Goal: Task Accomplishment & Management: Manage account settings

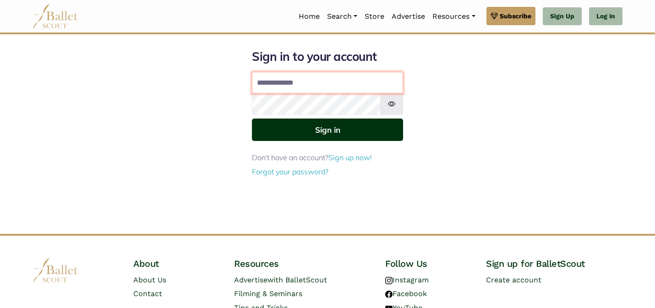
type input "**********"
click at [307, 135] on button "Sign in" at bounding box center [327, 130] width 151 height 22
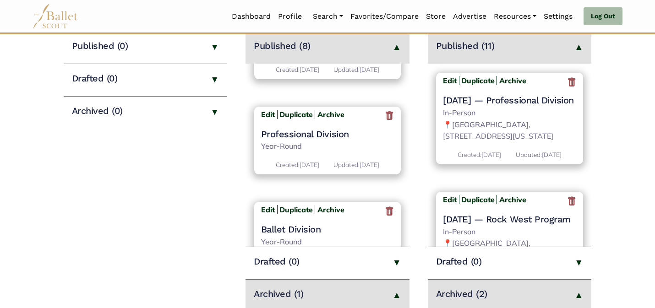
scroll to position [624, 0]
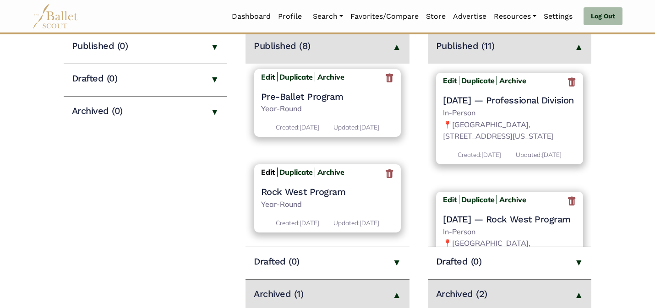
click at [265, 168] on b "Edit" at bounding box center [268, 172] width 14 height 9
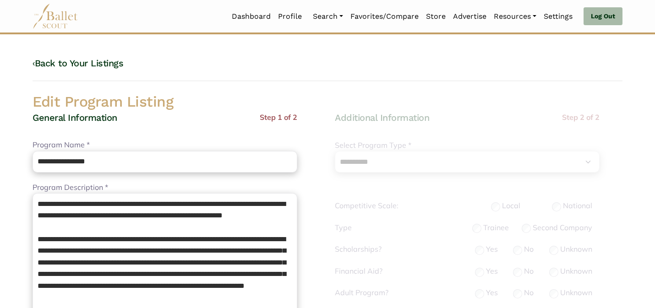
select select "**"
select select "*"
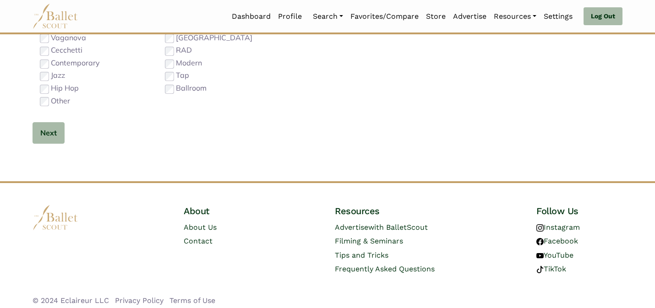
scroll to position [585, 0]
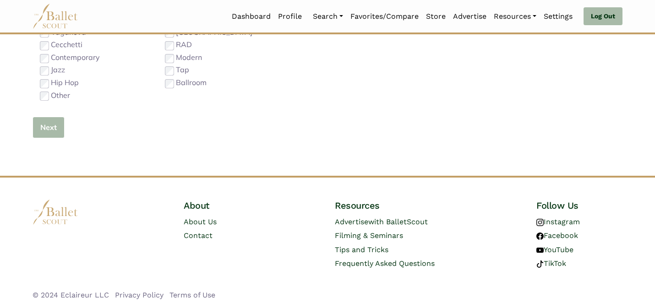
click at [51, 128] on button "Next" at bounding box center [48, 128] width 32 height 22
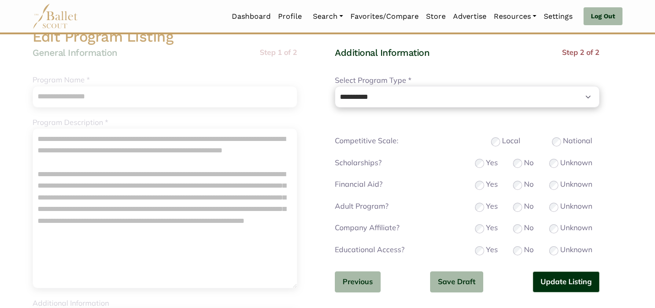
scroll to position [79, 0]
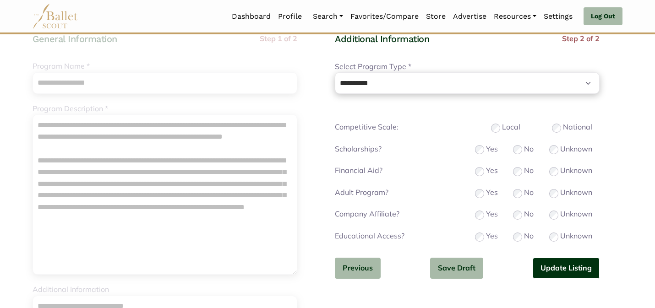
click at [547, 267] on button "Update Listing" at bounding box center [565, 269] width 67 height 22
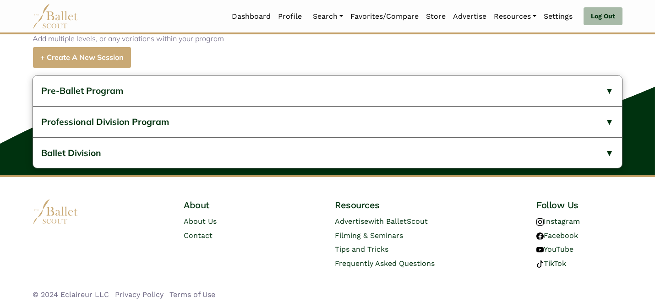
scroll to position [427, 0]
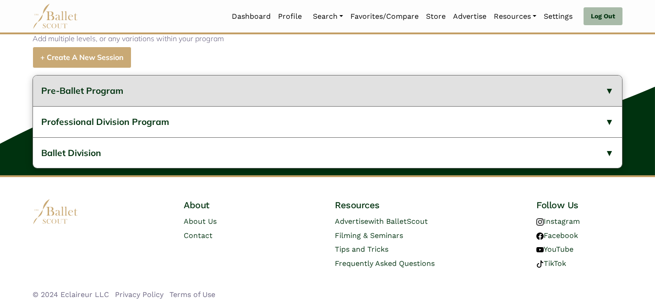
click at [288, 100] on button "Pre-Ballet Program" at bounding box center [327, 91] width 589 height 31
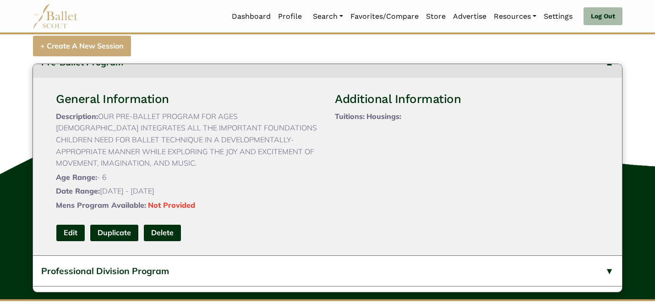
scroll to position [18, 0]
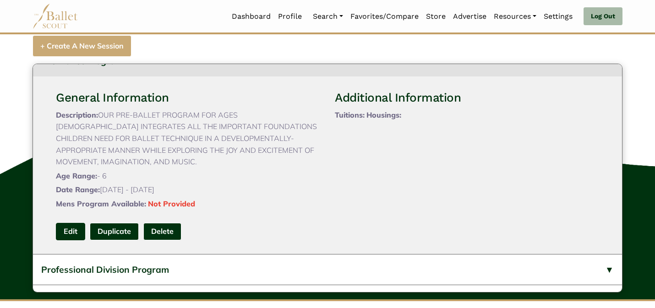
click at [72, 226] on link "Edit" at bounding box center [70, 231] width 29 height 17
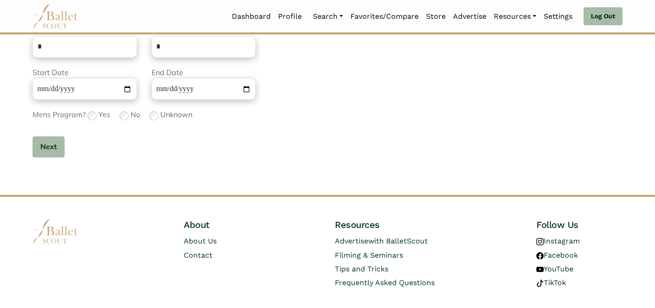
scroll to position [357, 0]
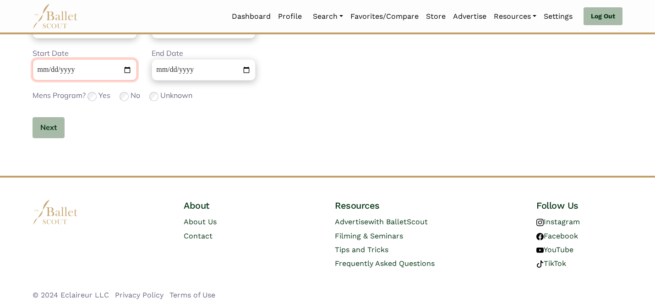
click at [38, 69] on input "**********" at bounding box center [84, 70] width 104 height 22
click at [65, 71] on input "Start Date" at bounding box center [84, 70] width 104 height 22
click at [53, 132] on button "Next" at bounding box center [48, 128] width 32 height 22
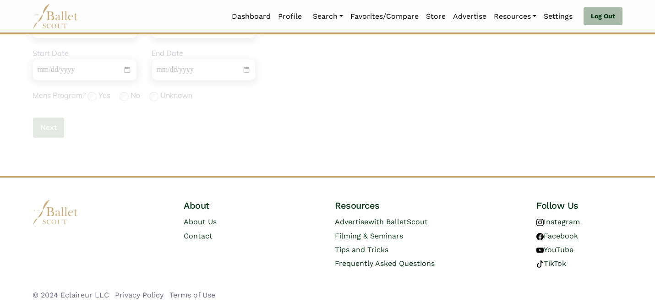
scroll to position [68, 0]
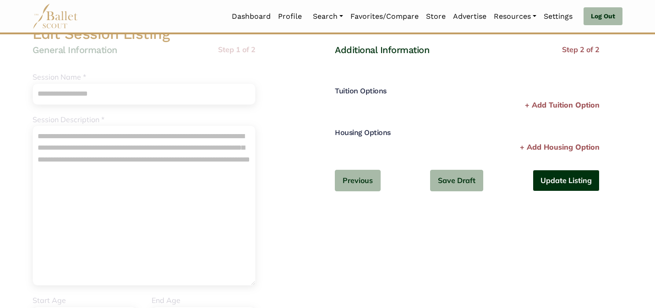
click at [578, 179] on button "Update Listing" at bounding box center [565, 181] width 67 height 22
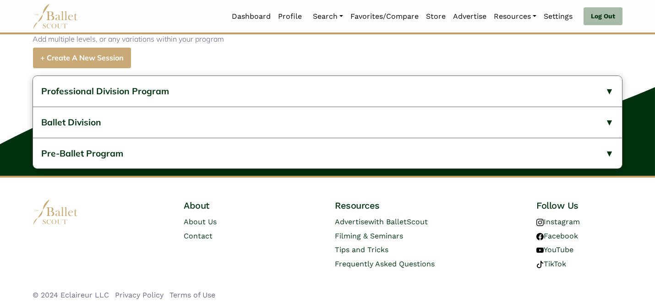
scroll to position [427, 0]
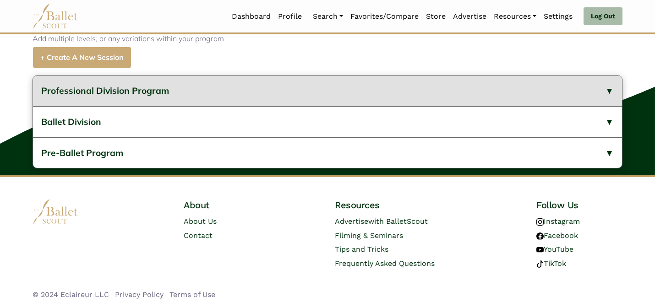
click at [129, 100] on button "Professional Division Program" at bounding box center [327, 91] width 589 height 31
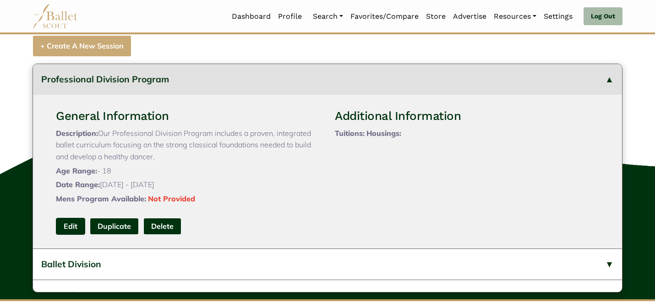
click at [69, 235] on link "Edit" at bounding box center [70, 226] width 29 height 17
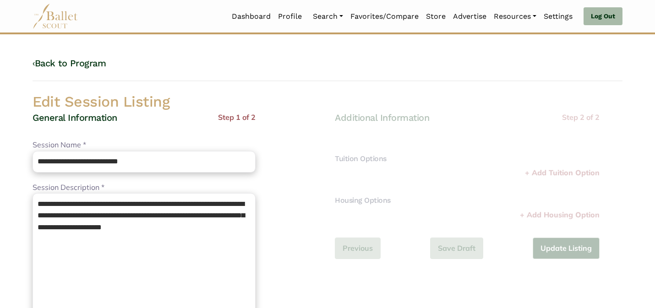
scroll to position [290, 0]
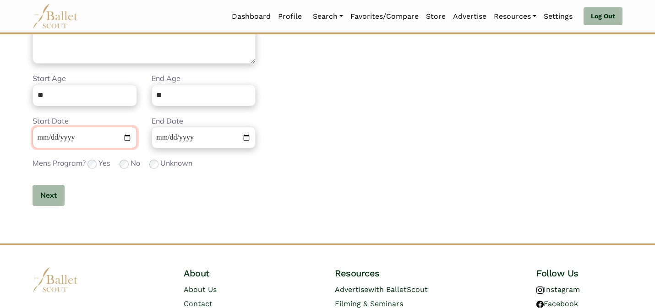
click at [35, 138] on input "**********" at bounding box center [84, 138] width 104 height 22
click at [46, 193] on button "Next" at bounding box center [48, 196] width 32 height 22
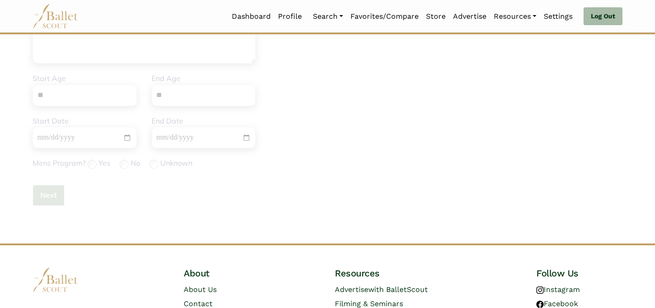
scroll to position [0, 0]
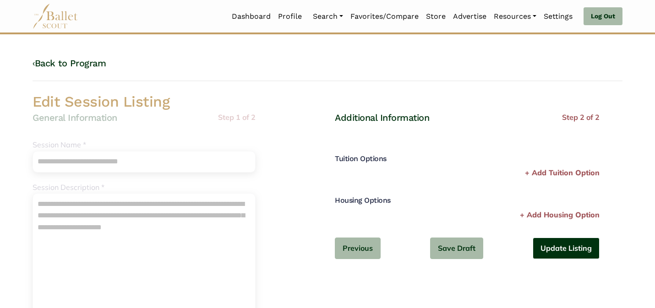
click at [570, 247] on button "Update Listing" at bounding box center [565, 249] width 67 height 22
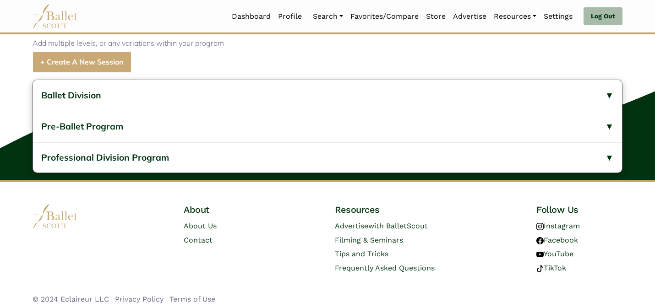
scroll to position [427, 0]
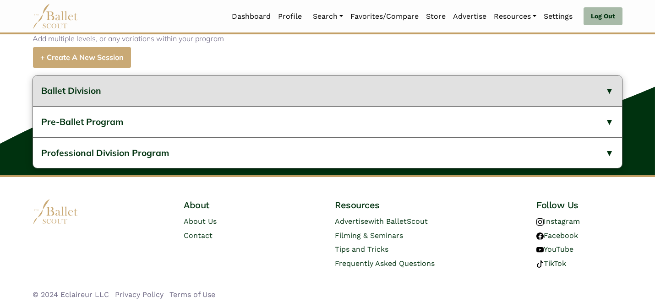
click at [373, 97] on button "Ballet Division" at bounding box center [327, 91] width 589 height 31
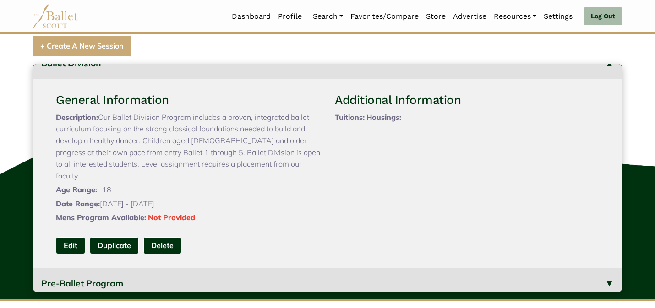
scroll to position [18, 0]
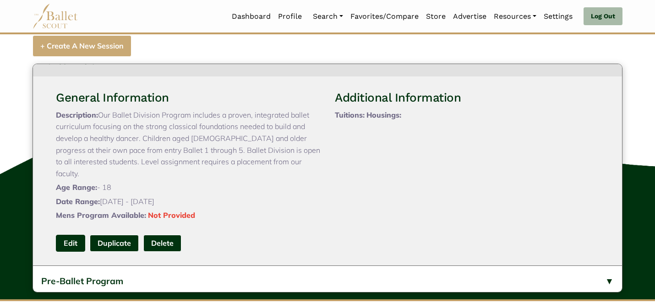
click at [70, 242] on link "Edit" at bounding box center [70, 243] width 29 height 17
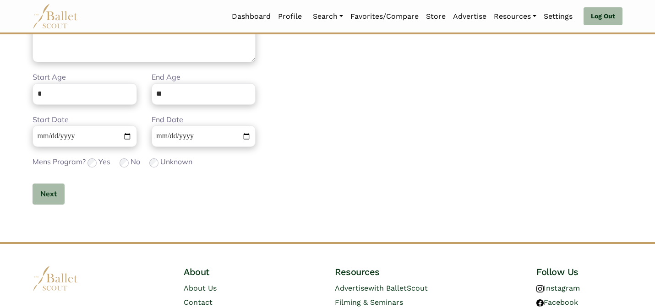
scroll to position [357, 0]
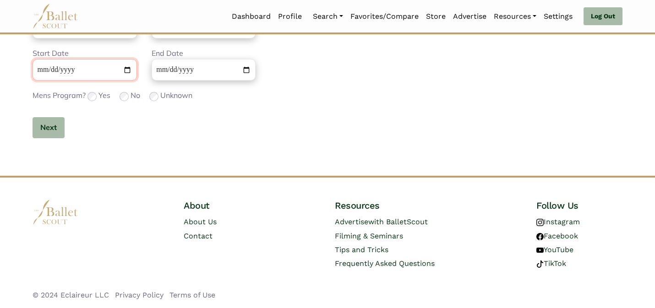
click at [42, 69] on input "**********" at bounding box center [84, 70] width 104 height 22
click at [46, 128] on button "Next" at bounding box center [48, 128] width 32 height 22
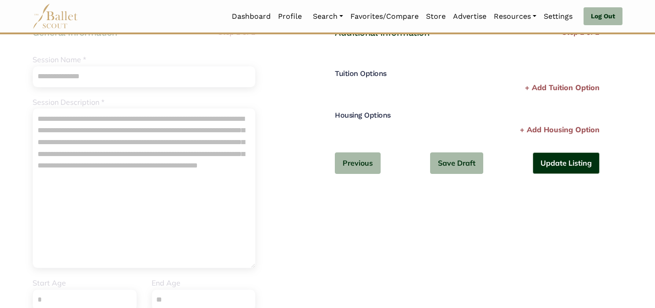
scroll to position [86, 0]
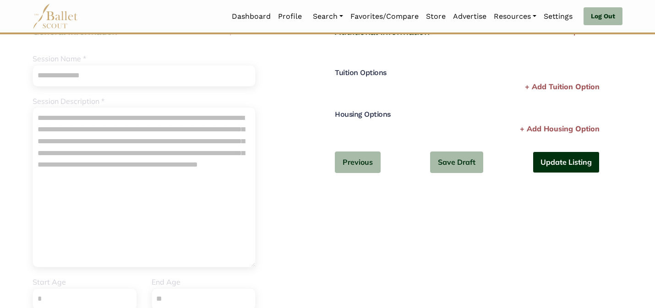
click at [567, 157] on button "Update Listing" at bounding box center [565, 162] width 67 height 22
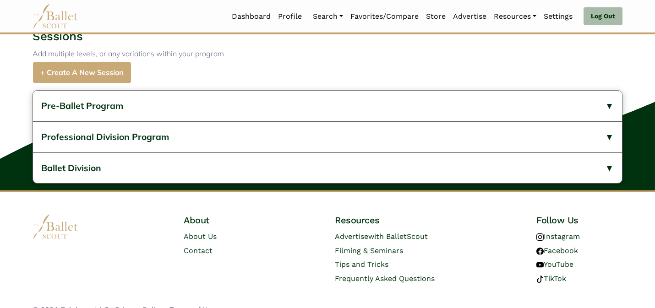
scroll to position [427, 0]
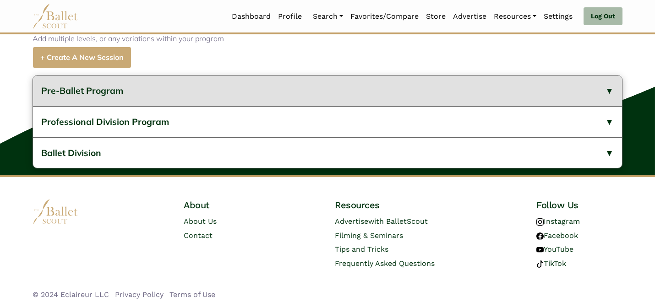
click at [472, 96] on button "Pre-Ballet Program" at bounding box center [327, 91] width 589 height 31
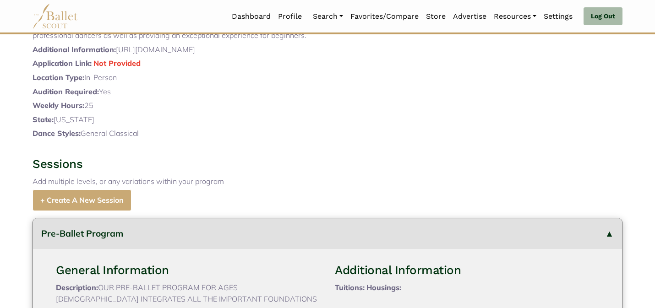
scroll to position [0, 0]
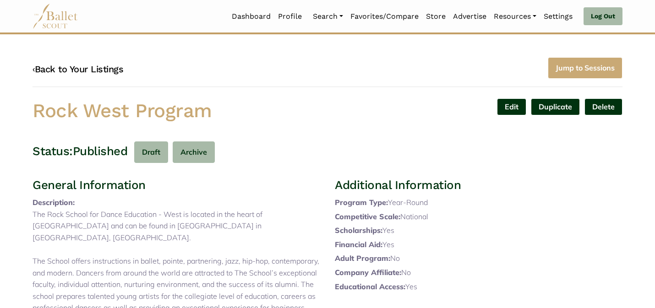
click at [103, 68] on link "‹ Back to Your Listings" at bounding box center [77, 69] width 91 height 11
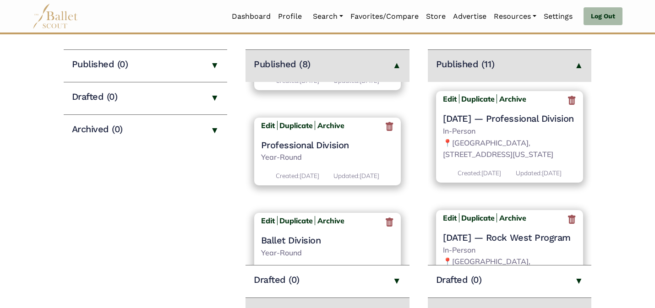
scroll to position [624, 0]
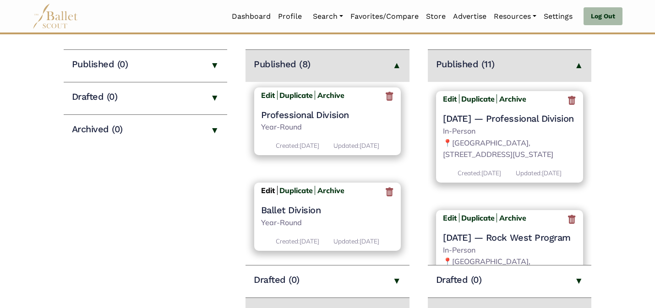
click at [269, 187] on b "Edit" at bounding box center [268, 190] width 14 height 9
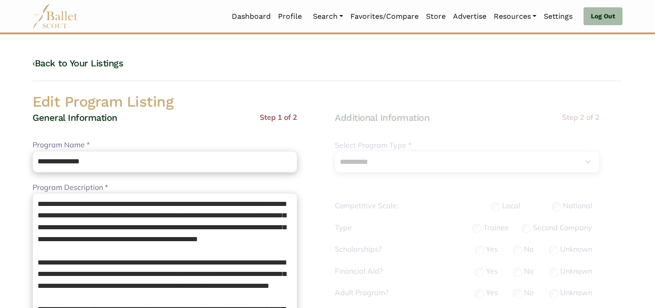
select select "**"
select select "*"
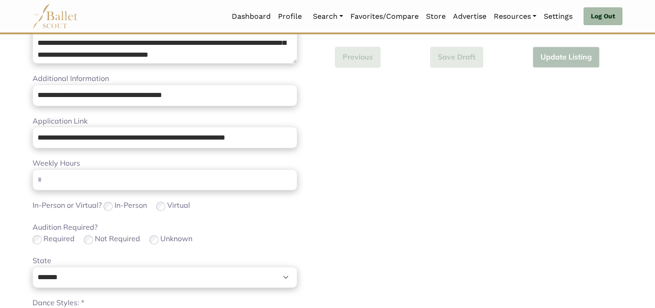
scroll to position [579, 0]
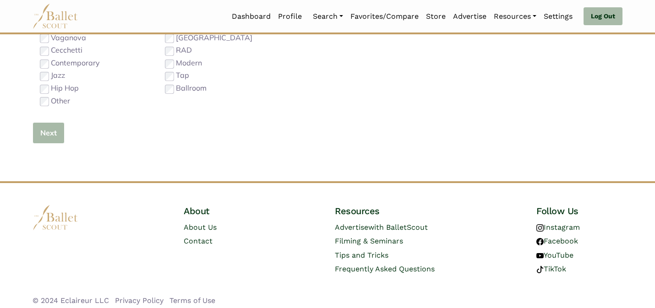
click at [48, 133] on button "Next" at bounding box center [48, 133] width 32 height 22
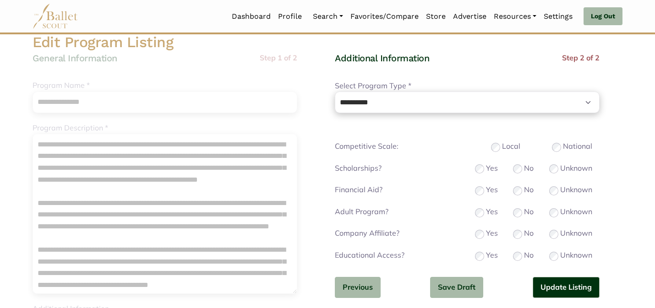
scroll to position [73, 0]
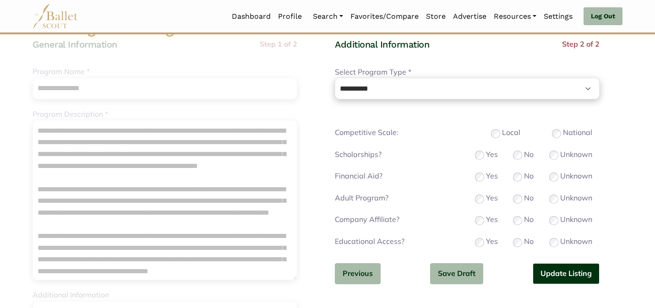
click at [552, 274] on button "Update Listing" at bounding box center [565, 274] width 67 height 22
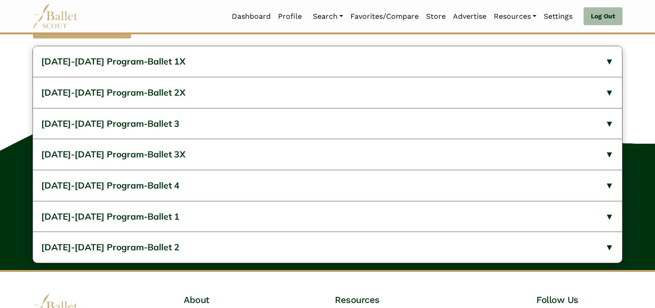
scroll to position [561, 0]
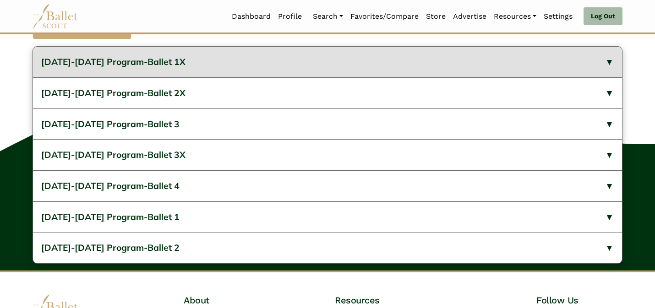
click at [345, 77] on button "2024-2025 Program-Ballet 1X" at bounding box center [327, 62] width 589 height 31
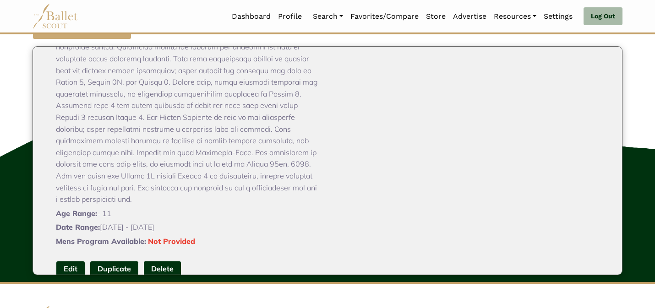
scroll to position [128, 0]
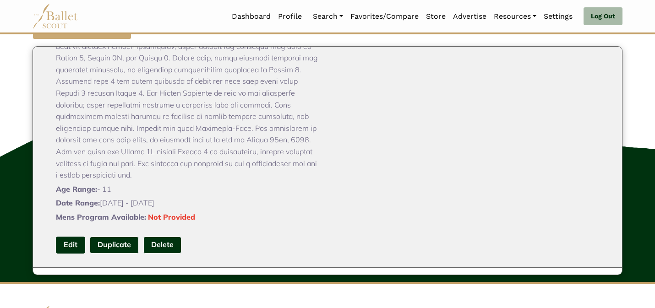
click at [65, 254] on link "Edit" at bounding box center [70, 245] width 29 height 17
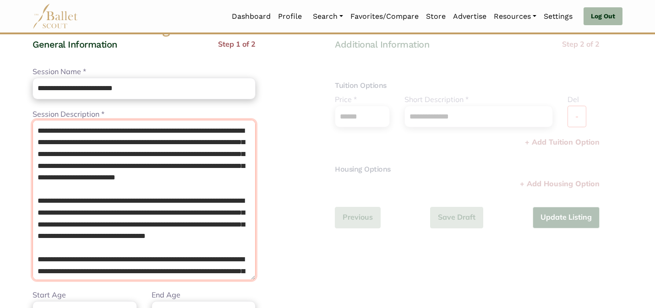
drag, startPoint x: 37, startPoint y: 206, endPoint x: 45, endPoint y: 68, distance: 138.0
click at [45, 68] on div "**********" at bounding box center [143, 237] width 223 height 399
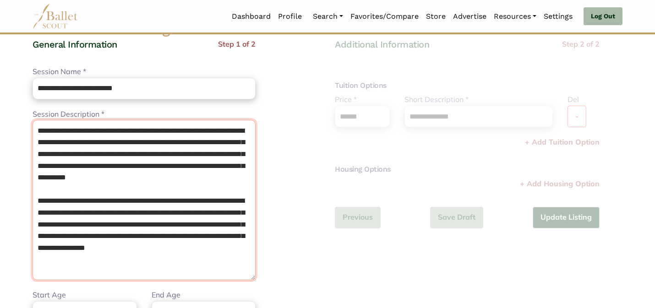
drag, startPoint x: 138, startPoint y: 275, endPoint x: 85, endPoint y: 252, distance: 57.4
click at [85, 253] on textarea "Session Description *" at bounding box center [143, 200] width 223 height 160
click at [85, 243] on textarea "Session Description *" at bounding box center [143, 200] width 223 height 160
drag, startPoint x: 76, startPoint y: 233, endPoint x: 154, endPoint y: 214, distance: 80.0
click at [154, 214] on textarea "Session Description *" at bounding box center [143, 200] width 223 height 160
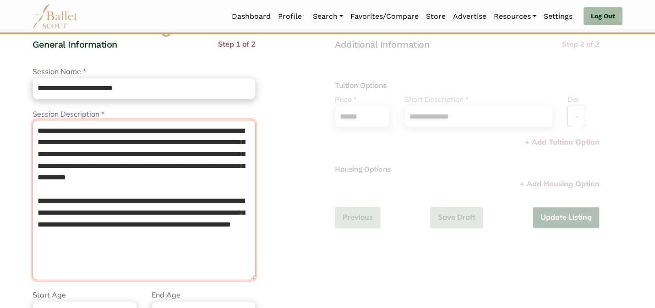
type textarea "**********"
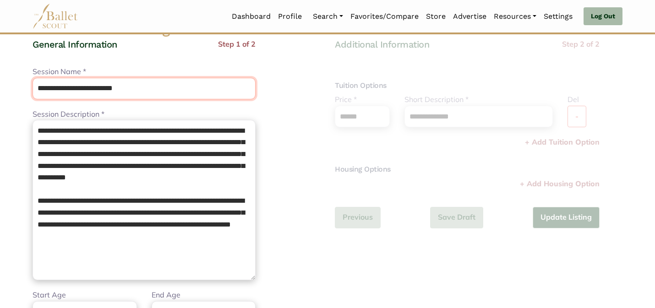
drag, startPoint x: 111, startPoint y: 88, endPoint x: 93, endPoint y: 66, distance: 27.7
click at [93, 66] on div "**********" at bounding box center [143, 82] width 223 height 33
type input "*********"
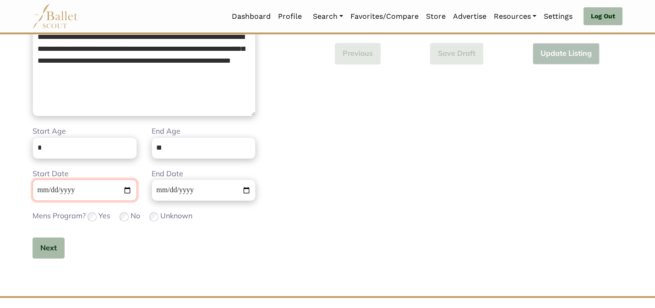
scroll to position [273, 0]
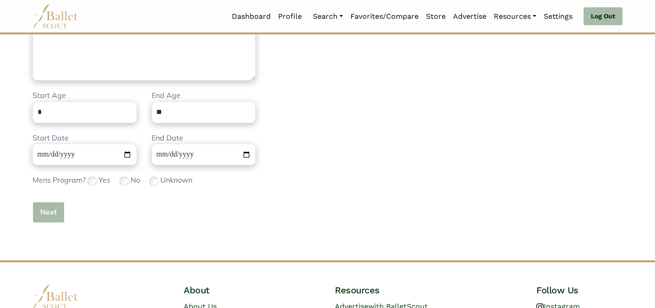
click at [47, 210] on button "Next" at bounding box center [48, 213] width 32 height 22
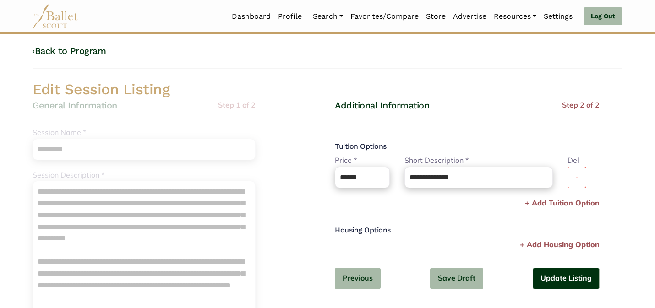
scroll to position [0, 0]
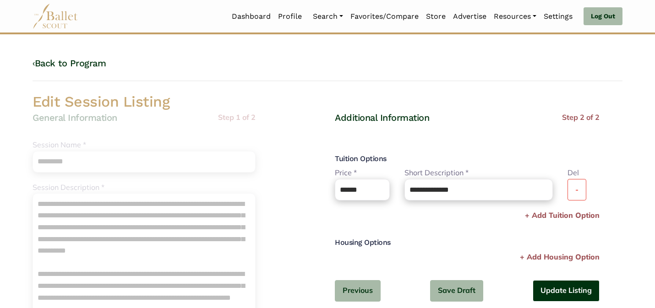
click at [561, 289] on button "Update Listing" at bounding box center [565, 291] width 67 height 22
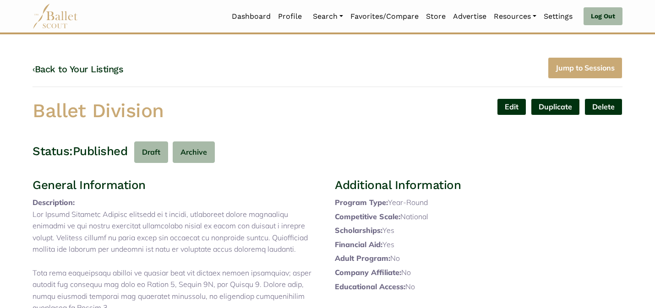
click at [324, 128] on div "‹ Back to Your Listings Jump to Sessions Ballet Division Edit Duplicate Delete …" at bounding box center [327, 301] width 604 height 489
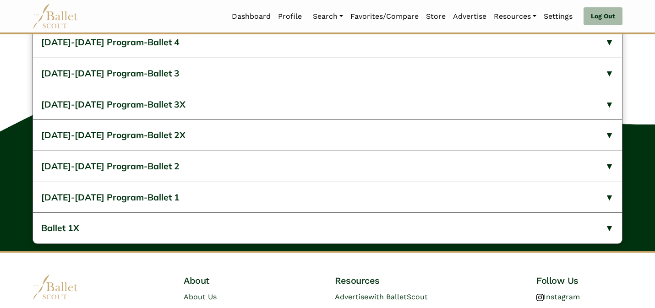
scroll to position [579, 0]
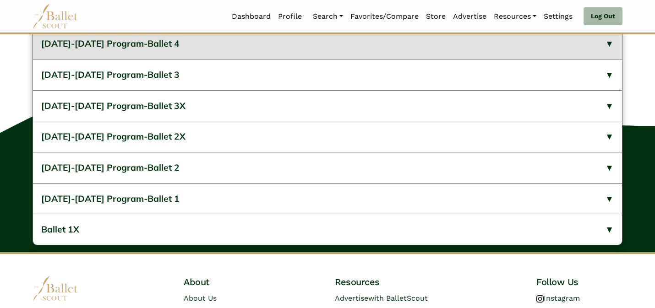
click at [258, 59] on button "[DATE]-[DATE] Program-Ballet 4" at bounding box center [327, 43] width 589 height 31
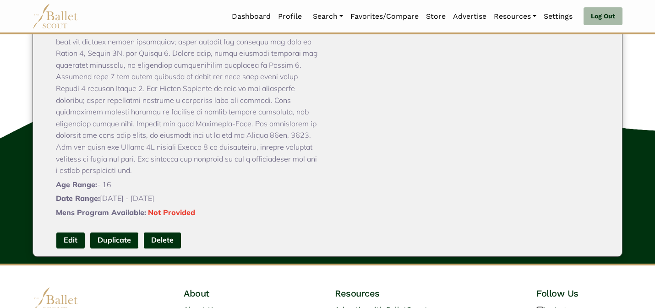
scroll to position [128, 0]
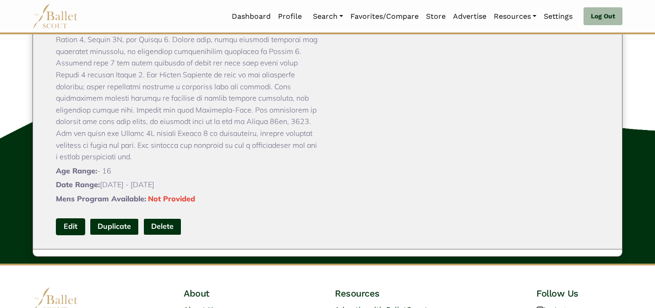
click at [70, 235] on link "Edit" at bounding box center [70, 226] width 29 height 17
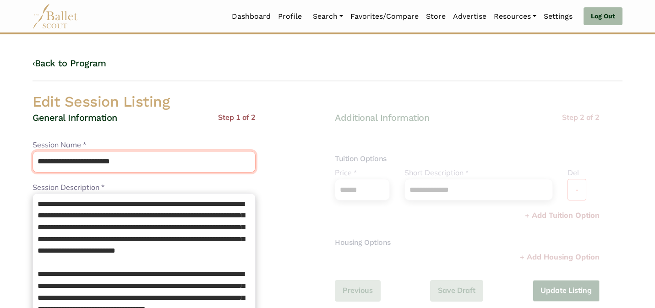
drag, startPoint x: 111, startPoint y: 162, endPoint x: 96, endPoint y: 141, distance: 25.6
click at [96, 142] on div "**********" at bounding box center [143, 155] width 223 height 33
type input "********"
click at [141, 93] on h2 "Edit Session Listing" at bounding box center [327, 101] width 604 height 19
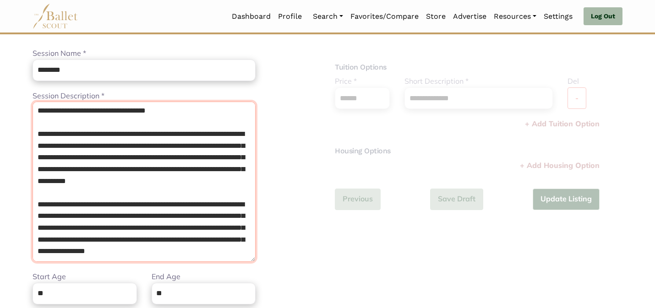
scroll to position [154, 0]
drag, startPoint x: 37, startPoint y: 191, endPoint x: 132, endPoint y: 265, distance: 119.7
click at [132, 265] on div "**********" at bounding box center [143, 219] width 223 height 399
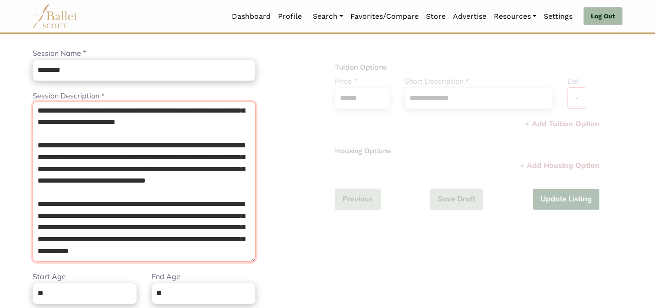
scroll to position [0, 0]
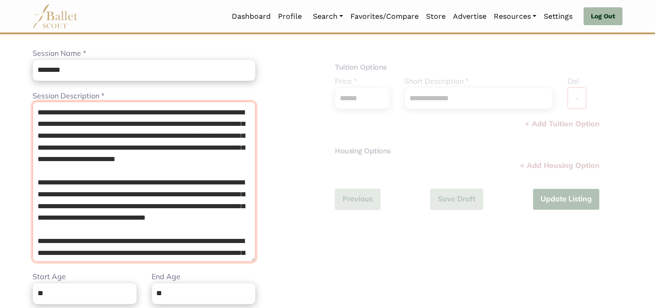
type textarea "**********"
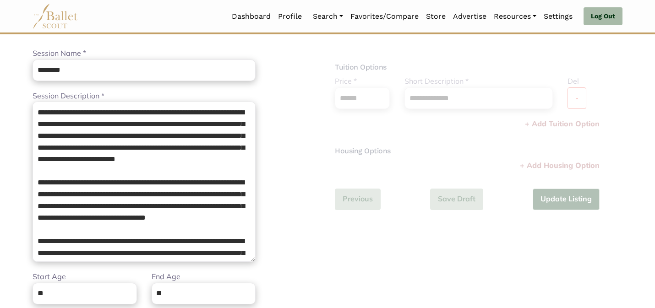
click at [281, 163] on div "**********" at bounding box center [175, 219] width 287 height 399
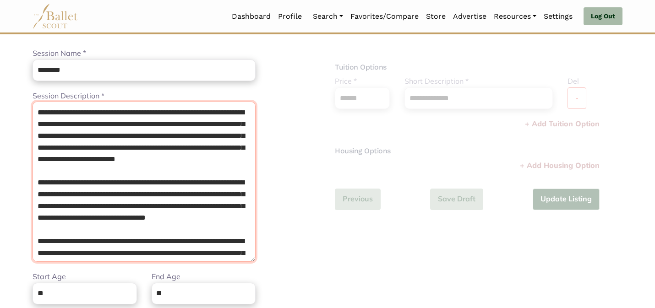
scroll to position [84, 0]
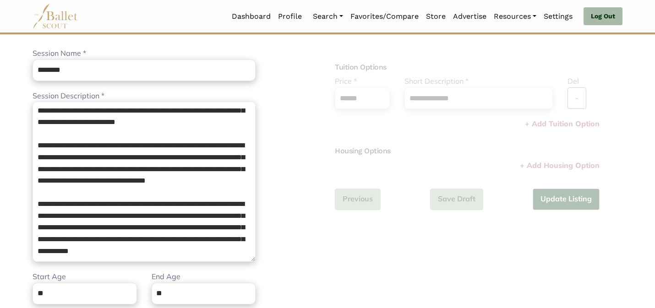
click at [282, 236] on div "**********" at bounding box center [175, 219] width 287 height 399
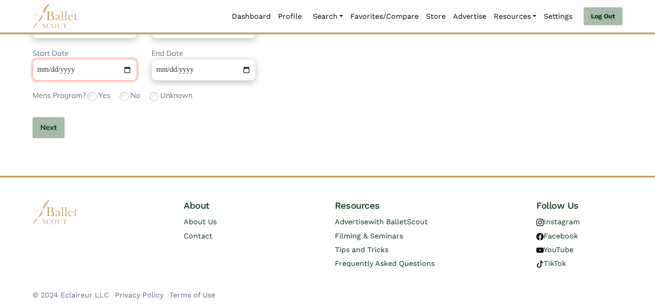
click at [41, 70] on input "**********" at bounding box center [84, 70] width 104 height 22
click at [62, 122] on button "Next" at bounding box center [48, 128] width 32 height 22
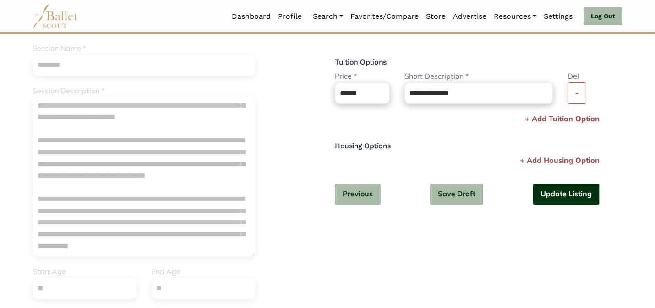
scroll to position [68, 0]
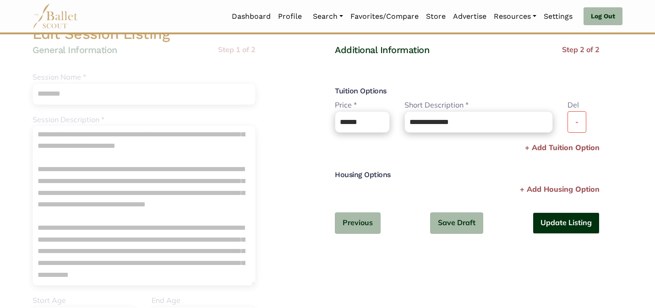
click at [553, 219] on button "Update Listing" at bounding box center [565, 223] width 67 height 22
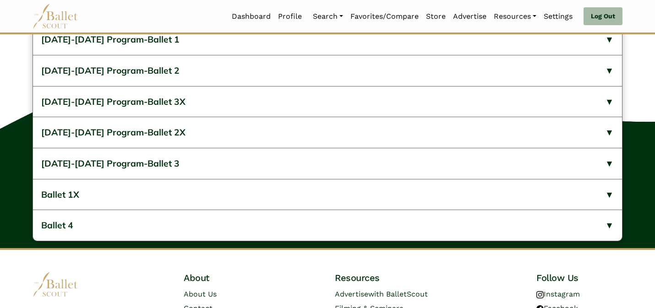
scroll to position [579, 0]
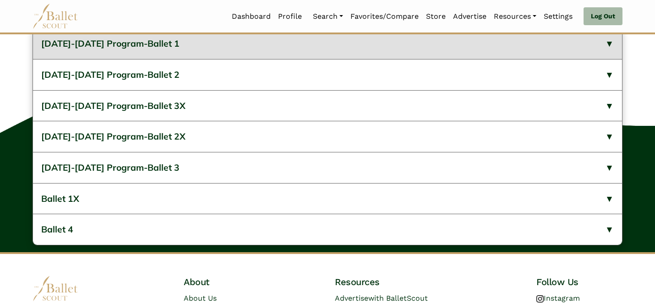
click at [250, 59] on button "[DATE]-[DATE] Program-Ballet 1" at bounding box center [327, 43] width 589 height 31
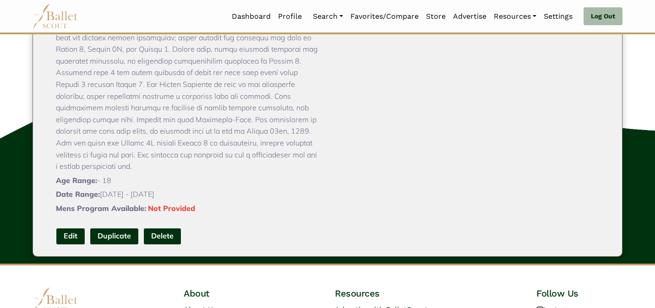
scroll to position [128, 0]
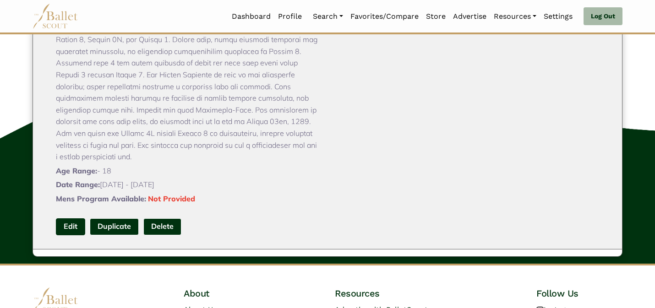
click at [73, 235] on link "Edit" at bounding box center [70, 226] width 29 height 17
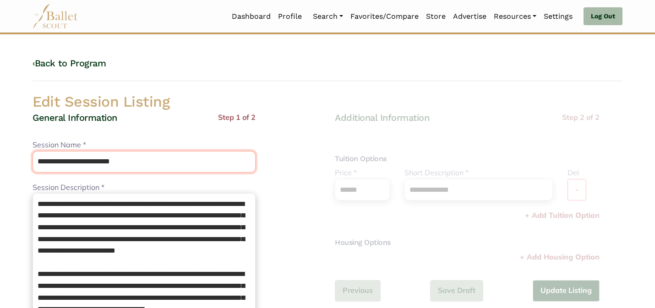
drag, startPoint x: 111, startPoint y: 160, endPoint x: 93, endPoint y: 143, distance: 24.3
click at [95, 144] on div "**********" at bounding box center [143, 155] width 223 height 33
type input "********"
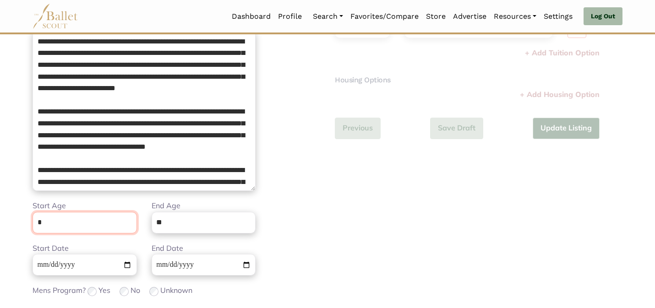
scroll to position [231, 0]
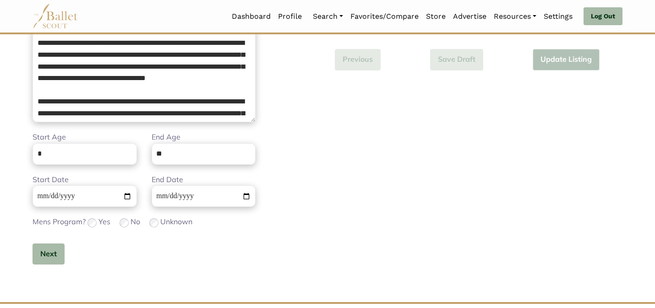
click at [336, 181] on div "**********" at bounding box center [478, 92] width 302 height 422
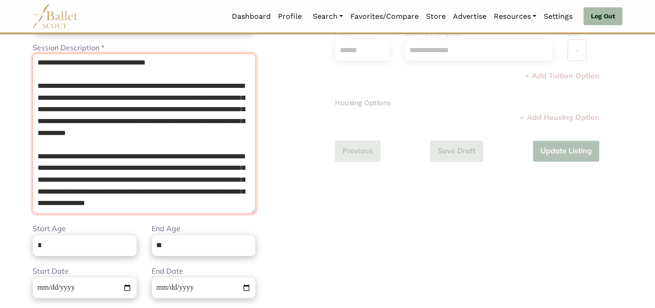
scroll to position [154, 0]
drag, startPoint x: 177, startPoint y: 198, endPoint x: 158, endPoint y: 133, distance: 67.8
click at [158, 134] on textarea "Session Description *" at bounding box center [143, 134] width 223 height 160
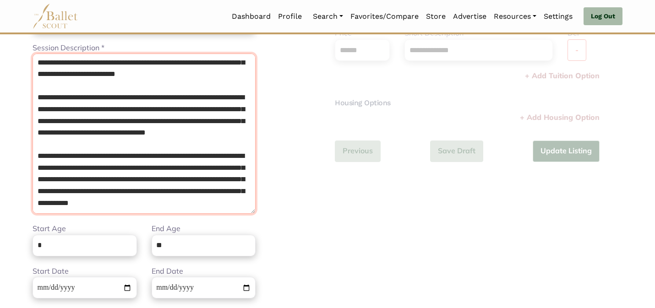
scroll to position [84, 0]
type textarea "**********"
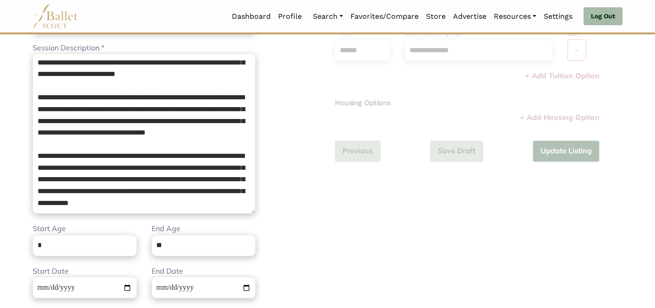
click at [305, 141] on div "General Information Step 1 of 2 **** Session Name * ******** Please enter a nam…" at bounding box center [175, 171] width 287 height 399
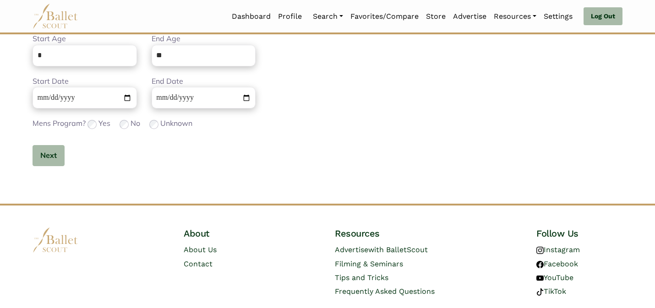
scroll to position [357, 0]
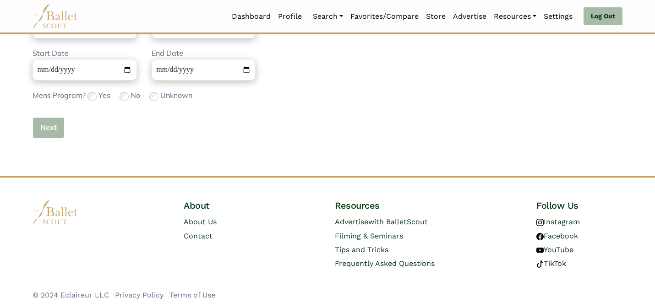
click at [54, 134] on button "Next" at bounding box center [48, 128] width 32 height 22
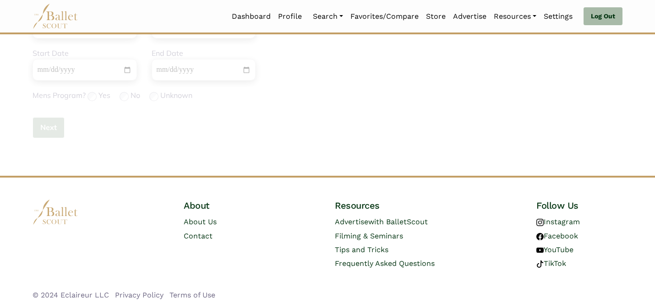
scroll to position [68, 0]
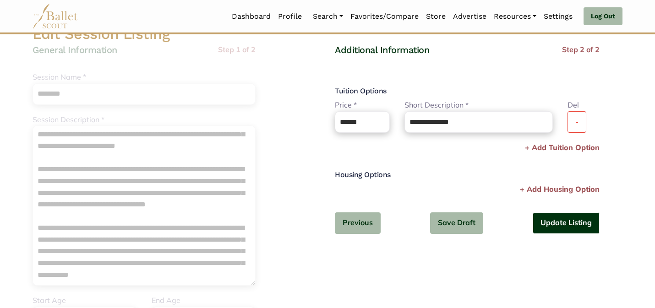
click at [584, 224] on button "Update Listing" at bounding box center [565, 223] width 67 height 22
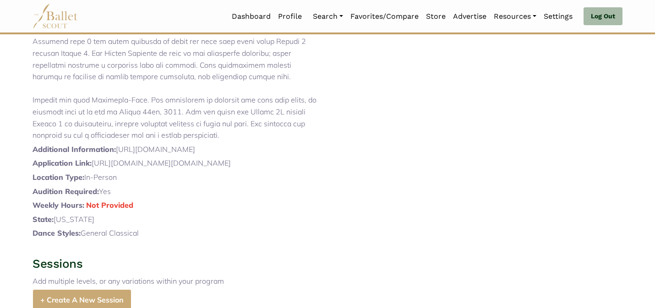
scroll to position [579, 0]
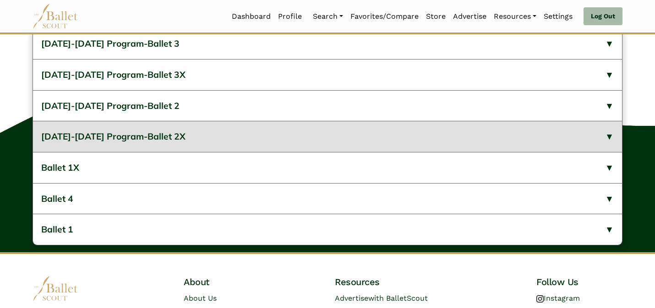
click at [351, 152] on button "[DATE]-[DATE] Program-Ballet 2X" at bounding box center [327, 136] width 589 height 31
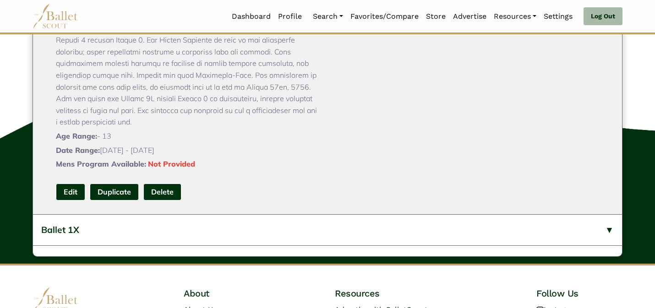
scroll to position [256, 0]
click at [59, 200] on link "Edit" at bounding box center [70, 191] width 29 height 17
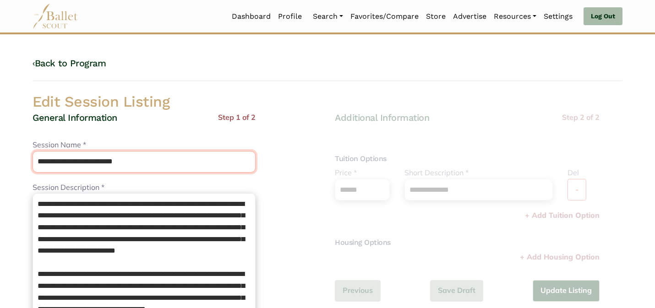
drag, startPoint x: 111, startPoint y: 159, endPoint x: 109, endPoint y: 141, distance: 18.9
click at [109, 147] on div "**********" at bounding box center [143, 155] width 223 height 33
type input "*********"
click at [153, 134] on div "General Information Step 1 of 2" at bounding box center [143, 126] width 223 height 28
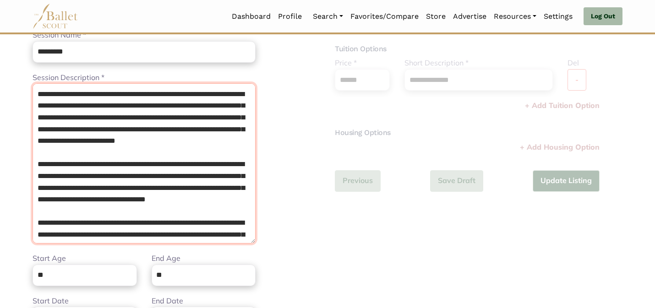
scroll to position [154, 0]
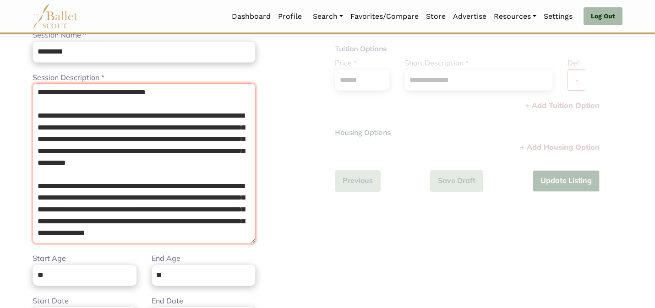
drag, startPoint x: 37, startPoint y: 170, endPoint x: 167, endPoint y: 249, distance: 152.2
click at [167, 249] on div "**********" at bounding box center [143, 201] width 223 height 399
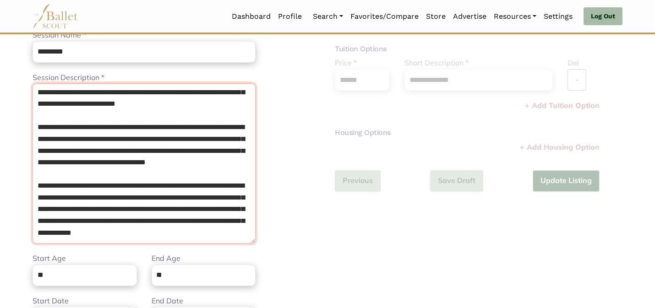
scroll to position [96, 0]
type textarea "**********"
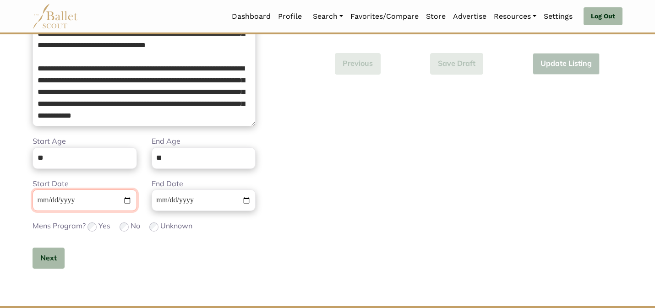
scroll to position [273, 0]
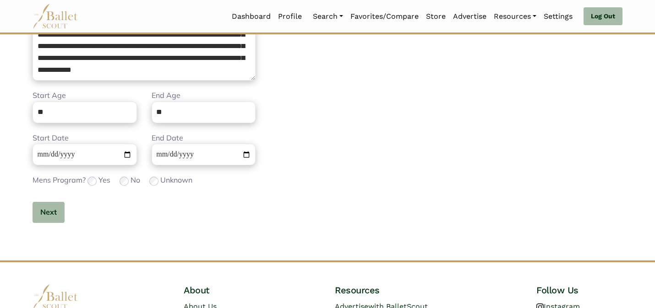
click at [65, 211] on div "Next" at bounding box center [143, 213] width 223 height 22
click at [62, 214] on button "Next" at bounding box center [48, 213] width 32 height 22
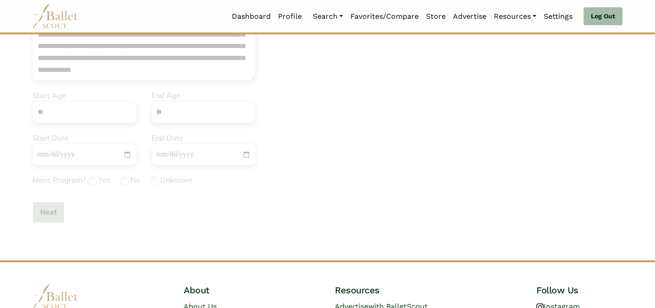
scroll to position [0, 0]
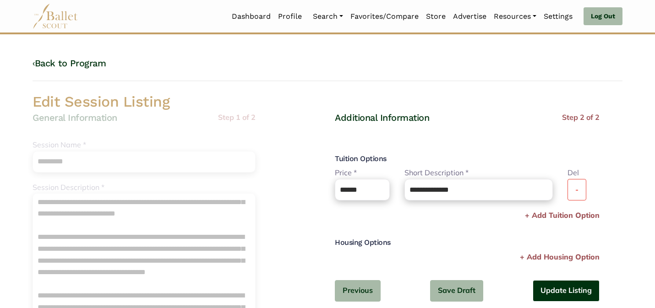
click at [556, 289] on button "Update Listing" at bounding box center [565, 291] width 67 height 22
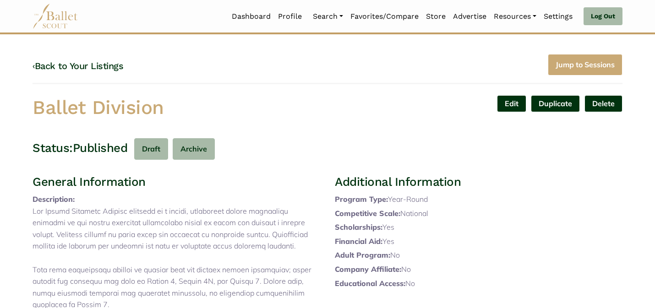
scroll to position [2, 0]
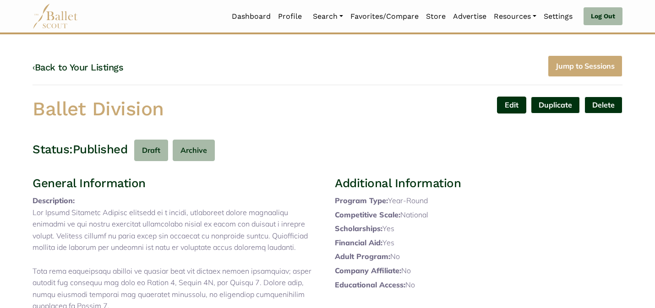
click at [504, 104] on link "Edit" at bounding box center [511, 105] width 29 height 17
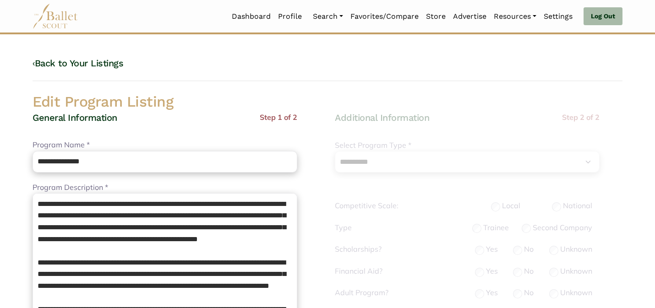
select select "**"
select select "*"
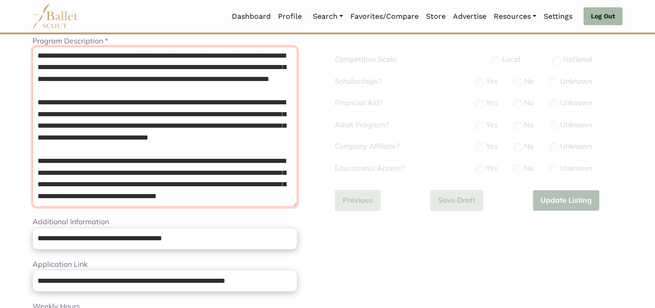
scroll to position [107, 0]
drag, startPoint x: 255, startPoint y: 194, endPoint x: 241, endPoint y: 135, distance: 60.3
click at [241, 135] on textarea "Program Description *" at bounding box center [164, 127] width 265 height 160
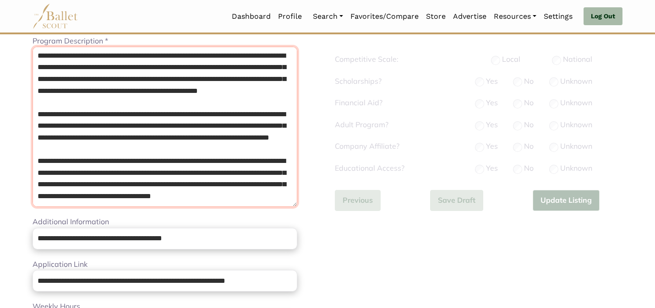
scroll to position [49, 0]
type textarea "**********"
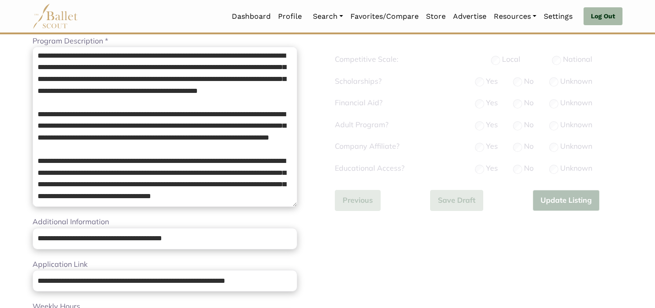
click at [0, 158] on body "Loading... Please Wait Dashboard Profile" at bounding box center [327, 300] width 655 height 893
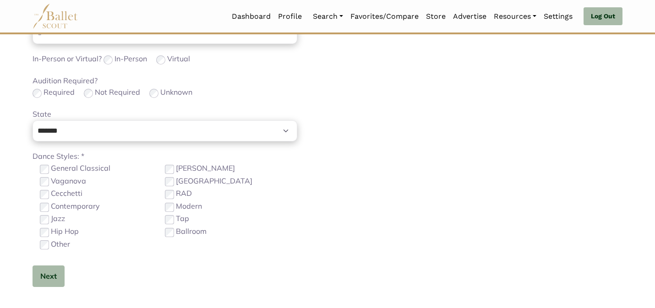
scroll to position [585, 0]
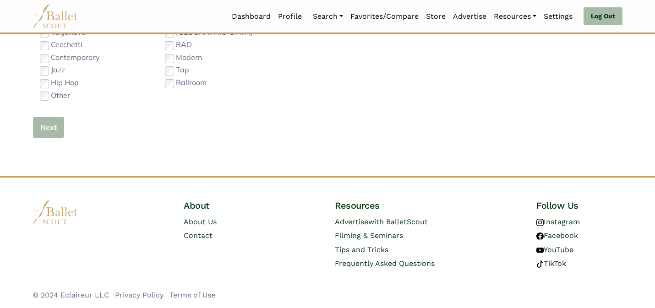
click at [47, 128] on button "Next" at bounding box center [48, 128] width 32 height 22
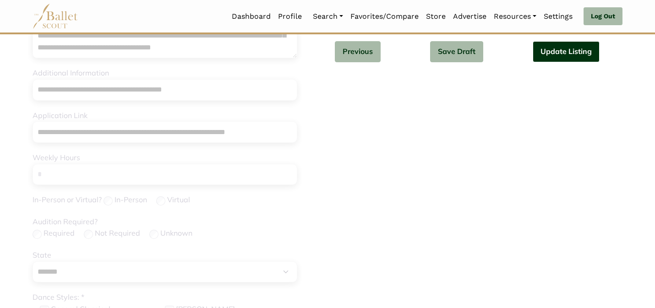
click at [552, 50] on button "Update Listing" at bounding box center [565, 52] width 67 height 22
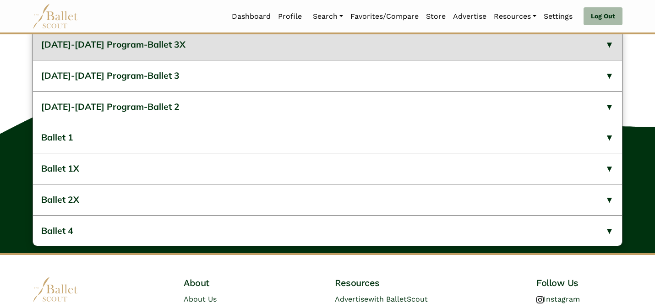
scroll to position [506, 0]
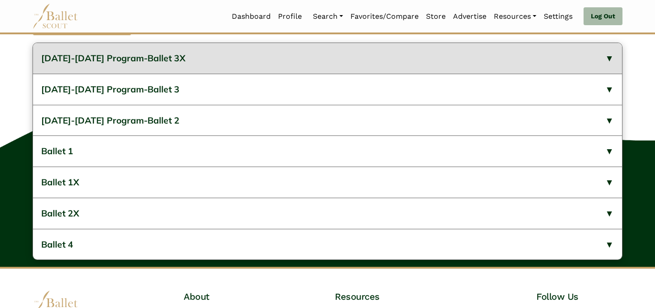
click at [210, 74] on button "[DATE]-[DATE] Program-Ballet 3X" at bounding box center [327, 58] width 589 height 31
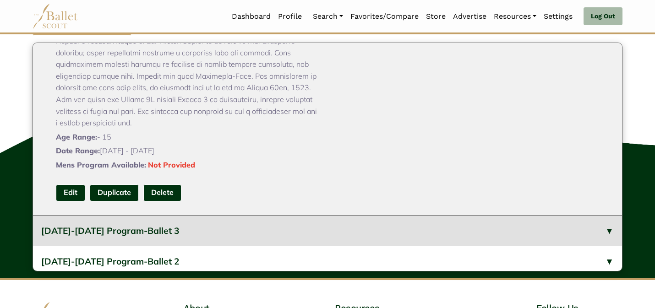
scroll to position [183, 0]
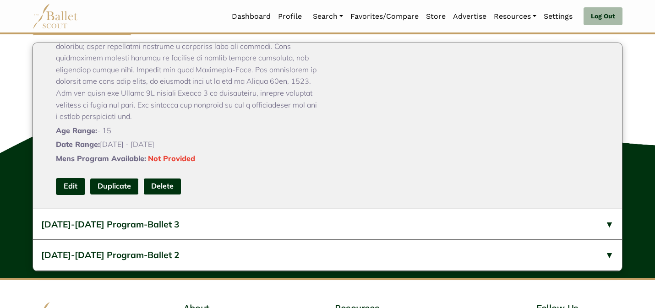
click at [76, 195] on link "Edit" at bounding box center [70, 186] width 29 height 17
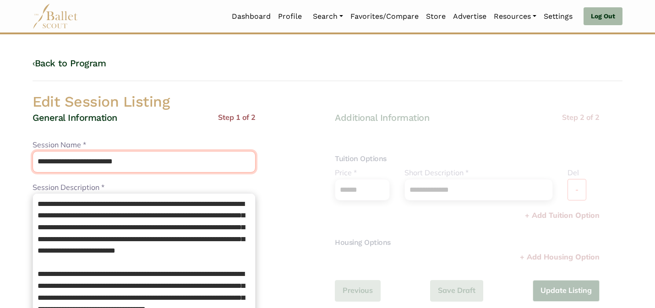
drag, startPoint x: 112, startPoint y: 157, endPoint x: 107, endPoint y: 143, distance: 15.5
click at [107, 143] on div "**********" at bounding box center [143, 155] width 223 height 33
type input "*********"
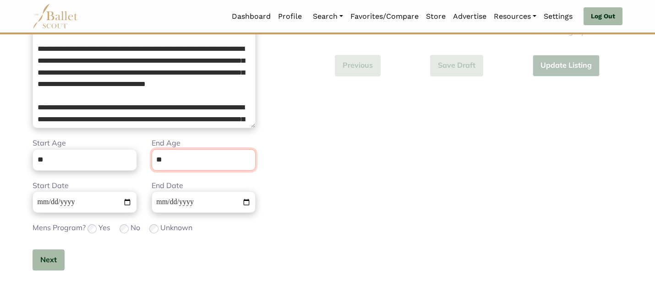
scroll to position [231, 0]
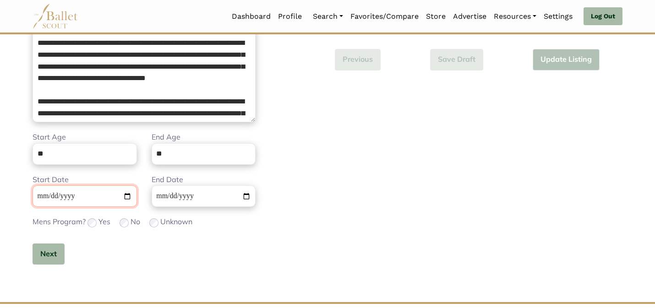
click at [43, 198] on input "Start Date" at bounding box center [84, 196] width 104 height 22
click at [43, 259] on button "Next" at bounding box center [48, 254] width 32 height 22
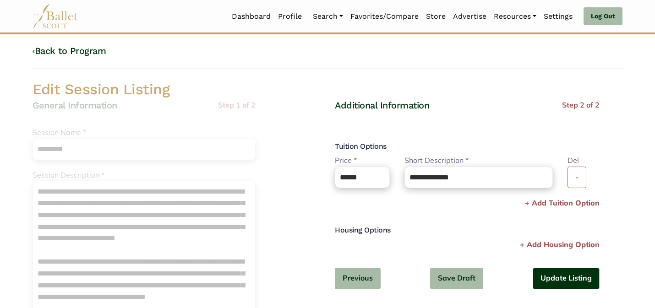
scroll to position [0, 0]
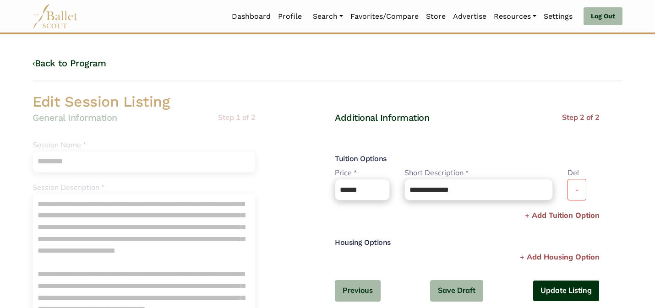
click at [536, 289] on button "Update Listing" at bounding box center [565, 291] width 67 height 22
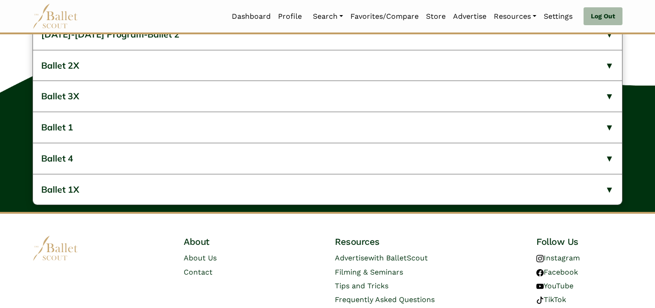
scroll to position [525, 0]
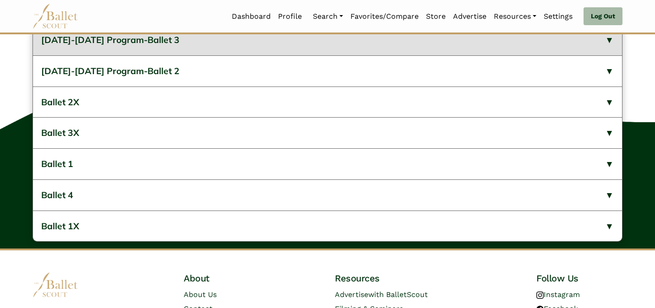
click at [368, 55] on button "2024-2025 Program-Ballet 3" at bounding box center [327, 40] width 589 height 31
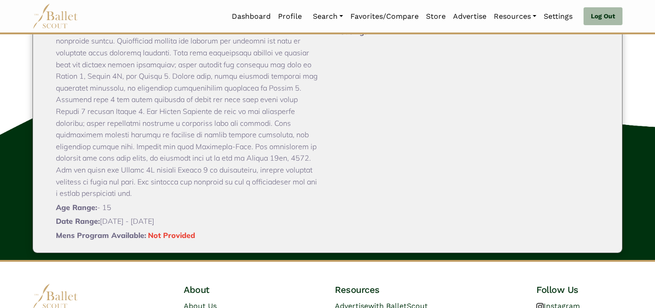
scroll to position [92, 0]
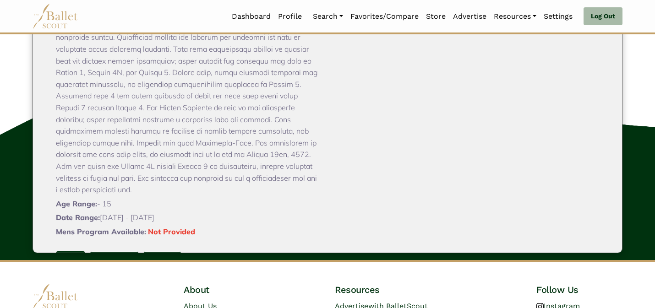
click at [65, 268] on link "Edit" at bounding box center [70, 259] width 29 height 17
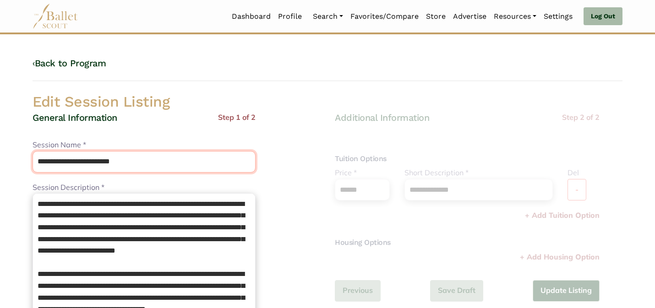
drag, startPoint x: 112, startPoint y: 159, endPoint x: 109, endPoint y: 134, distance: 25.8
click at [108, 142] on div "**********" at bounding box center [143, 155] width 223 height 33
type input "********"
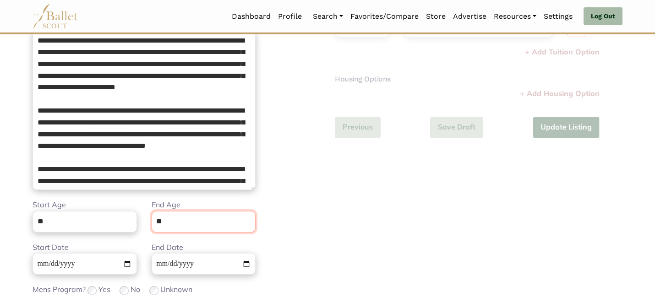
scroll to position [231, 0]
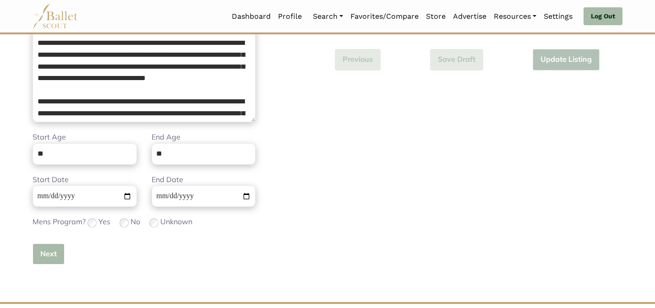
click at [46, 248] on button "Next" at bounding box center [48, 254] width 32 height 22
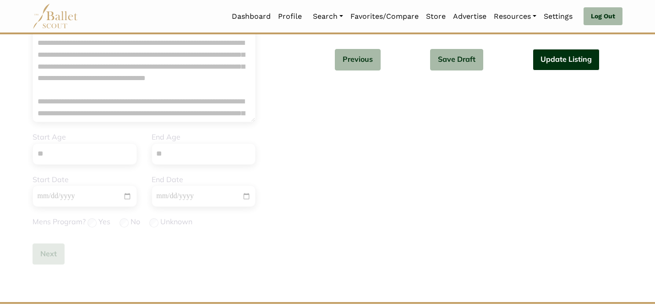
click at [569, 66] on button "Update Listing" at bounding box center [565, 60] width 67 height 22
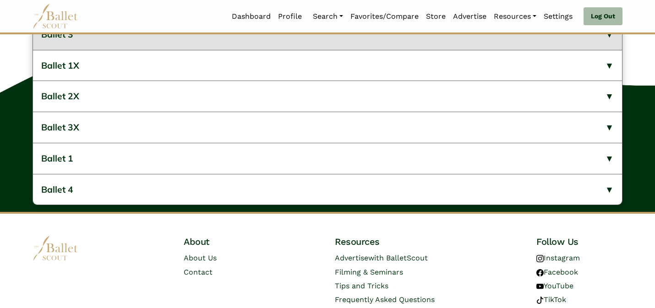
scroll to position [543, 0]
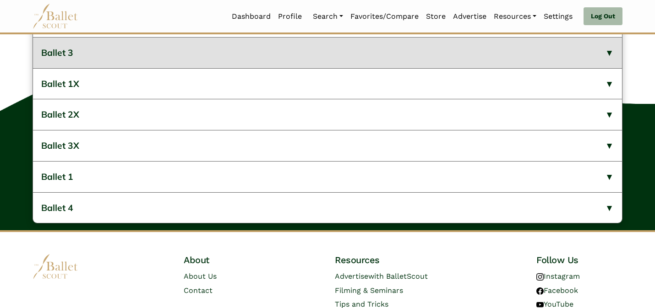
click at [296, 68] on button "Ballet 3" at bounding box center [327, 52] width 589 height 31
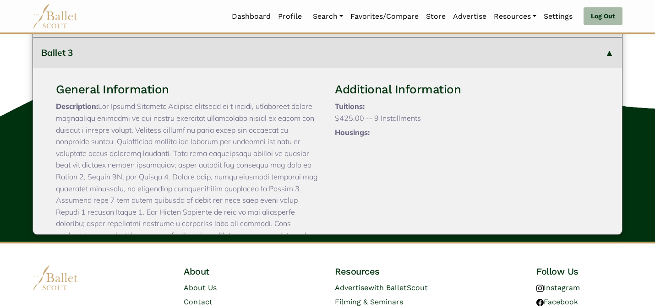
click at [279, 37] on button "2024-2025 Program-Ballet 2" at bounding box center [327, 21] width 589 height 31
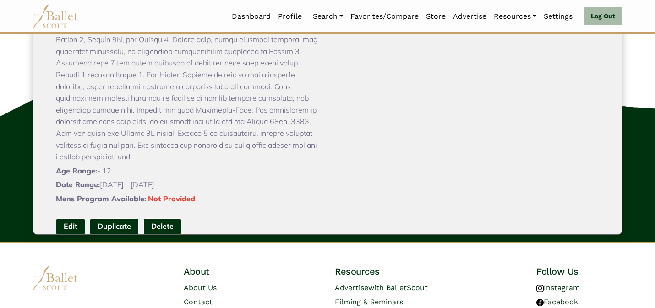
scroll to position [110, 0]
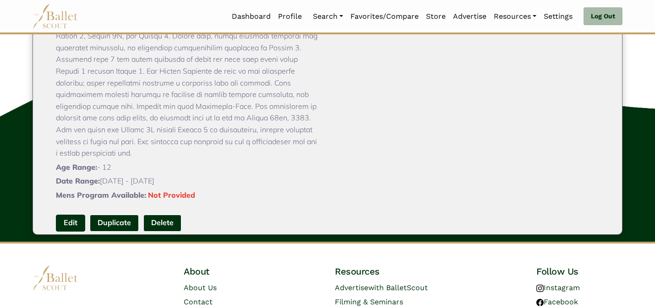
click at [74, 232] on link "Edit" at bounding box center [70, 223] width 29 height 17
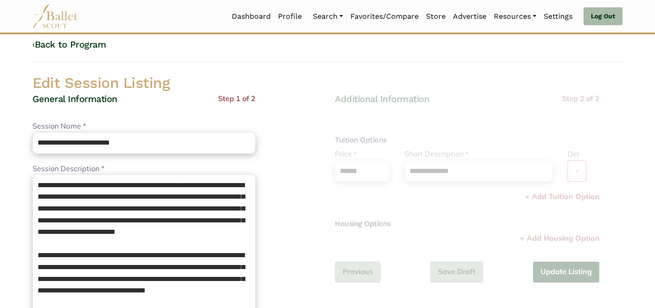
scroll to position [20, 0]
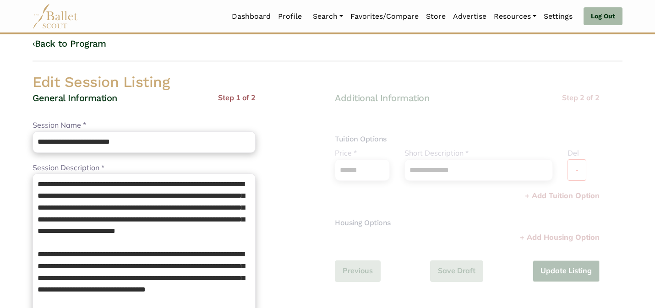
click at [214, 112] on div "General Information Step 1 of 2" at bounding box center [143, 106] width 223 height 28
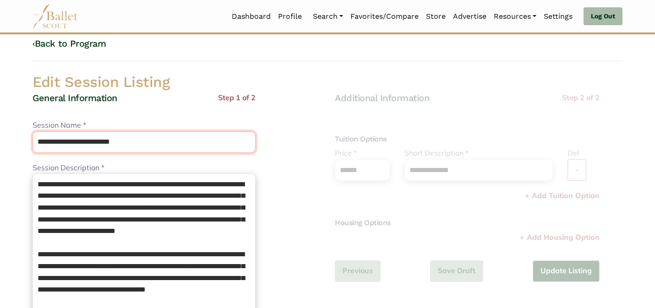
drag, startPoint x: 110, startPoint y: 138, endPoint x: 98, endPoint y: 115, distance: 26.0
click at [98, 116] on div "**********" at bounding box center [143, 291] width 223 height 399
type input "********"
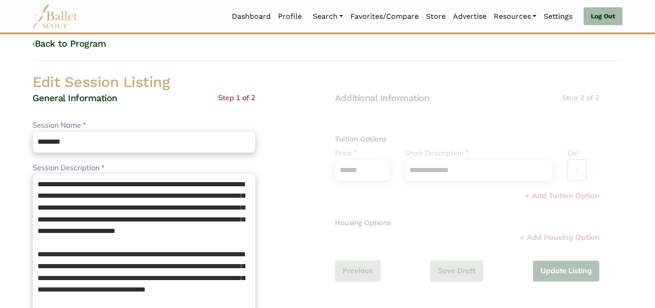
click at [185, 77] on h2 "Edit Session Listing" at bounding box center [327, 82] width 604 height 19
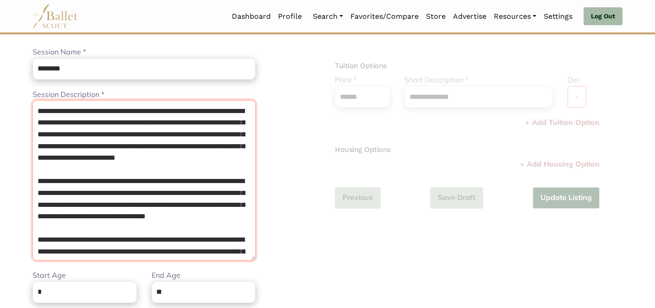
scroll to position [154, 0]
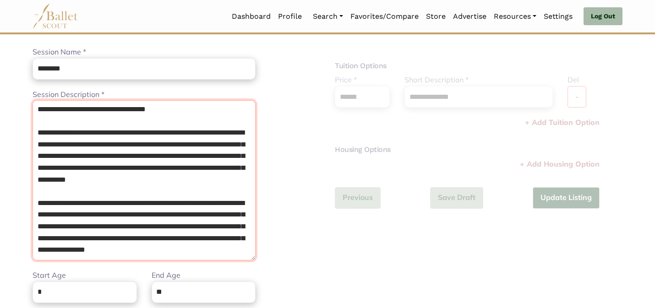
drag, startPoint x: 151, startPoint y: 249, endPoint x: 140, endPoint y: 173, distance: 76.8
click at [140, 173] on textarea "Session Description *" at bounding box center [143, 180] width 223 height 160
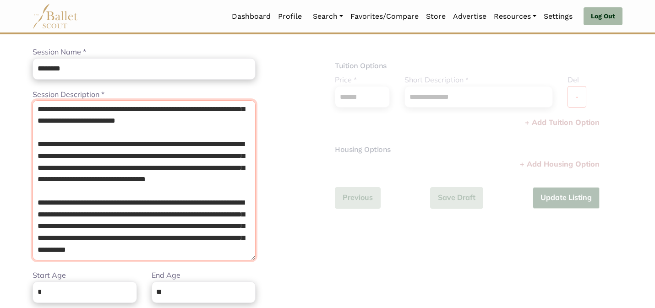
scroll to position [72, 0]
type textarea "**********"
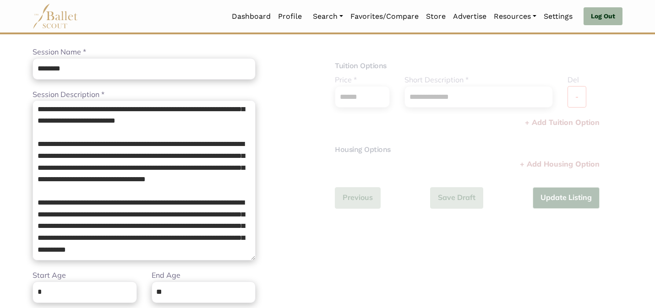
click at [335, 157] on div "**********" at bounding box center [478, 121] width 287 height 205
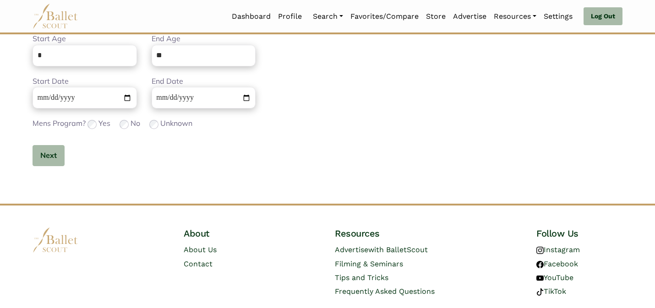
scroll to position [357, 0]
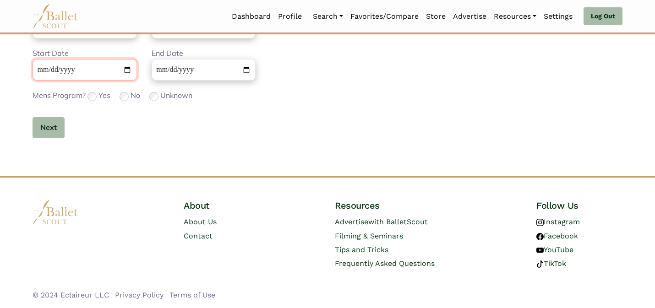
click at [37, 72] on input "**********" at bounding box center [84, 70] width 104 height 22
click at [48, 126] on button "Next" at bounding box center [48, 128] width 32 height 22
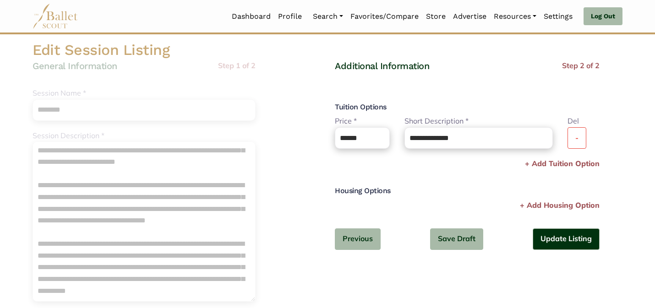
scroll to position [49, 0]
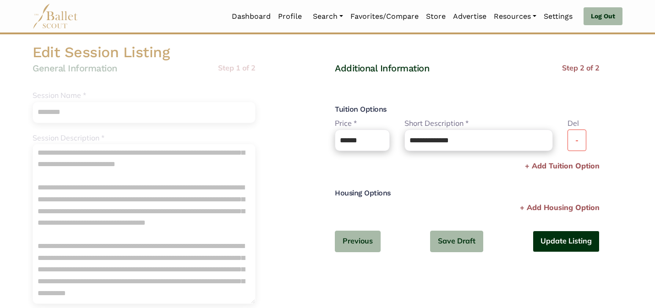
click at [571, 235] on button "Update Listing" at bounding box center [565, 242] width 67 height 22
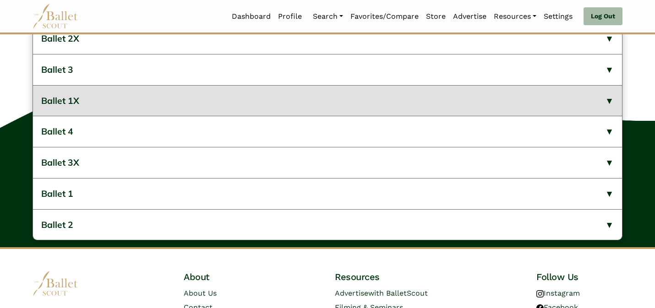
scroll to position [525, 0]
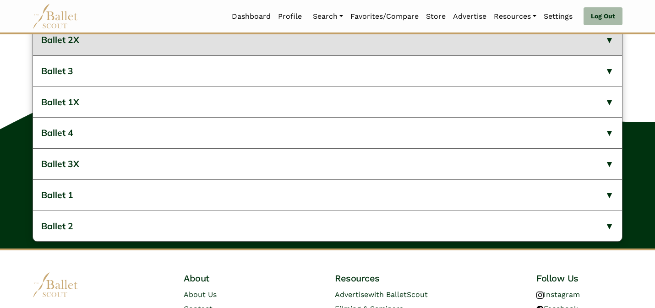
click at [230, 55] on button "Ballet 2X" at bounding box center [327, 40] width 589 height 31
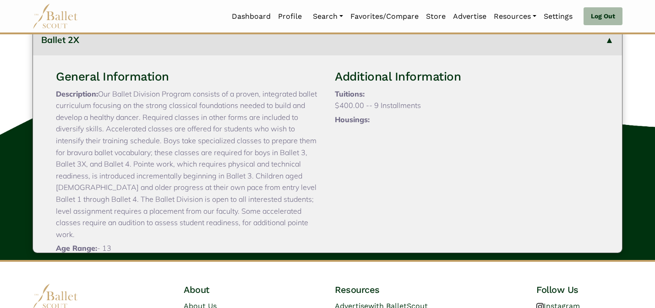
click at [230, 55] on button "Ballet 2X" at bounding box center [327, 40] width 589 height 31
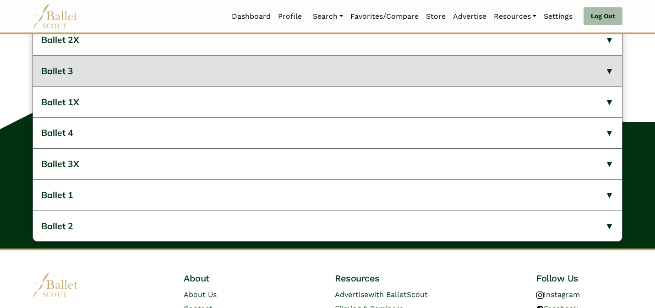
click at [195, 87] on button "Ballet 3" at bounding box center [327, 70] width 589 height 31
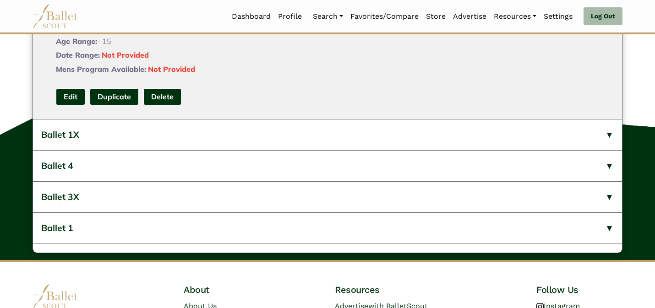
scroll to position [295, 0]
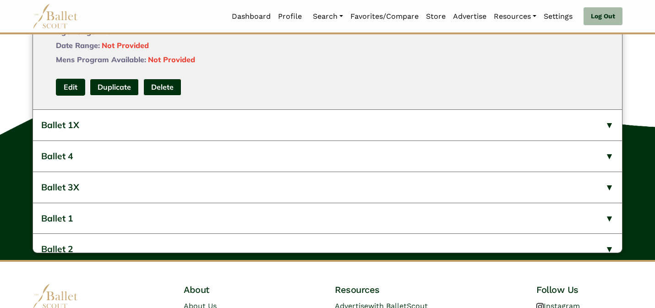
click at [64, 96] on link "Edit" at bounding box center [70, 87] width 29 height 17
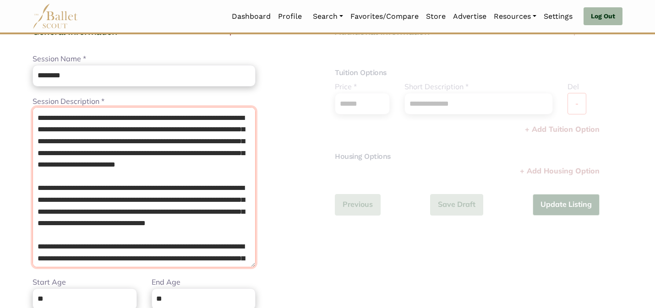
scroll to position [154, 0]
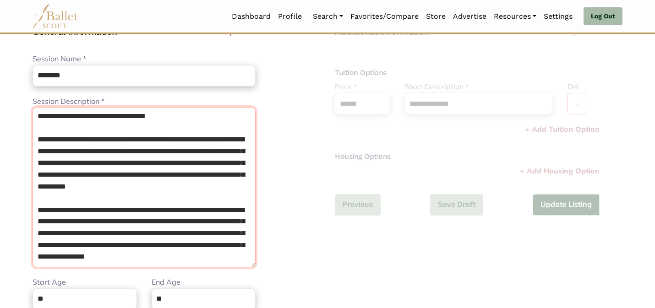
drag, startPoint x: 189, startPoint y: 254, endPoint x: 182, endPoint y: 180, distance: 74.0
click at [182, 180] on textarea "Session Description *" at bounding box center [143, 187] width 223 height 160
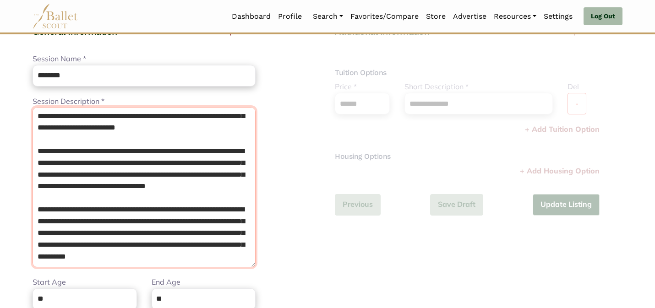
scroll to position [72, 0]
type textarea "**********"
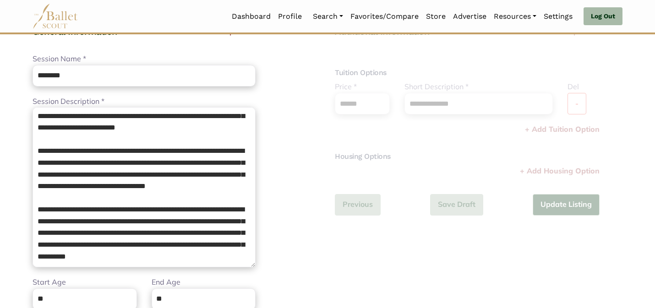
click at [306, 191] on div "General Information Step 1 of 2 **** Session Name * ******** Please enter a nam…" at bounding box center [175, 225] width 287 height 399
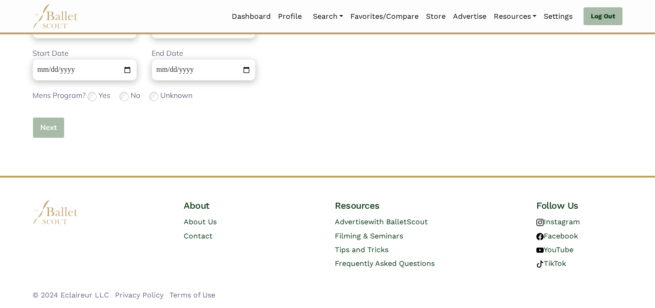
click at [42, 130] on button "Next" at bounding box center [48, 128] width 32 height 22
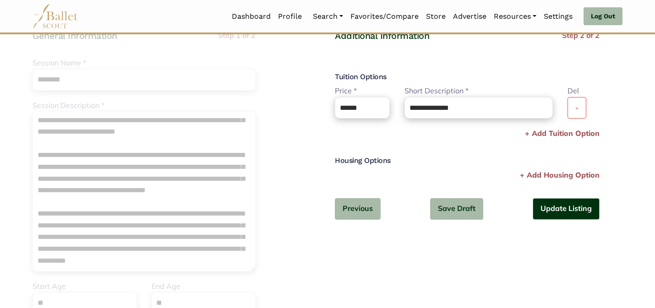
scroll to position [68, 0]
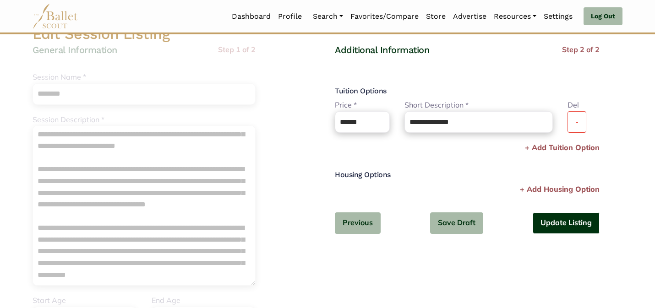
click at [554, 220] on button "Update Listing" at bounding box center [565, 223] width 67 height 22
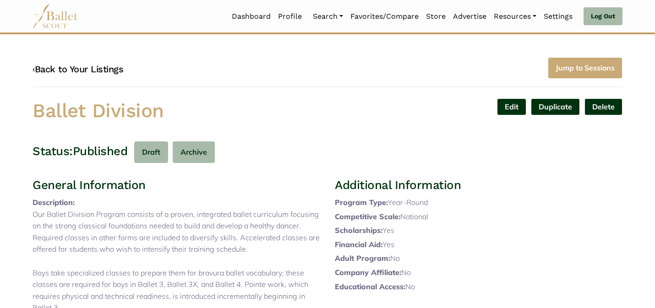
click at [90, 72] on link "‹ Back to Your Listings" at bounding box center [77, 69] width 91 height 11
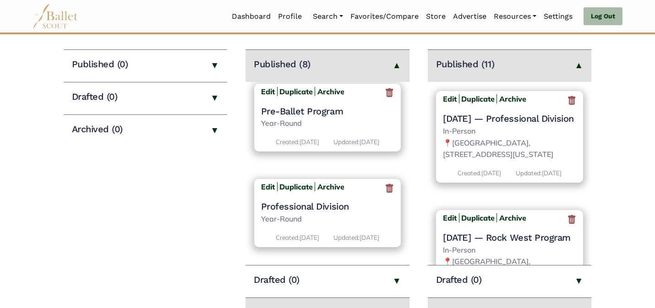
scroll to position [630, 0]
click at [261, 189] on b "Edit" at bounding box center [268, 186] width 14 height 9
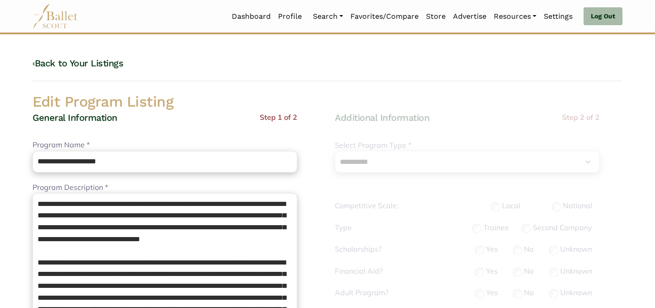
select select "**"
select select "*"
click at [253, 110] on h2 "Edit Program Listing" at bounding box center [327, 101] width 604 height 19
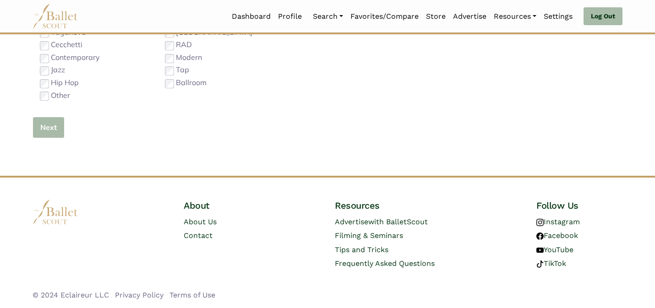
click at [52, 127] on button "Next" at bounding box center [48, 128] width 32 height 22
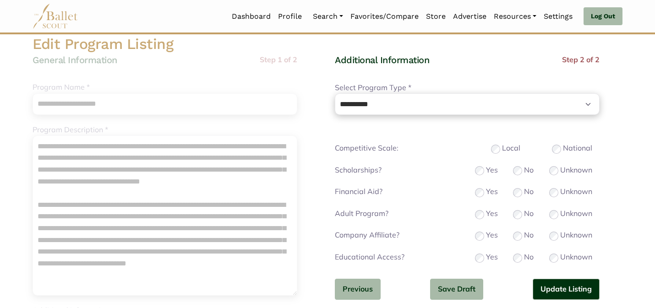
scroll to position [97, 0]
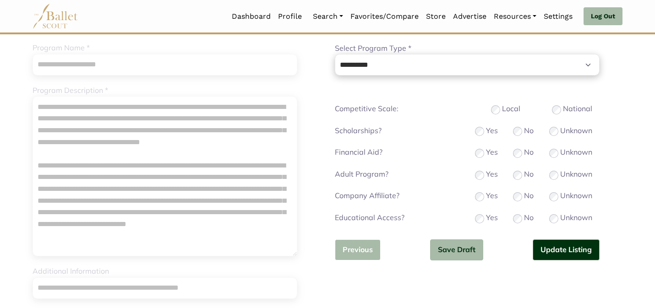
click at [346, 248] on button "Previous" at bounding box center [358, 250] width 46 height 22
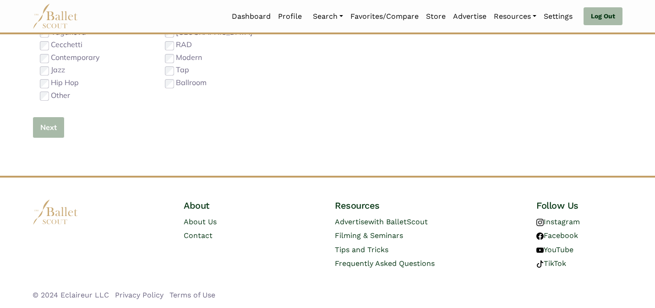
click at [36, 129] on button "Next" at bounding box center [48, 128] width 32 height 22
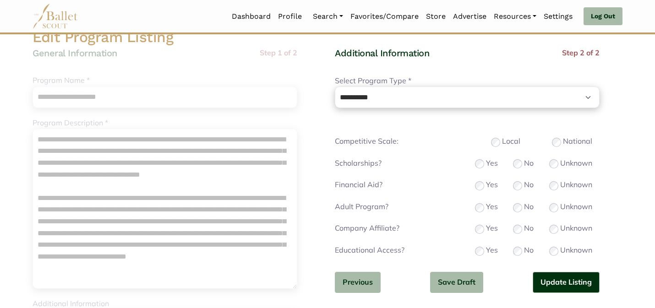
scroll to position [79, 0]
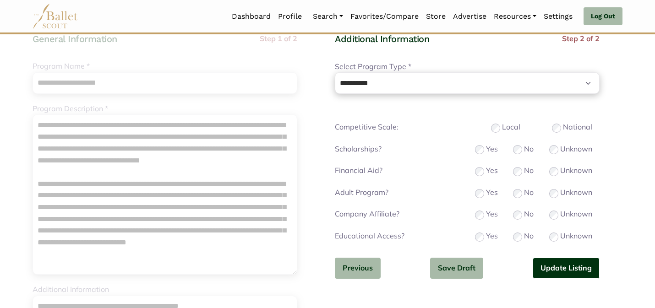
click at [555, 267] on button "Update Listing" at bounding box center [565, 269] width 67 height 22
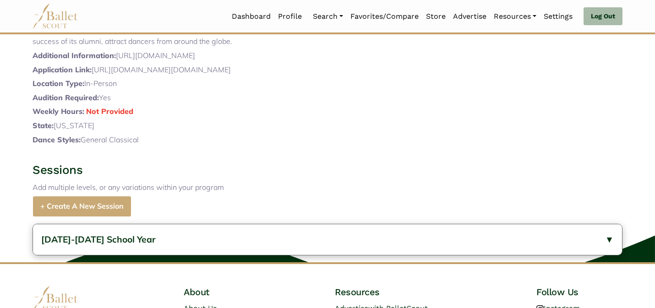
scroll to position [411, 0]
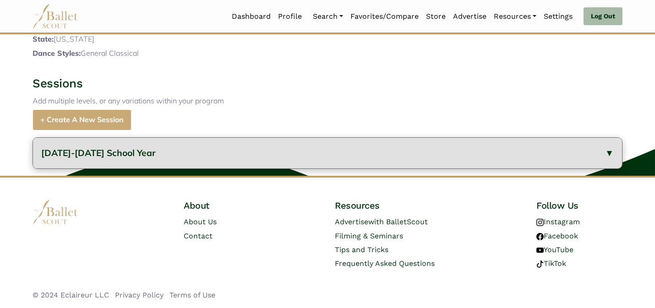
click at [267, 152] on button "2024-2025 School Year" at bounding box center [327, 153] width 589 height 31
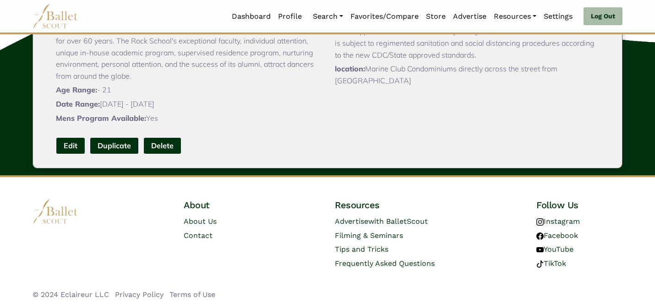
scroll to position [609, 0]
click at [56, 148] on link "Edit" at bounding box center [70, 145] width 29 height 17
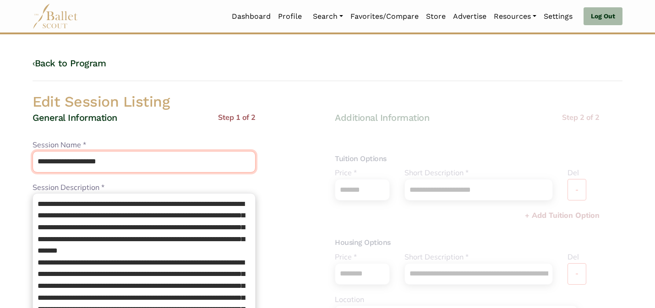
drag, startPoint x: 141, startPoint y: 167, endPoint x: 141, endPoint y: 126, distance: 40.3
click at [141, 126] on div "**********" at bounding box center [143, 311] width 223 height 399
type input "**********"
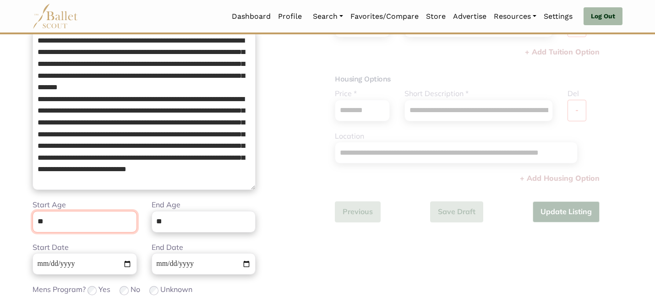
scroll to position [231, 0]
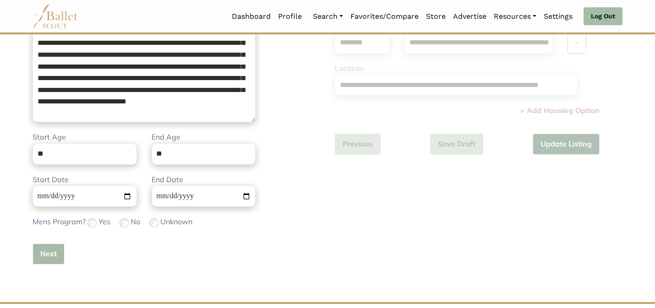
click at [33, 253] on button "Next" at bounding box center [48, 254] width 32 height 22
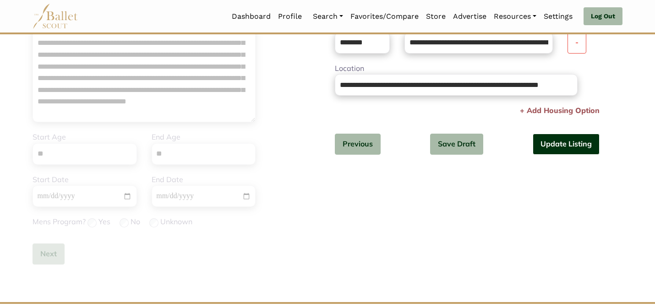
click at [567, 143] on button "Update Listing" at bounding box center [565, 145] width 67 height 22
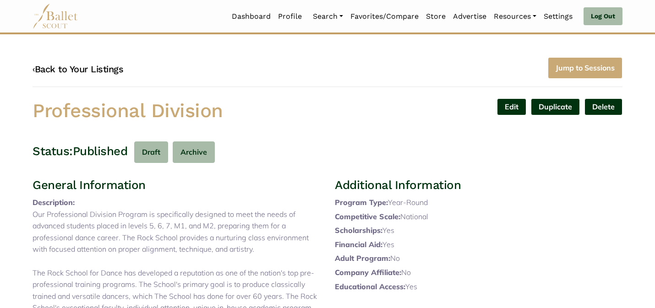
click at [107, 68] on link "‹ Back to Your Listings" at bounding box center [77, 69] width 91 height 11
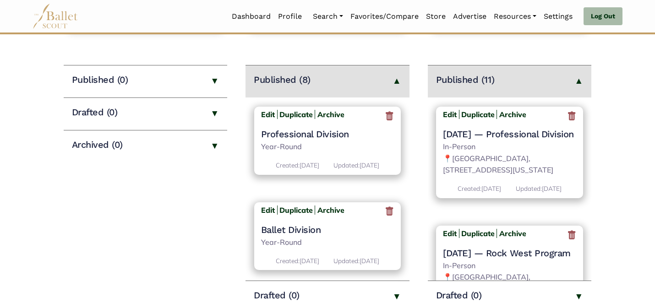
scroll to position [644, 0]
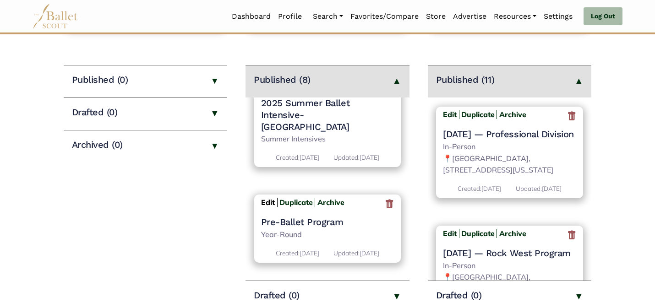
click at [269, 200] on b "Edit" at bounding box center [268, 202] width 14 height 9
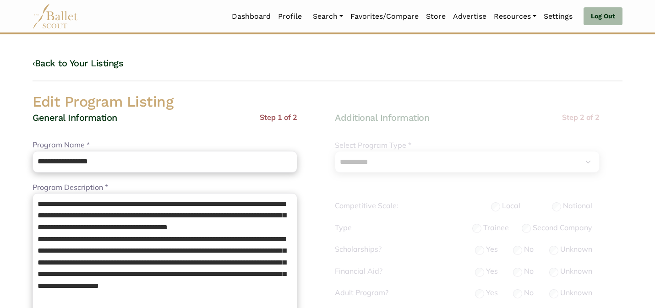
select select "**"
select select "*"
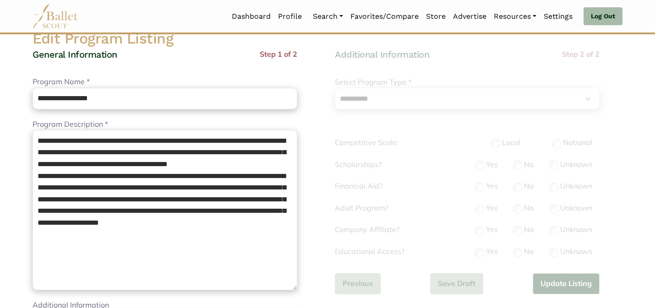
scroll to position [73, 0]
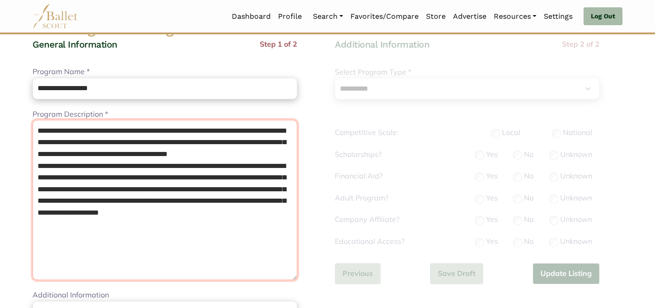
drag, startPoint x: 104, startPoint y: 203, endPoint x: 180, endPoint y: 186, distance: 77.7
click at [180, 186] on textarea "**********" at bounding box center [164, 200] width 265 height 160
type textarea "**********"
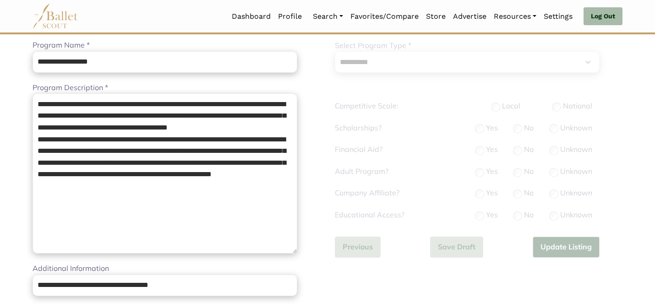
scroll to position [290, 0]
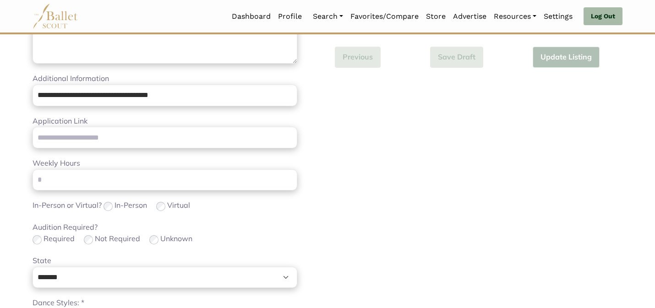
click at [249, 227] on div "Audition Required? Required Not Required Unknown" at bounding box center [164, 234] width 265 height 24
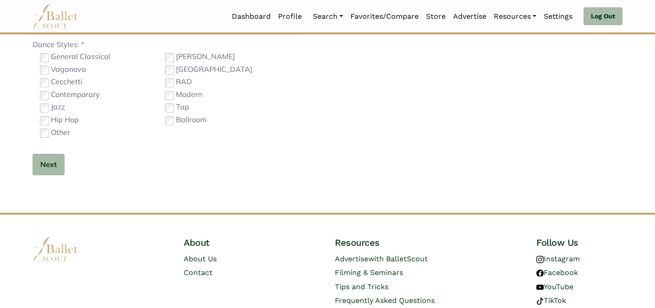
scroll to position [579, 0]
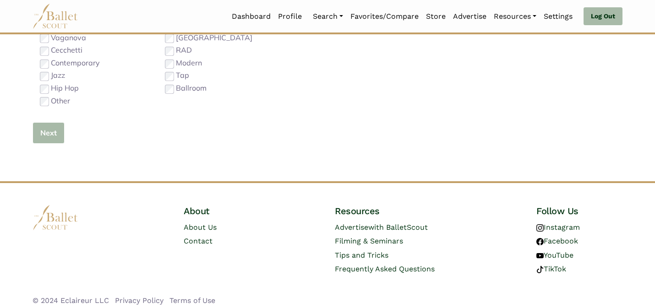
click at [57, 135] on button "Next" at bounding box center [48, 133] width 32 height 22
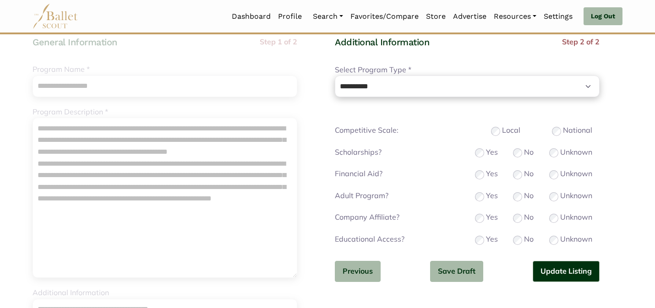
scroll to position [73, 0]
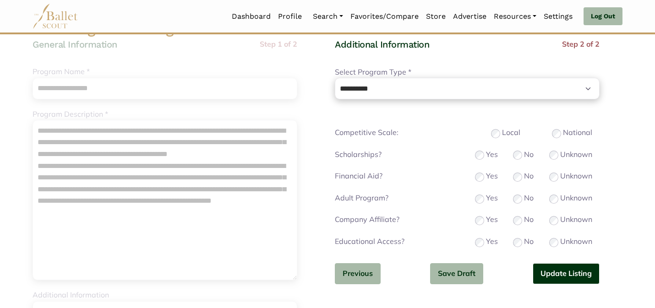
click at [565, 276] on button "Update Listing" at bounding box center [565, 274] width 67 height 22
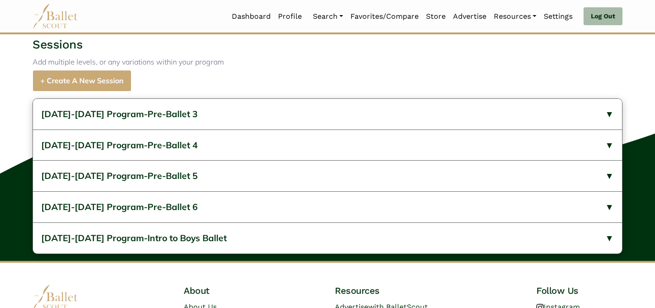
scroll to position [367, 0]
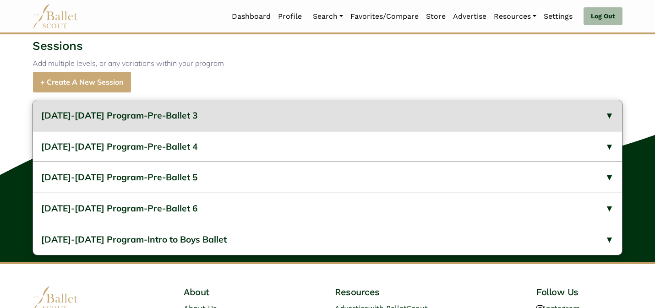
click at [284, 131] on button "2024-2025 Program-Pre-Ballet 3" at bounding box center [327, 115] width 589 height 31
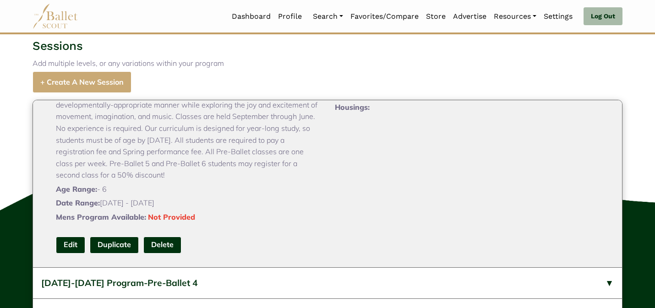
scroll to position [92, 0]
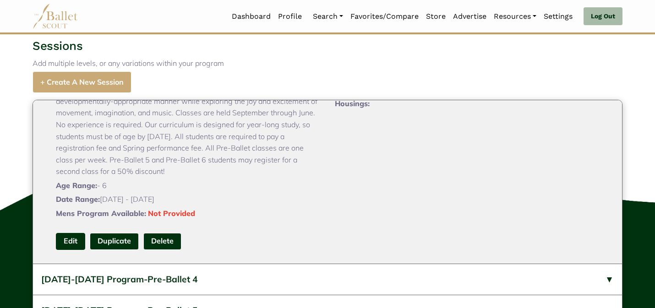
click at [67, 250] on link "Edit" at bounding box center [70, 241] width 29 height 17
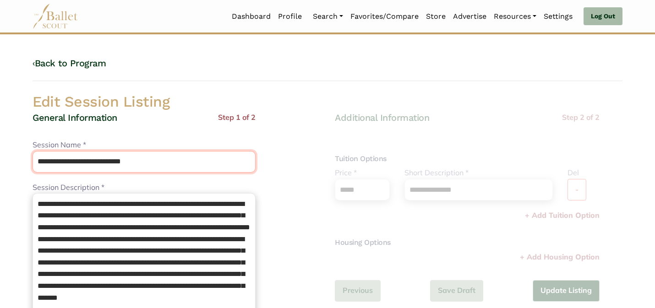
drag, startPoint x: 111, startPoint y: 162, endPoint x: 103, endPoint y: 131, distance: 31.4
click at [104, 140] on div "**********" at bounding box center [143, 155] width 223 height 33
type input "**********"
click at [157, 130] on div "General Information Step 1 of 2" at bounding box center [143, 126] width 223 height 28
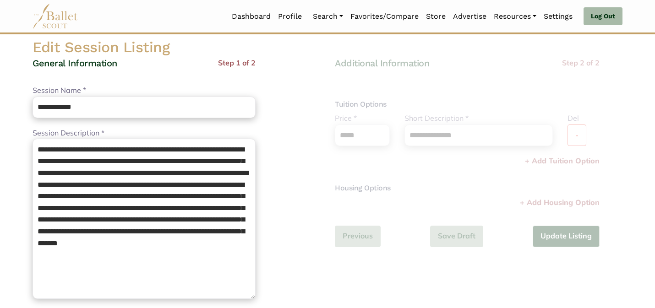
scroll to position [55, 0]
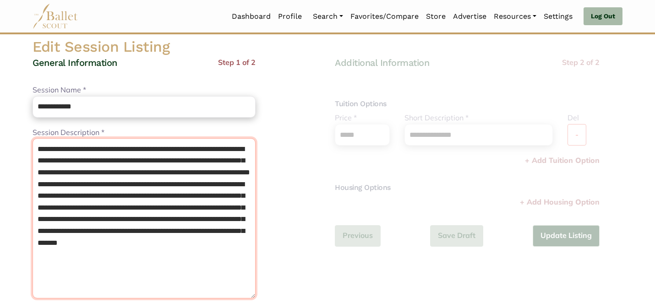
drag, startPoint x: 197, startPoint y: 220, endPoint x: 70, endPoint y: 208, distance: 127.8
click at [70, 208] on textarea "**********" at bounding box center [143, 218] width 223 height 160
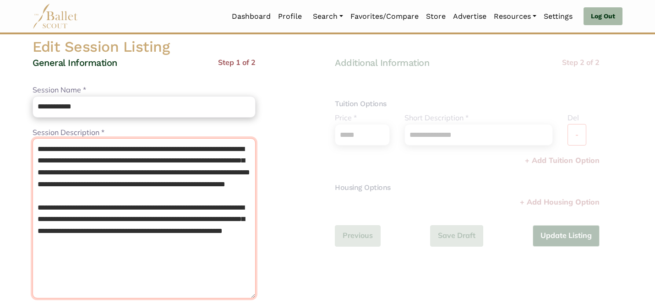
type textarea "**********"
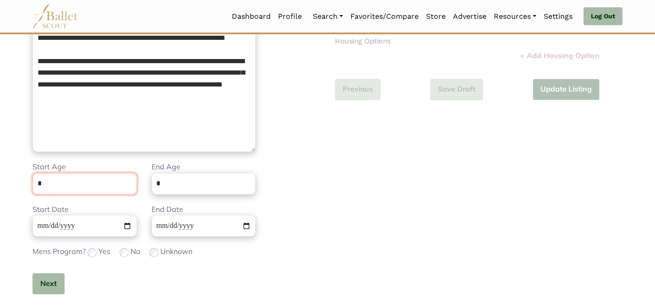
scroll to position [231, 0]
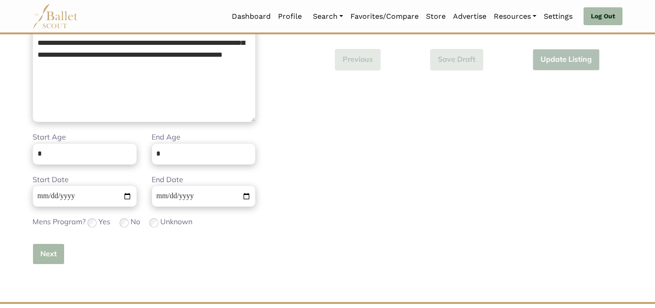
click at [46, 255] on button "Next" at bounding box center [48, 254] width 32 height 22
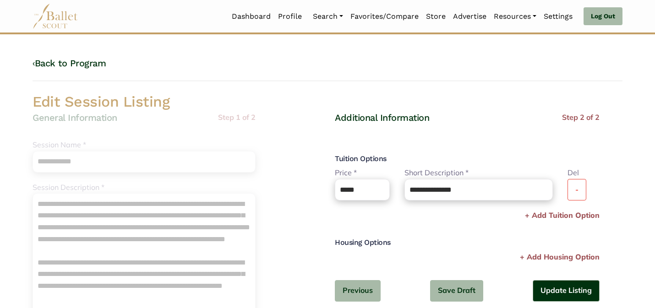
scroll to position [18, 0]
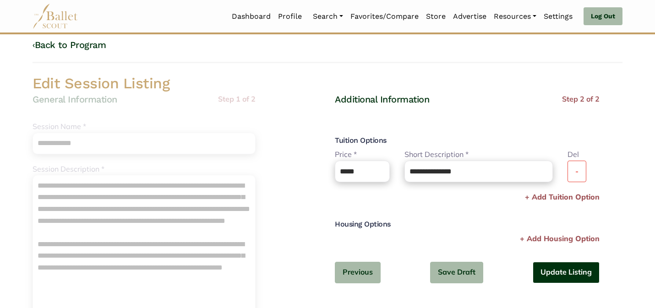
click at [547, 268] on button "Update Listing" at bounding box center [565, 273] width 67 height 22
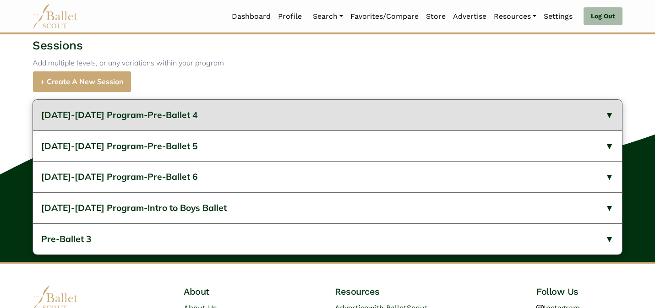
scroll to position [367, 0]
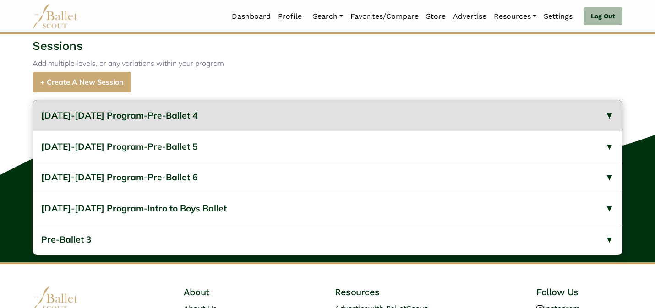
click at [327, 131] on button "[DATE]-[DATE] Program-Pre-Ballet 4" at bounding box center [327, 115] width 589 height 31
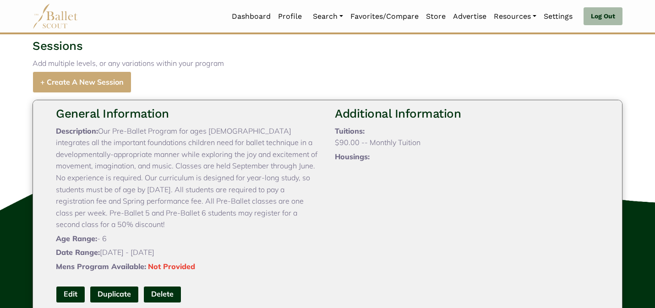
scroll to position [55, 0]
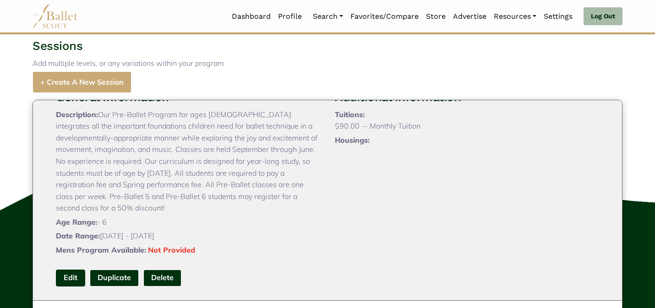
click at [71, 287] on link "Edit" at bounding box center [70, 278] width 29 height 17
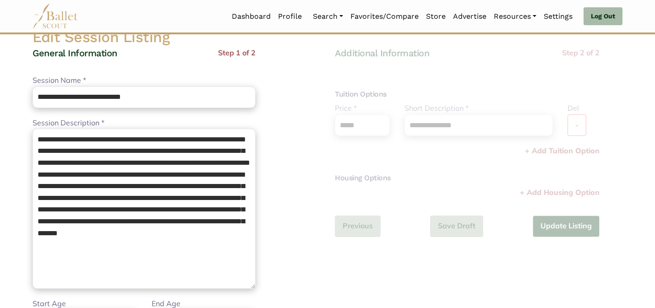
scroll to position [78, 0]
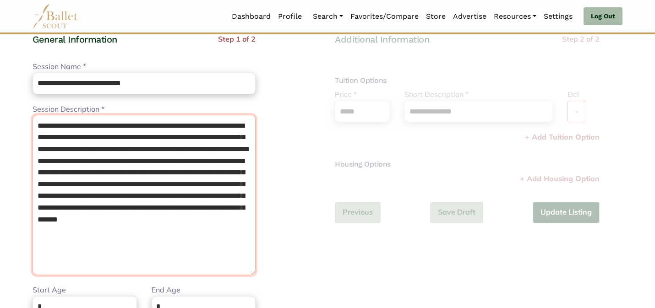
drag, startPoint x: 196, startPoint y: 196, endPoint x: 67, endPoint y: 185, distance: 129.5
click at [67, 185] on textarea "**********" at bounding box center [143, 195] width 223 height 160
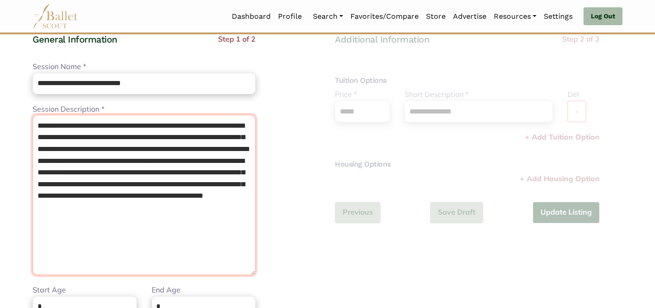
click at [70, 184] on textarea "**********" at bounding box center [143, 195] width 223 height 160
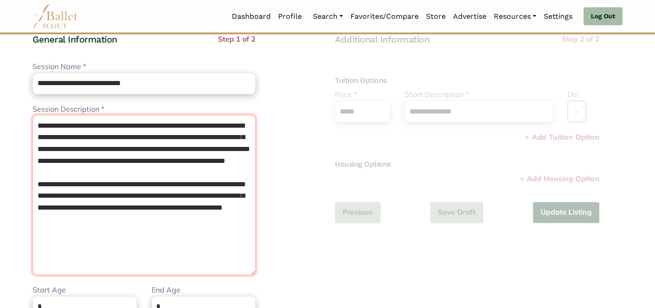
type textarea "**********"
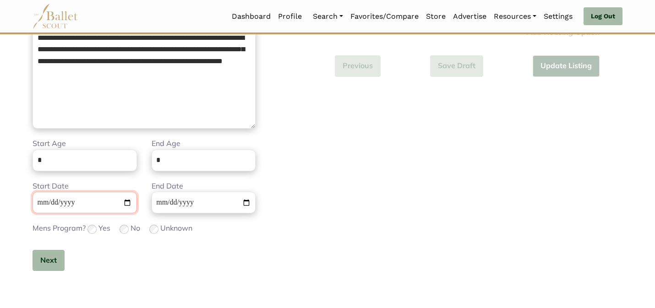
scroll to position [273, 0]
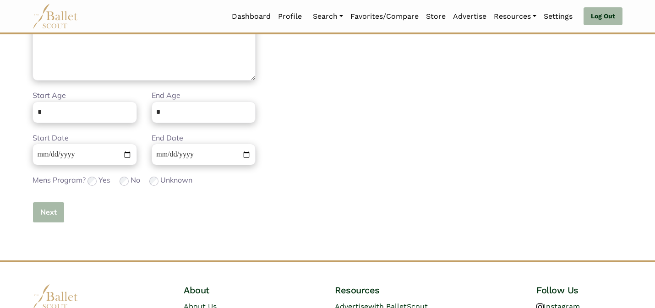
click at [53, 214] on button "Next" at bounding box center [48, 213] width 32 height 22
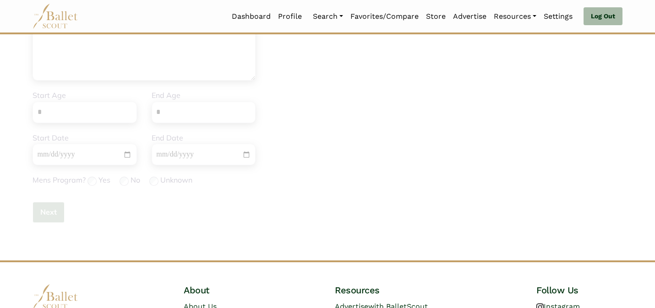
scroll to position [0, 0]
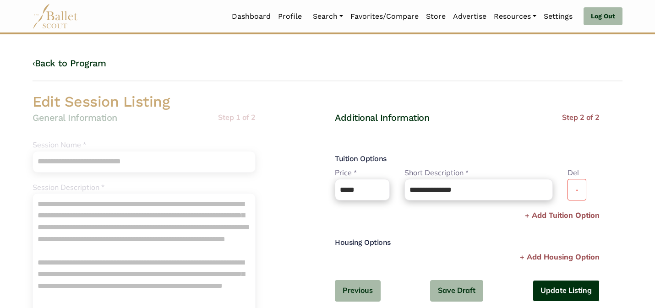
click at [543, 292] on button "Update Listing" at bounding box center [565, 291] width 67 height 22
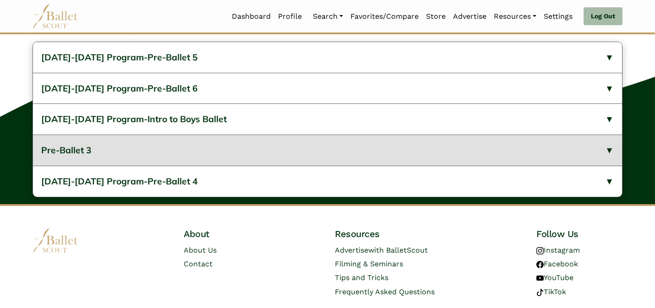
scroll to position [422, 0]
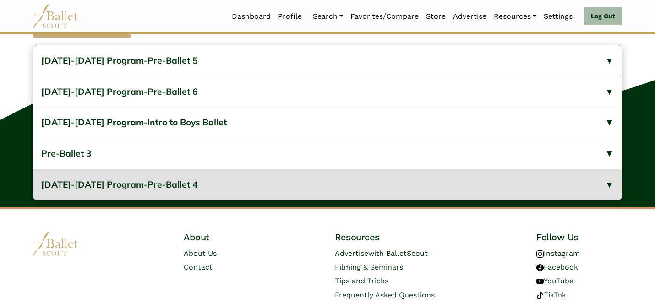
click at [241, 200] on button "2024-2025 Program-Pre-Ballet 4" at bounding box center [327, 184] width 589 height 31
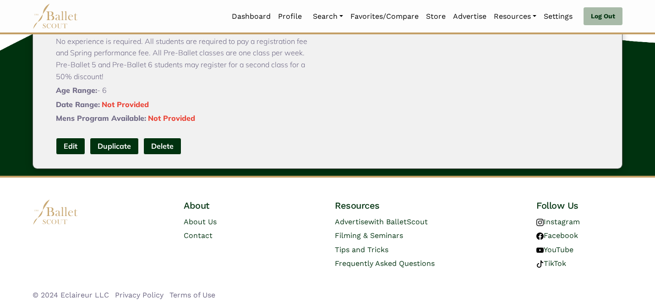
scroll to position [550, 0]
click at [62, 146] on link "Edit" at bounding box center [70, 146] width 29 height 17
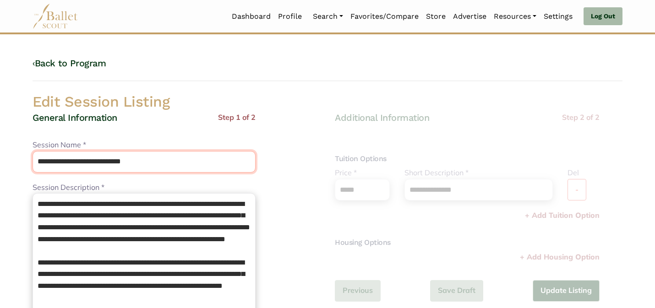
drag, startPoint x: 109, startPoint y: 155, endPoint x: 110, endPoint y: 166, distance: 11.0
click at [110, 166] on input "**********" at bounding box center [143, 162] width 223 height 22
type input "**********"
click at [157, 119] on div "General Information Step 1 of 2" at bounding box center [143, 126] width 223 height 28
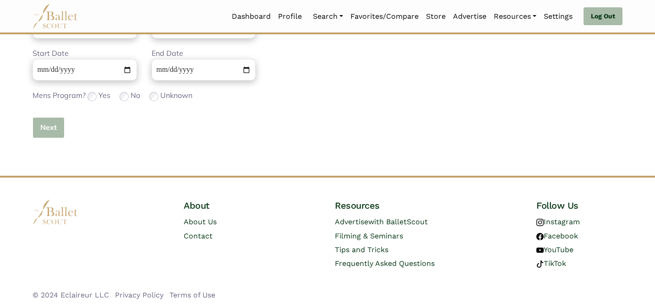
click at [38, 132] on button "Next" at bounding box center [48, 128] width 32 height 22
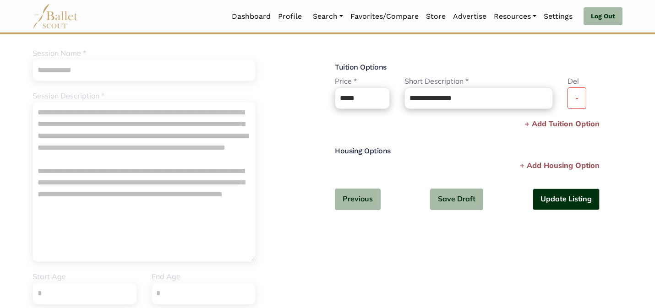
scroll to position [68, 0]
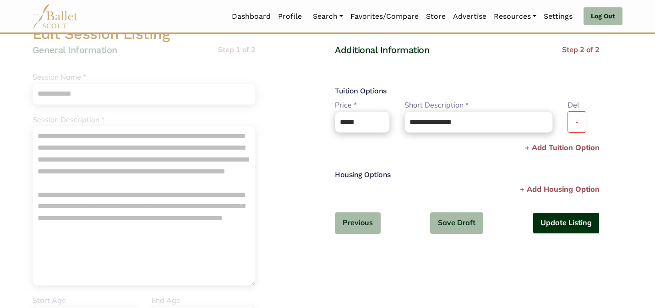
click at [567, 219] on button "Update Listing" at bounding box center [565, 223] width 67 height 22
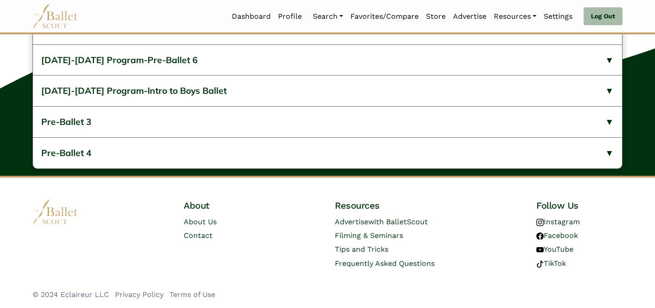
scroll to position [477, 0]
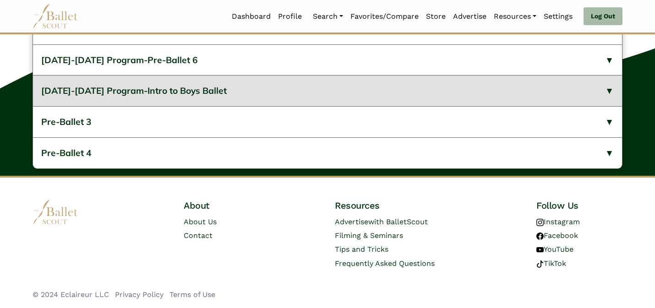
click at [306, 93] on button "[DATE]-[DATE] Program-Intro to Boys Ballet" at bounding box center [327, 90] width 589 height 31
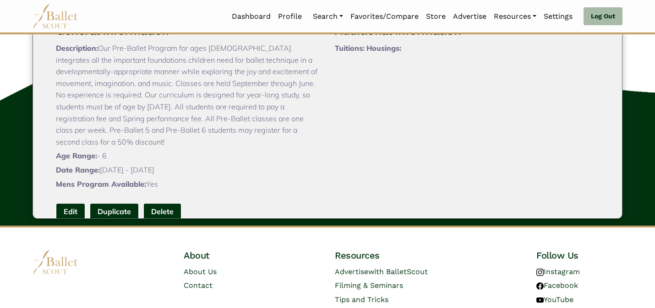
scroll to position [92, 0]
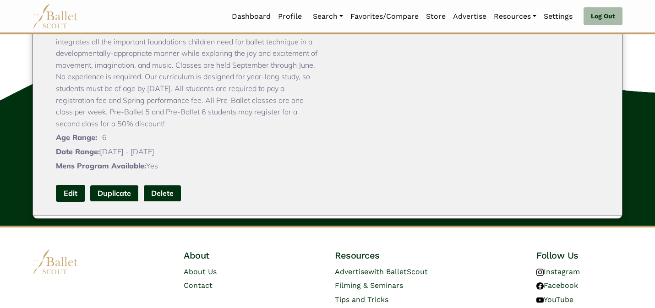
click at [70, 202] on link "Edit" at bounding box center [70, 193] width 29 height 17
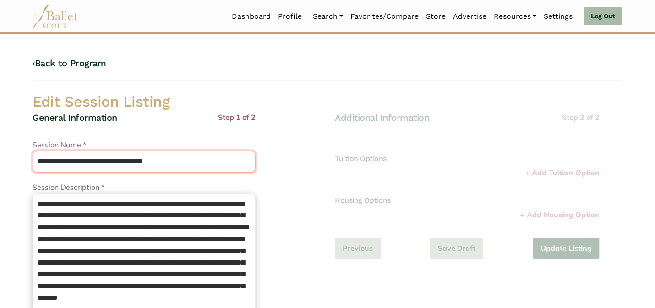
drag, startPoint x: 110, startPoint y: 162, endPoint x: 105, endPoint y: 148, distance: 14.6
click at [106, 151] on input "**********" at bounding box center [143, 162] width 223 height 22
type input "**********"
click at [169, 117] on div "General Information Step 1 of 2" at bounding box center [143, 126] width 223 height 28
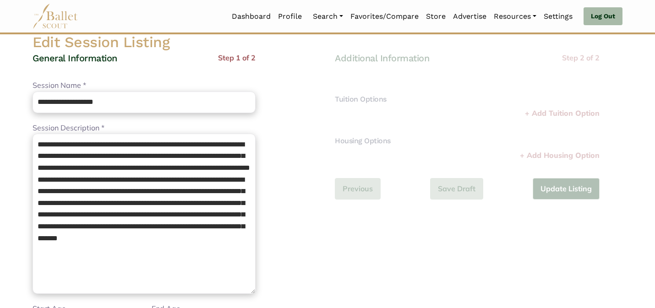
scroll to position [73, 0]
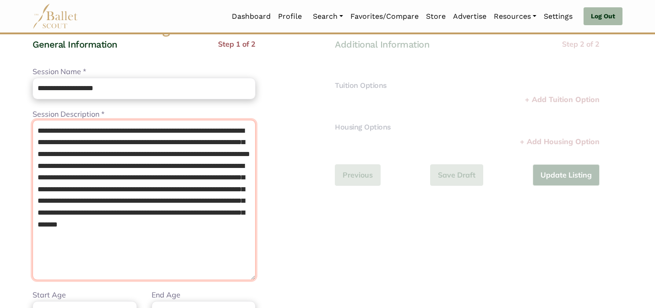
drag, startPoint x: 197, startPoint y: 204, endPoint x: 70, endPoint y: 187, distance: 128.0
click at [71, 187] on textarea "**********" at bounding box center [143, 200] width 223 height 160
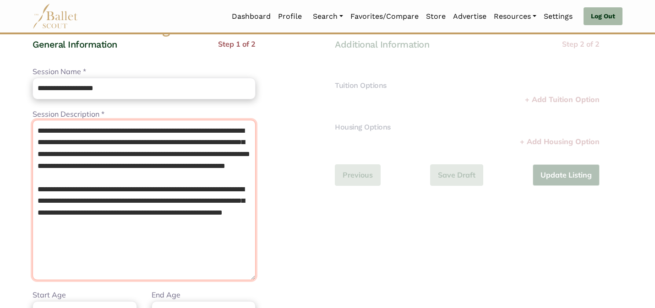
type textarea "**********"
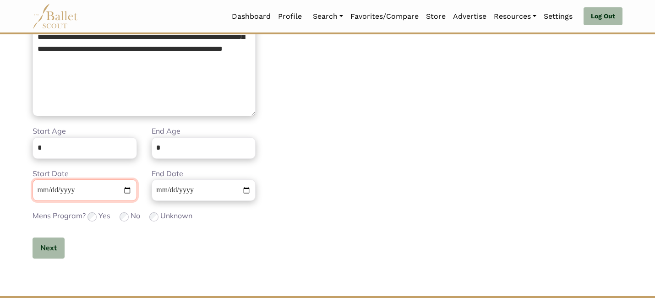
scroll to position [273, 0]
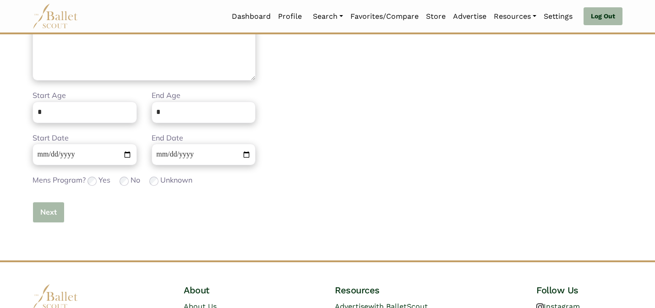
click at [42, 218] on button "Next" at bounding box center [48, 213] width 32 height 22
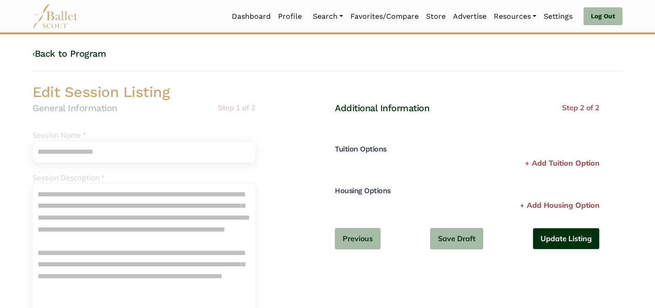
scroll to position [0, 0]
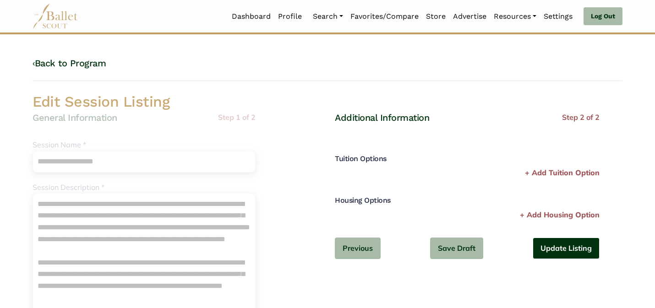
click at [574, 246] on button "Update Listing" at bounding box center [565, 249] width 67 height 22
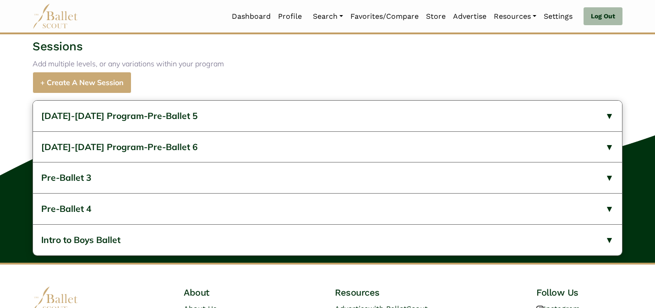
scroll to position [349, 0]
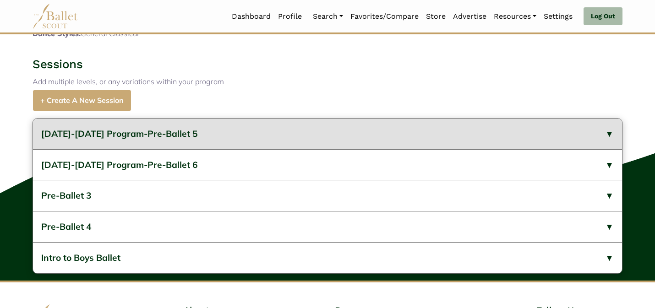
click at [270, 149] on button "2024-2025 Program-Pre-Ballet 5" at bounding box center [327, 134] width 589 height 31
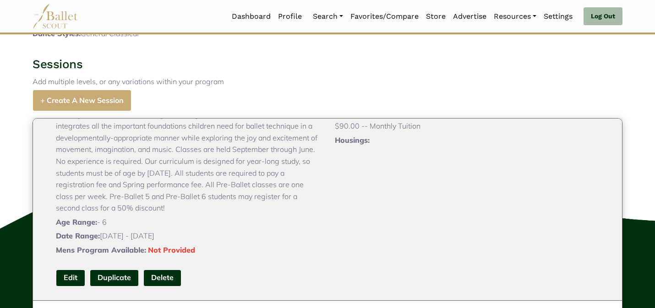
scroll to position [92, 0]
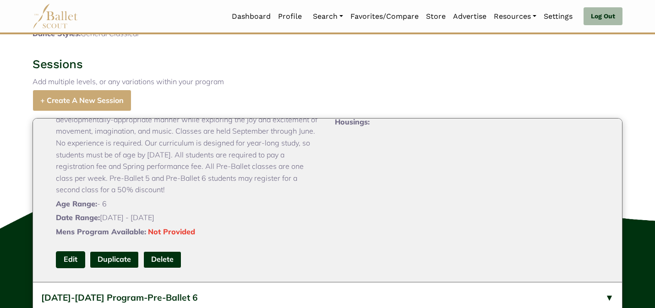
click at [70, 268] on link "Edit" at bounding box center [70, 259] width 29 height 17
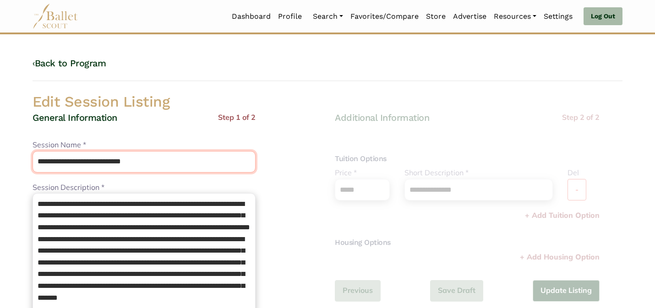
drag, startPoint x: 110, startPoint y: 162, endPoint x: 107, endPoint y: 135, distance: 27.1
click at [107, 135] on div "**********" at bounding box center [143, 311] width 223 height 399
type input "**********"
click at [221, 87] on div "**********" at bounding box center [327, 295] width 604 height 476
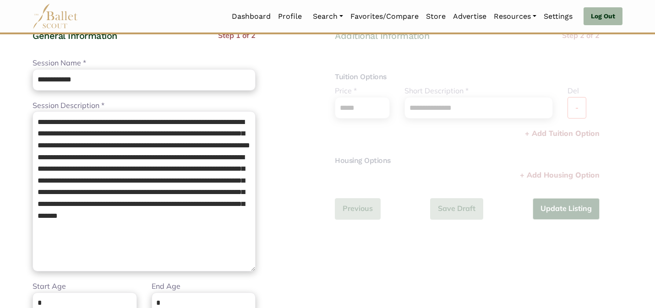
scroll to position [92, 0]
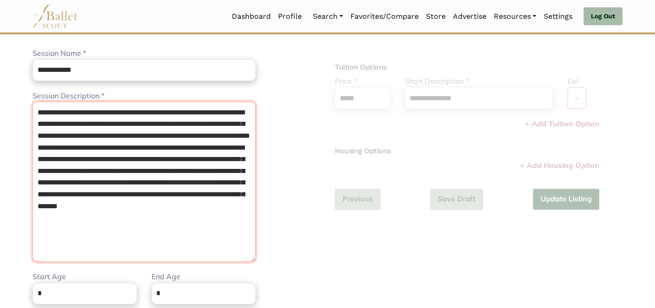
drag, startPoint x: 196, startPoint y: 182, endPoint x: 70, endPoint y: 173, distance: 126.2
click at [70, 173] on textarea "**********" at bounding box center [143, 182] width 223 height 160
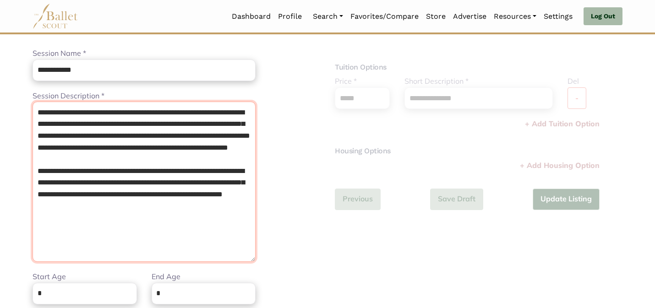
type textarea "**********"
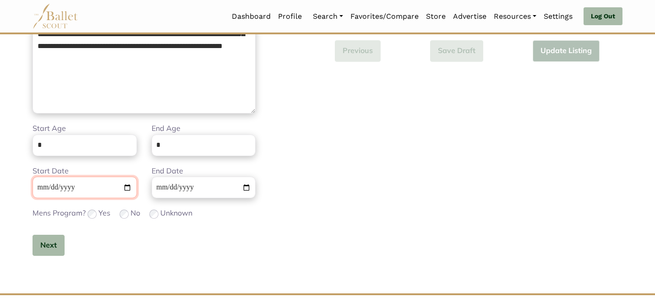
scroll to position [273, 0]
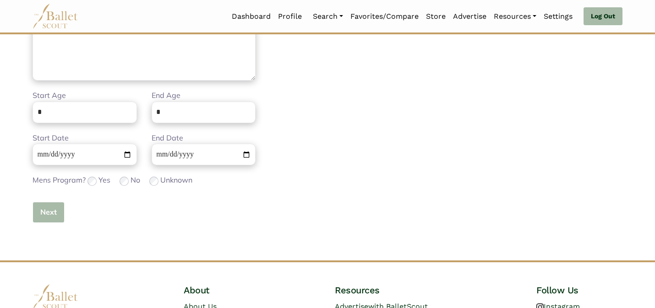
click at [41, 216] on button "Next" at bounding box center [48, 213] width 32 height 22
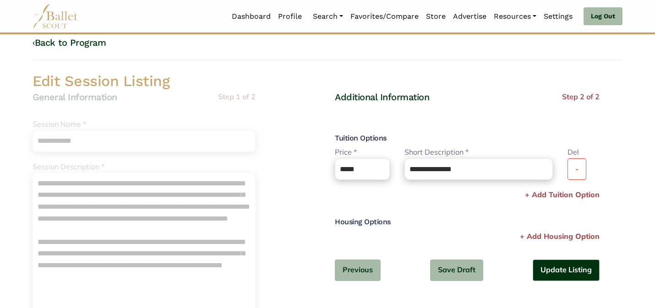
scroll to position [0, 0]
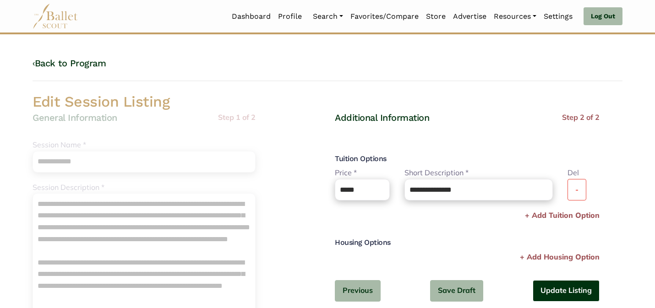
click at [571, 291] on button "Update Listing" at bounding box center [565, 291] width 67 height 22
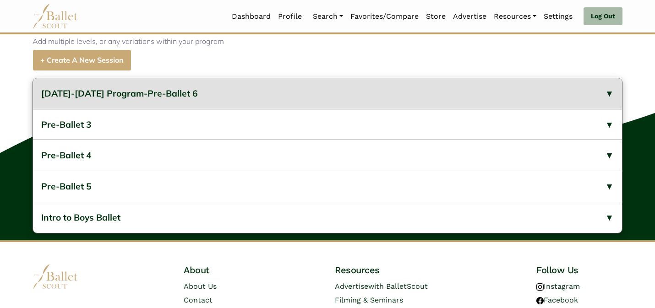
scroll to position [385, 0]
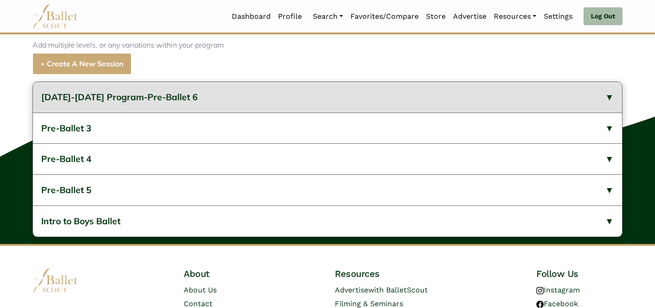
click at [275, 108] on button "[DATE]-[DATE] Program-Pre-Ballet 6" at bounding box center [327, 97] width 589 height 31
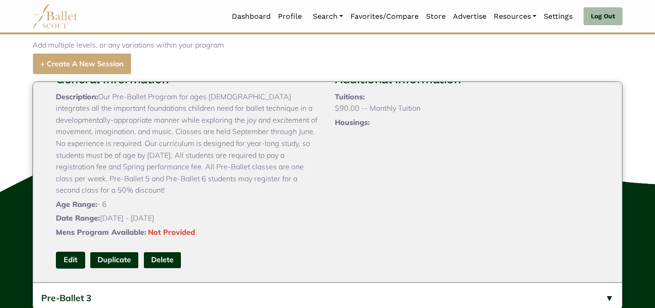
scroll to position [55, 0]
click at [70, 268] on link "Edit" at bounding box center [70, 259] width 29 height 17
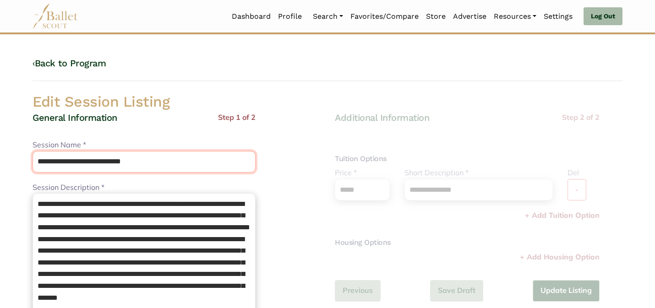
click at [108, 160] on input "**********" at bounding box center [143, 162] width 223 height 22
drag, startPoint x: 111, startPoint y: 161, endPoint x: 98, endPoint y: 135, distance: 28.5
click at [98, 137] on div "**********" at bounding box center [143, 311] width 223 height 399
type input "**********"
click at [163, 118] on div "General Information Step 1 of 2" at bounding box center [143, 126] width 223 height 28
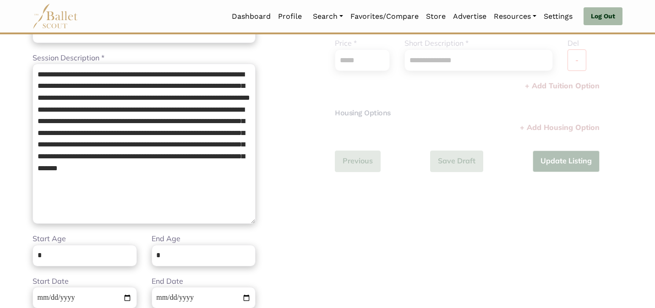
scroll to position [146, 0]
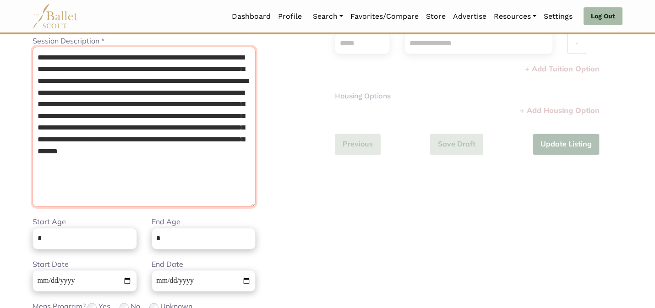
drag, startPoint x: 197, startPoint y: 127, endPoint x: 71, endPoint y: 116, distance: 126.3
click at [71, 116] on textarea "**********" at bounding box center [143, 127] width 223 height 160
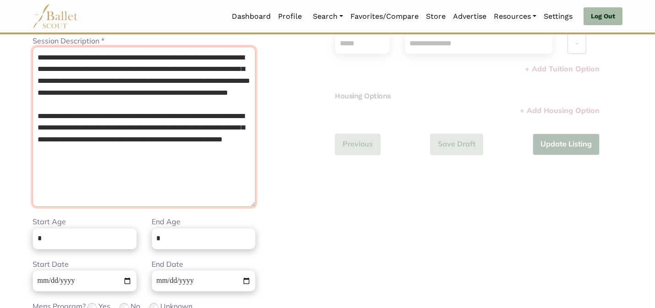
type textarea "**********"
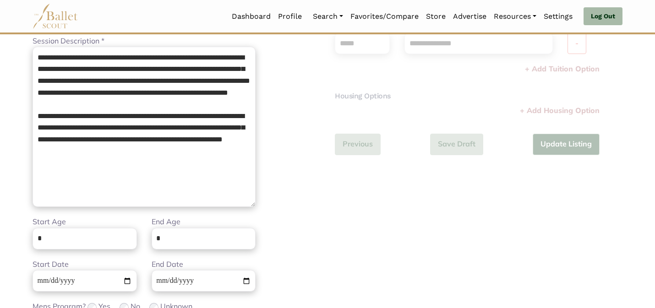
click at [314, 164] on div "**********" at bounding box center [175, 164] width 287 height 399
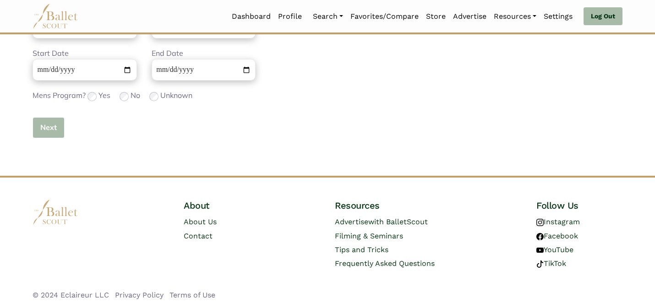
click at [49, 129] on button "Next" at bounding box center [48, 128] width 32 height 22
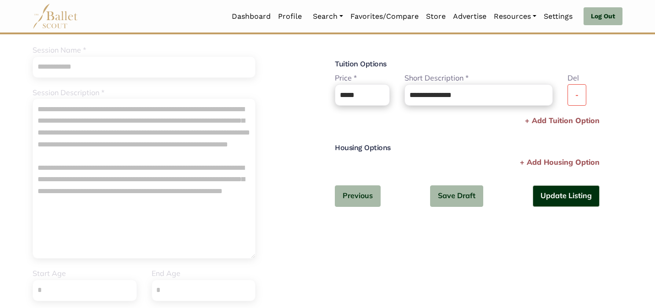
scroll to position [68, 0]
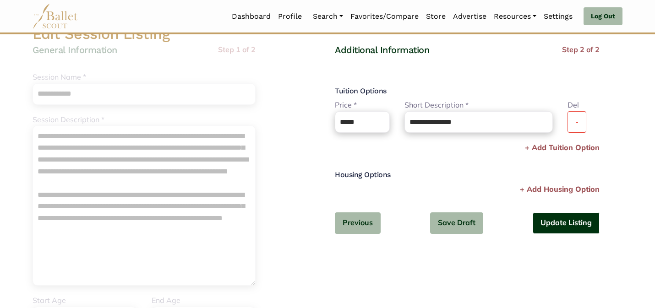
click at [544, 220] on button "Update Listing" at bounding box center [565, 223] width 67 height 22
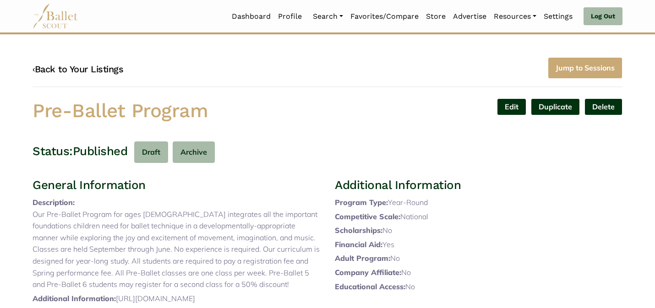
click at [95, 70] on link "‹ Back to Your Listings" at bounding box center [77, 69] width 91 height 11
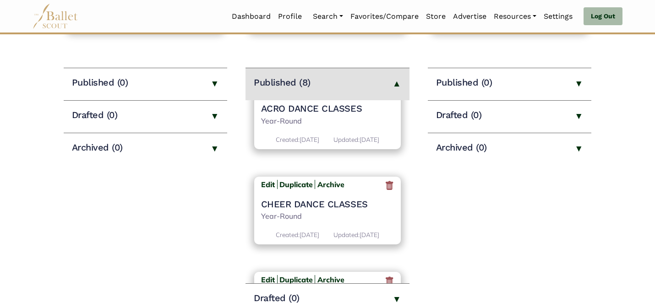
scroll to position [580, 0]
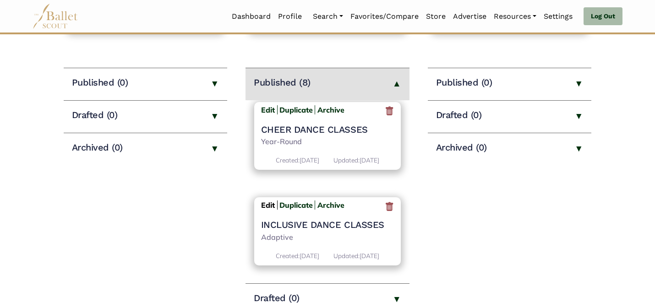
click at [266, 206] on b "Edit" at bounding box center [268, 204] width 14 height 9
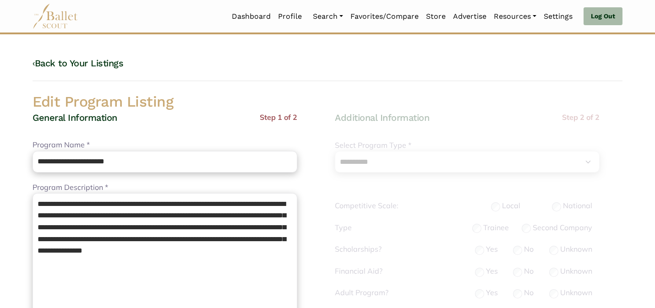
select select "**"
select select "*"
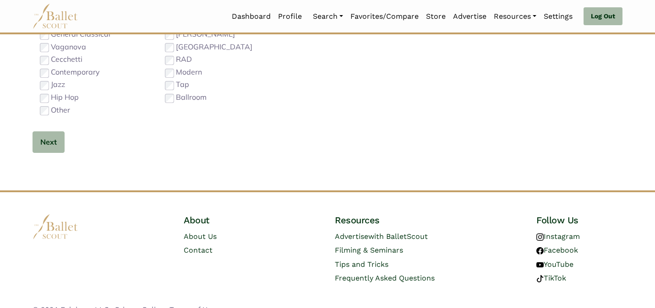
scroll to position [579, 0]
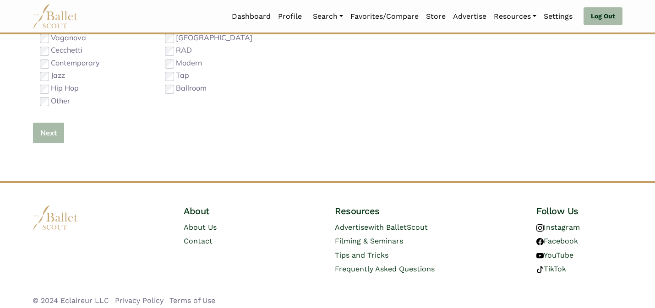
click at [44, 134] on button "Next" at bounding box center [48, 133] width 32 height 22
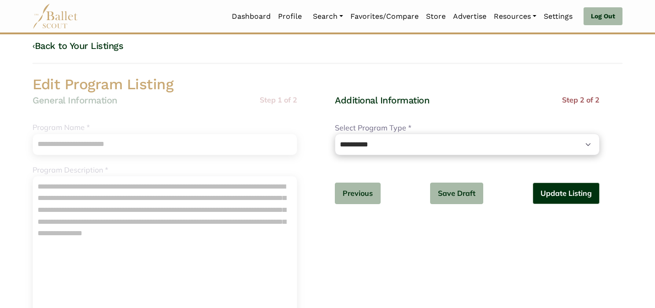
scroll to position [18, 0]
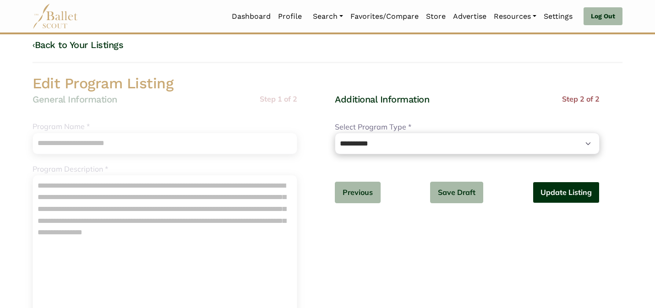
click at [546, 188] on button "Update Listing" at bounding box center [565, 193] width 67 height 22
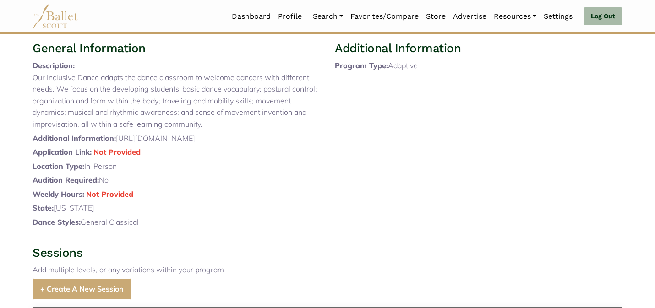
scroll to position [137, 0]
drag, startPoint x: 299, startPoint y: 161, endPoint x: 118, endPoint y: 158, distance: 181.3
click at [118, 144] on p "Additional Information: [URL][DOMAIN_NAME]" at bounding box center [175, 138] width 287 height 12
copy p "[URL][DOMAIN_NAME]"
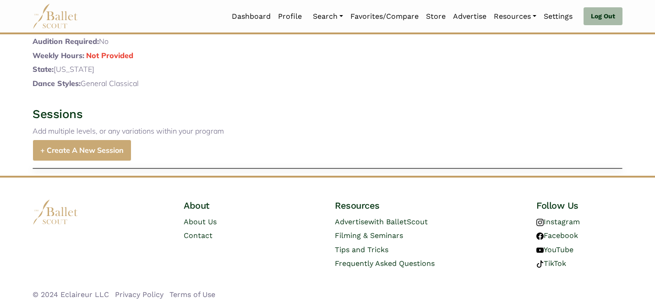
scroll to position [299, 0]
click at [79, 145] on link "+ Create A New Session" at bounding box center [81, 151] width 99 height 22
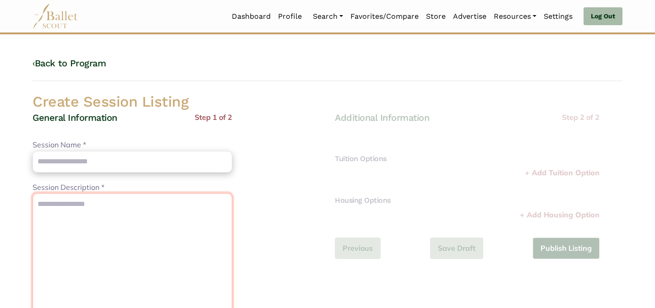
click at [122, 229] on textarea "Session Description *" at bounding box center [132, 273] width 200 height 160
click at [122, 245] on textarea "Session Description *" at bounding box center [132, 273] width 200 height 160
paste textarea "**********"
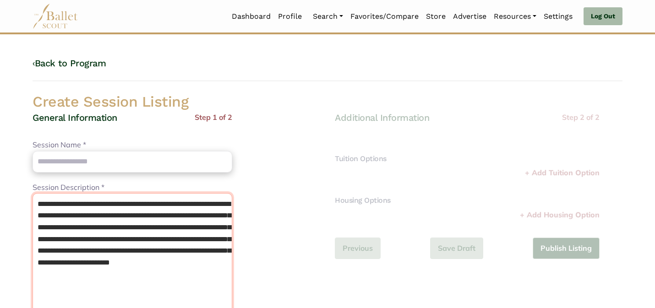
drag, startPoint x: 104, startPoint y: 204, endPoint x: 53, endPoint y: 201, distance: 51.8
click at [53, 201] on textarea "**********" at bounding box center [132, 273] width 200 height 160
type textarea "**********"
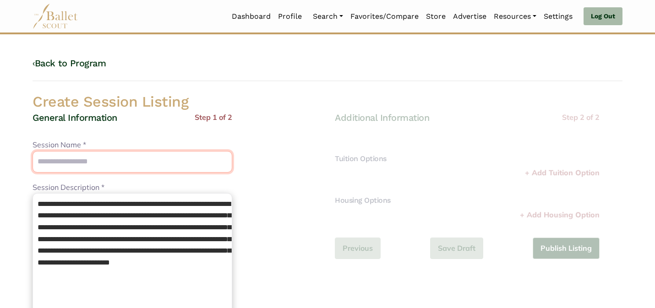
click at [81, 157] on input "Session Name *" at bounding box center [132, 162] width 200 height 22
paste input "**********"
type input "**********"
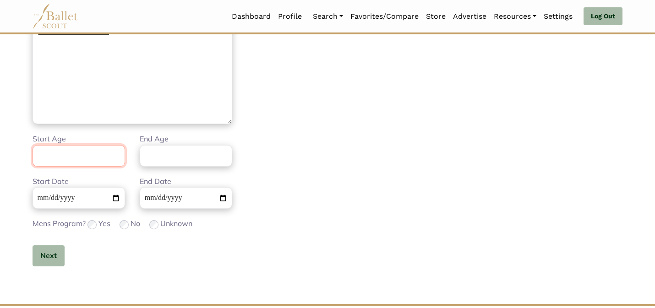
scroll to position [231, 0]
type input "*"
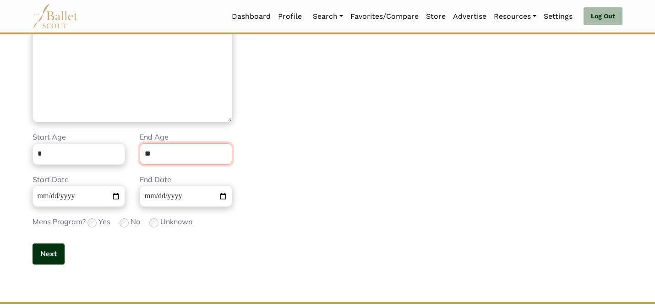
type input "**"
click at [43, 254] on button "Next" at bounding box center [48, 254] width 32 height 22
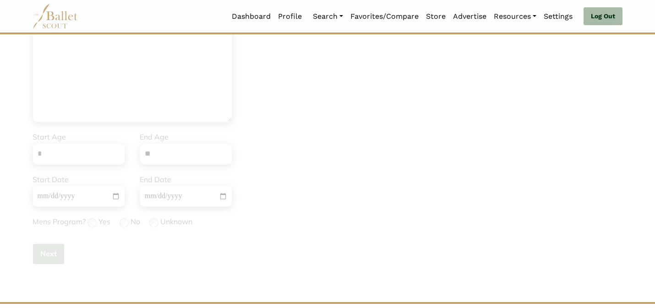
scroll to position [0, 0]
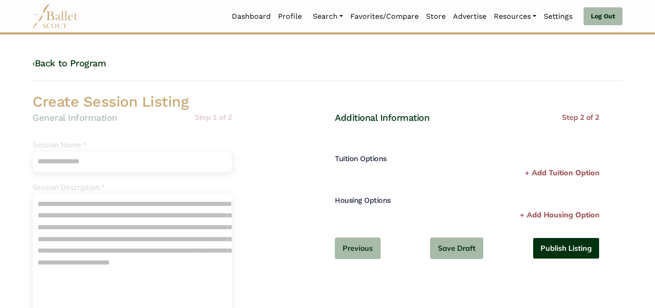
click at [573, 249] on button "Publish Listing" at bounding box center [565, 249] width 67 height 22
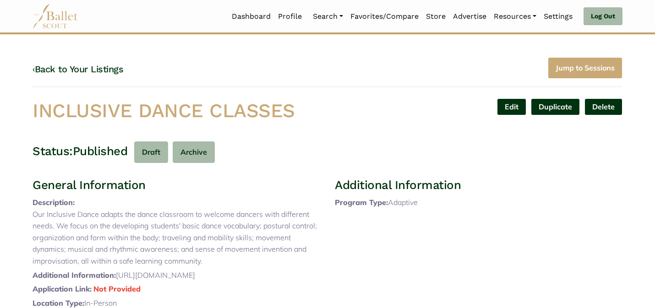
click at [367, 112] on div "Edit Duplicate Delete Are you sure? Yes No" at bounding box center [478, 112] width 302 height 29
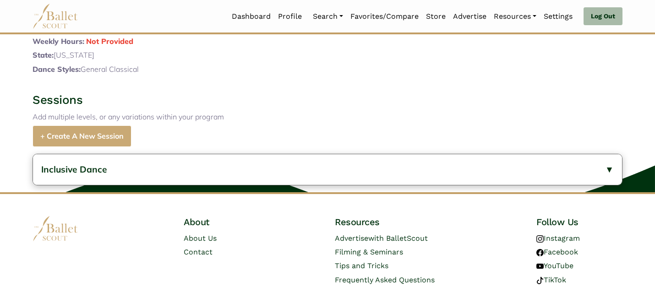
click at [307, 108] on h3 "Sessions" at bounding box center [327, 100] width 590 height 16
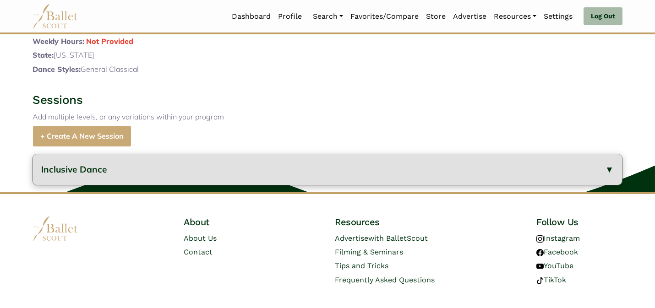
click at [249, 183] on button "Inclusive Dance" at bounding box center [327, 169] width 589 height 31
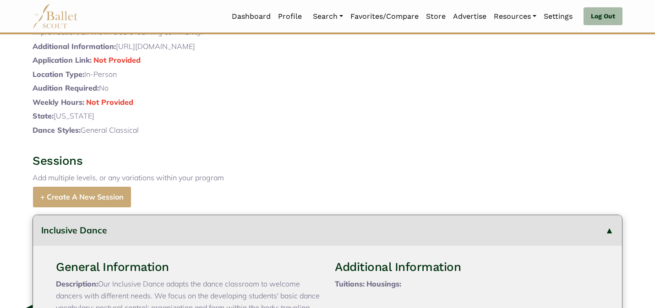
scroll to position [0, 0]
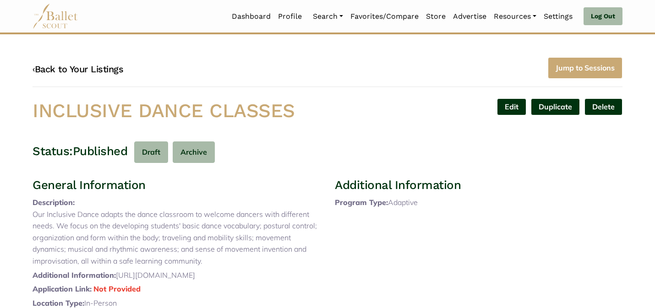
click at [83, 69] on link "‹ Back to Your Listings" at bounding box center [77, 69] width 91 height 11
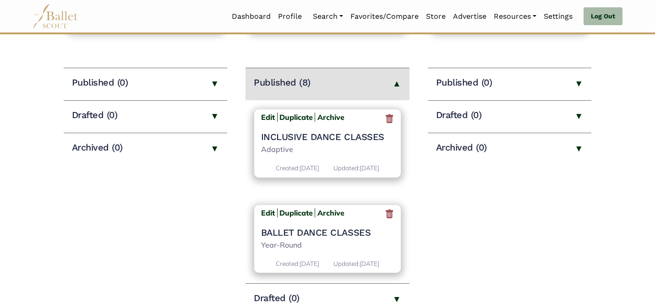
scroll to position [590, 0]
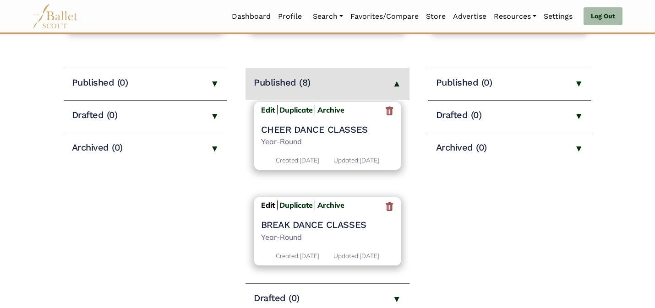
click at [266, 204] on b "Edit" at bounding box center [268, 204] width 14 height 9
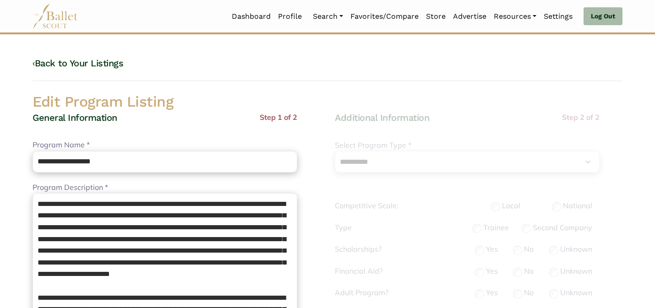
select select "**"
select select "*"
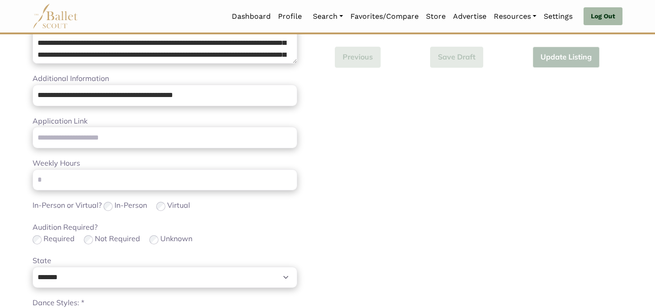
scroll to position [579, 0]
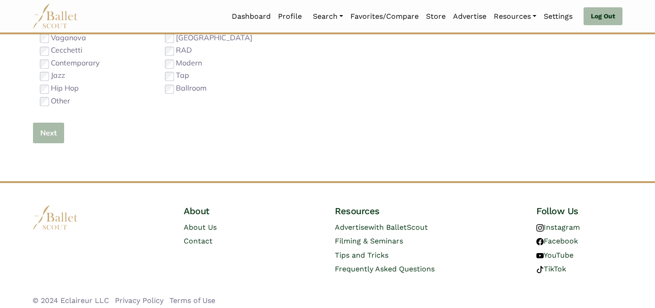
click at [49, 130] on button "Next" at bounding box center [48, 133] width 32 height 22
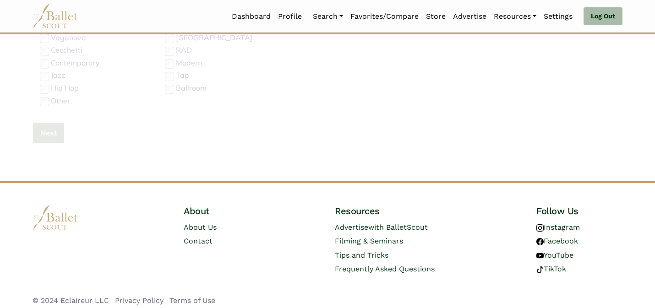
scroll to position [290, 0]
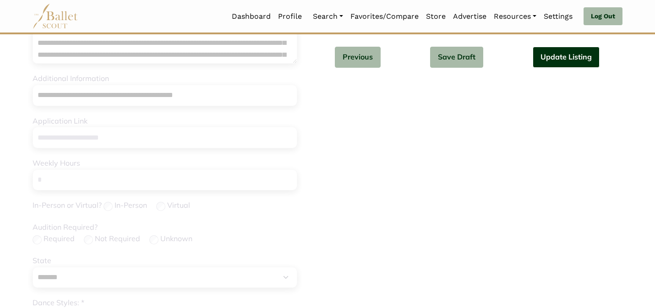
click at [550, 54] on button "Update Listing" at bounding box center [565, 58] width 67 height 22
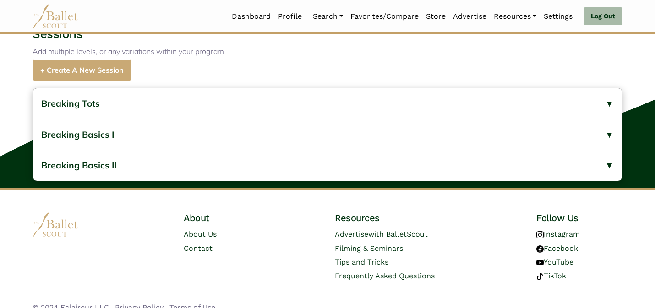
scroll to position [520, 0]
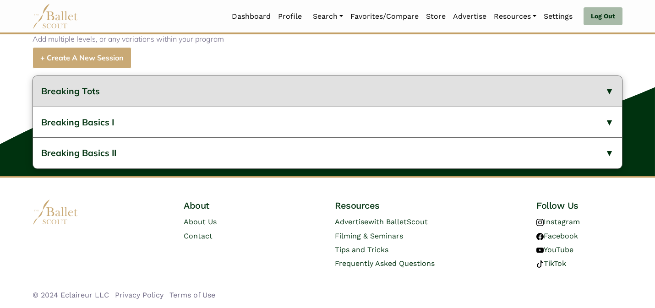
click at [254, 89] on button "Breaking Tots" at bounding box center [327, 91] width 589 height 31
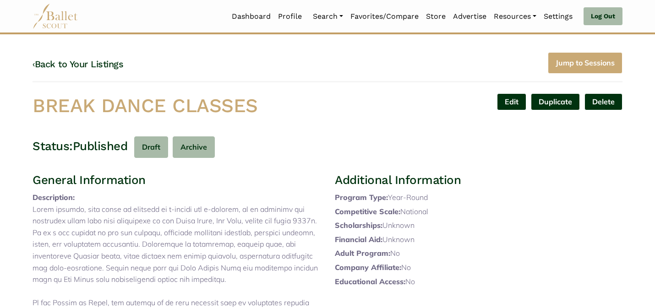
scroll to position [0, 0]
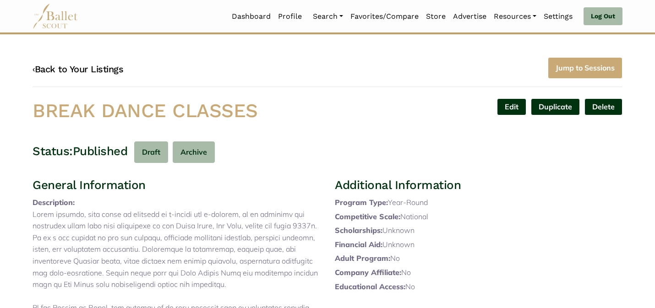
click at [92, 66] on link "‹ Back to Your Listings" at bounding box center [77, 69] width 91 height 11
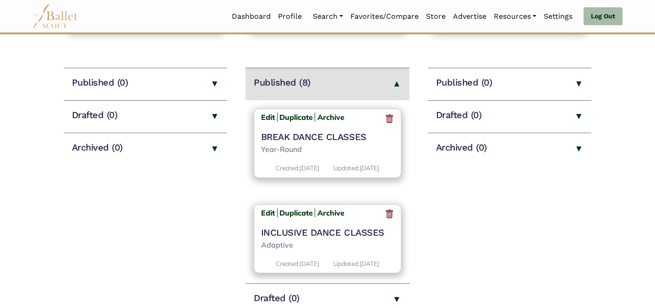
scroll to position [601, 0]
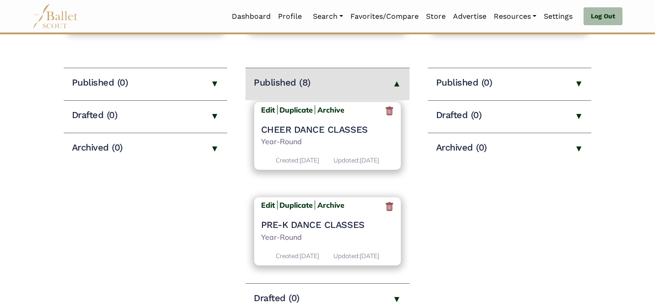
click at [260, 204] on div "Edit Duplicate Archive PRE-K DANCE CLASSES Year-Round Created: [DATE] Updated: …" at bounding box center [327, 231] width 147 height 68
click at [266, 206] on b "Edit" at bounding box center [268, 204] width 14 height 9
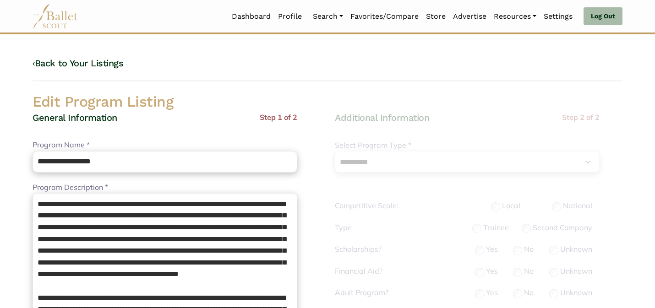
select select "**"
select select "*"
click at [228, 124] on div "General Information Step 1 of 2" at bounding box center [164, 126] width 265 height 28
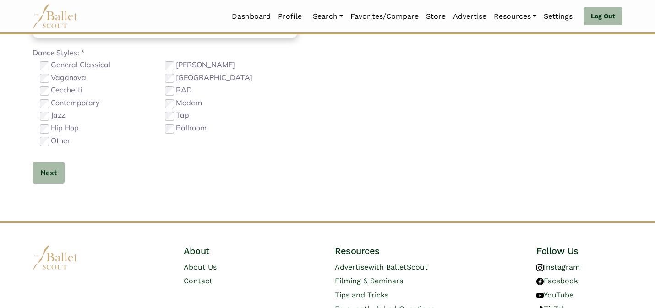
scroll to position [579, 0]
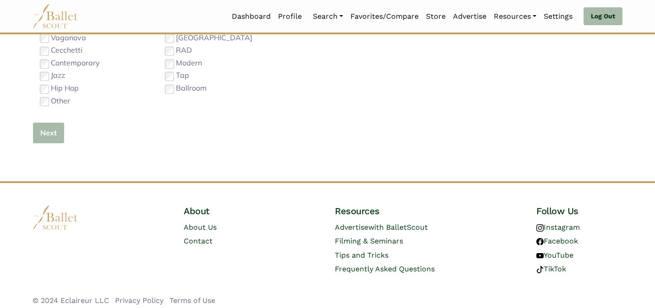
click at [47, 131] on button "Next" at bounding box center [48, 133] width 32 height 22
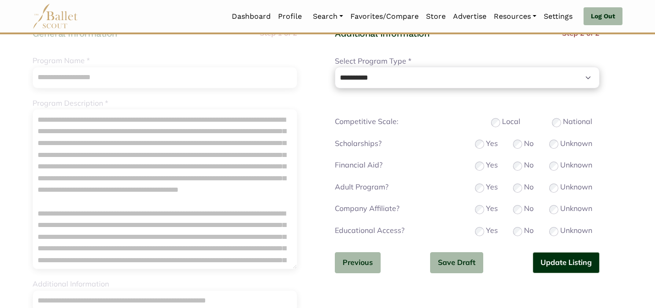
scroll to position [92, 0]
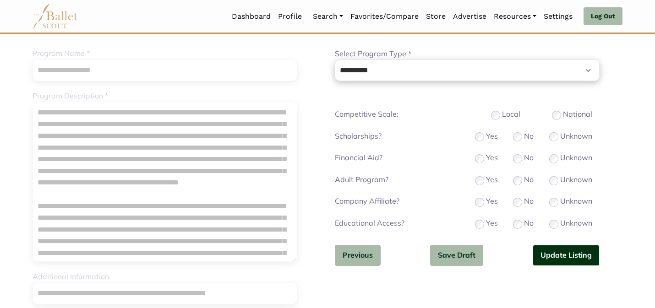
click at [547, 252] on button "Update Listing" at bounding box center [565, 256] width 67 height 22
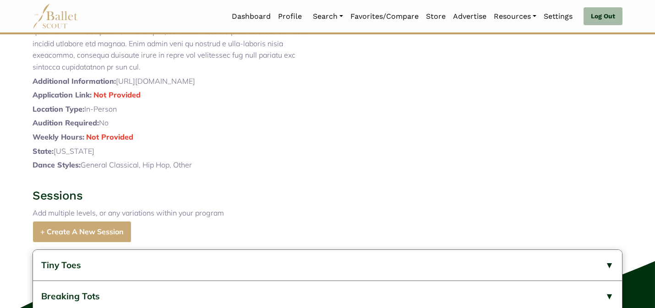
scroll to position [575, 0]
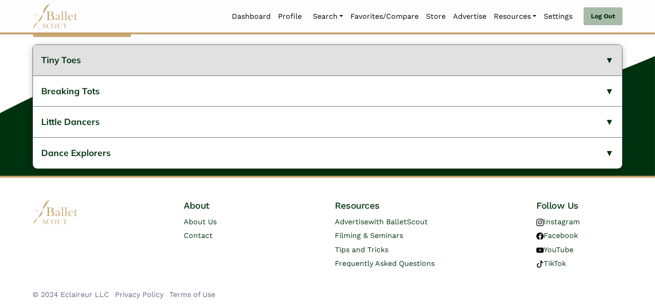
click at [222, 62] on button "Tiny Toes" at bounding box center [327, 60] width 589 height 31
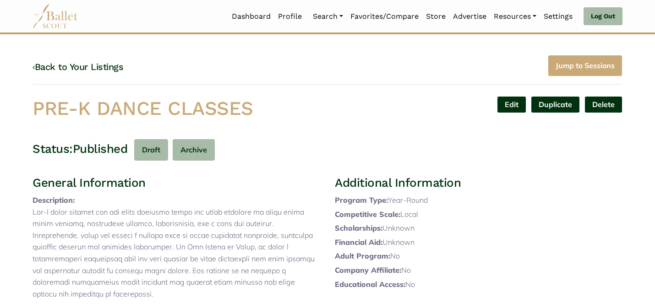
scroll to position [0, 0]
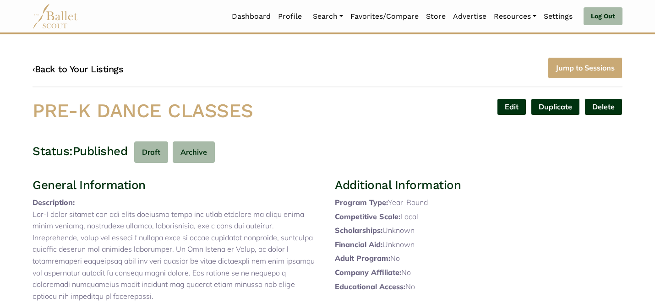
click at [88, 65] on link "‹ Back to Your Listings" at bounding box center [77, 69] width 91 height 11
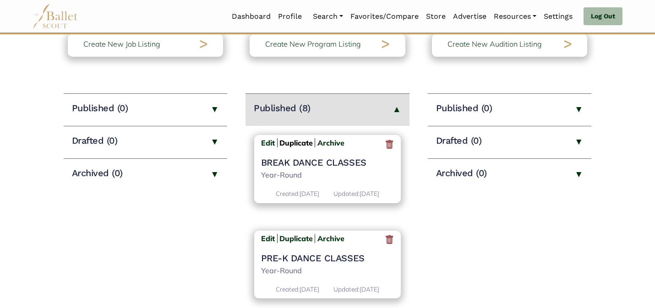
scroll to position [92, 0]
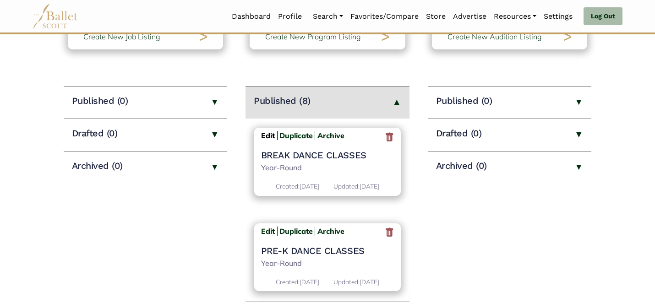
click at [267, 132] on b "Edit" at bounding box center [268, 135] width 14 height 9
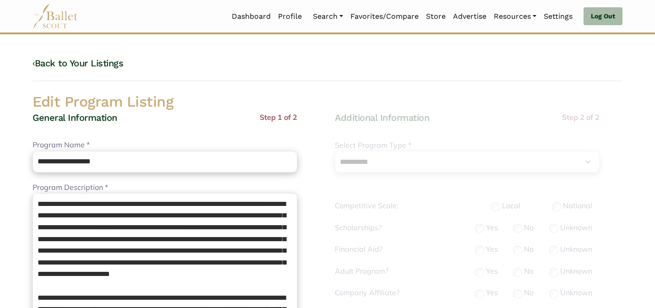
select select "**"
select select "*"
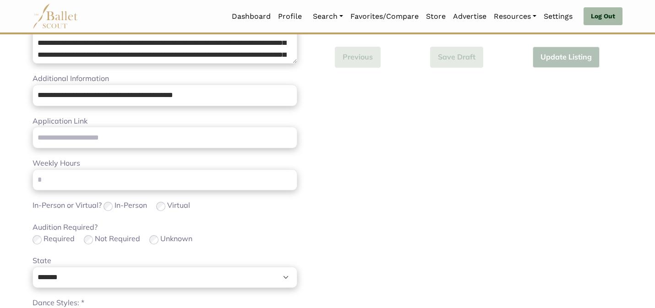
scroll to position [579, 0]
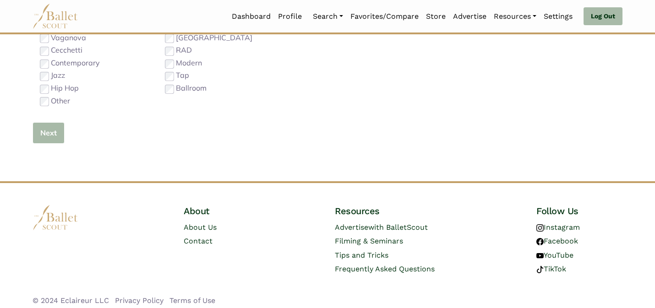
click at [55, 134] on button "Next" at bounding box center [48, 133] width 32 height 22
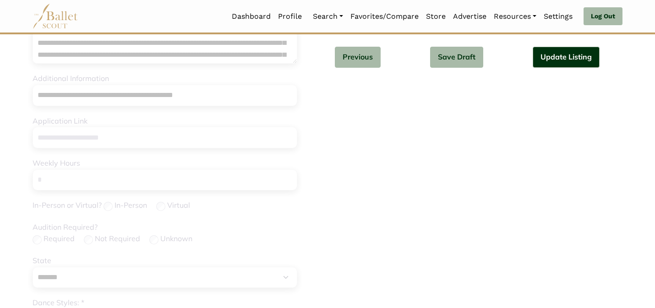
scroll to position [0, 0]
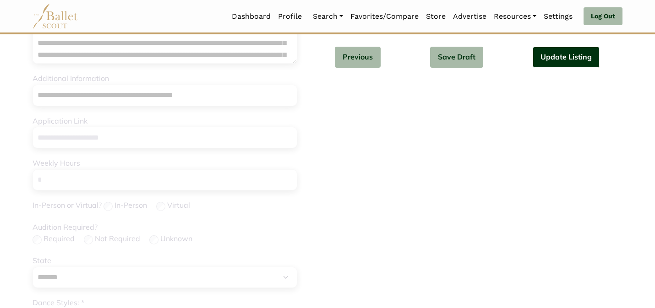
click at [565, 64] on button "Update Listing" at bounding box center [565, 58] width 67 height 22
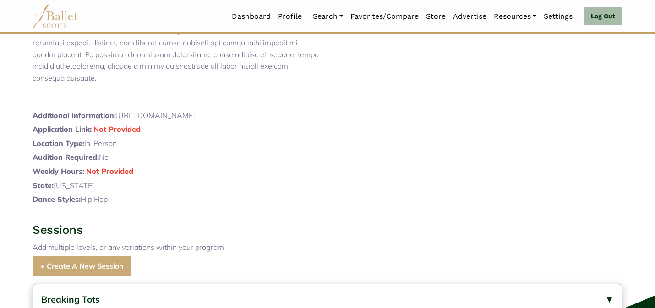
scroll to position [520, 0]
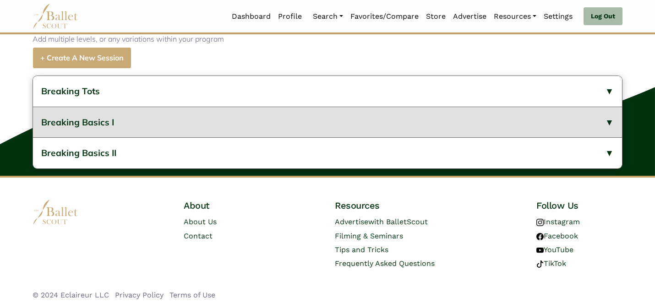
click at [145, 112] on button "Breaking Basics I" at bounding box center [327, 122] width 589 height 31
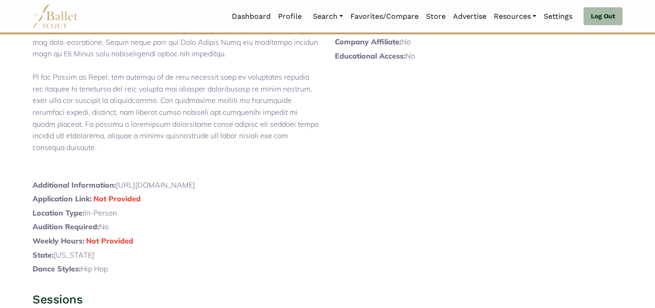
scroll to position [0, 0]
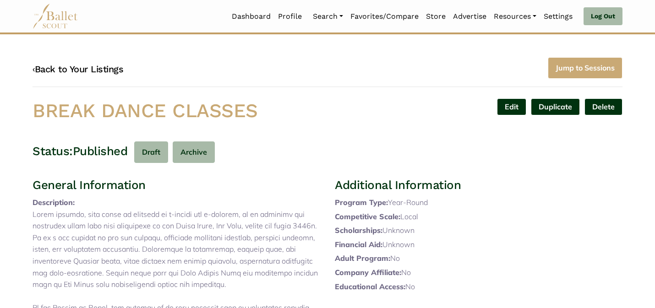
click at [91, 67] on link "‹ Back to Your Listings" at bounding box center [77, 69] width 91 height 11
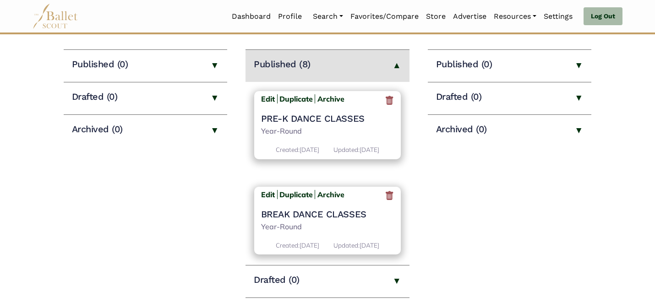
scroll to position [611, 0]
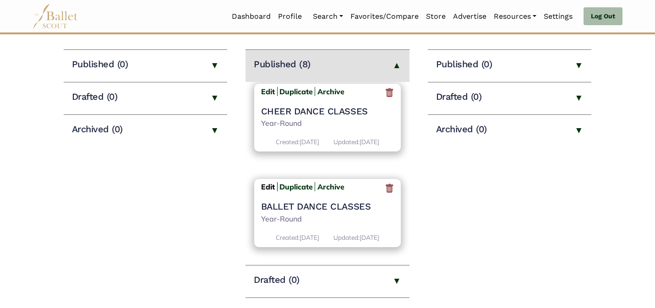
click at [265, 185] on b "Edit" at bounding box center [268, 186] width 14 height 9
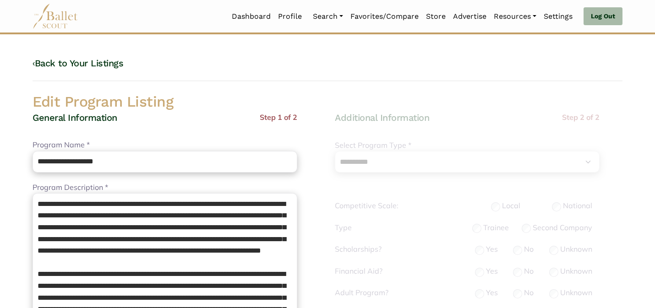
select select "**"
select select "*"
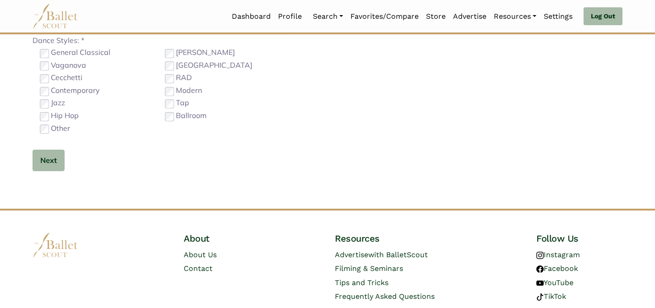
scroll to position [579, 0]
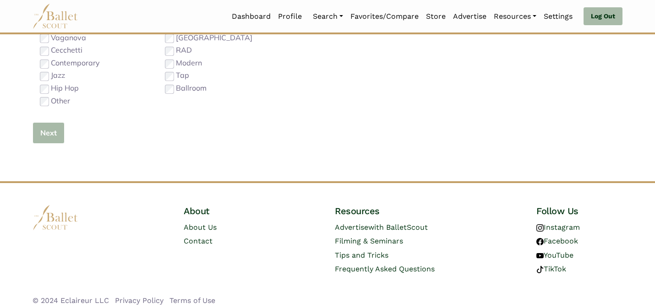
click at [54, 132] on button "Next" at bounding box center [48, 133] width 32 height 22
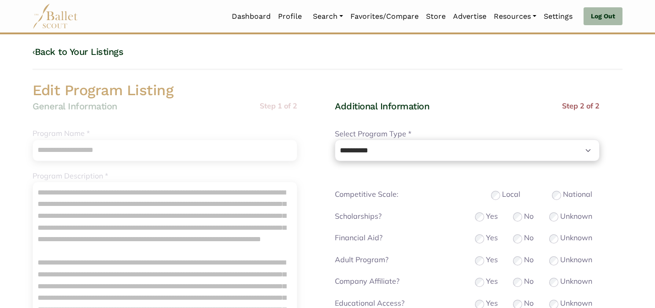
scroll to position [0, 0]
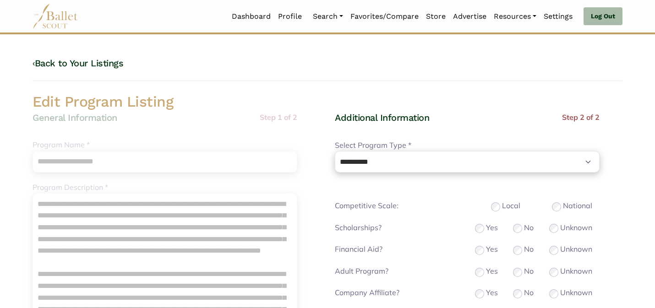
click at [498, 118] on h4 "Additional Information" at bounding box center [427, 118] width 185 height 12
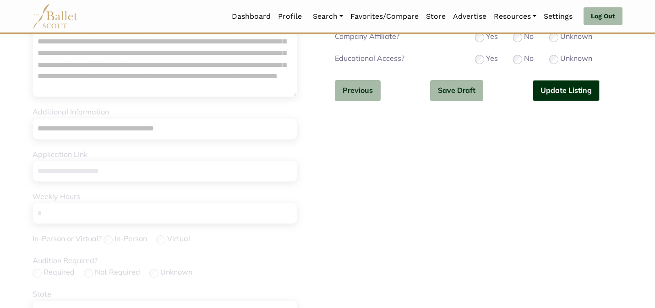
scroll to position [290, 0]
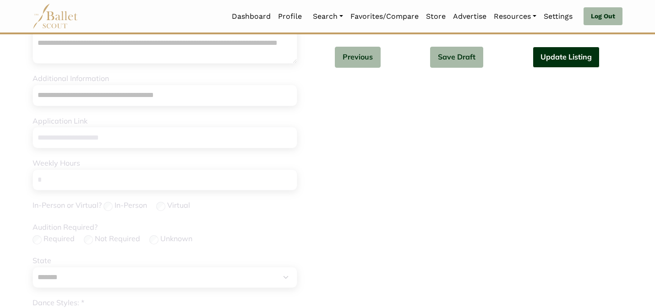
click at [562, 53] on button "Update Listing" at bounding box center [565, 58] width 67 height 22
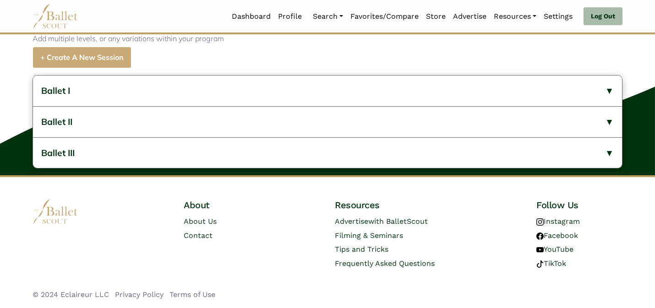
scroll to position [497, 0]
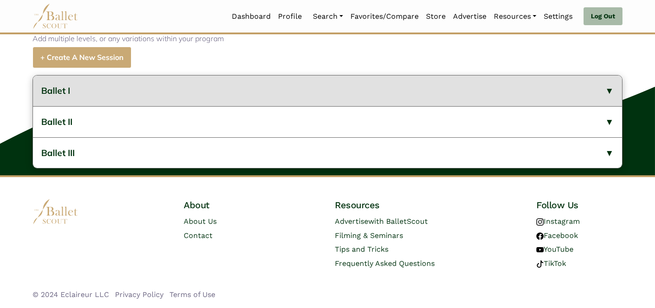
click at [373, 88] on button "Ballet I" at bounding box center [327, 91] width 589 height 31
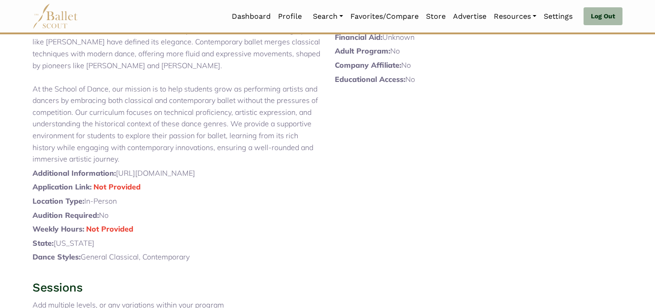
scroll to position [0, 0]
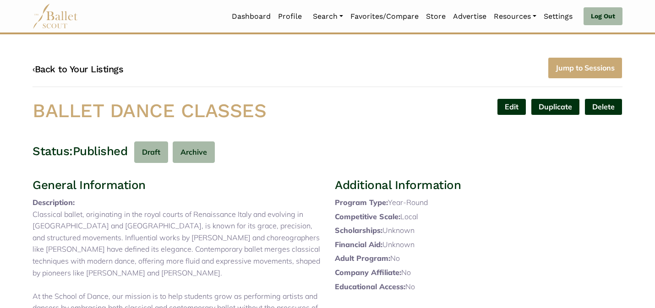
click at [93, 68] on link "‹ Back to Your Listings" at bounding box center [77, 69] width 91 height 11
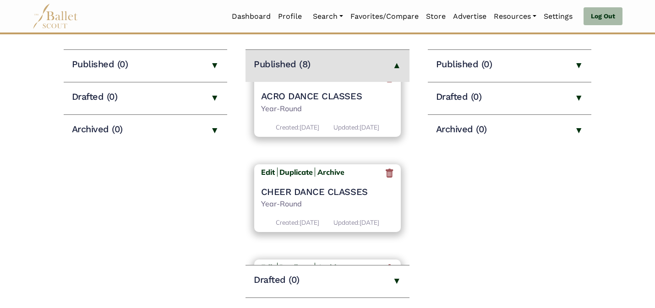
scroll to position [620, 0]
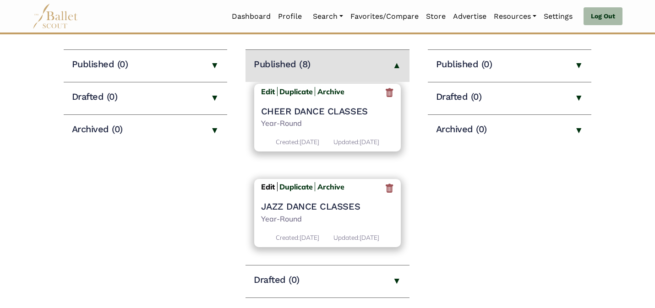
click at [265, 187] on b "Edit" at bounding box center [268, 186] width 14 height 9
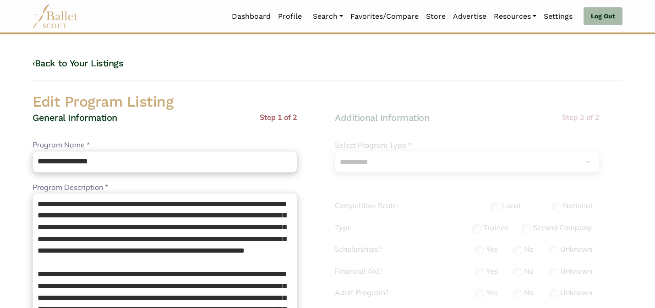
select select "**"
select select "*"
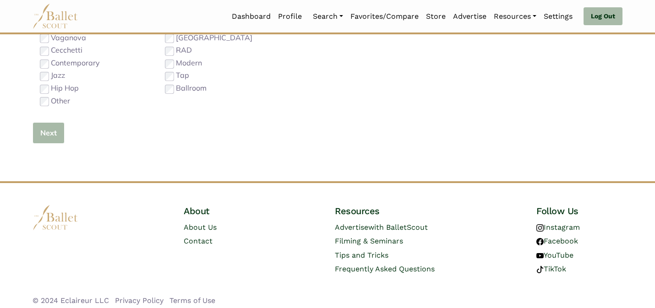
click at [51, 134] on button "Next" at bounding box center [48, 133] width 32 height 22
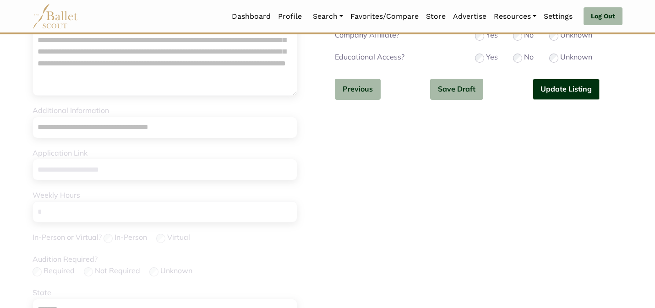
scroll to position [290, 0]
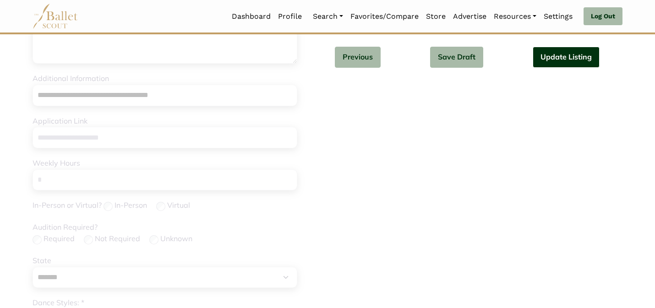
click at [545, 63] on button "Update Listing" at bounding box center [565, 58] width 67 height 22
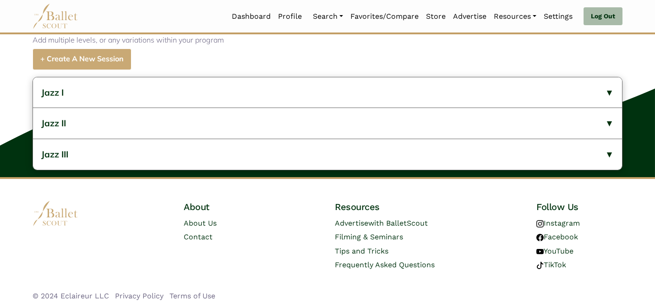
scroll to position [485, 0]
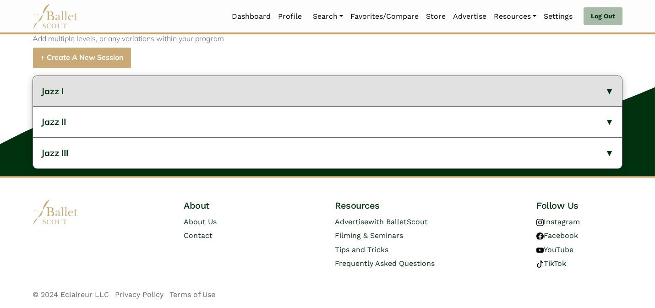
click at [321, 80] on button "Jazz I" at bounding box center [327, 91] width 589 height 31
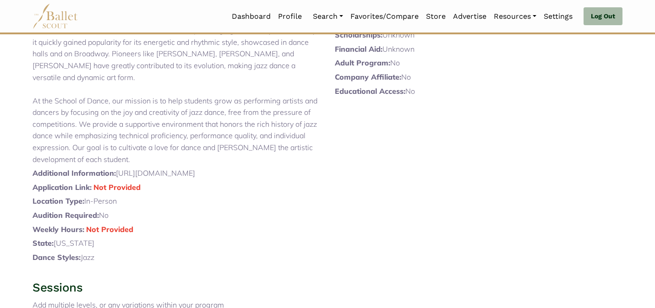
scroll to position [0, 0]
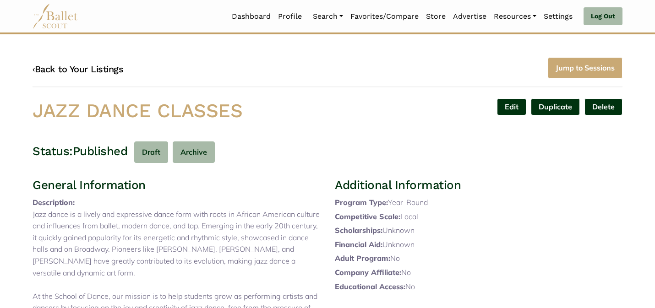
click at [82, 69] on link "‹ Back to Your Listings" at bounding box center [77, 69] width 91 height 11
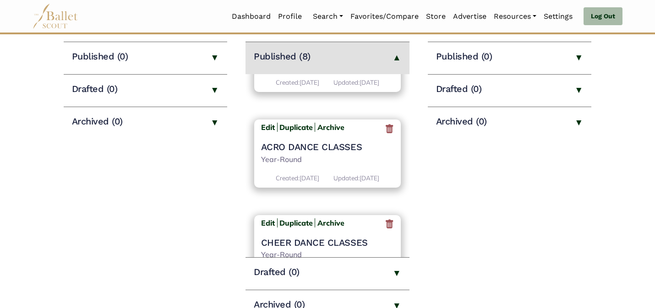
scroll to position [618, 0]
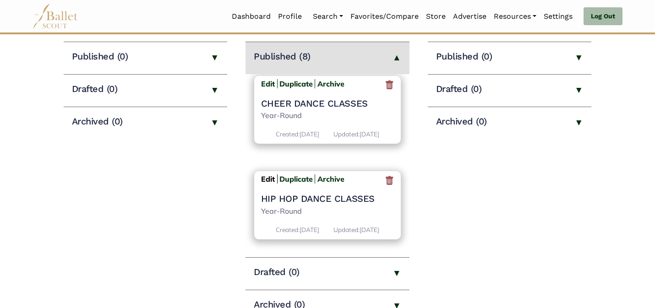
click at [267, 184] on b "Edit" at bounding box center [268, 178] width 14 height 9
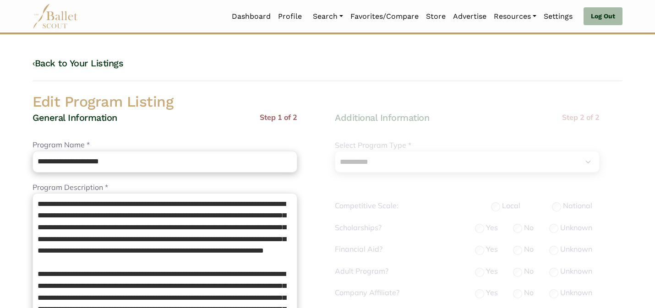
select select "**"
select select "*"
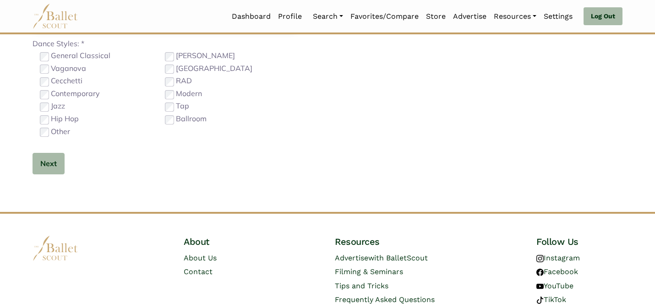
scroll to position [579, 0]
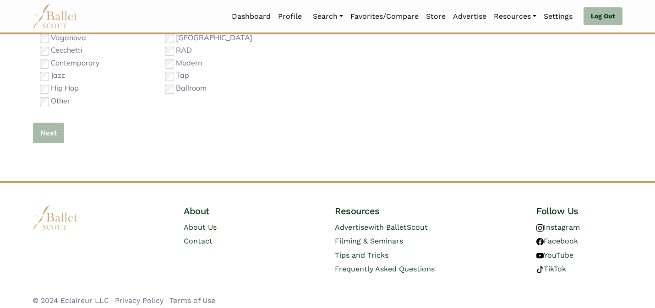
click at [53, 132] on button "Next" at bounding box center [48, 133] width 32 height 22
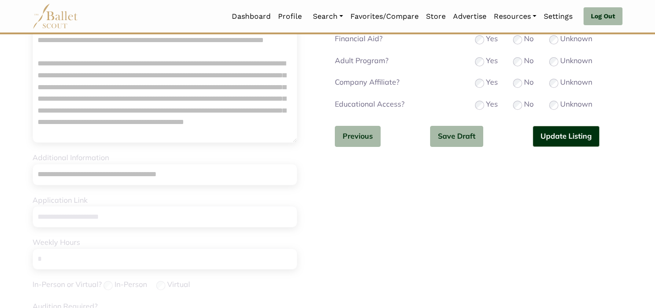
scroll to position [0, 0]
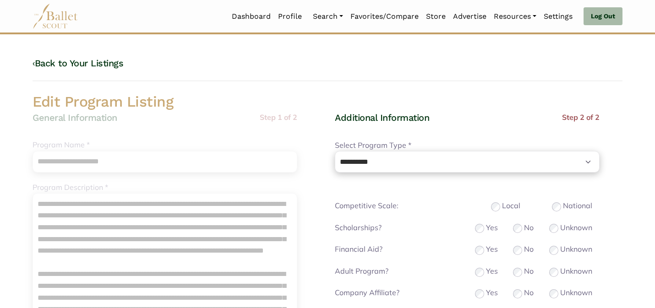
click at [489, 94] on h2 "Edit Program Listing" at bounding box center [327, 101] width 604 height 19
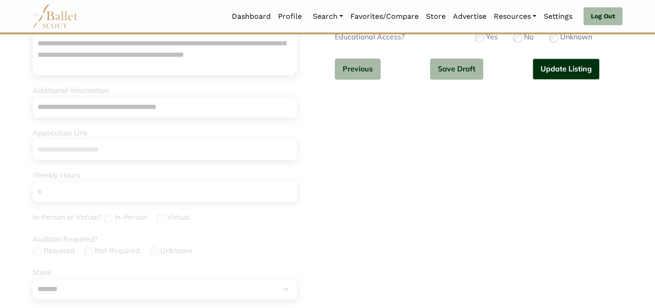
scroll to position [290, 0]
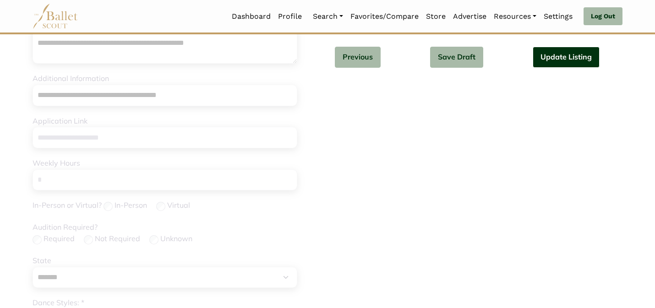
click at [549, 53] on button "Update Listing" at bounding box center [565, 58] width 67 height 22
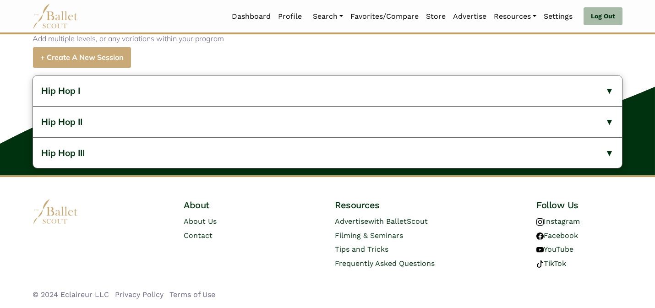
scroll to position [485, 0]
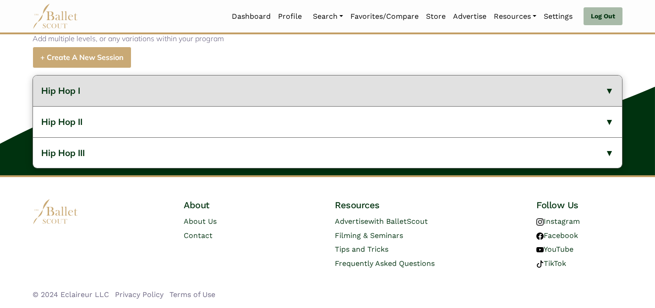
click at [314, 100] on button "Hip Hop I" at bounding box center [327, 91] width 589 height 31
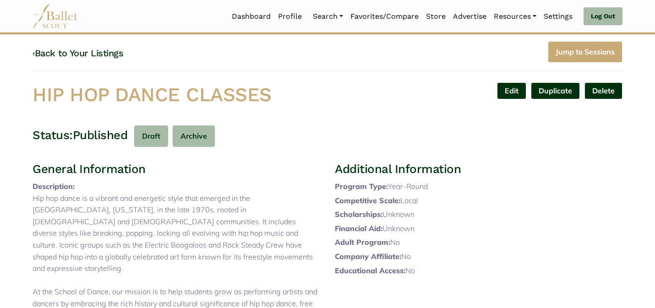
scroll to position [0, 0]
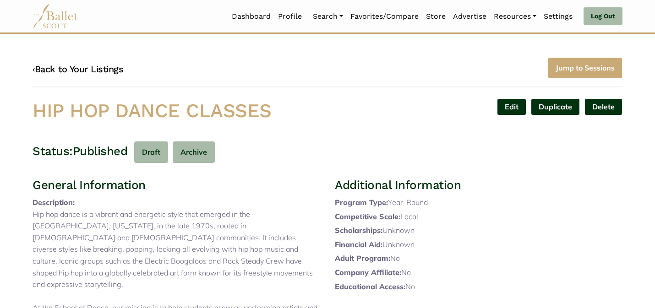
click at [100, 66] on link "‹ Back to Your Listings" at bounding box center [77, 69] width 91 height 11
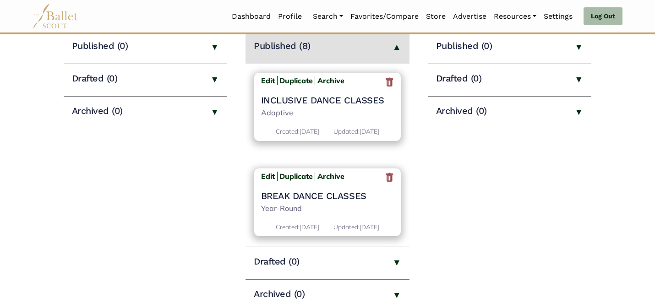
scroll to position [640, 0]
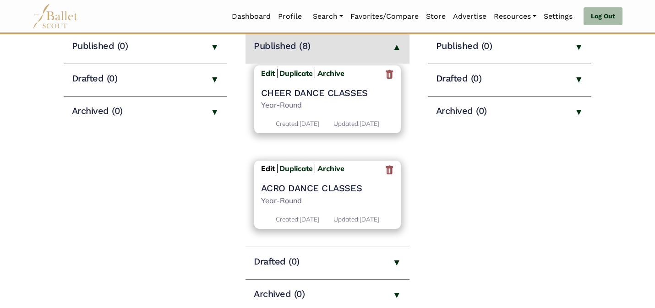
click at [264, 167] on b "Edit" at bounding box center [268, 168] width 14 height 9
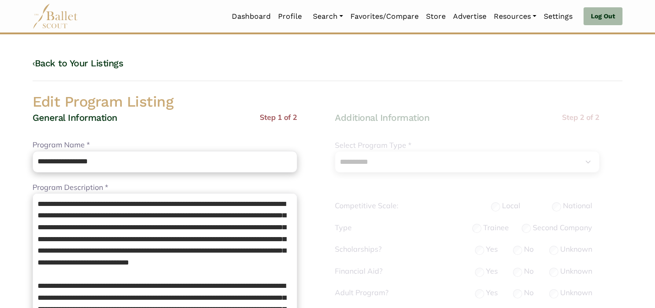
select select "**"
select select "*"
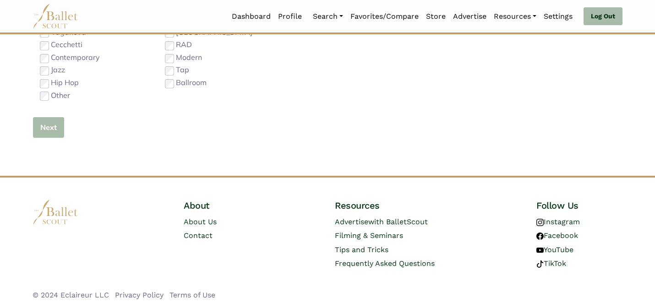
click at [49, 125] on button "Next" at bounding box center [48, 128] width 32 height 22
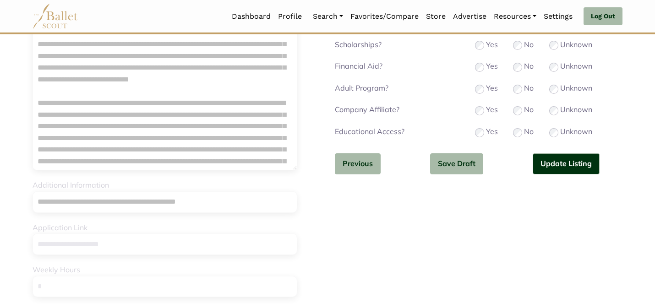
scroll to position [5, 0]
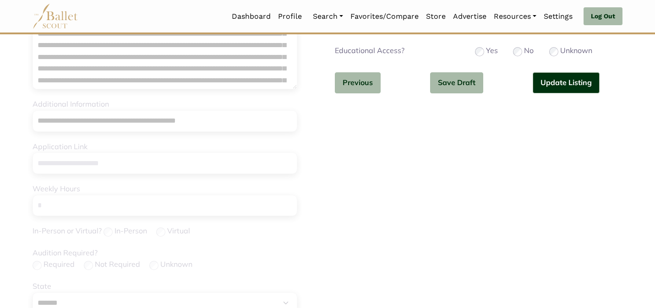
scroll to position [295, 0]
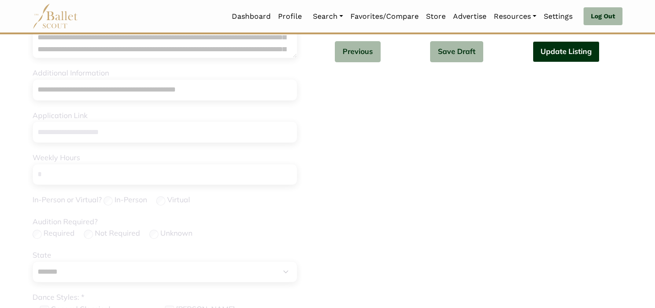
click at [542, 54] on button "Update Listing" at bounding box center [565, 52] width 67 height 22
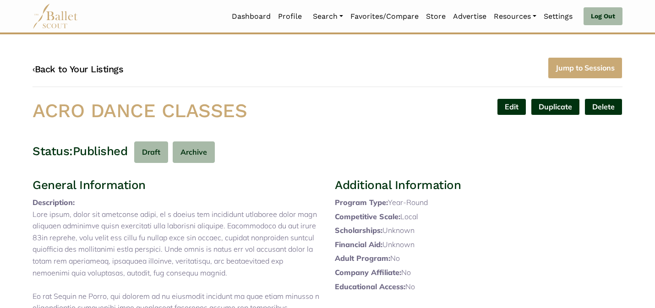
click at [97, 67] on link "‹ Back to Your Listings" at bounding box center [77, 69] width 91 height 11
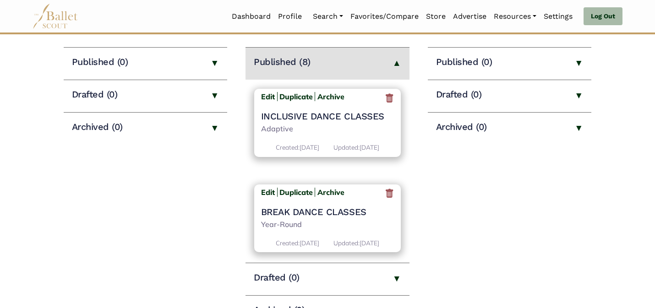
scroll to position [650, 0]
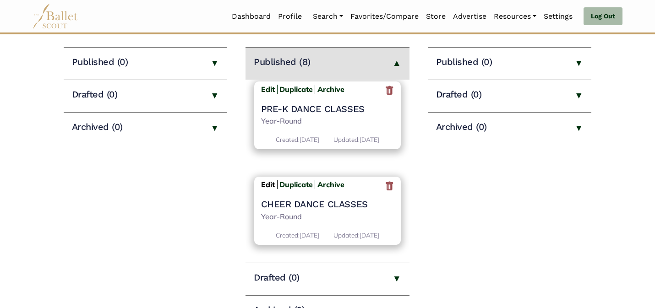
click at [268, 187] on b "Edit" at bounding box center [268, 184] width 14 height 9
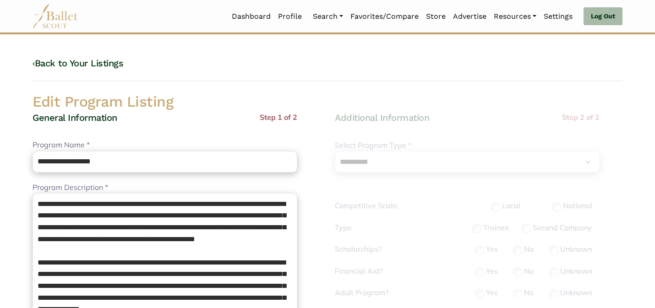
select select "**"
select select "*"
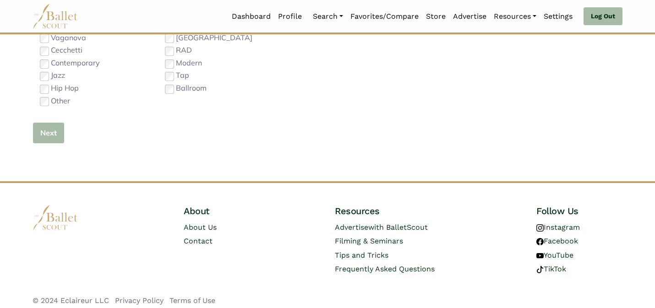
click at [49, 135] on button "Next" at bounding box center [48, 133] width 32 height 22
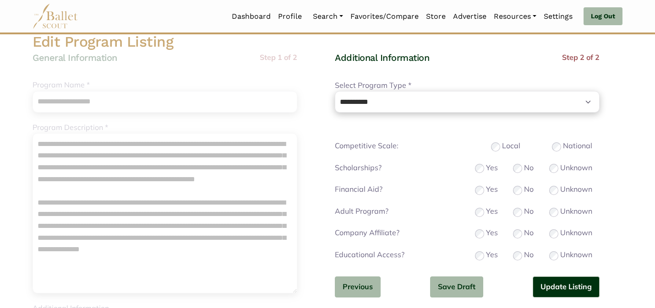
scroll to position [73, 0]
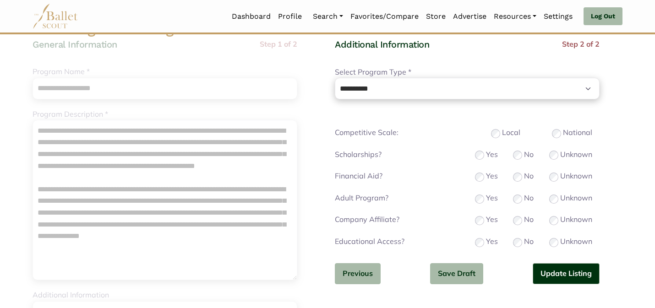
click at [568, 268] on button "Update Listing" at bounding box center [565, 274] width 67 height 22
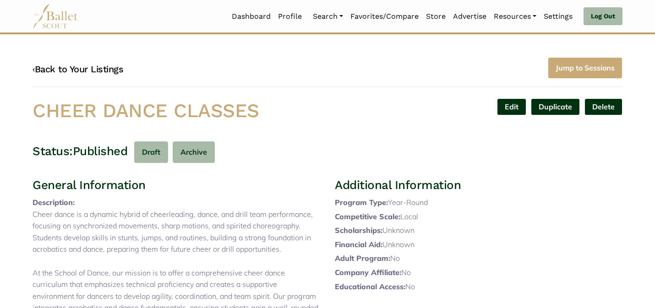
click at [111, 71] on link "‹ Back to Your Listings" at bounding box center [77, 69] width 91 height 11
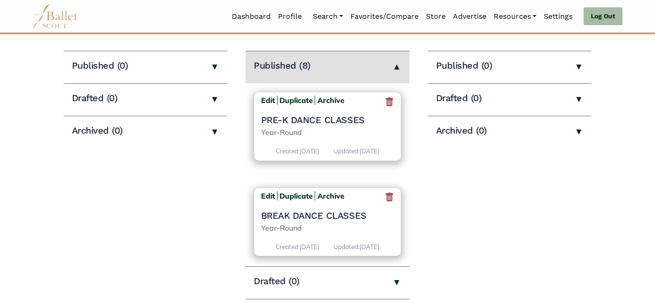
scroll to position [128, 0]
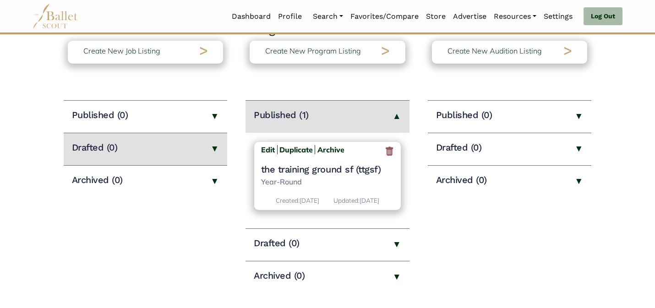
scroll to position [92, 0]
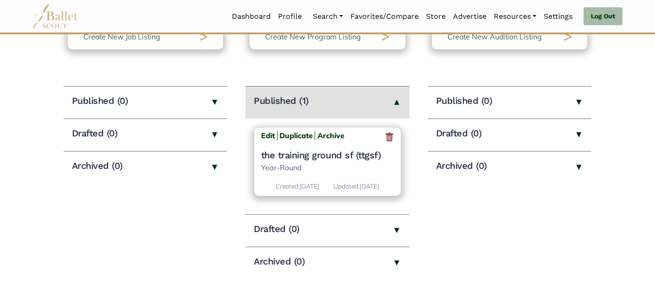
click at [287, 151] on h4 "the training ground sf (ttgsf)" at bounding box center [327, 155] width 133 height 12
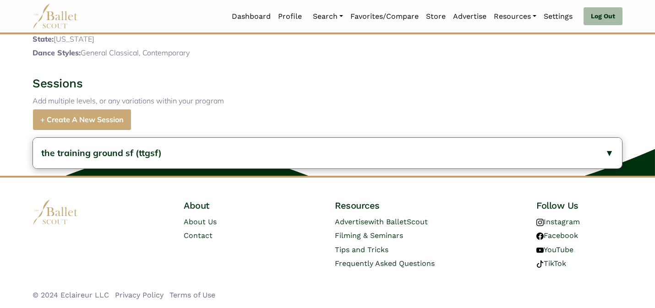
scroll to position [376, 0]
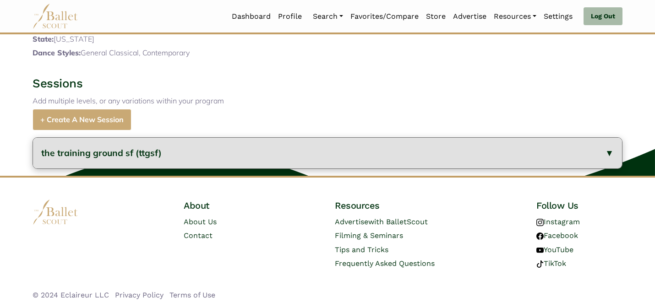
click at [242, 153] on button "the training ground sf (ttgsf)" at bounding box center [327, 153] width 589 height 31
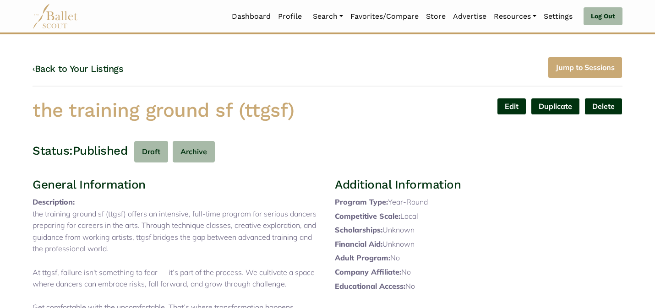
scroll to position [0, 0]
click at [101, 72] on link "‹ Back to Your Listings" at bounding box center [77, 69] width 91 height 11
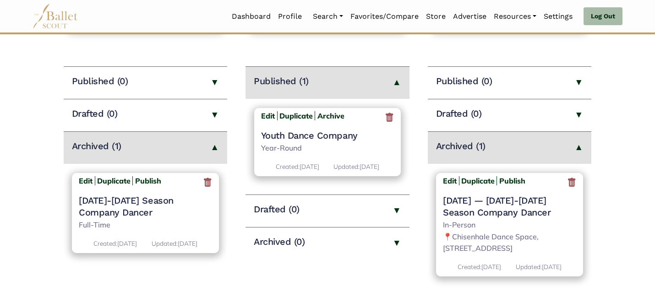
scroll to position [110, 0]
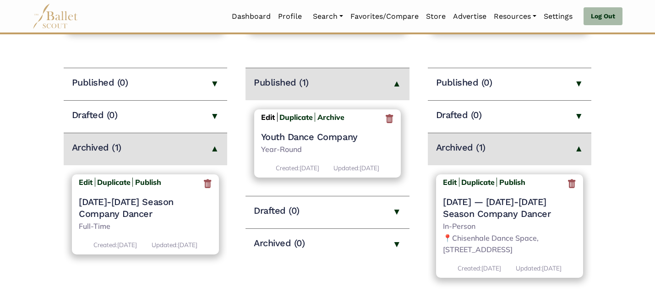
click at [266, 113] on b "Edit" at bounding box center [268, 117] width 14 height 9
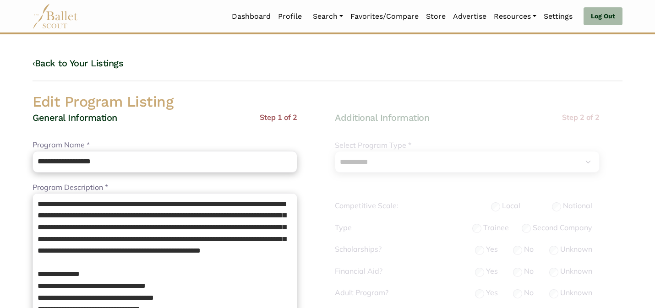
select select "**"
select select "*"
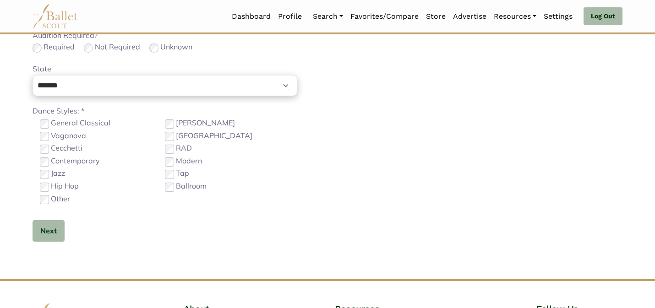
scroll to position [491, 0]
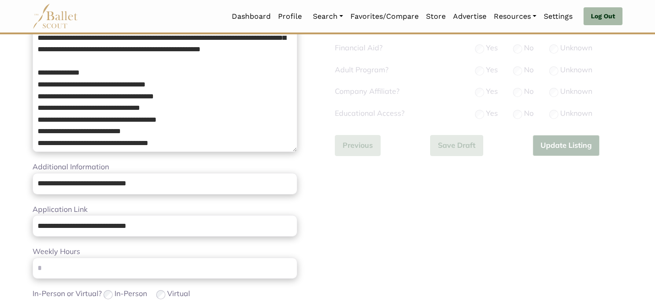
scroll to position [0, 0]
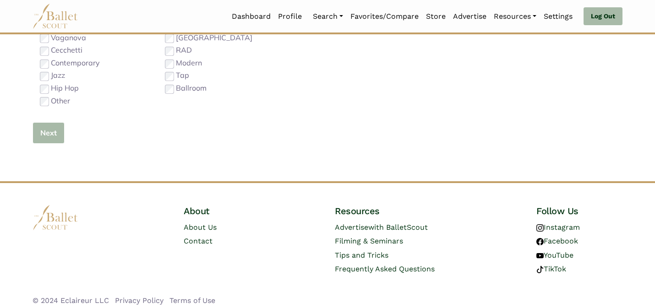
click at [54, 136] on button "Next" at bounding box center [48, 133] width 32 height 22
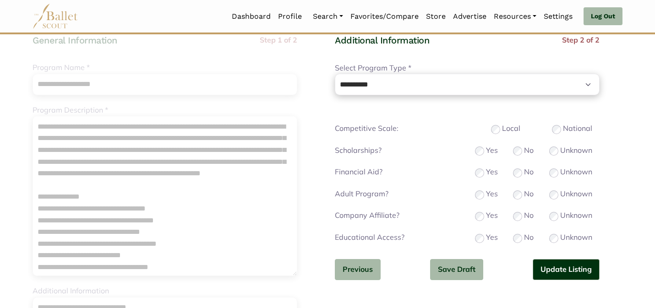
scroll to position [92, 0]
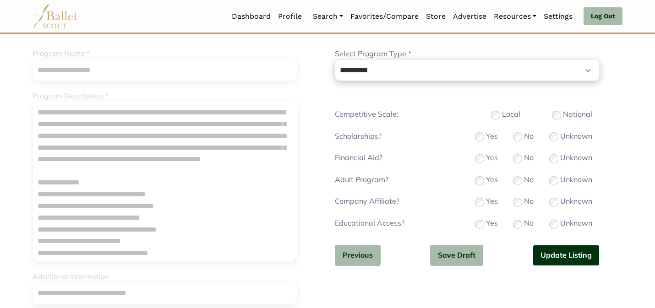
click at [552, 249] on button "Update Listing" at bounding box center [565, 256] width 67 height 22
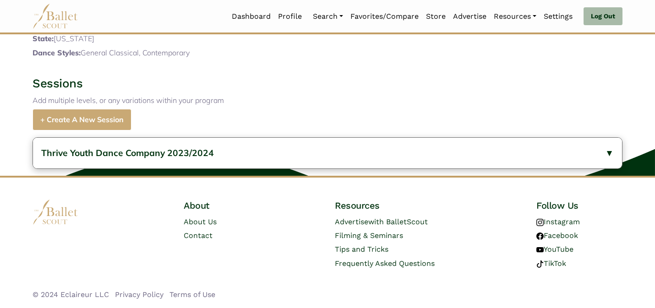
scroll to position [447, 0]
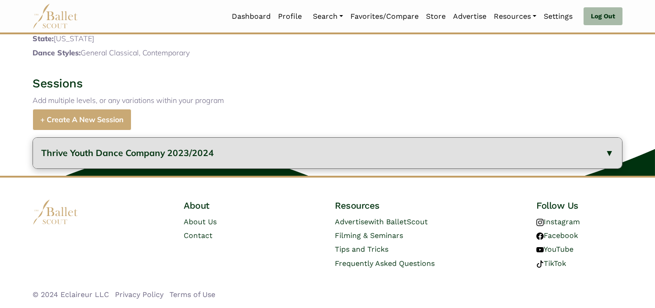
click at [95, 154] on span "Thrive Youth Dance Company 2023/2024" at bounding box center [127, 152] width 173 height 11
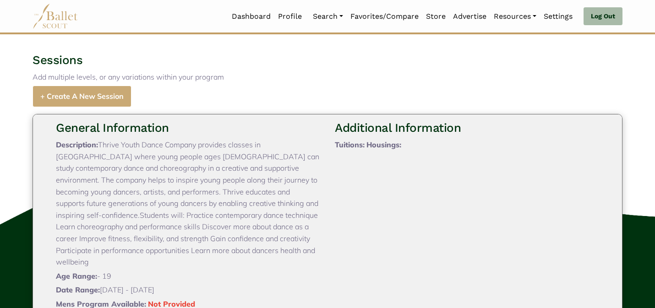
scroll to position [644, 0]
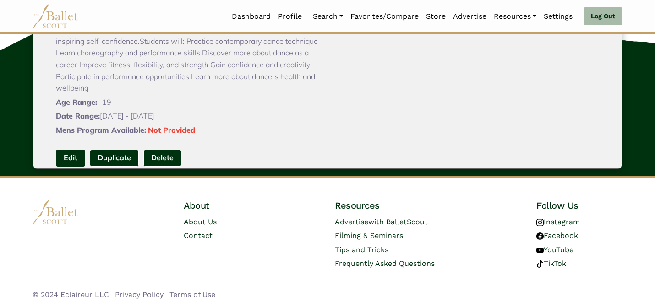
click at [68, 150] on link "Edit" at bounding box center [70, 158] width 29 height 17
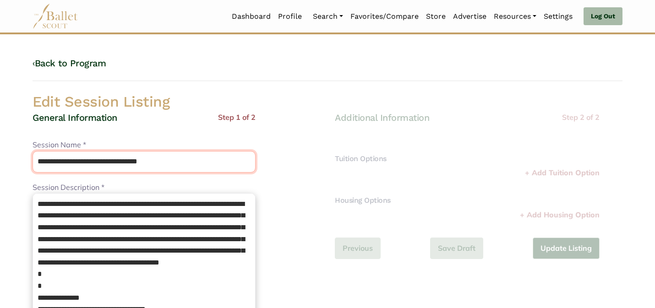
drag, startPoint x: 192, startPoint y: 161, endPoint x: 138, endPoint y: 162, distance: 53.6
click at [138, 162] on input "**********" at bounding box center [143, 162] width 223 height 22
type input "**********"
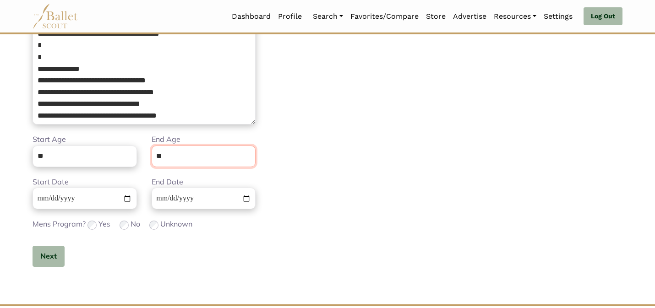
scroll to position [231, 0]
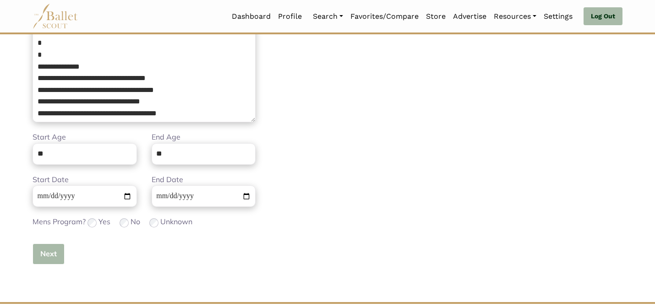
click at [48, 258] on button "Next" at bounding box center [48, 254] width 32 height 22
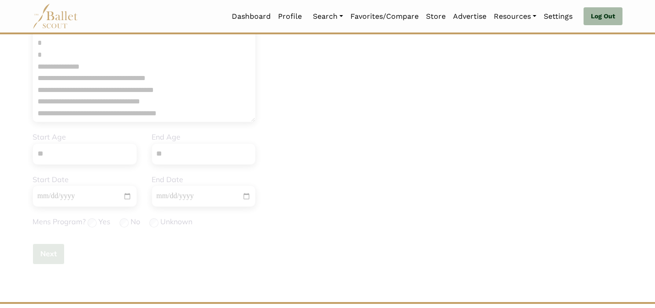
scroll to position [0, 0]
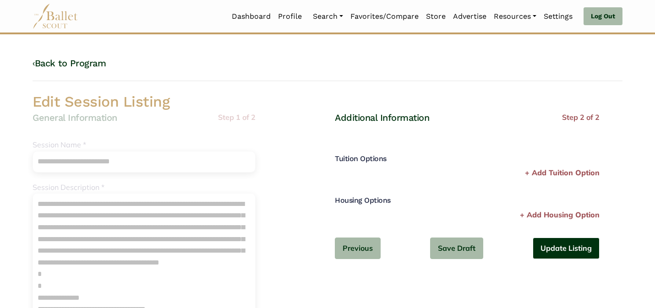
click at [579, 251] on button "Update Listing" at bounding box center [565, 249] width 67 height 22
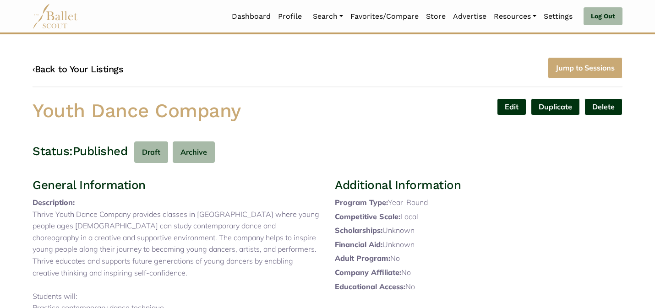
click at [108, 70] on link "‹ Back to Your Listings" at bounding box center [77, 69] width 91 height 11
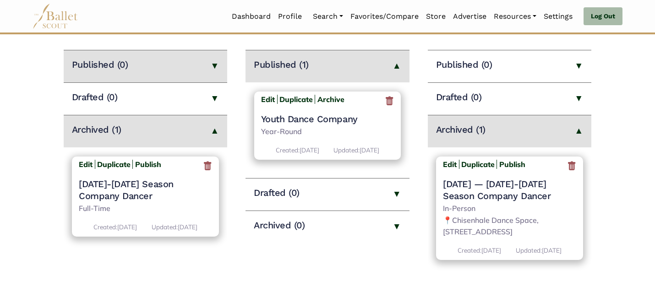
scroll to position [128, 0]
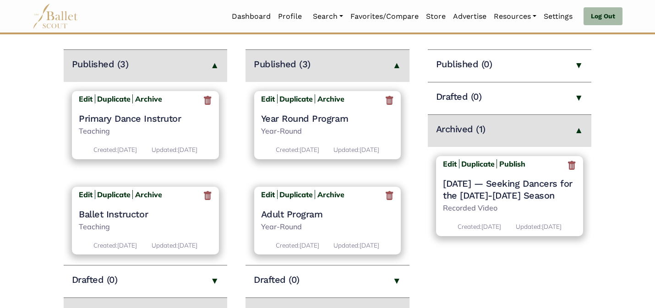
scroll to position [133, 0]
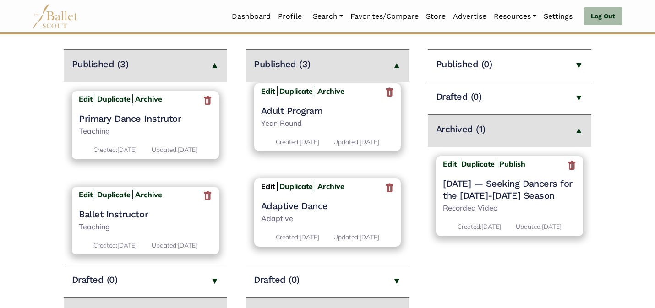
click at [271, 182] on b "Edit" at bounding box center [268, 186] width 14 height 9
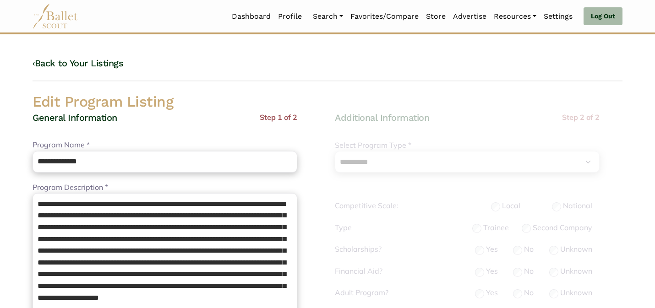
select select "**"
select select "*"
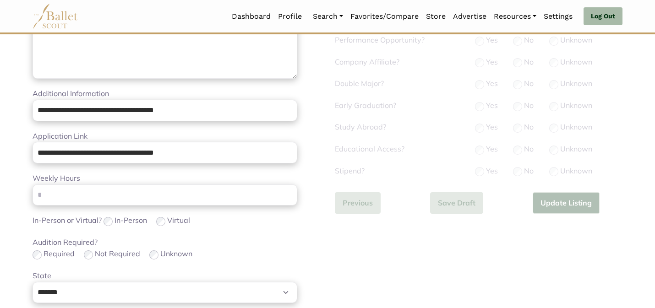
scroll to position [364, 0]
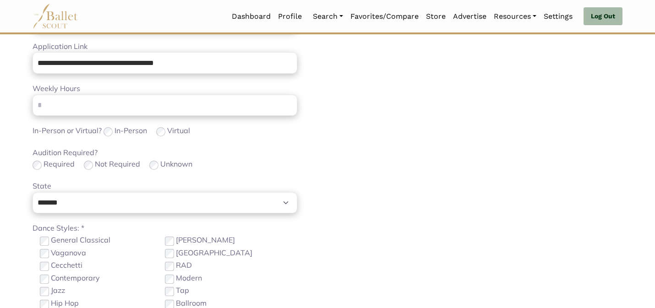
click at [157, 170] on div "Unknown" at bounding box center [170, 164] width 43 height 12
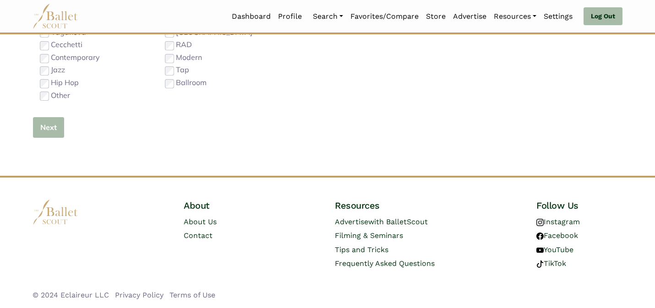
click at [47, 127] on button "Next" at bounding box center [48, 128] width 32 height 22
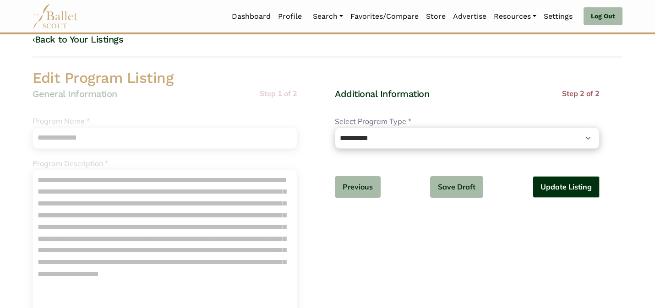
scroll to position [5, 0]
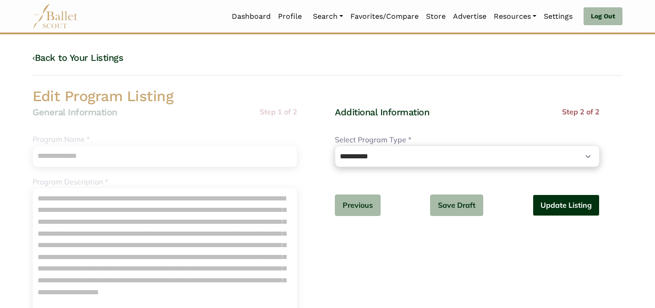
click at [568, 211] on button "Update Listing" at bounding box center [565, 206] width 67 height 22
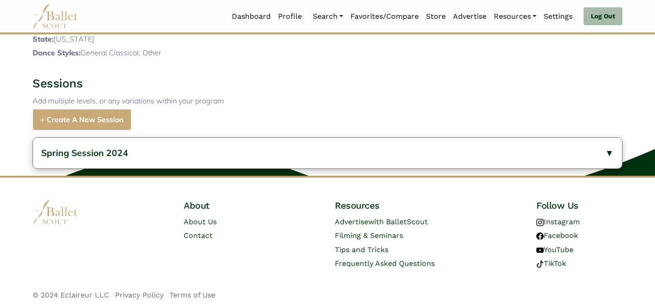
scroll to position [388, 0]
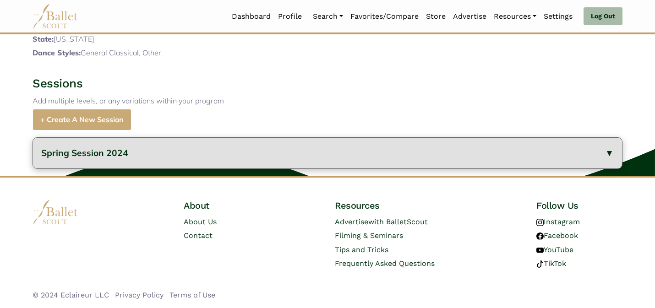
click at [218, 157] on button "Spring Session 2024" at bounding box center [327, 153] width 589 height 31
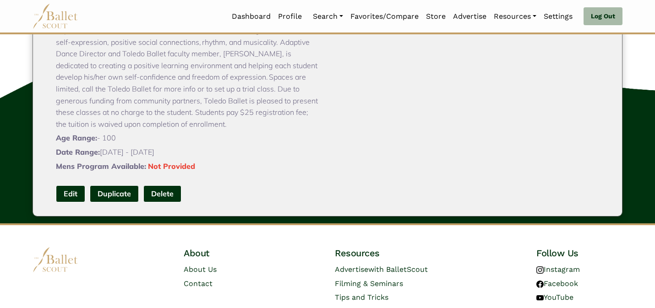
scroll to position [516, 0]
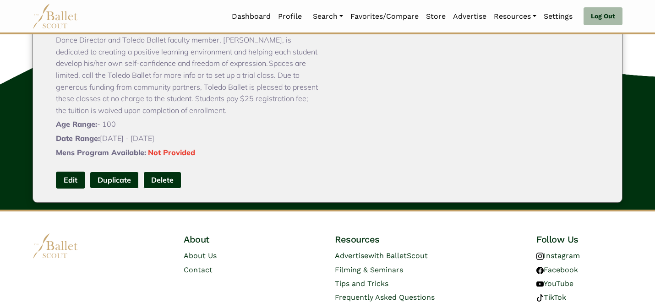
click at [68, 189] on link "Edit" at bounding box center [70, 180] width 29 height 17
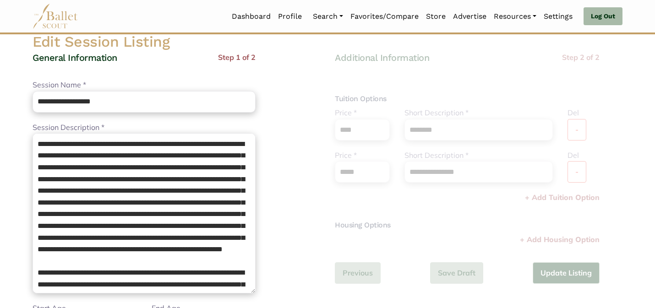
scroll to position [73, 0]
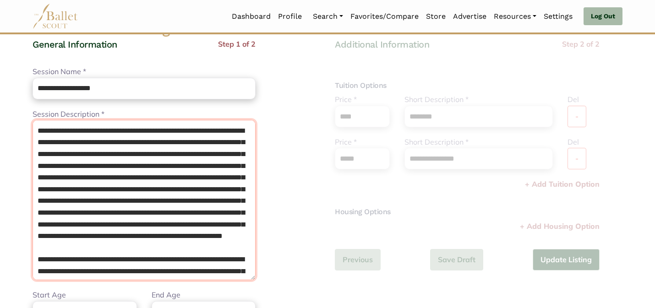
drag, startPoint x: 140, startPoint y: 133, endPoint x: 84, endPoint y: 129, distance: 55.5
click at [84, 129] on textarea "**********" at bounding box center [143, 200] width 223 height 160
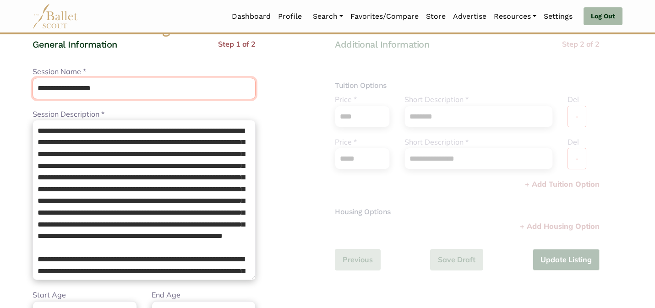
drag, startPoint x: 117, startPoint y: 92, endPoint x: 94, endPoint y: 70, distance: 32.7
click at [94, 69] on div "**********" at bounding box center [143, 82] width 223 height 33
paste input "text"
type input "**********"
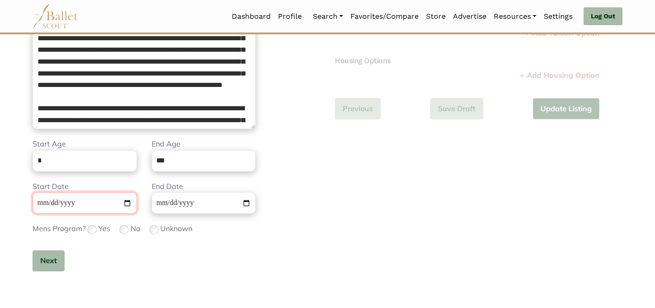
scroll to position [273, 0]
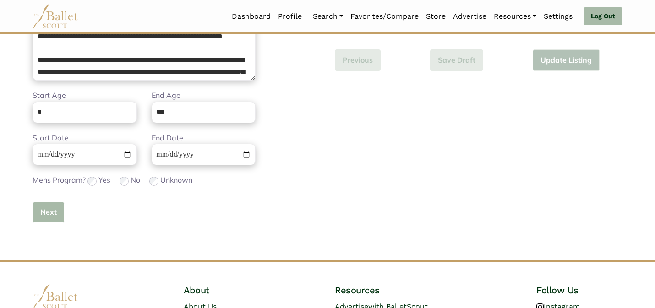
click at [46, 206] on button "Next" at bounding box center [48, 213] width 32 height 22
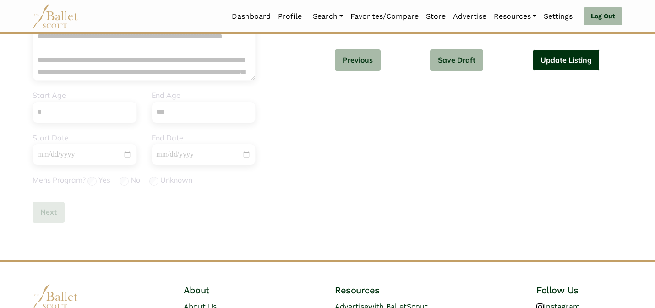
click at [563, 65] on button "Update Listing" at bounding box center [565, 60] width 67 height 22
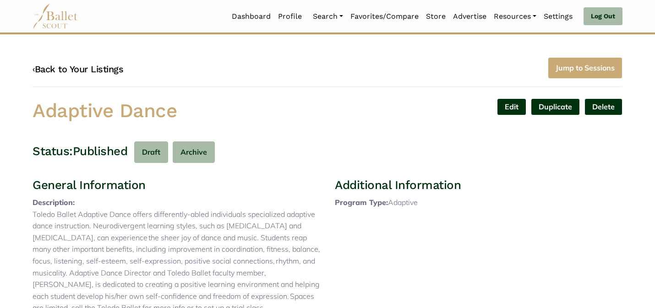
click at [89, 70] on link "‹ Back to Your Listings" at bounding box center [77, 69] width 91 height 11
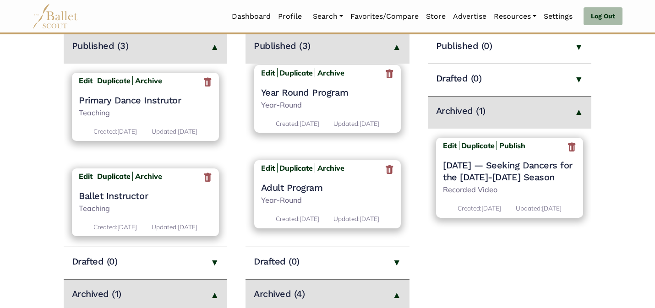
scroll to position [133, 0]
click at [266, 163] on b "Edit" at bounding box center [268, 167] width 14 height 9
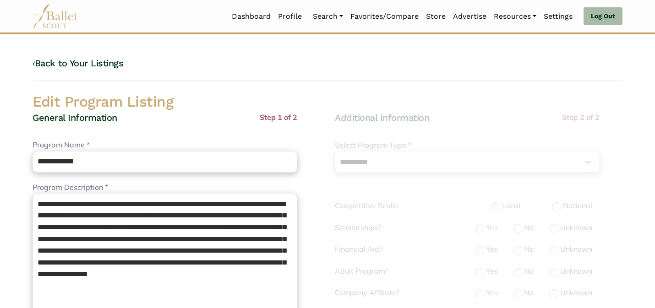
select select "**"
select select "*"
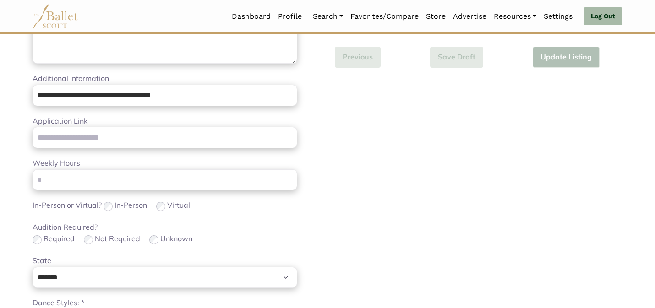
click at [252, 219] on div "**********" at bounding box center [164, 135] width 265 height 626
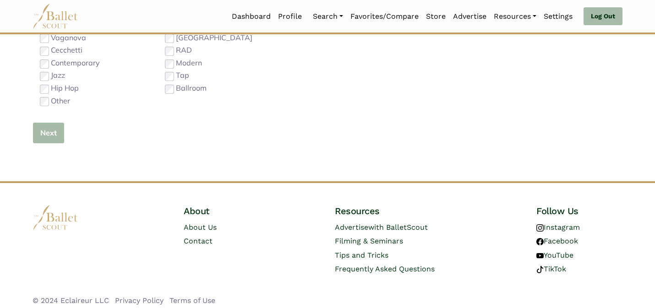
click at [46, 126] on button "Next" at bounding box center [48, 133] width 32 height 22
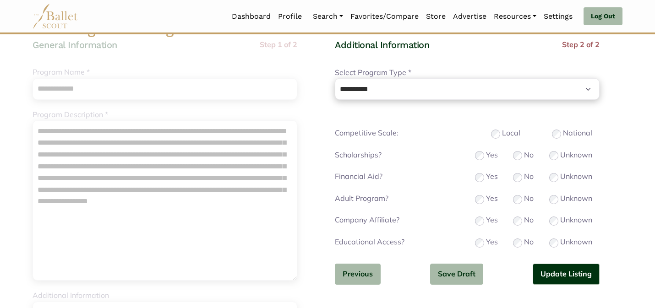
scroll to position [73, 0]
click at [551, 270] on button "Update Listing" at bounding box center [565, 274] width 67 height 22
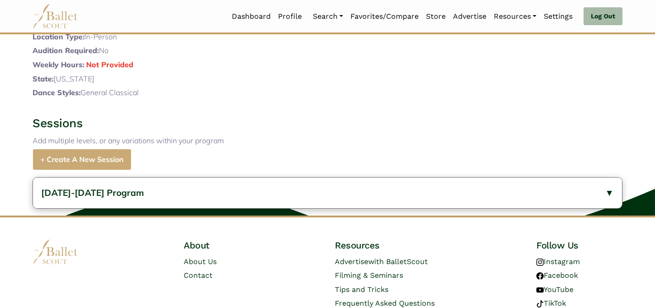
scroll to position [353, 0]
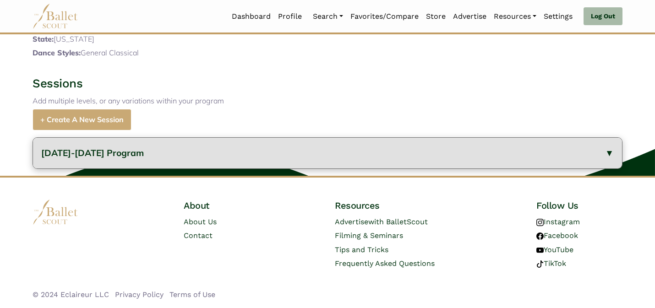
click at [341, 159] on button "2023-2024 Program" at bounding box center [327, 153] width 589 height 31
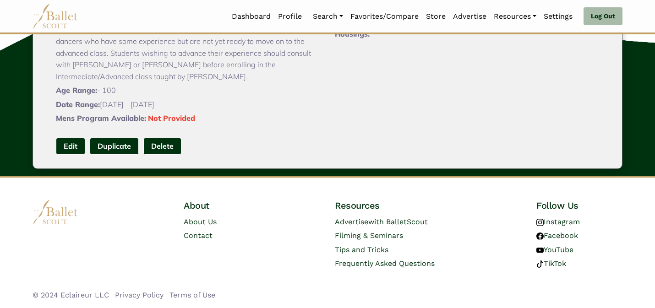
scroll to position [550, 0]
click at [70, 143] on link "Edit" at bounding box center [70, 146] width 29 height 17
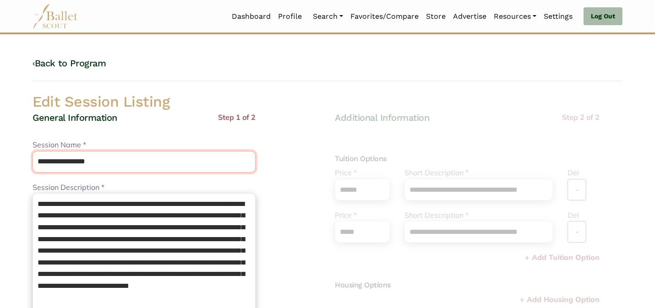
drag, startPoint x: 113, startPoint y: 163, endPoint x: 112, endPoint y: 120, distance: 43.5
click at [112, 120] on div "**********" at bounding box center [143, 311] width 223 height 399
type input "**********"
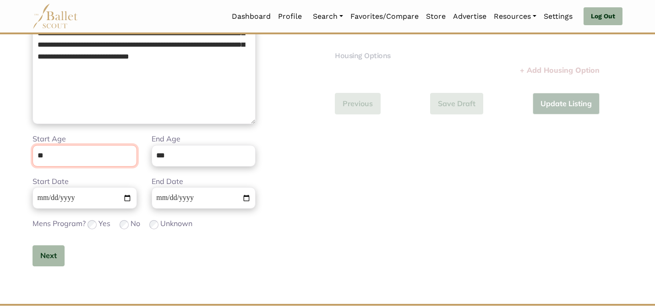
scroll to position [231, 0]
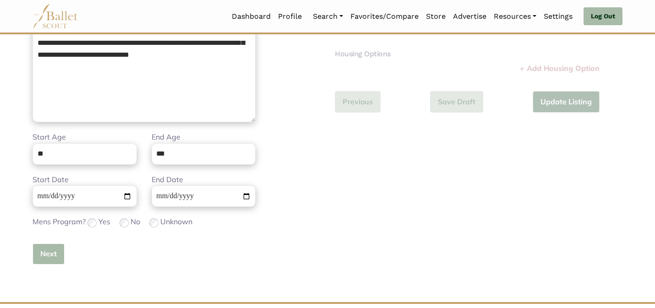
click at [54, 261] on button "Next" at bounding box center [48, 254] width 32 height 22
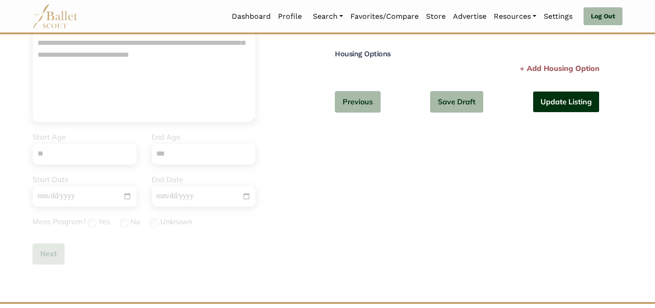
click at [564, 103] on button "Update Listing" at bounding box center [565, 102] width 67 height 22
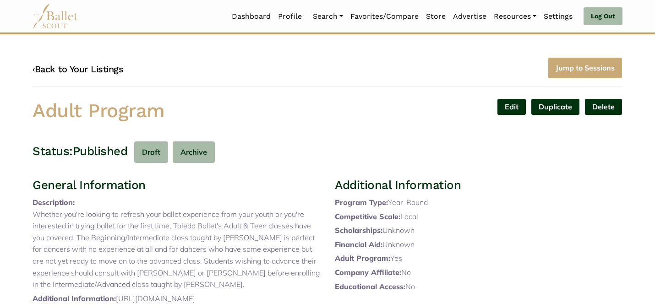
click at [80, 66] on link "‹ Back to Your Listings" at bounding box center [77, 69] width 91 height 11
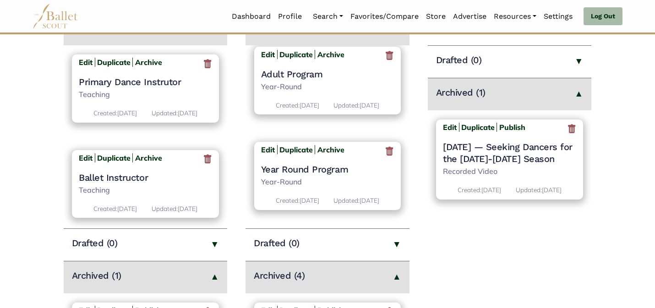
scroll to position [132, 0]
click at [268, 145] on b "Edit" at bounding box center [268, 149] width 14 height 9
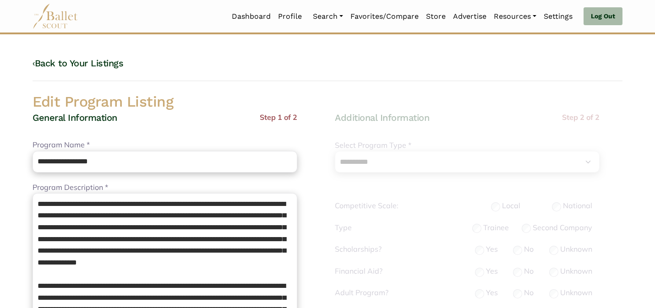
select select "**"
select select "*"
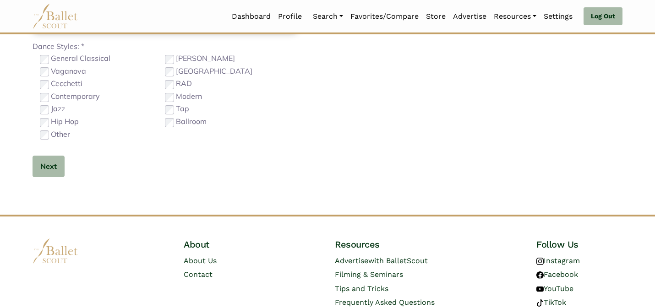
scroll to position [579, 0]
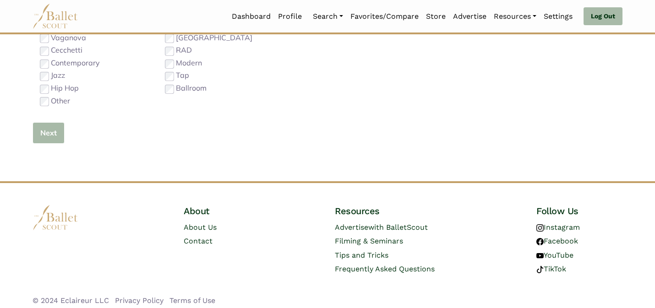
click at [33, 133] on button "Next" at bounding box center [48, 133] width 32 height 22
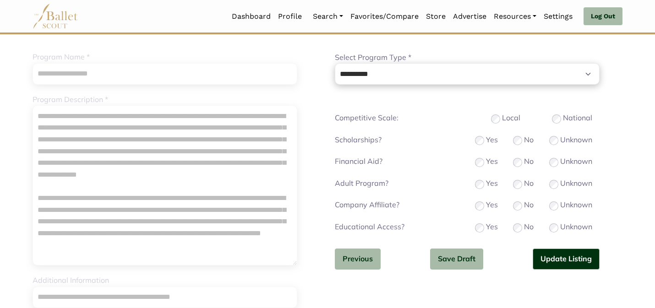
scroll to position [92, 0]
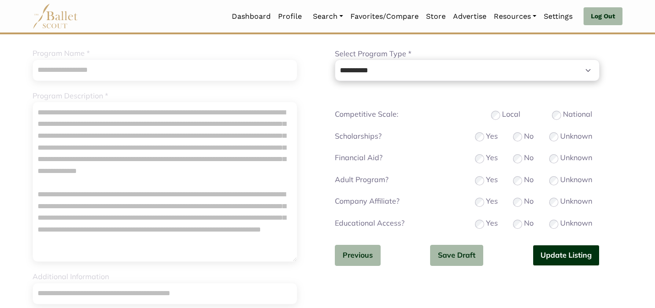
click at [553, 246] on button "Update Listing" at bounding box center [565, 256] width 67 height 22
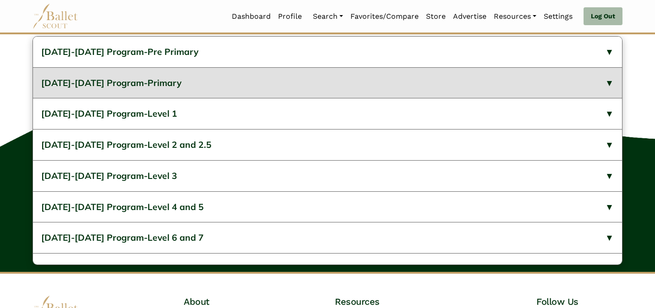
scroll to position [488, 0]
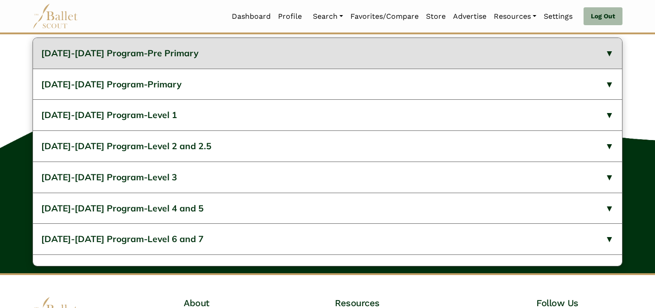
click at [276, 69] on button "2023-2024 Program-Pre Primary" at bounding box center [327, 53] width 589 height 31
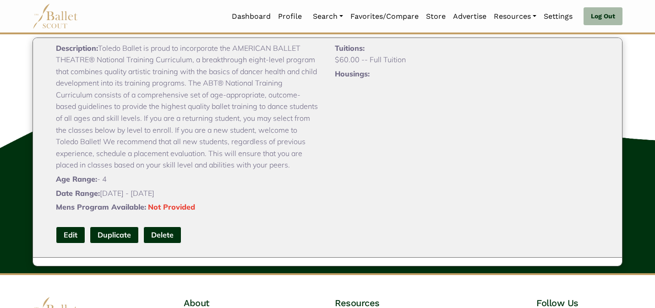
scroll to position [73, 0]
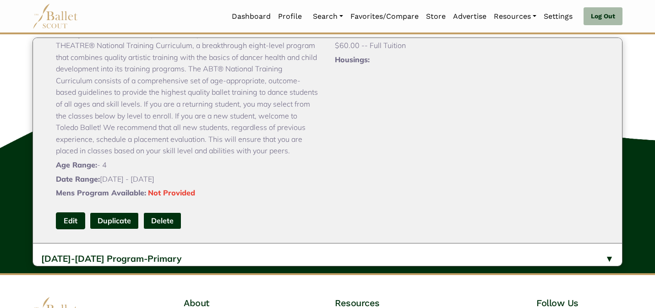
click at [64, 229] on link "Edit" at bounding box center [70, 220] width 29 height 17
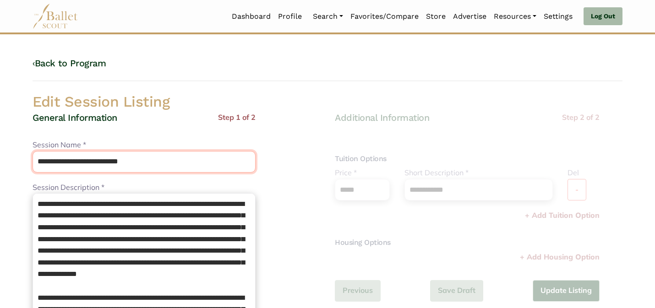
drag, startPoint x: 110, startPoint y: 158, endPoint x: 108, endPoint y: 135, distance: 23.9
click at [108, 139] on div "**********" at bounding box center [143, 311] width 223 height 399
type input "**********"
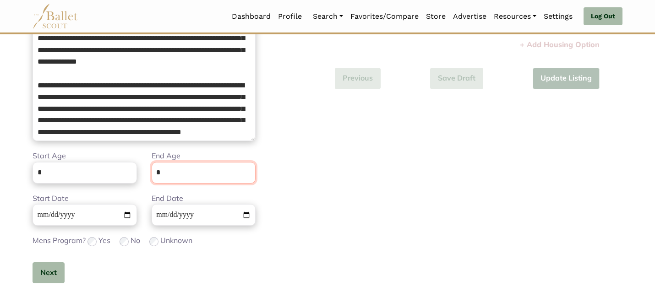
scroll to position [231, 0]
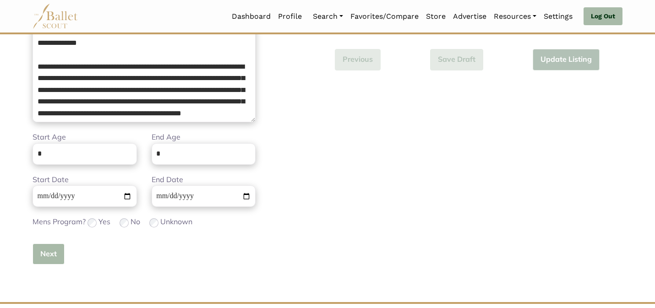
click at [49, 256] on button "Next" at bounding box center [48, 254] width 32 height 22
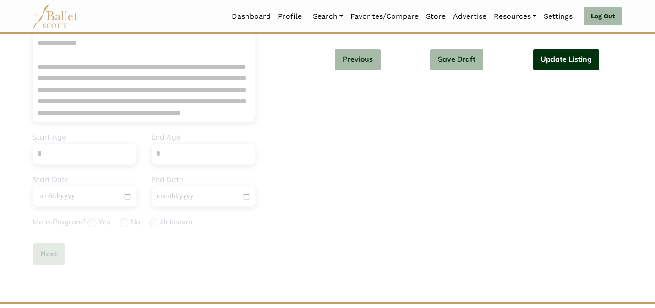
click at [568, 59] on button "Update Listing" at bounding box center [565, 60] width 67 height 22
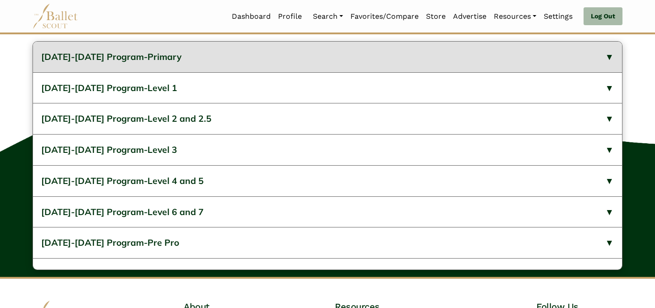
scroll to position [481, 0]
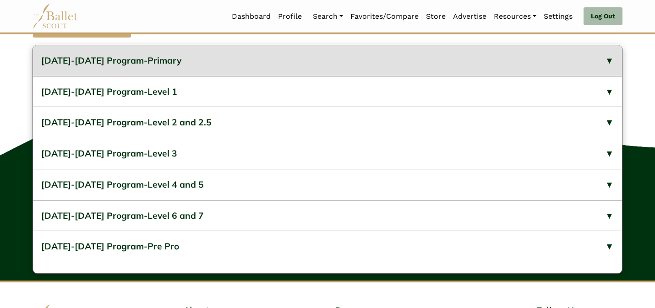
click at [437, 76] on button "[DATE]-[DATE] Program-Primary" at bounding box center [327, 60] width 589 height 31
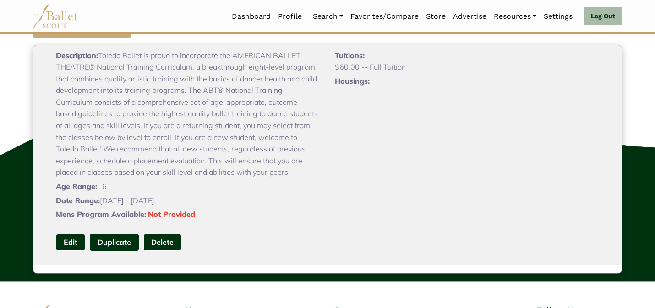
scroll to position [73, 0]
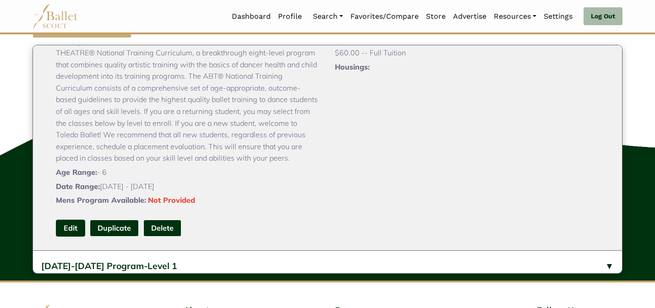
click at [74, 237] on link "Edit" at bounding box center [70, 228] width 29 height 17
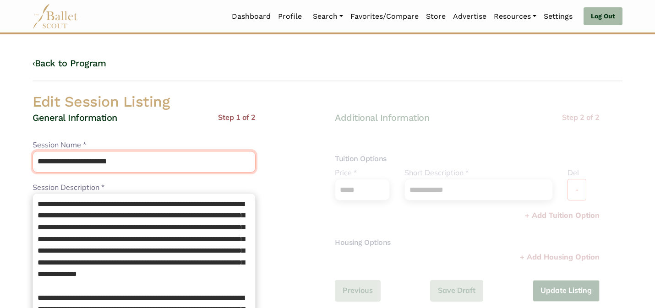
drag, startPoint x: 110, startPoint y: 163, endPoint x: 110, endPoint y: 141, distance: 22.9
click at [110, 144] on div "**********" at bounding box center [143, 155] width 223 height 33
type input "*******"
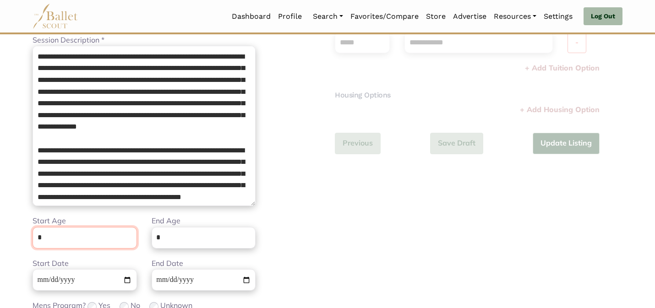
scroll to position [231, 0]
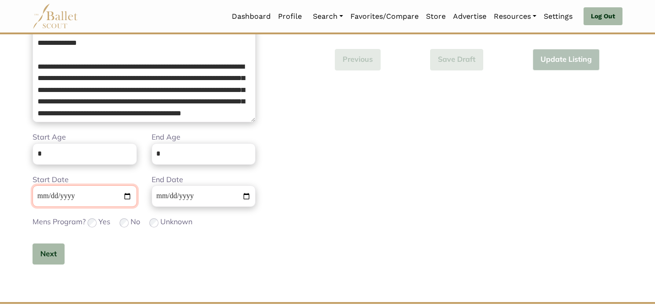
click at [41, 196] on input "Start Date" at bounding box center [84, 196] width 104 height 22
click at [49, 257] on button "Next" at bounding box center [48, 254] width 32 height 22
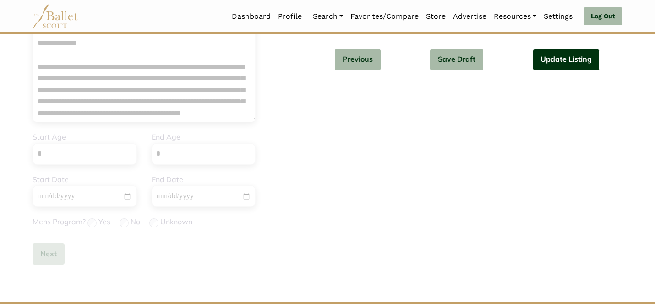
click at [565, 62] on button "Update Listing" at bounding box center [565, 60] width 67 height 22
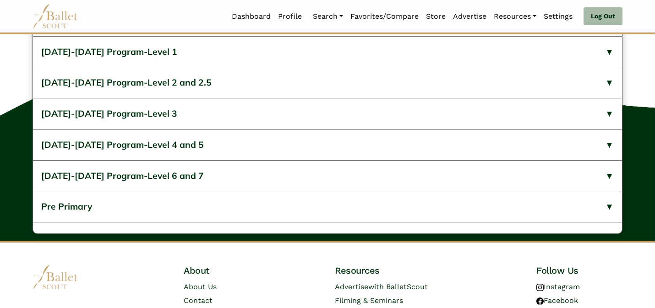
scroll to position [499, 0]
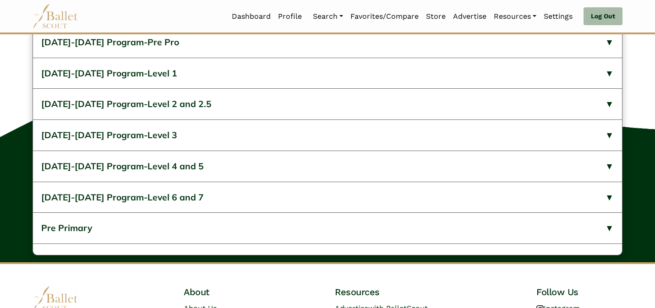
click at [0, 99] on div "2023-2024 Program-Pre Pro General Information Description: Age Range: - 18 Date…" at bounding box center [327, 141] width 655 height 243
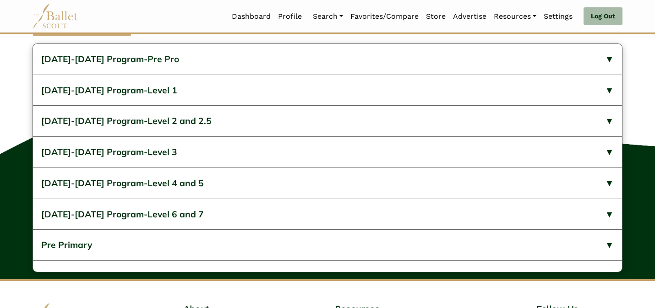
scroll to position [481, 0]
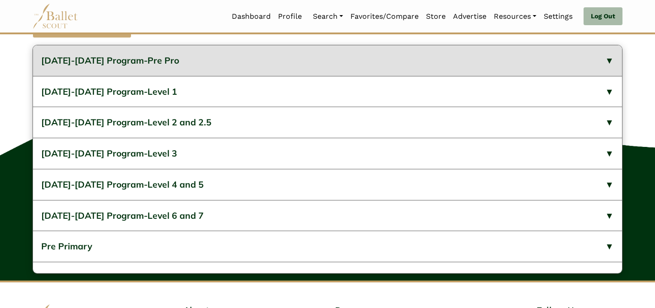
click at [106, 66] on span "2023-2024 Program-Pre Pro" at bounding box center [110, 60] width 138 height 11
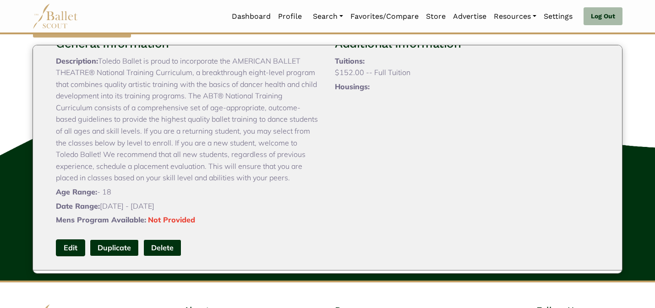
scroll to position [55, 0]
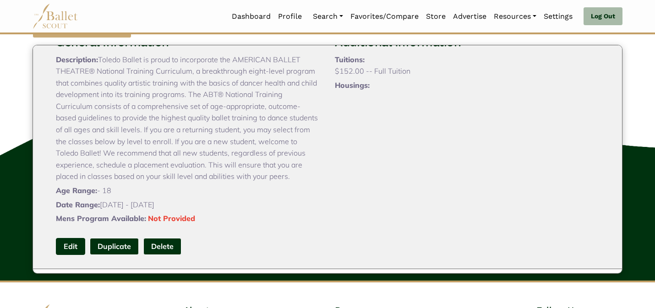
click at [73, 255] on link "Edit" at bounding box center [70, 246] width 29 height 17
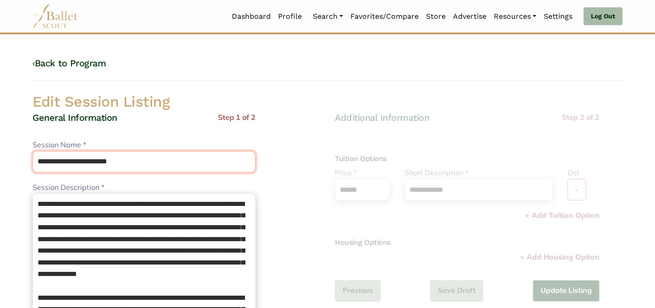
drag, startPoint x: 110, startPoint y: 162, endPoint x: 105, endPoint y: 141, distance: 22.0
click at [105, 141] on div "**********" at bounding box center [143, 155] width 223 height 33
type input "*******"
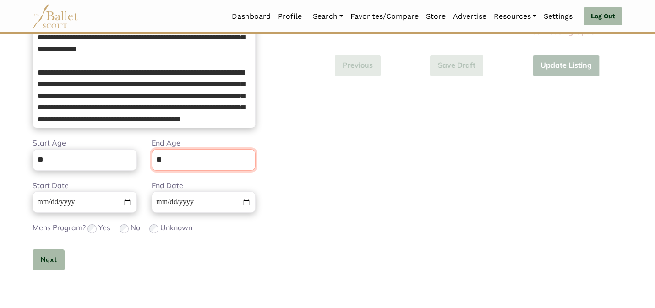
scroll to position [231, 0]
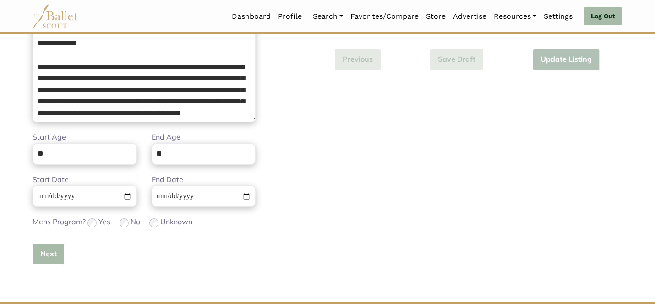
click at [44, 253] on button "Next" at bounding box center [48, 254] width 32 height 22
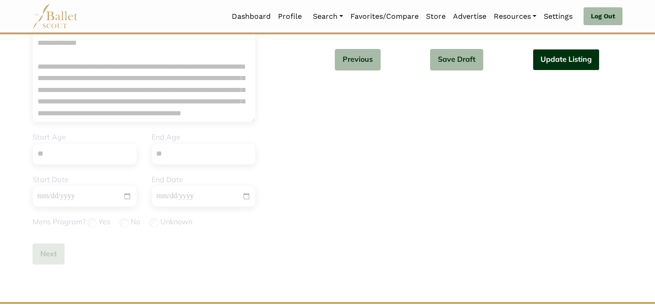
click at [579, 54] on button "Update Listing" at bounding box center [565, 60] width 67 height 22
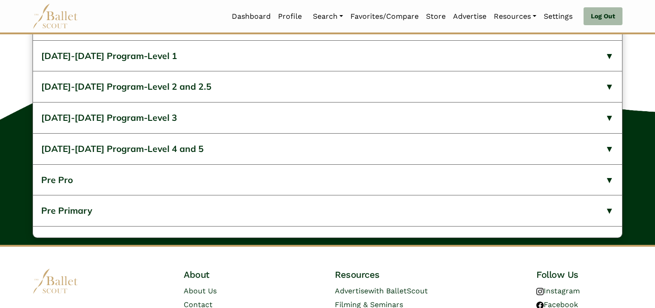
scroll to position [488, 0]
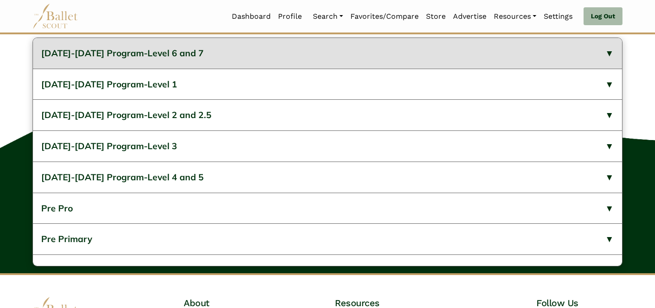
click at [521, 69] on button "[DATE]-[DATE] Program-Level 6 and 7" at bounding box center [327, 53] width 589 height 31
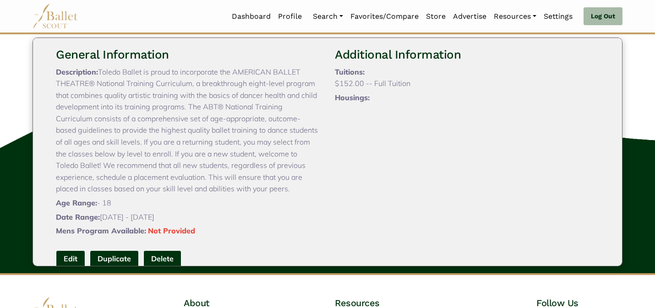
scroll to position [37, 0]
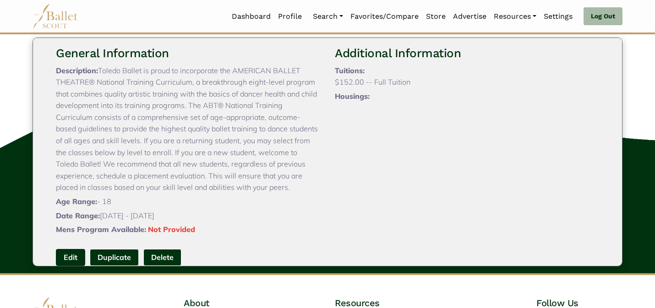
click at [69, 266] on link "Edit" at bounding box center [70, 257] width 29 height 17
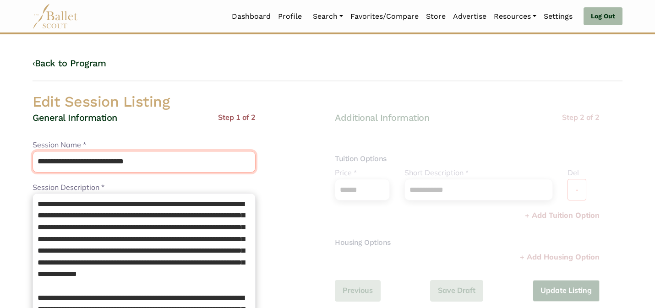
drag, startPoint x: 111, startPoint y: 159, endPoint x: 98, endPoint y: 135, distance: 26.8
click at [98, 138] on div "**********" at bounding box center [143, 311] width 223 height 399
type input "**********"
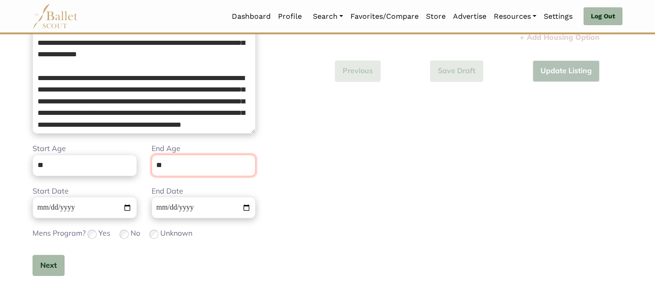
scroll to position [231, 0]
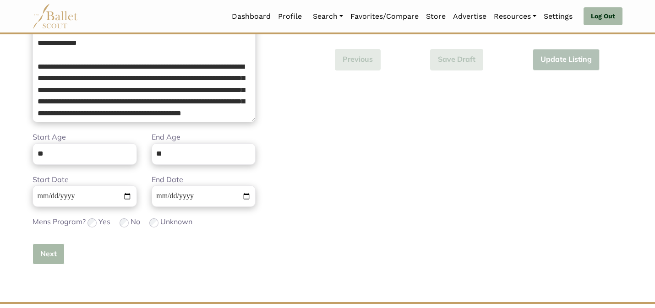
click at [43, 253] on button "Next" at bounding box center [48, 254] width 32 height 22
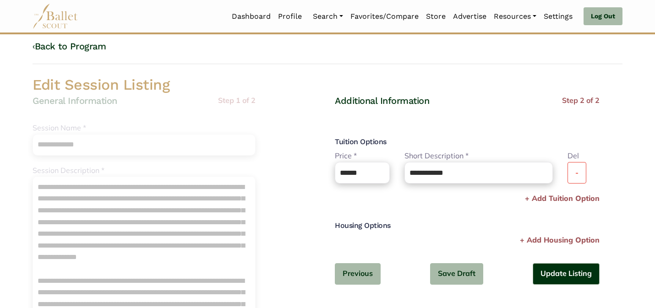
scroll to position [18, 0]
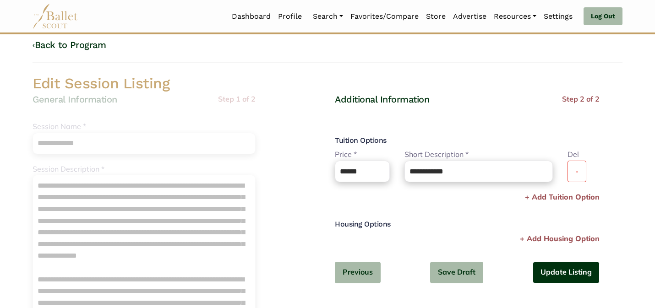
click at [562, 270] on button "Update Listing" at bounding box center [565, 273] width 67 height 22
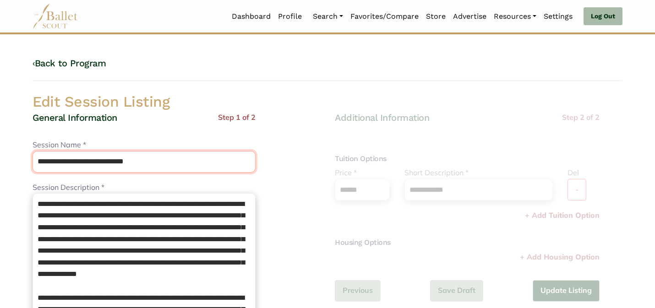
click at [114, 162] on input "**********" at bounding box center [143, 162] width 223 height 22
drag, startPoint x: 110, startPoint y: 162, endPoint x: 103, endPoint y: 140, distance: 22.7
click at [103, 141] on div "**********" at bounding box center [143, 155] width 223 height 33
type input "**********"
click at [130, 85] on div "**********" at bounding box center [327, 295] width 604 height 476
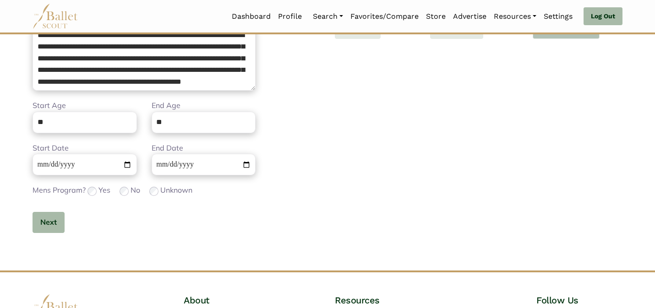
scroll to position [290, 0]
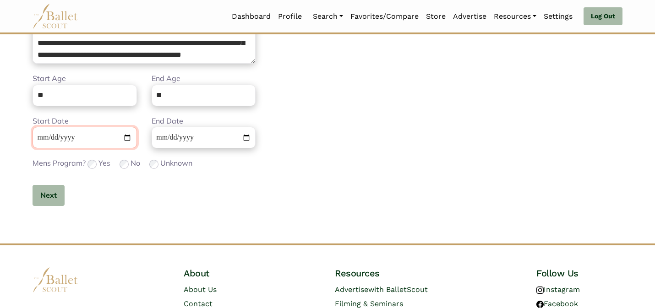
click at [38, 142] on input "**********" at bounding box center [84, 138] width 104 height 22
click at [49, 196] on button "Next" at bounding box center [48, 196] width 32 height 22
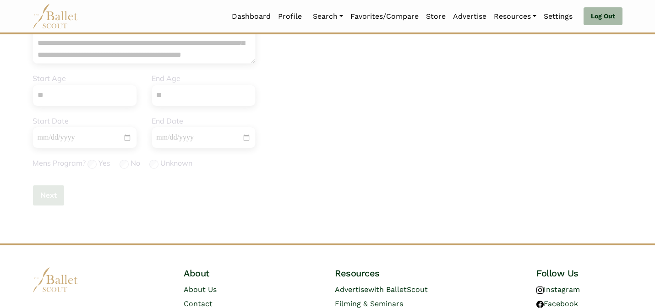
scroll to position [0, 0]
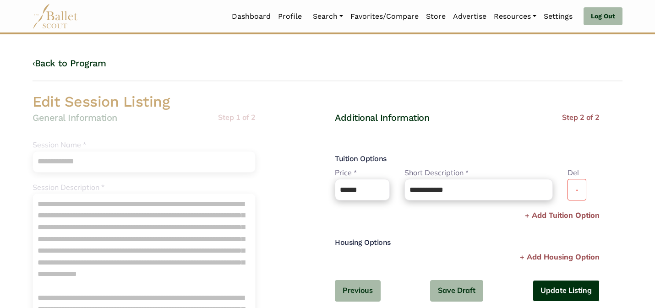
click at [571, 283] on button "Update Listing" at bounding box center [565, 291] width 67 height 22
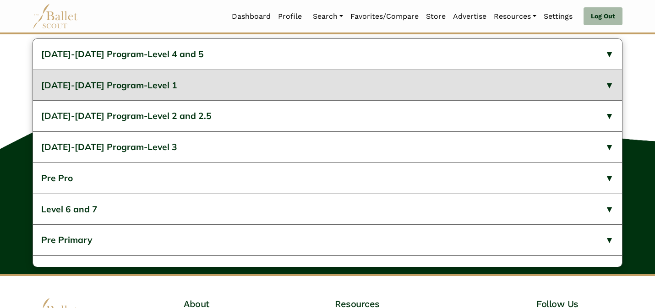
scroll to position [488, 0]
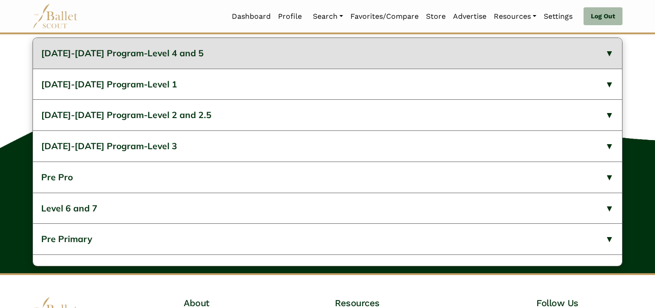
click at [242, 69] on button "2023-2024 Program-Level 4 and 5" at bounding box center [327, 53] width 589 height 31
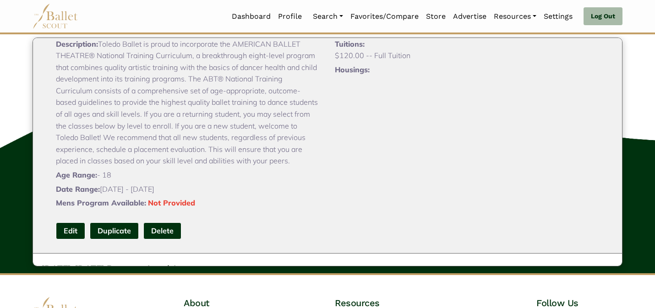
scroll to position [92, 0]
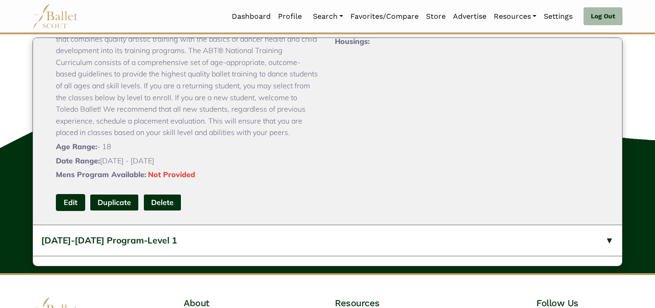
click at [79, 211] on link "Edit" at bounding box center [70, 202] width 29 height 17
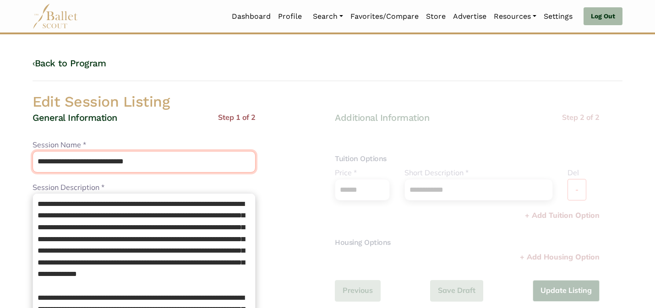
drag, startPoint x: 110, startPoint y: 166, endPoint x: 99, endPoint y: 146, distance: 22.5
click at [99, 148] on div "**********" at bounding box center [143, 155] width 223 height 33
type input "**********"
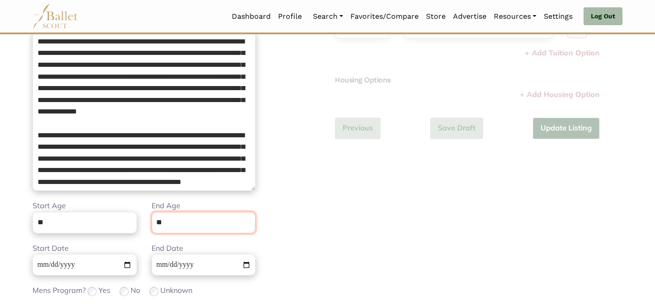
scroll to position [231, 0]
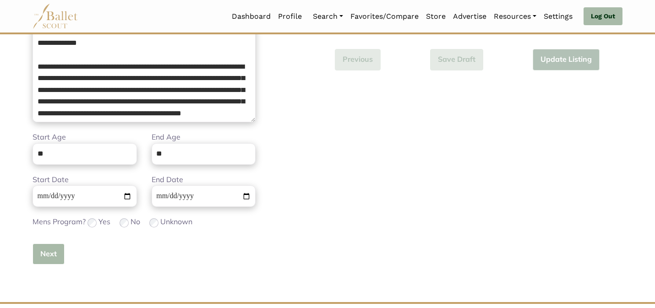
click at [60, 251] on button "Next" at bounding box center [48, 254] width 32 height 22
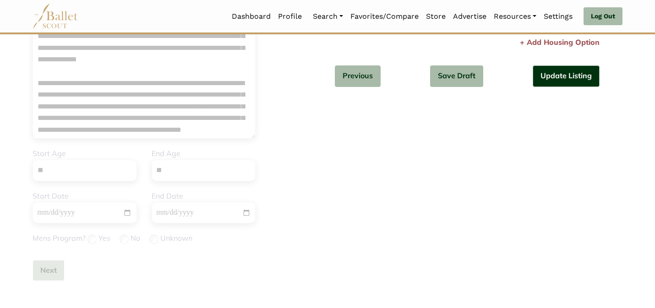
scroll to position [213, 0]
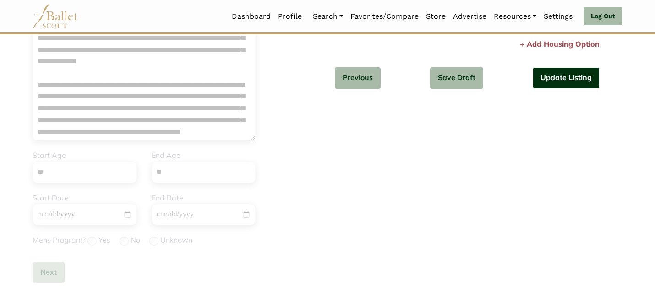
click at [569, 78] on button "Update Listing" at bounding box center [565, 78] width 67 height 22
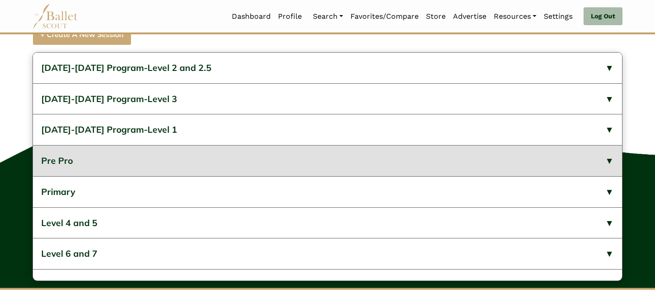
scroll to position [491, 0]
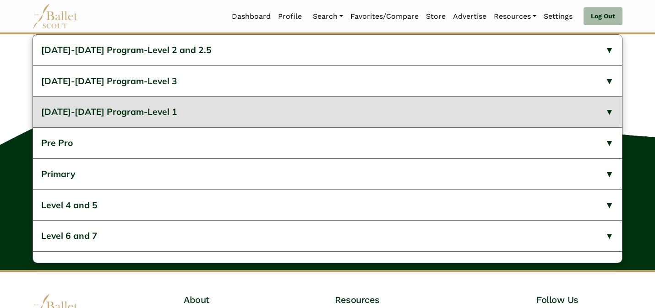
click at [119, 126] on button "[DATE]-[DATE] Program-Level 1" at bounding box center [327, 111] width 589 height 31
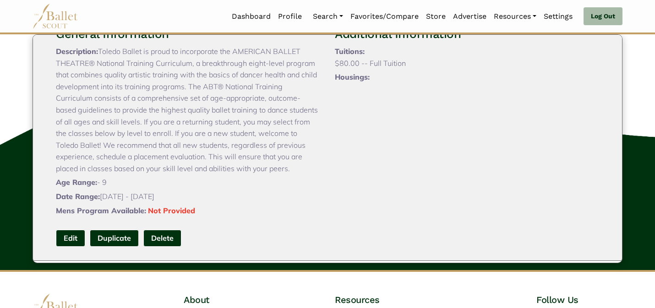
scroll to position [146, 0]
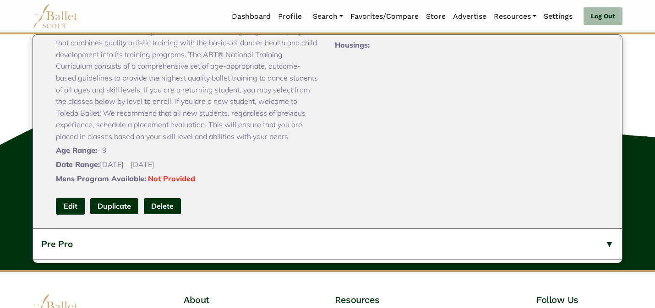
click at [70, 215] on link "Edit" at bounding box center [70, 206] width 29 height 17
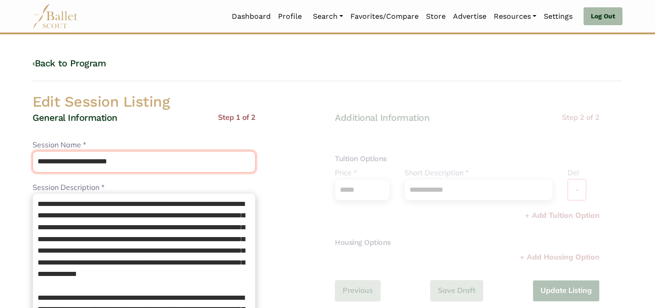
drag, startPoint x: 111, startPoint y: 164, endPoint x: 110, endPoint y: 133, distance: 30.7
click at [110, 133] on div "**********" at bounding box center [143, 311] width 223 height 399
type input "*******"
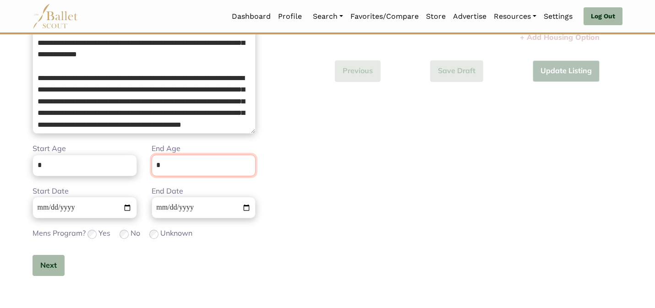
scroll to position [231, 0]
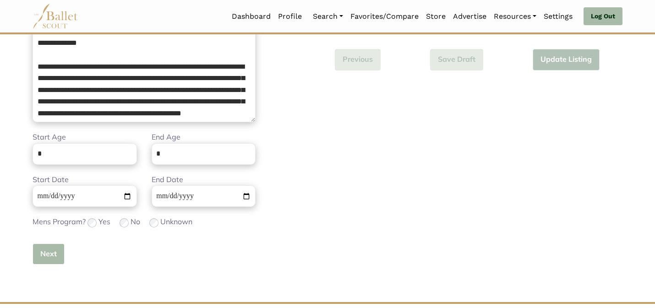
click at [48, 257] on button "Next" at bounding box center [48, 254] width 32 height 22
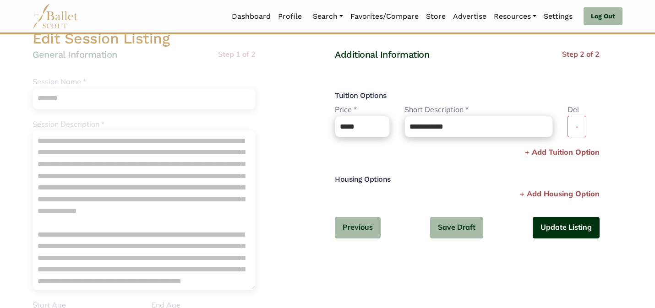
scroll to position [73, 0]
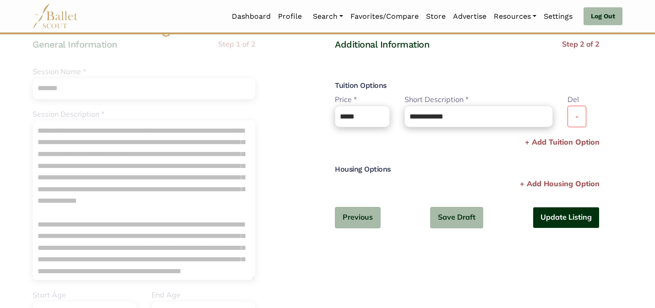
click at [549, 224] on button "Update Listing" at bounding box center [565, 218] width 67 height 22
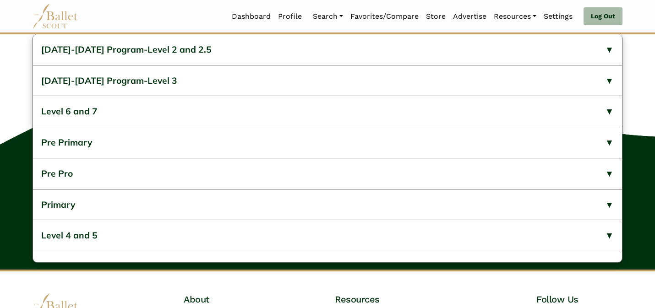
scroll to position [488, 0]
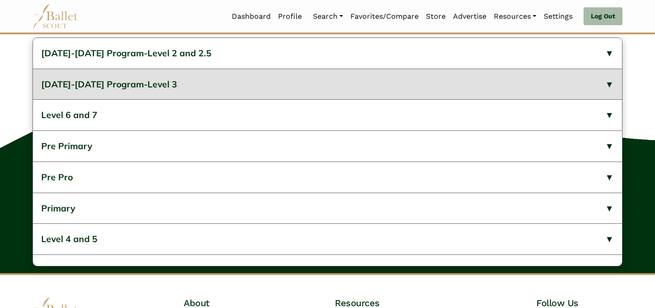
click at [217, 100] on button "2023-2024 Program-Level 3" at bounding box center [327, 84] width 589 height 31
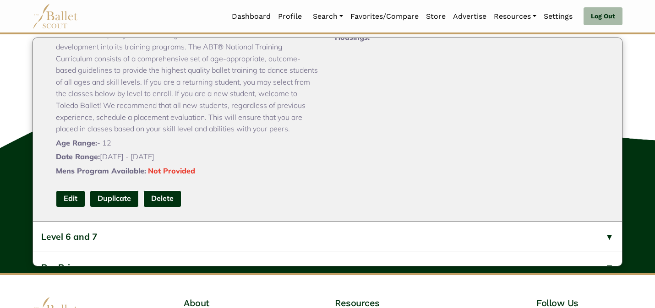
scroll to position [128, 0]
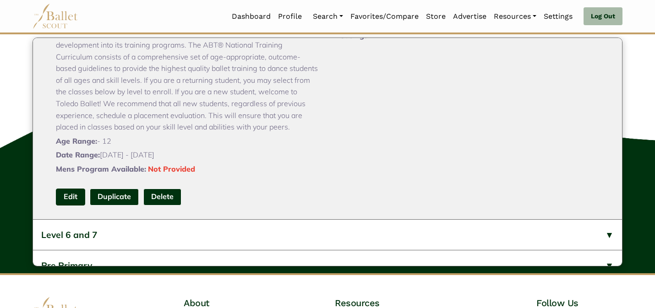
click at [77, 206] on link "Edit" at bounding box center [70, 197] width 29 height 17
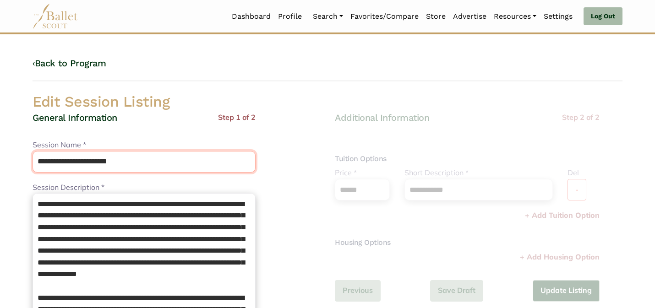
drag, startPoint x: 110, startPoint y: 164, endPoint x: 90, endPoint y: 149, distance: 25.2
click at [90, 149] on div "**********" at bounding box center [143, 155] width 223 height 33
type input "*******"
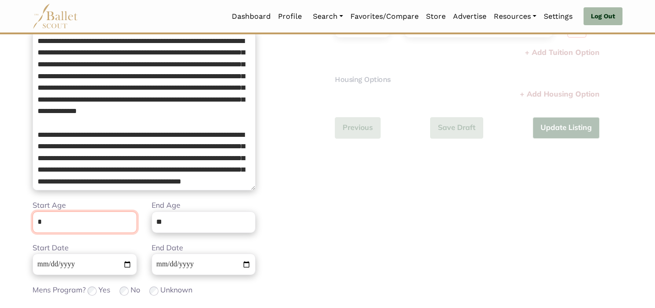
scroll to position [231, 0]
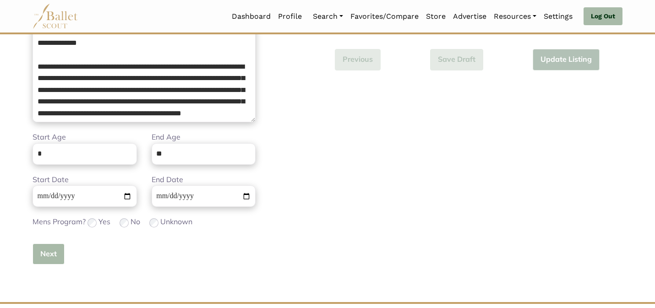
click at [51, 254] on button "Next" at bounding box center [48, 254] width 32 height 22
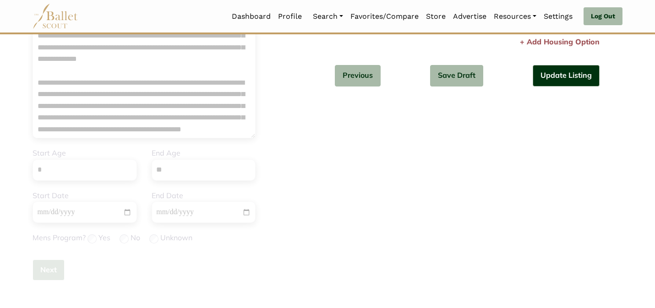
scroll to position [213, 0]
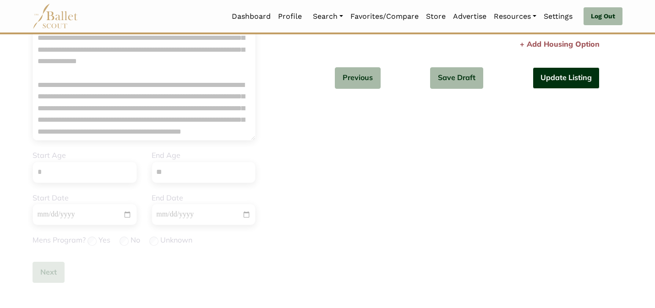
click at [559, 82] on button "Update Listing" at bounding box center [565, 78] width 67 height 22
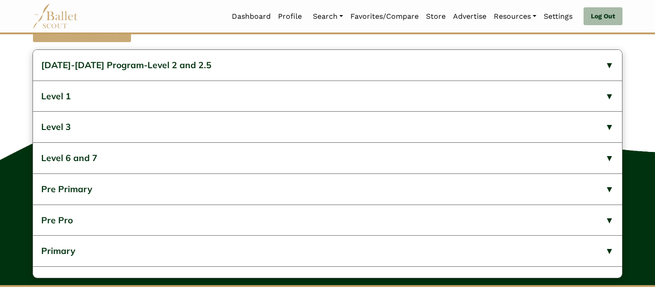
scroll to position [470, 0]
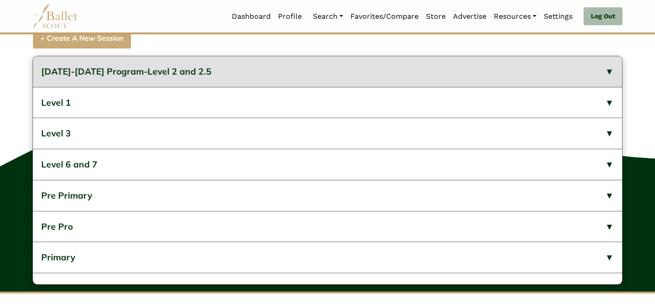
click at [77, 87] on button "[DATE]-[DATE] Program-Level 2 and 2.5" at bounding box center [327, 71] width 589 height 31
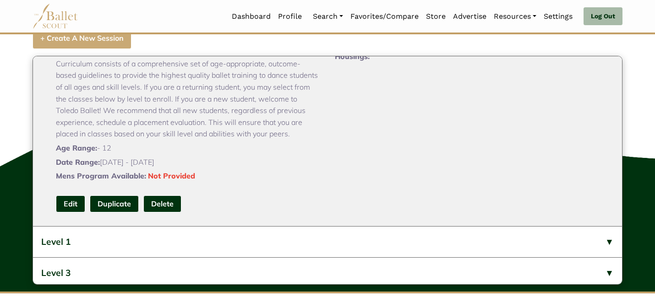
scroll to position [110, 0]
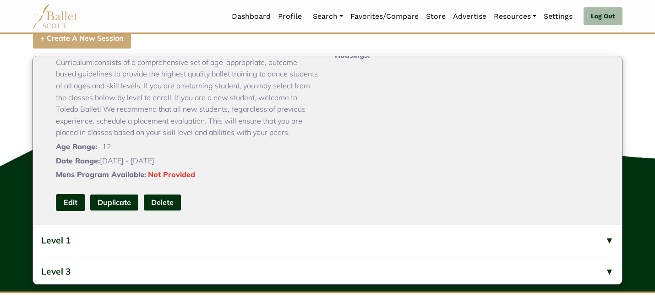
click at [76, 211] on link "Edit" at bounding box center [70, 202] width 29 height 17
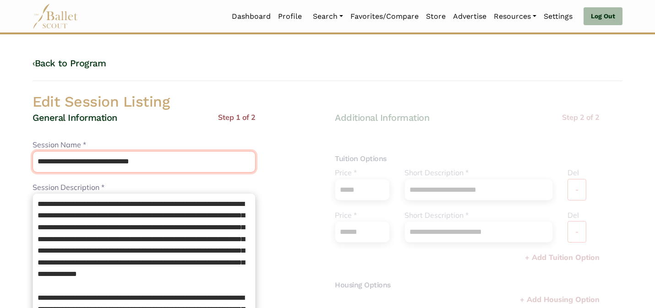
drag, startPoint x: 111, startPoint y: 158, endPoint x: 97, endPoint y: 135, distance: 27.6
click at [97, 135] on div "**********" at bounding box center [143, 311] width 223 height 399
type input "**********"
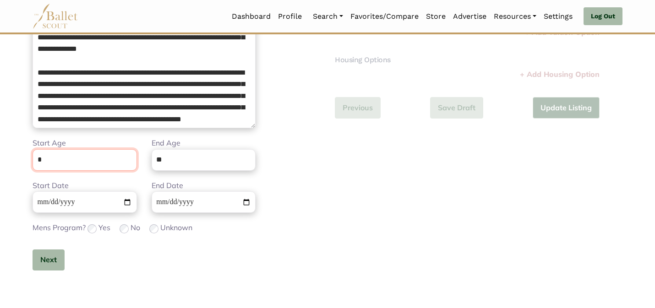
scroll to position [231, 0]
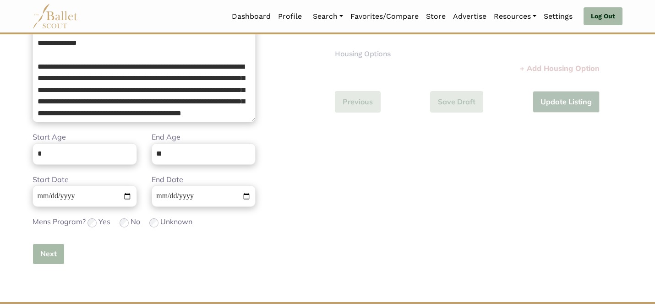
click at [50, 257] on button "Next" at bounding box center [48, 254] width 32 height 22
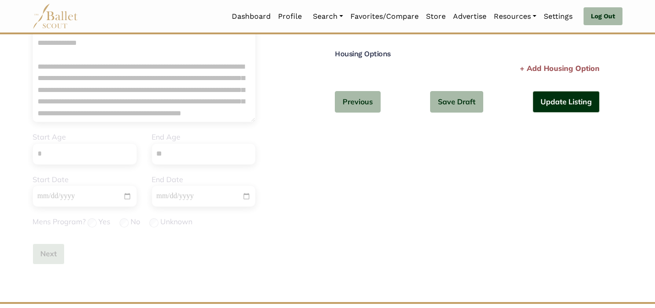
scroll to position [213, 0]
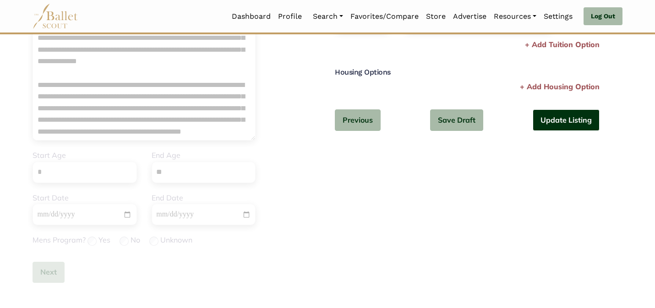
click at [547, 120] on button "Update Listing" at bounding box center [565, 120] width 67 height 22
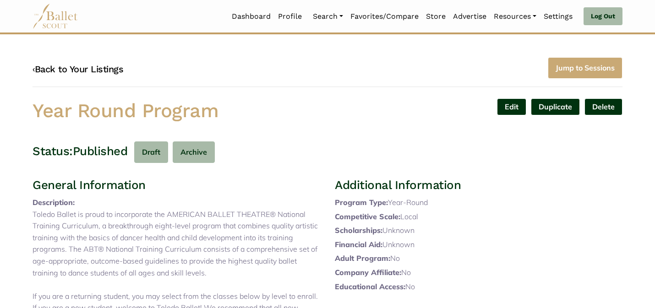
click at [94, 73] on link "‹ Back to Your Listings" at bounding box center [77, 69] width 91 height 11
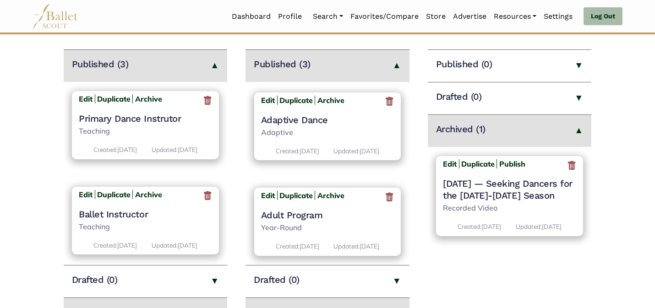
scroll to position [133, 0]
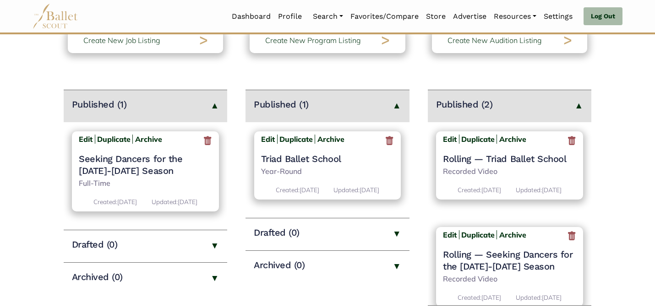
scroll to position [92, 0]
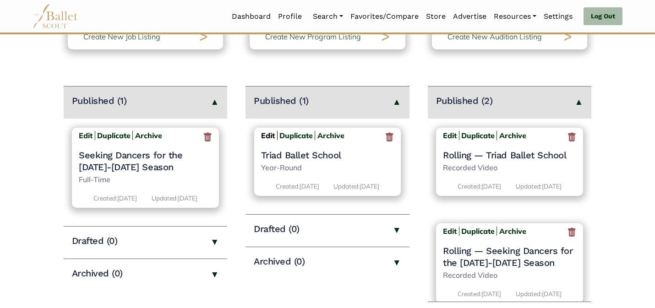
click at [267, 133] on b "Edit" at bounding box center [268, 135] width 14 height 9
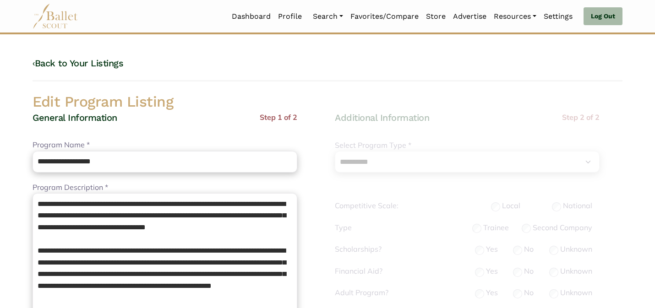
select select "**"
select select "*"
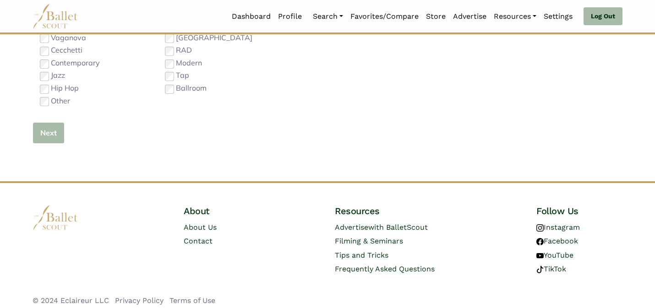
click at [50, 135] on button "Next" at bounding box center [48, 133] width 32 height 22
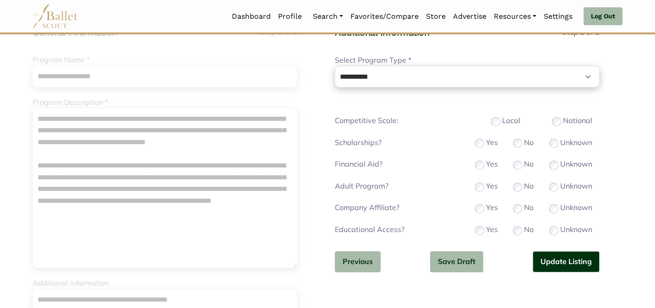
scroll to position [92, 0]
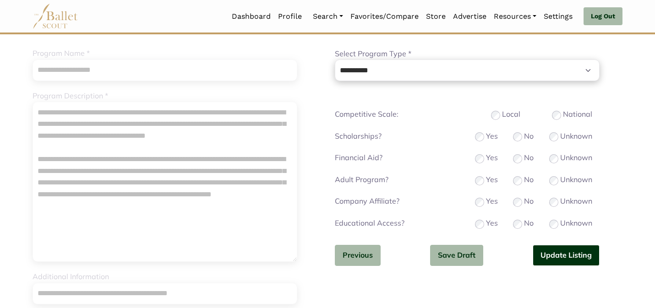
click at [547, 261] on button "Update Listing" at bounding box center [565, 256] width 67 height 22
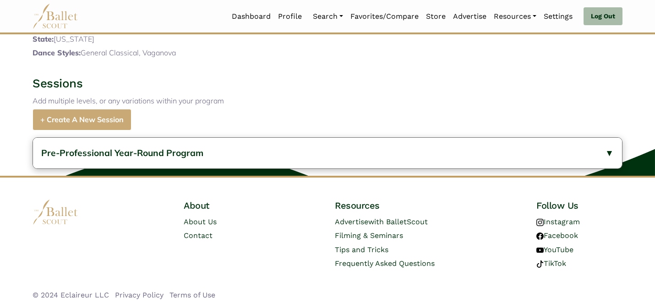
scroll to position [365, 0]
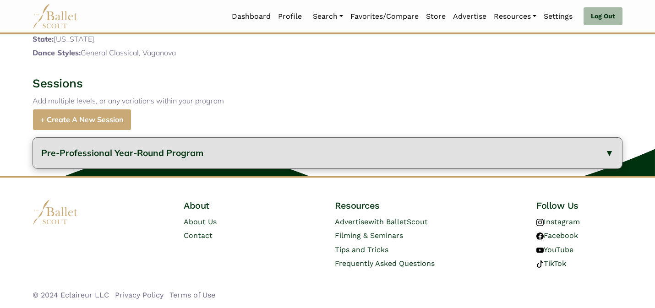
click at [136, 153] on span "Pre-Professional Year-Round Program" at bounding box center [122, 152] width 162 height 11
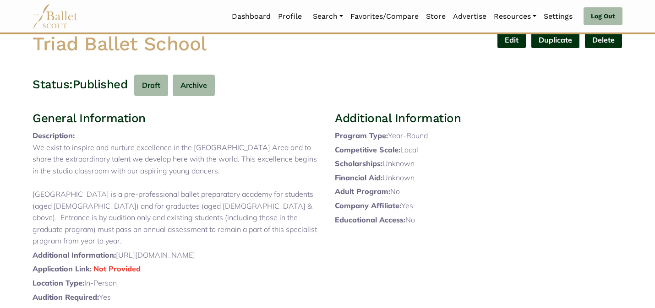
scroll to position [0, 0]
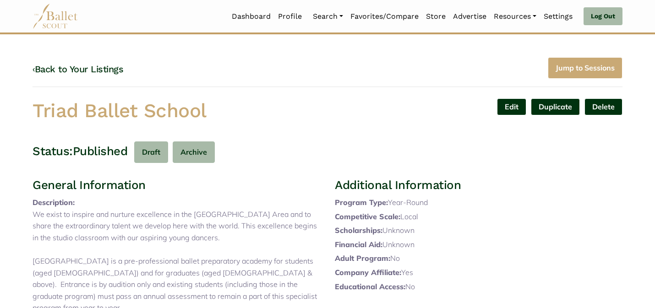
click at [112, 63] on h4 "‹ Back to Your Listings" at bounding box center [77, 69] width 91 height 12
click at [111, 70] on link "‹ Back to Your Listings" at bounding box center [77, 69] width 91 height 11
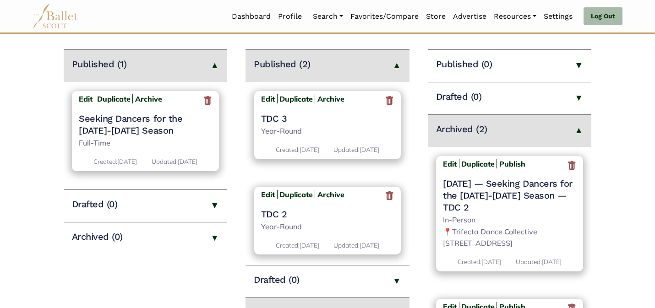
scroll to position [18, 0]
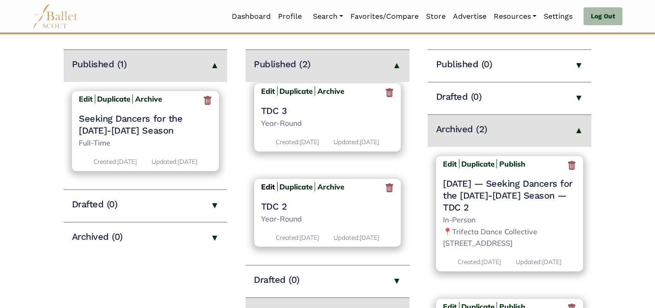
click at [267, 184] on b "Edit" at bounding box center [268, 186] width 14 height 9
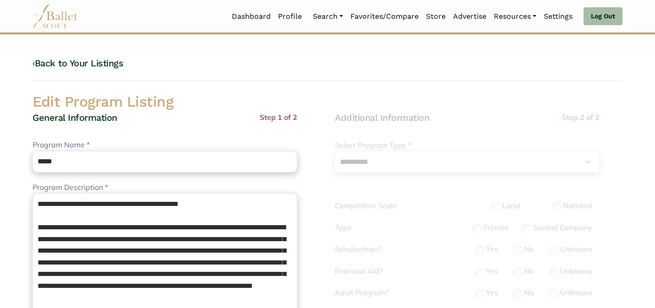
select select "**"
select select "*"
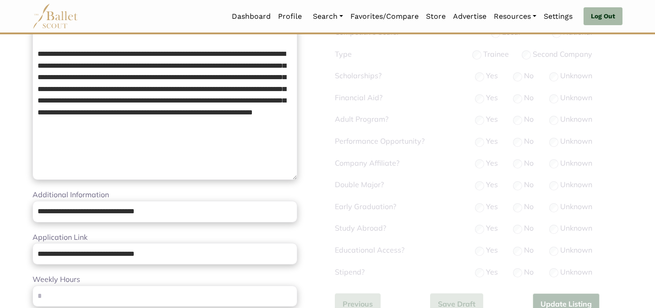
scroll to position [290, 0]
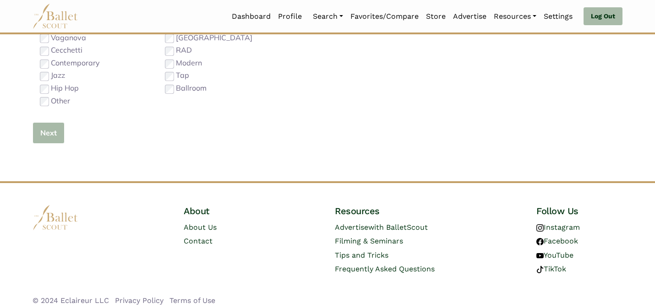
click at [39, 132] on button "Next" at bounding box center [48, 133] width 32 height 22
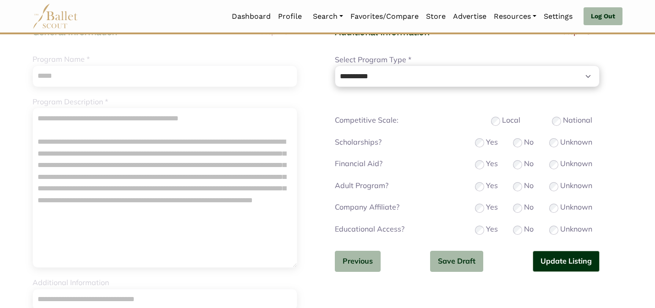
scroll to position [92, 0]
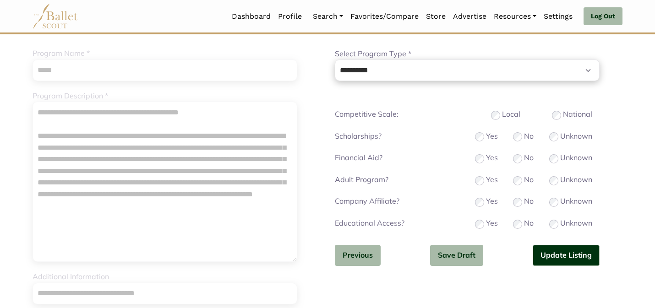
click at [522, 180] on div "No" at bounding box center [523, 180] width 21 height 12
click at [569, 257] on button "Update Listing" at bounding box center [565, 256] width 67 height 22
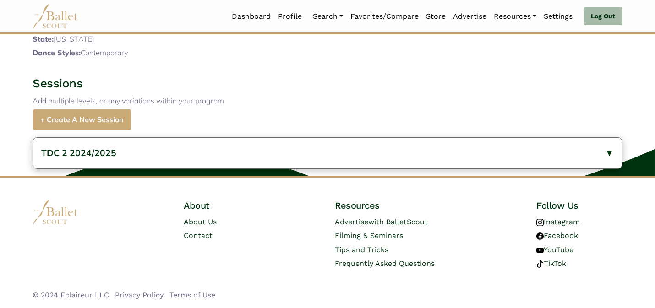
scroll to position [376, 0]
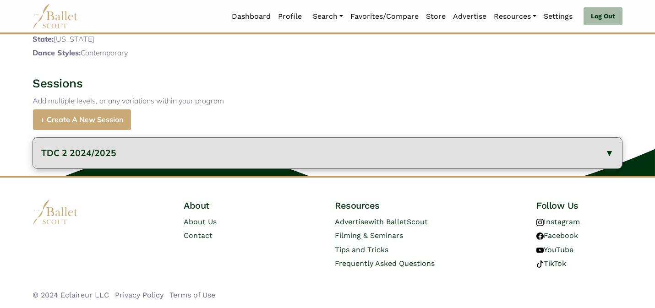
click at [352, 146] on button "TDC 2 2024/2025" at bounding box center [327, 153] width 589 height 31
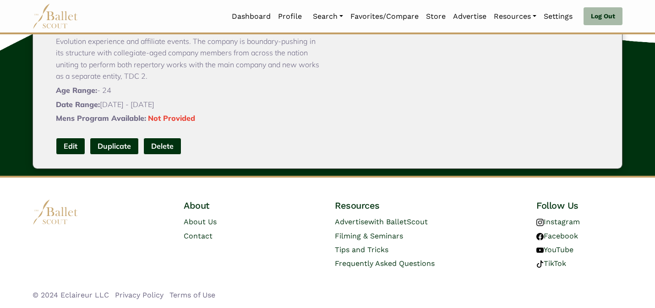
scroll to position [574, 0]
click at [68, 141] on link "Edit" at bounding box center [70, 146] width 29 height 17
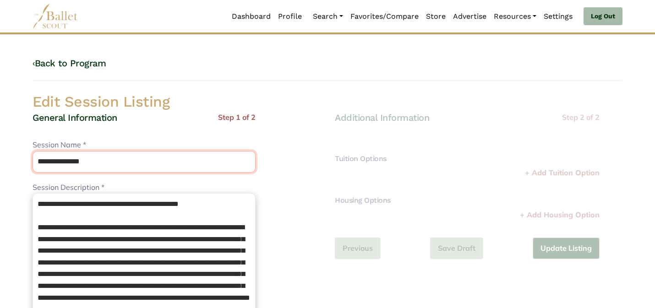
drag, startPoint x: 107, startPoint y: 162, endPoint x: 58, endPoint y: 158, distance: 48.7
click at [58, 158] on input "**********" at bounding box center [143, 162] width 223 height 22
type input "*****"
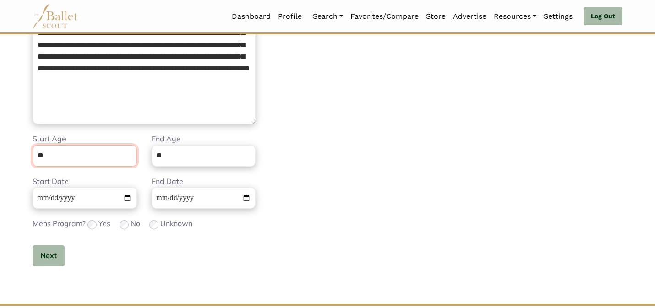
scroll to position [231, 0]
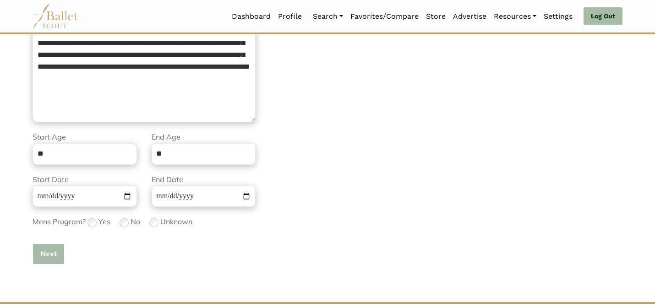
click at [56, 246] on button "Next" at bounding box center [48, 254] width 32 height 22
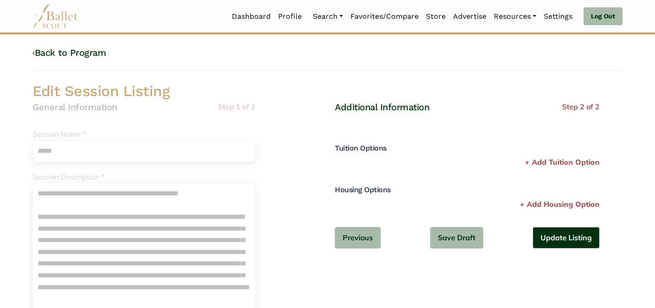
scroll to position [0, 0]
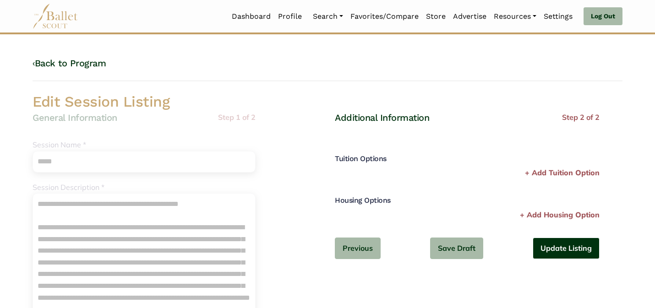
click at [561, 244] on button "Update Listing" at bounding box center [565, 249] width 67 height 22
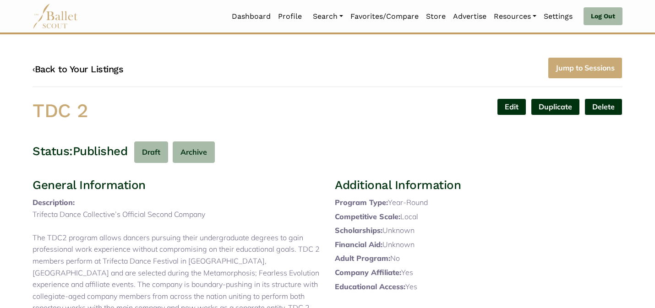
click at [82, 67] on link "‹ Back to Your Listings" at bounding box center [77, 69] width 91 height 11
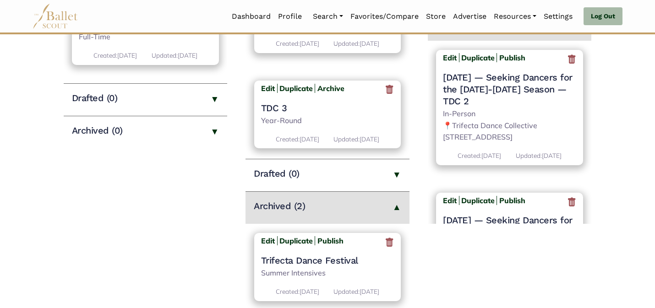
scroll to position [216, 0]
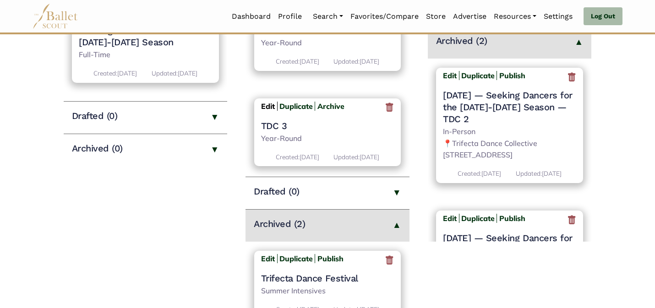
click at [271, 103] on b "Edit" at bounding box center [268, 106] width 14 height 9
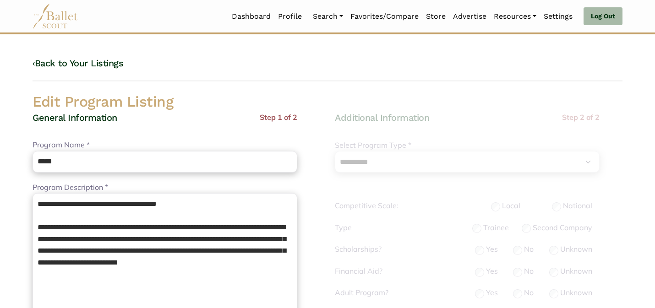
select select "**"
select select "*"
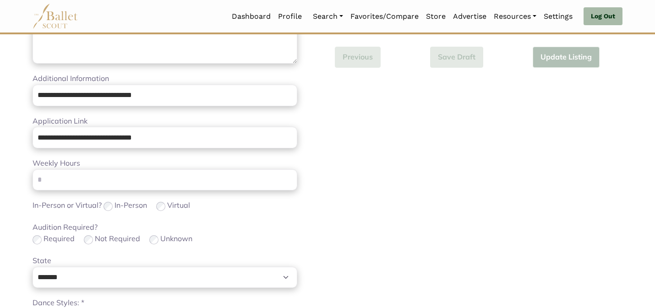
scroll to position [579, 0]
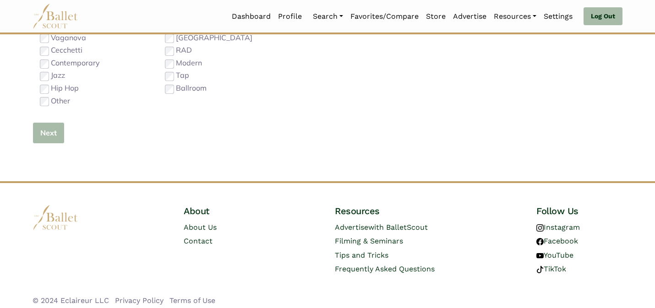
click at [44, 130] on button "Next" at bounding box center [48, 133] width 32 height 22
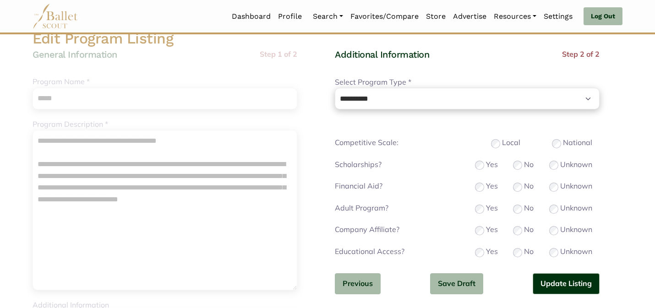
scroll to position [73, 0]
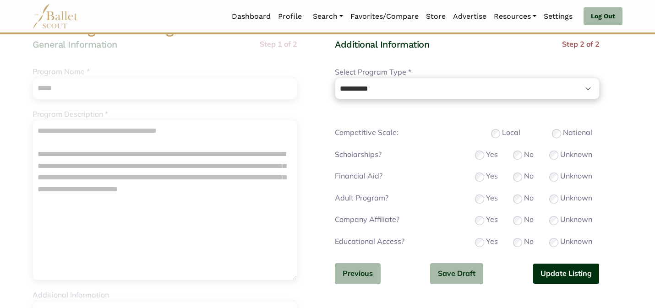
click at [540, 268] on button "Update Listing" at bounding box center [565, 274] width 67 height 22
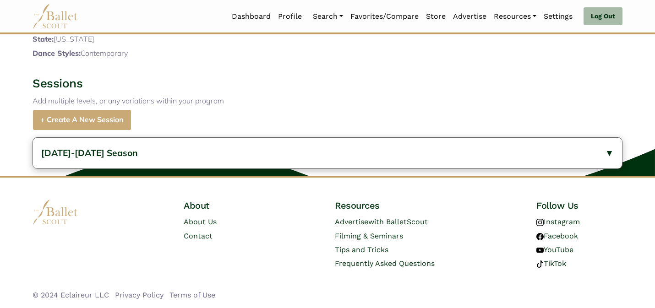
scroll to position [341, 0]
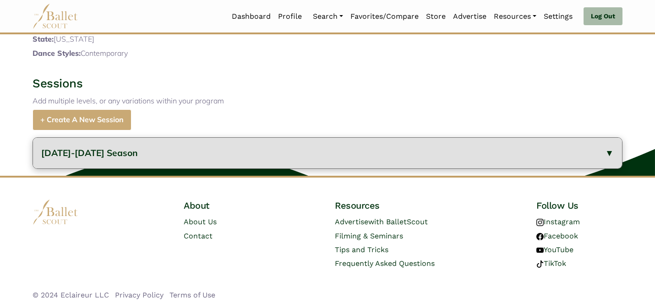
click at [179, 146] on button "[DATE]-[DATE] Season" at bounding box center [327, 153] width 589 height 31
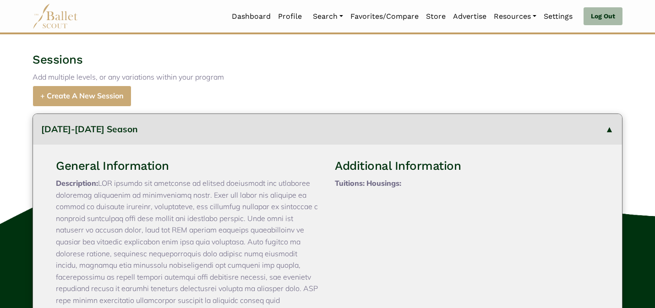
scroll to position [85, 0]
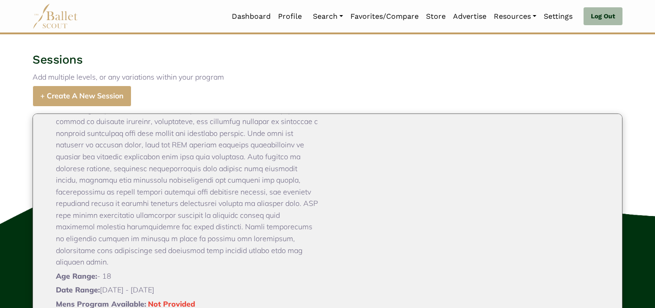
click at [265, 68] on h3 "Sessions" at bounding box center [327, 60] width 590 height 16
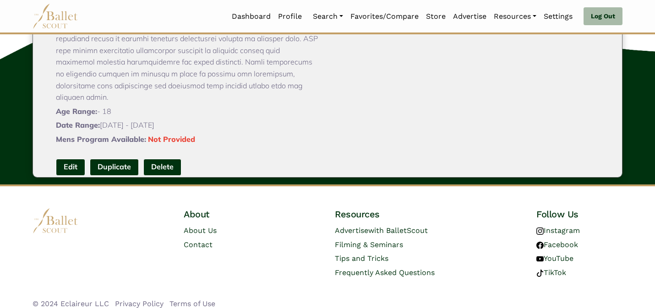
scroll to position [539, 0]
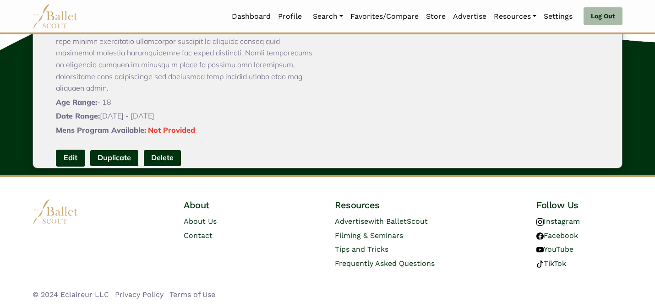
click at [65, 150] on link "Edit" at bounding box center [70, 158] width 29 height 17
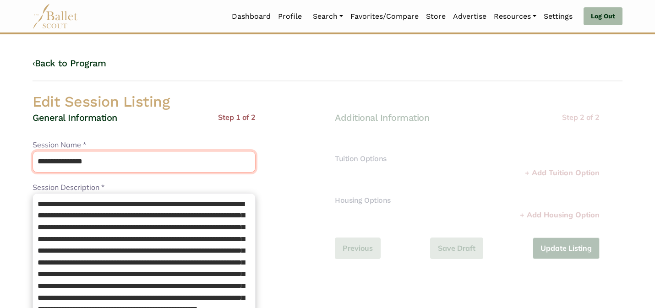
drag, startPoint x: 126, startPoint y: 165, endPoint x: 117, endPoint y: 116, distance: 49.4
click at [117, 117] on div "**********" at bounding box center [143, 311] width 223 height 399
type input "*****"
click at [195, 62] on div "‹ Back to Program" at bounding box center [327, 69] width 590 height 24
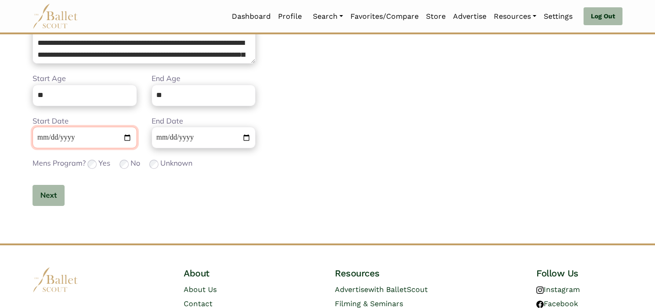
click at [38, 138] on input "**********" at bounding box center [84, 138] width 104 height 22
click at [42, 202] on button "Next" at bounding box center [48, 196] width 32 height 22
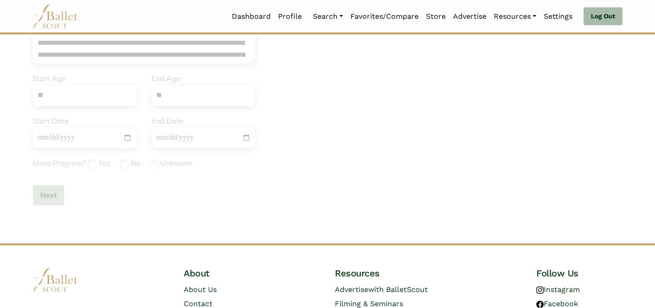
scroll to position [0, 0]
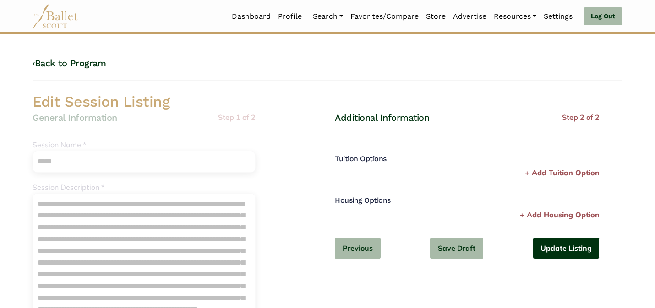
click at [544, 241] on button "Update Listing" at bounding box center [565, 249] width 67 height 22
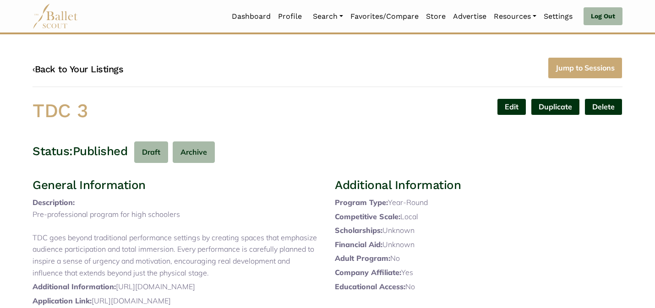
click at [60, 71] on link "‹ Back to Your Listings" at bounding box center [77, 69] width 91 height 11
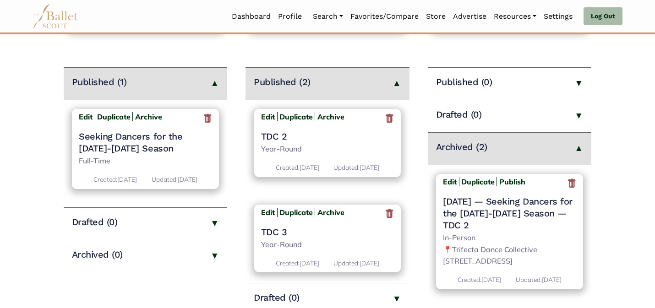
scroll to position [128, 0]
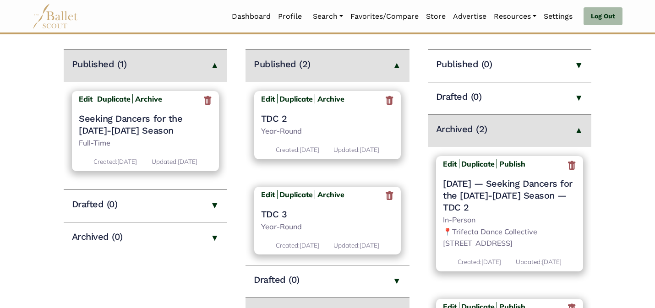
click at [281, 116] on h4 "TDC 2" at bounding box center [327, 119] width 133 height 12
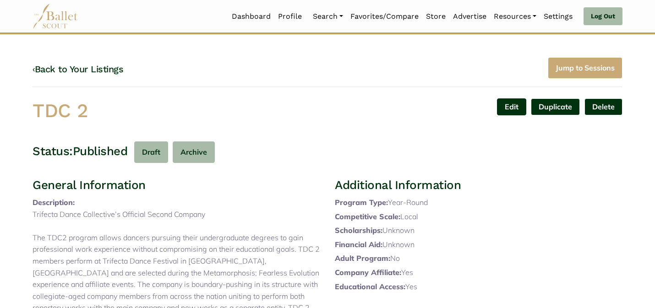
click at [511, 104] on link "Edit" at bounding box center [511, 106] width 29 height 17
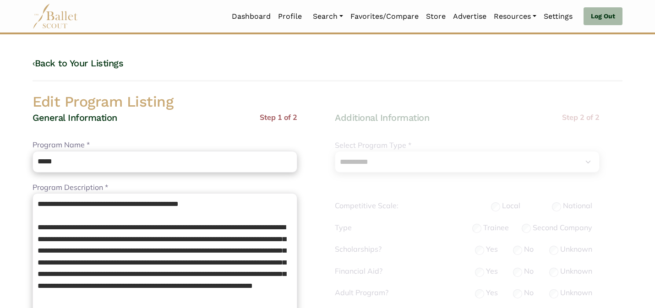
select select "**"
select select "*"
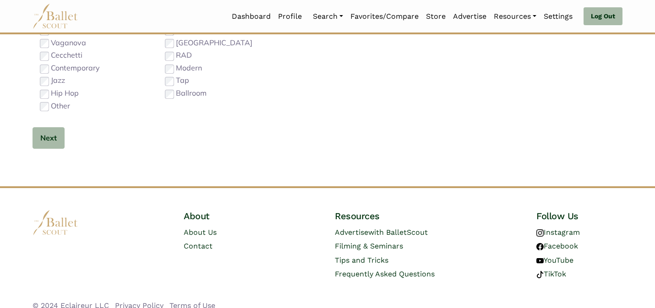
scroll to position [585, 0]
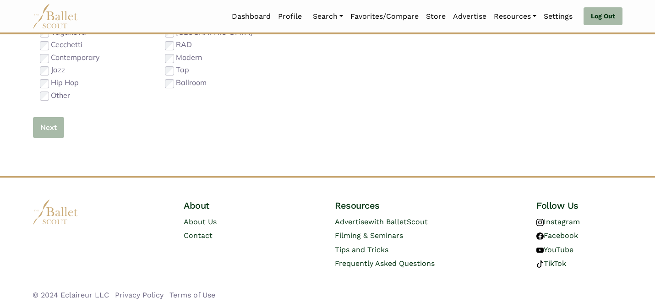
click at [43, 123] on button "Next" at bounding box center [48, 128] width 32 height 22
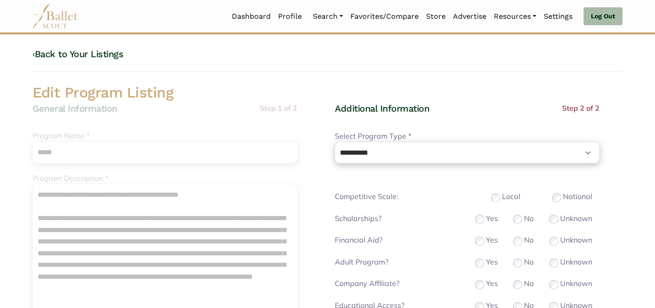
scroll to position [5, 0]
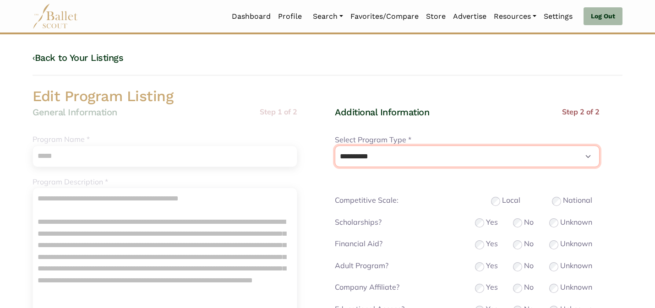
click at [423, 149] on select "**********" at bounding box center [467, 157] width 265 height 22
select select "*"
click at [335, 146] on select "**********" at bounding box center [467, 157] width 265 height 22
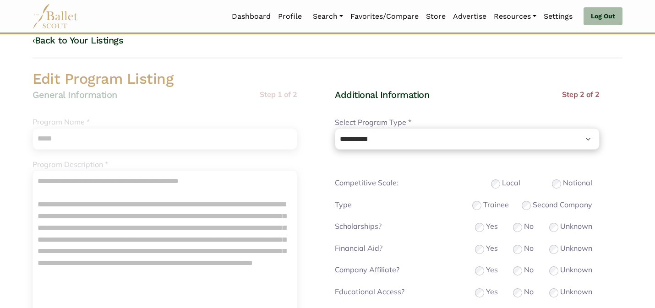
scroll to position [24, 0]
click at [532, 31] on nav "Dashboard Profile Search Organizations Programs Auditions Jobs" at bounding box center [327, 16] width 590 height 32
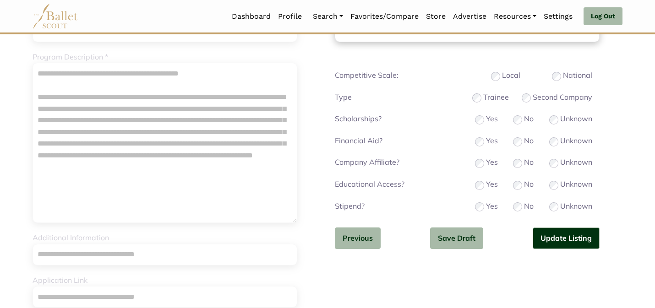
scroll to position [152, 0]
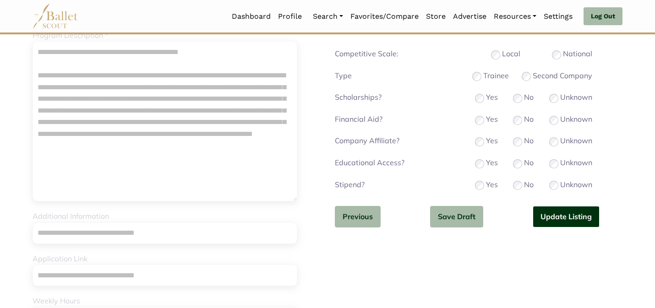
click at [538, 212] on button "Update Listing" at bounding box center [565, 217] width 67 height 22
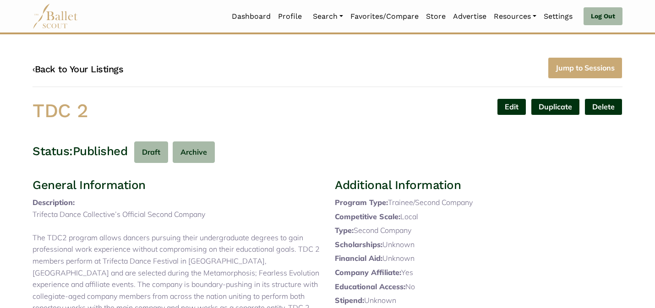
click at [104, 67] on link "‹ Back to Your Listings" at bounding box center [77, 69] width 91 height 11
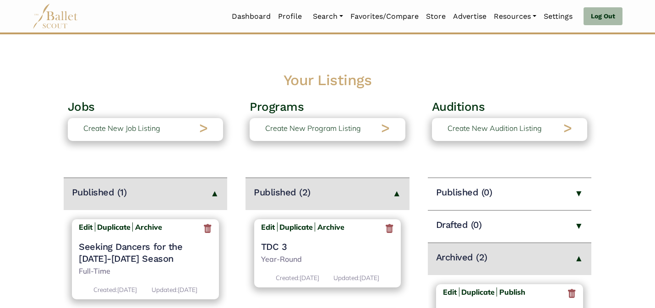
scroll to position [290, 0]
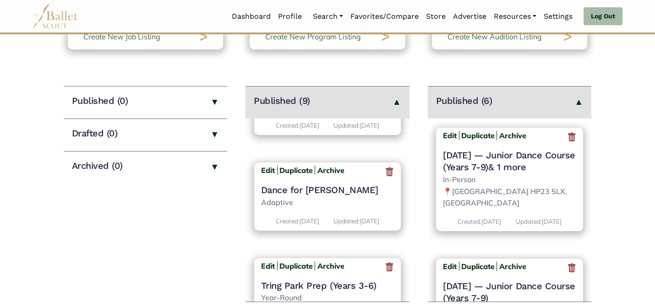
scroll to position [743, 0]
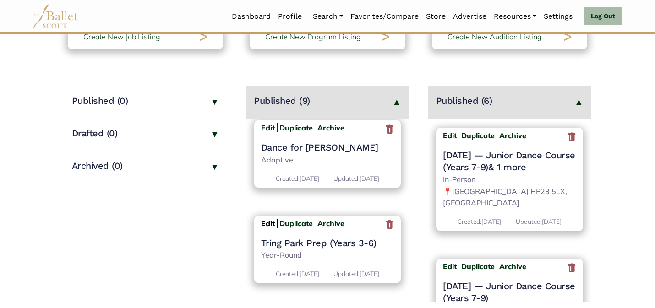
click at [264, 219] on b "Edit" at bounding box center [268, 223] width 14 height 9
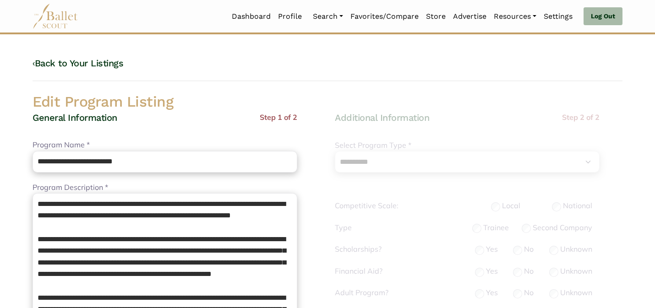
select select "**"
select select "*"
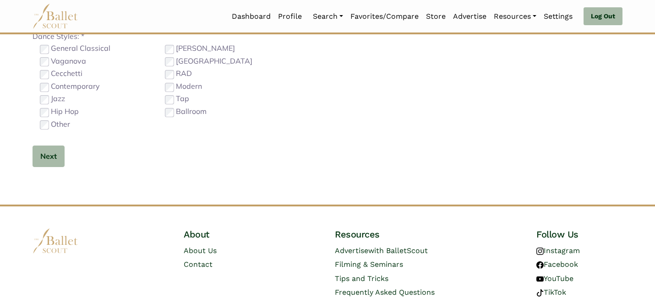
scroll to position [585, 0]
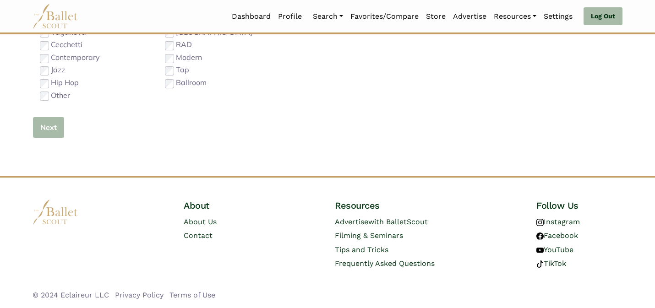
click at [43, 126] on button "Next" at bounding box center [48, 128] width 32 height 22
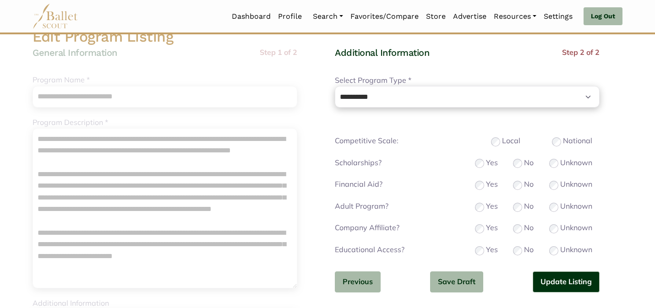
scroll to position [79, 0]
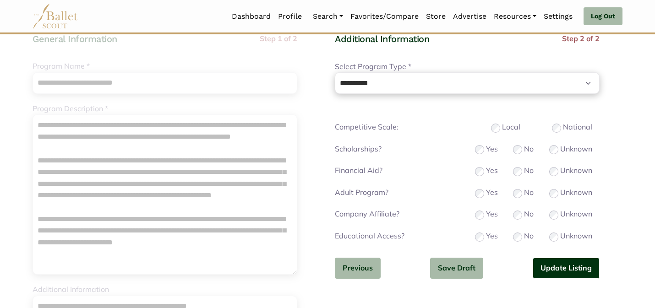
click at [547, 270] on button "Update Listing" at bounding box center [565, 269] width 67 height 22
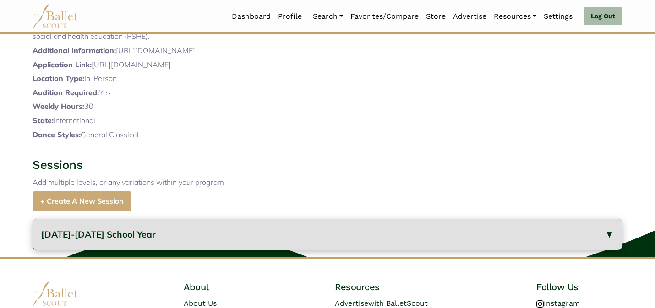
scroll to position [400, 0]
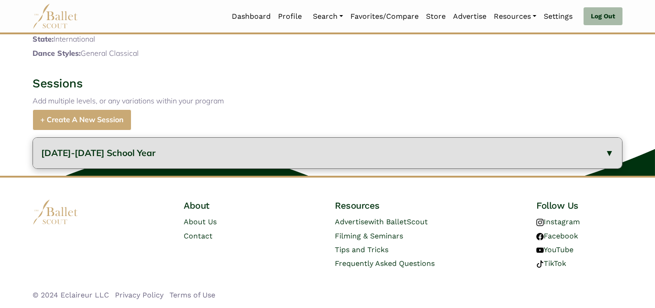
click at [423, 154] on button "2024-2025 School Year" at bounding box center [327, 153] width 589 height 31
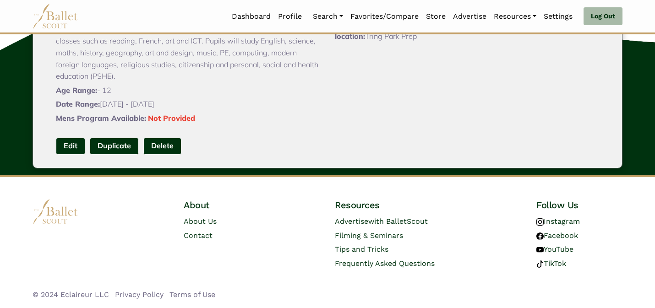
scroll to position [597, 0]
click at [61, 144] on link "Edit" at bounding box center [70, 146] width 29 height 17
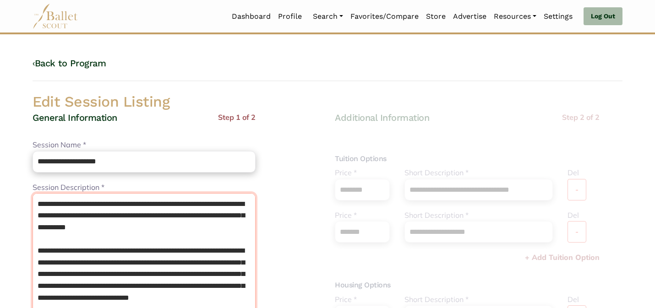
drag, startPoint x: 89, startPoint y: 202, endPoint x: 66, endPoint y: 181, distance: 31.1
click at [66, 182] on div "**********" at bounding box center [143, 268] width 223 height 172
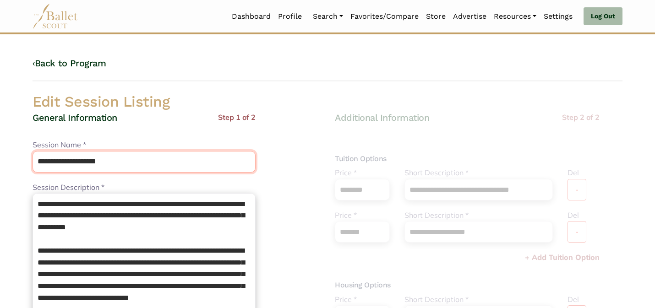
drag, startPoint x: 131, startPoint y: 162, endPoint x: 97, endPoint y: 119, distance: 54.3
click at [97, 119] on div "**********" at bounding box center [143, 311] width 223 height 399
paste input "text"
type input "**********"
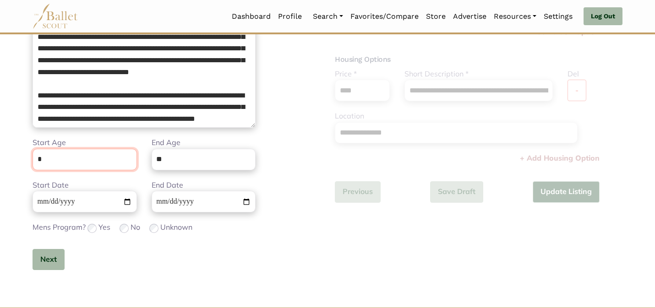
scroll to position [231, 0]
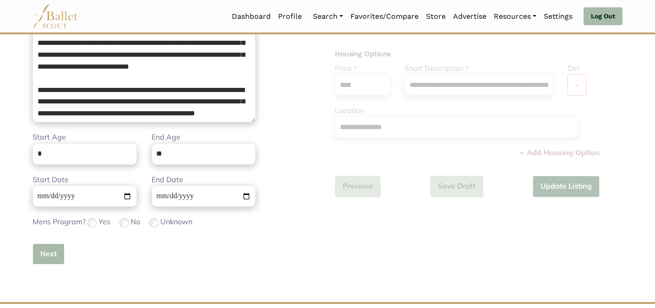
click at [52, 258] on button "Next" at bounding box center [48, 254] width 32 height 22
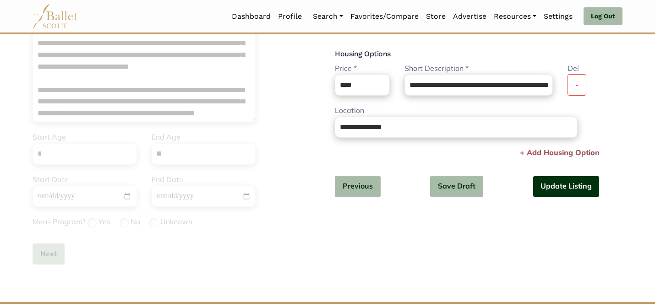
click at [578, 184] on button "Update Listing" at bounding box center [565, 187] width 67 height 22
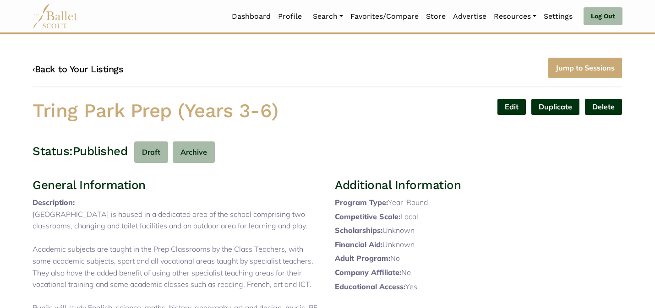
click at [78, 71] on link "‹ Back to Your Listings" at bounding box center [77, 69] width 91 height 11
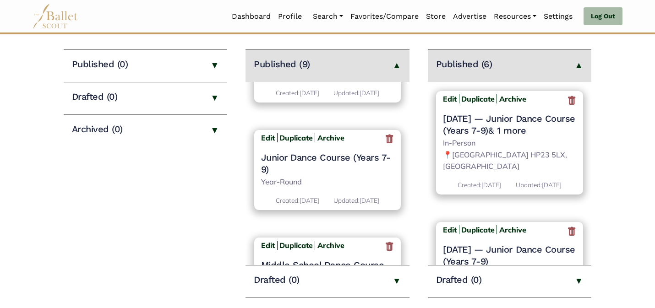
scroll to position [743, 0]
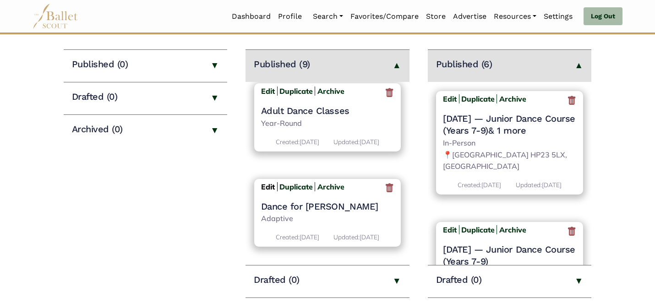
click at [265, 185] on b "Edit" at bounding box center [268, 186] width 14 height 9
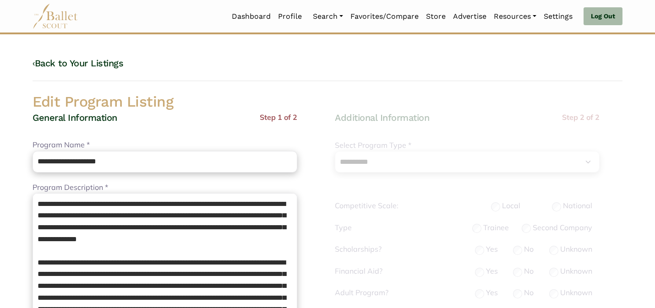
select select "**"
select select "*"
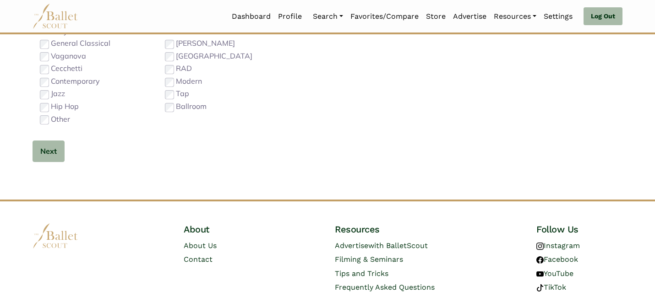
scroll to position [579, 0]
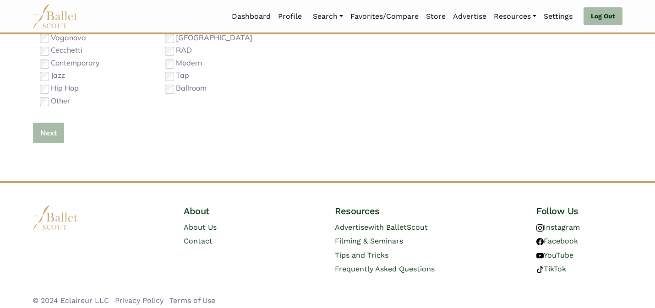
click at [48, 125] on button "Next" at bounding box center [48, 133] width 32 height 22
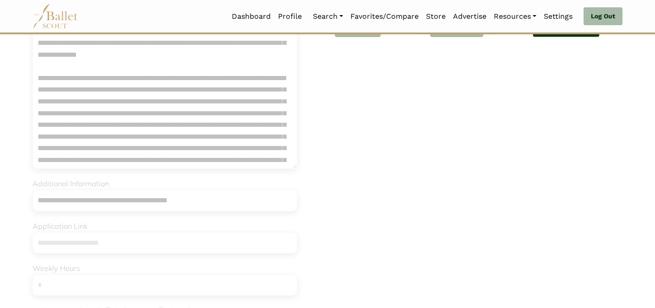
scroll to position [0, 0]
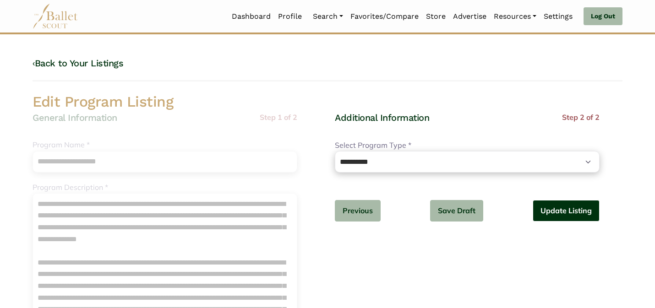
click at [582, 219] on button "Update Listing" at bounding box center [565, 211] width 67 height 22
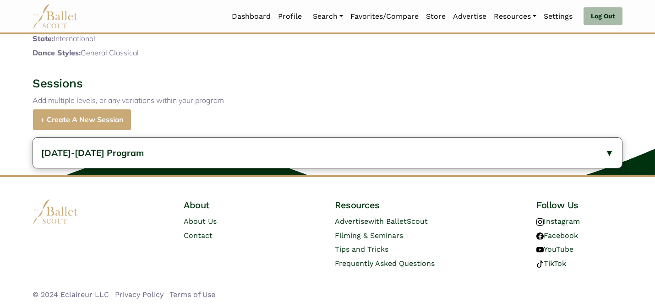
scroll to position [505, 0]
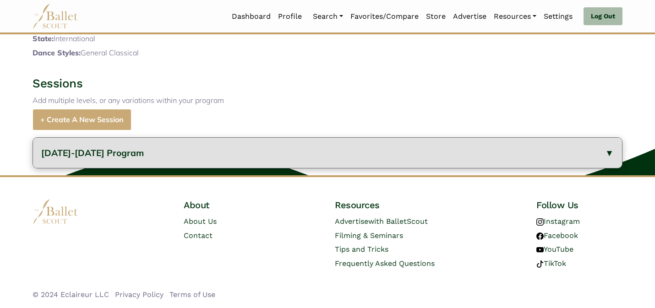
click at [418, 161] on button "[DATE]-[DATE] Program" at bounding box center [327, 153] width 589 height 31
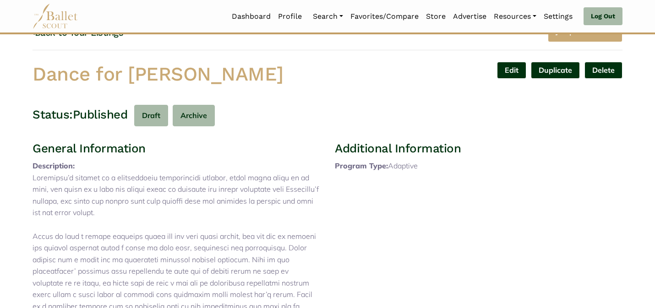
scroll to position [0, 0]
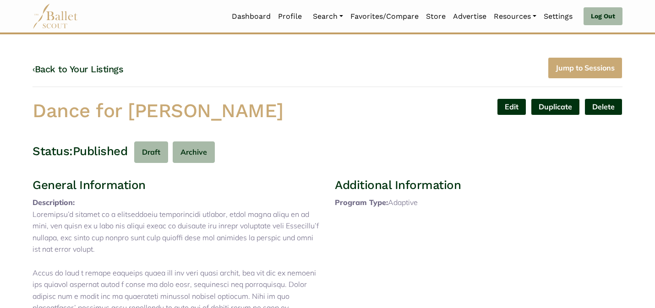
drag, startPoint x: 233, startPoint y: 109, endPoint x: 222, endPoint y: 79, distance: 32.0
click at [222, 79] on div "‹ Back to Your Listings Jump to Sessions Dance for [PERSON_NAME] Edit Duplicate…" at bounding box center [327, 307] width 604 height 501
copy div "Jump to Sessions Dance for [PERSON_NAME]"
click at [303, 124] on div "Dance for [PERSON_NAME]" at bounding box center [176, 112] width 302 height 29
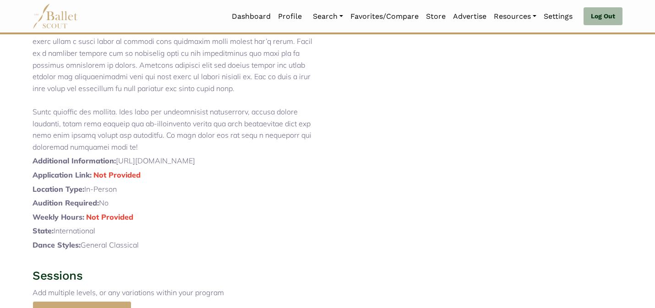
scroll to position [579, 0]
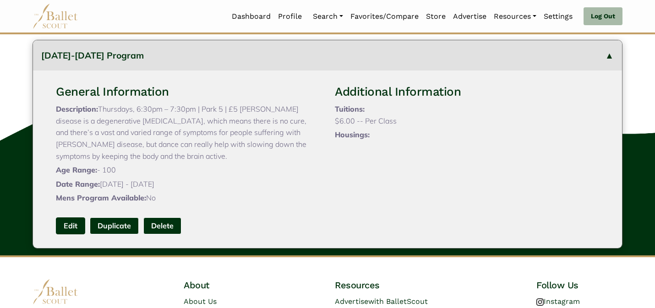
click at [70, 234] on link "Edit" at bounding box center [70, 225] width 29 height 17
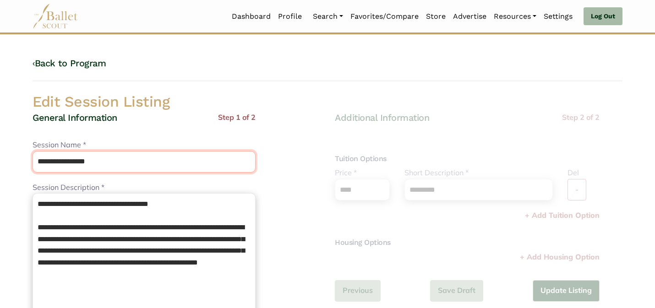
drag, startPoint x: 140, startPoint y: 160, endPoint x: 124, endPoint y: 116, distance: 47.0
click at [124, 117] on div "**********" at bounding box center [143, 311] width 223 height 399
paste input "****"
type input "**********"
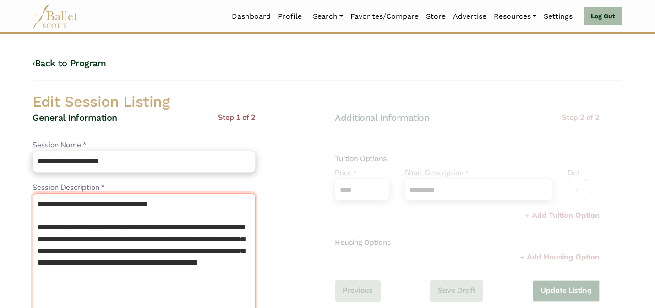
drag, startPoint x: 36, startPoint y: 232, endPoint x: 28, endPoint y: 184, distance: 49.1
click at [28, 184] on div "**********" at bounding box center [176, 311] width 302 height 399
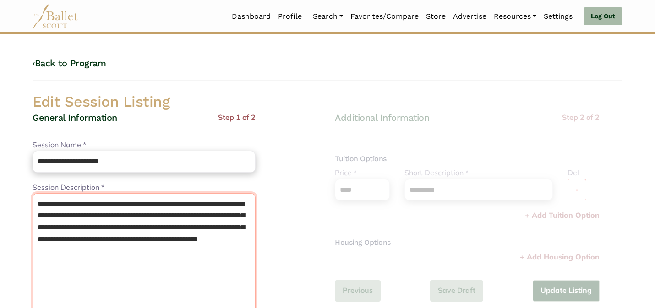
type textarea "**********"
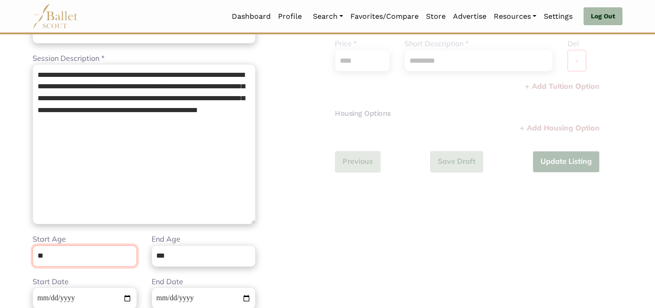
scroll to position [231, 0]
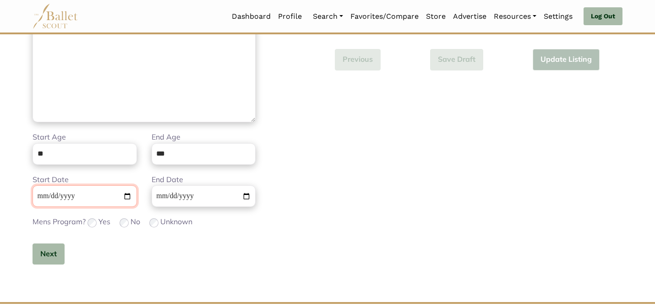
click at [67, 195] on input "Start Date" at bounding box center [84, 196] width 104 height 22
click at [43, 262] on button "Next" at bounding box center [48, 254] width 32 height 22
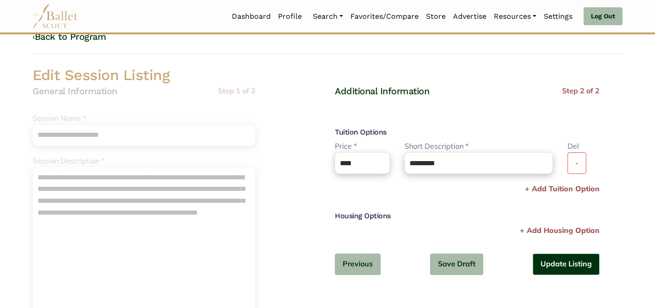
scroll to position [0, 0]
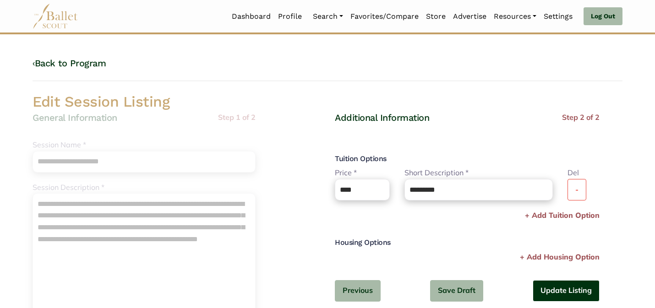
click at [567, 292] on button "Update Listing" at bounding box center [565, 291] width 67 height 22
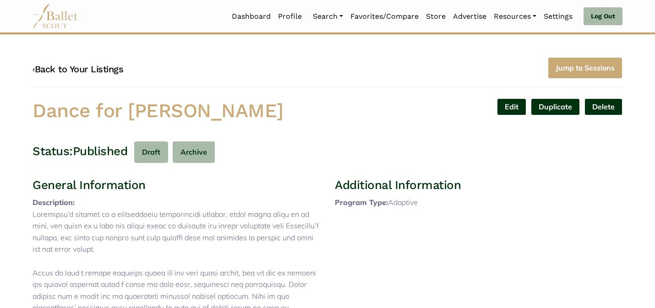
click at [101, 68] on link "‹ Back to Your Listings" at bounding box center [77, 69] width 91 height 11
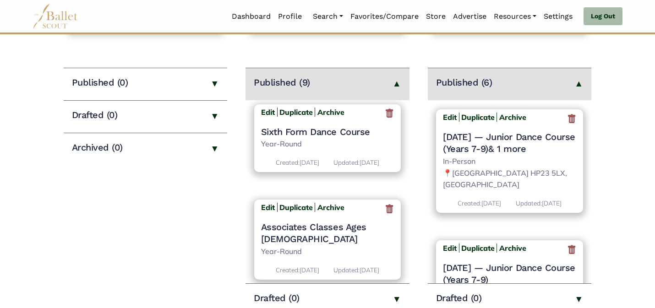
scroll to position [743, 0]
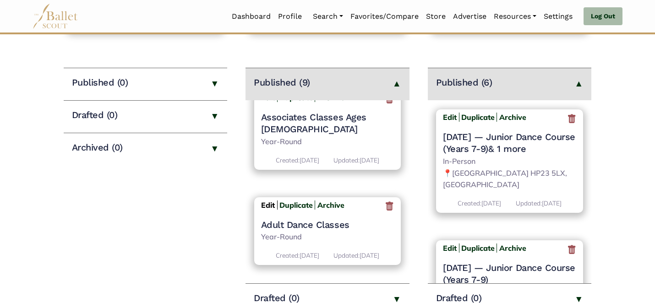
click at [270, 208] on b "Edit" at bounding box center [268, 204] width 14 height 9
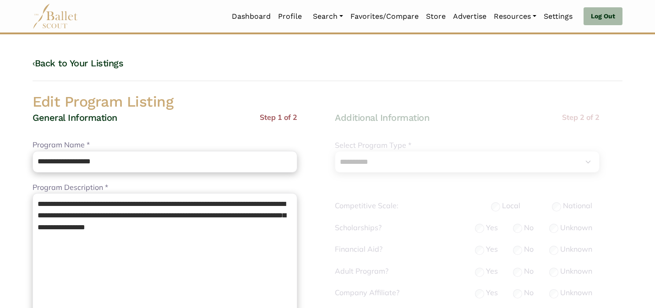
select select "**"
select select "*"
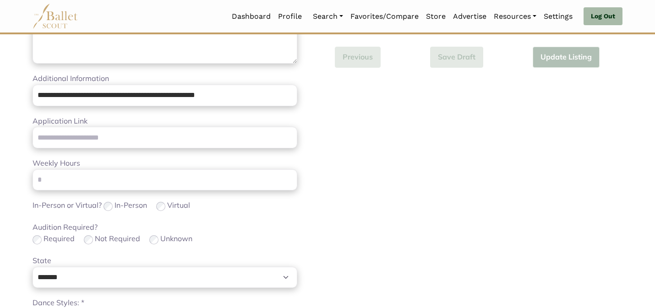
scroll to position [579, 0]
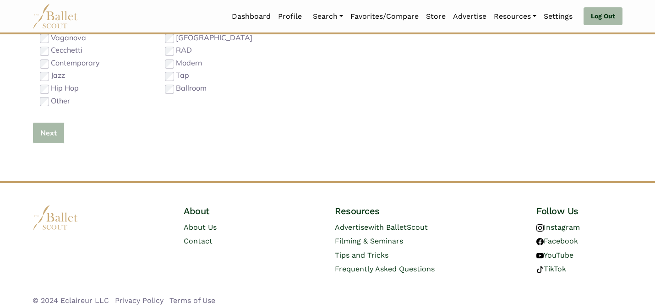
click at [40, 128] on button "Next" at bounding box center [48, 133] width 32 height 22
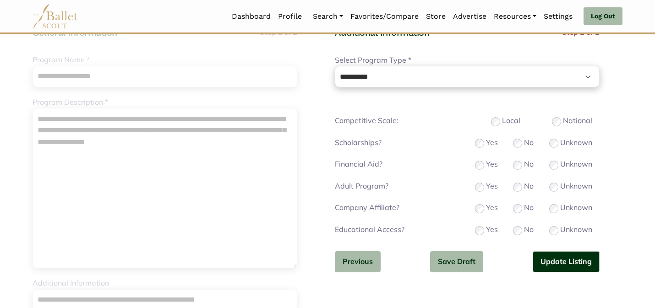
scroll to position [92, 0]
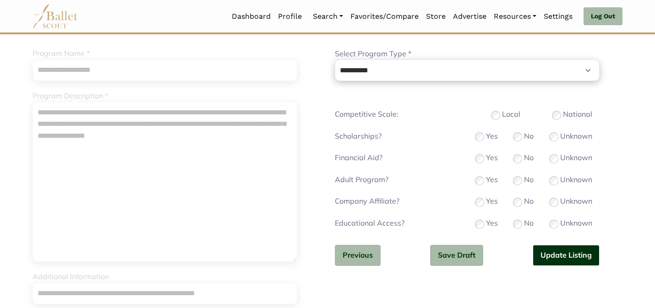
click at [565, 258] on button "Update Listing" at bounding box center [565, 256] width 67 height 22
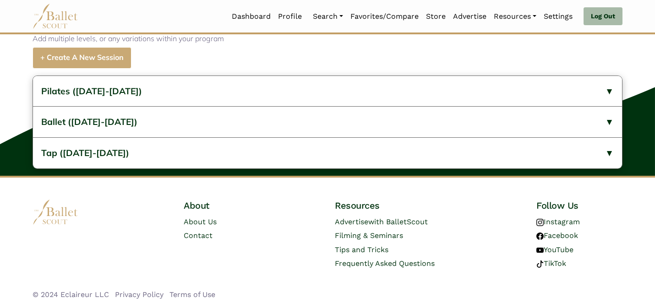
scroll to position [368, 0]
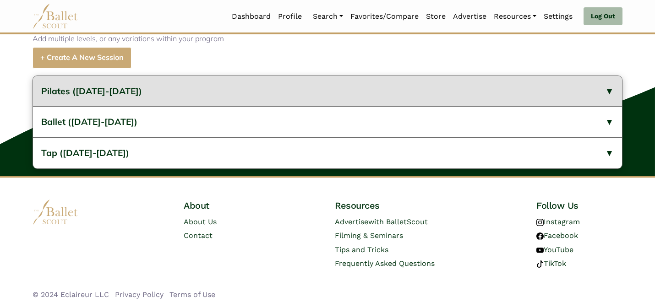
click at [345, 81] on button "Pilates ([DATE]-[DATE])" at bounding box center [327, 91] width 589 height 31
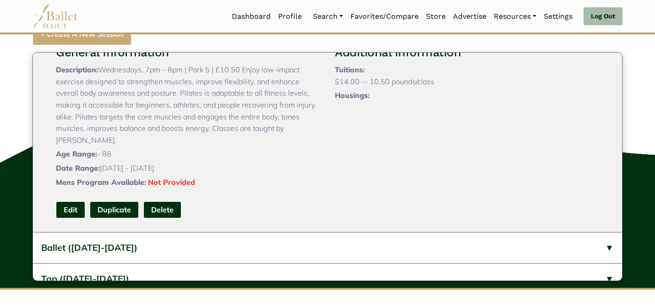
scroll to position [55, 0]
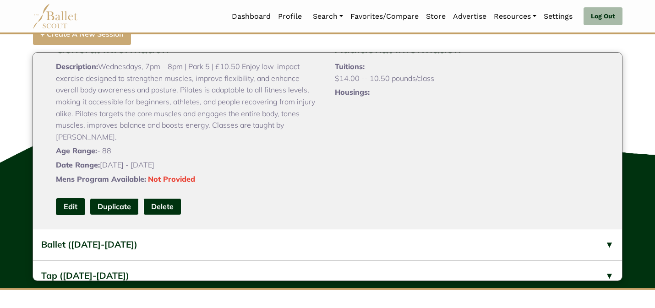
click at [70, 215] on link "Edit" at bounding box center [70, 206] width 29 height 17
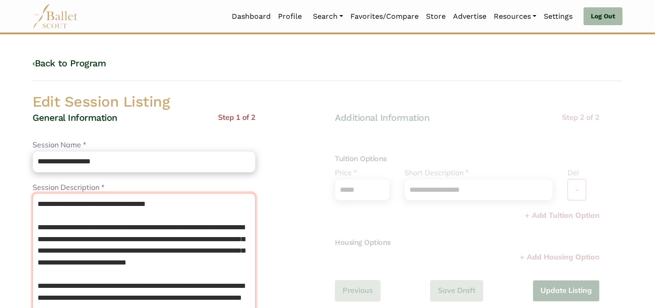
drag, startPoint x: 35, startPoint y: 220, endPoint x: 34, endPoint y: 182, distance: 38.0
click at [33, 183] on div "**********" at bounding box center [143, 268] width 223 height 172
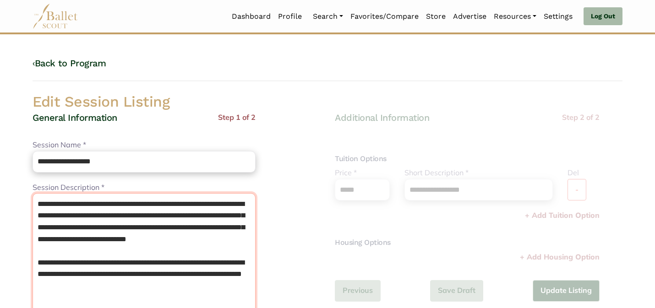
type textarea "**********"
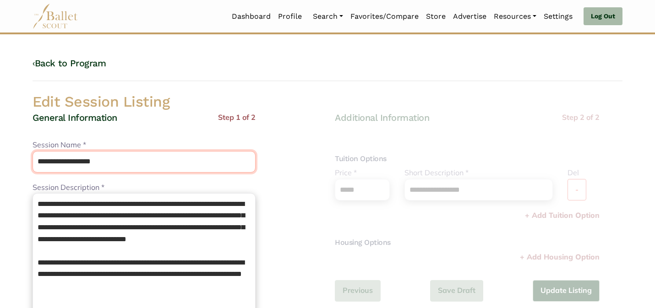
drag, startPoint x: 109, startPoint y: 168, endPoint x: 59, endPoint y: 162, distance: 50.8
click at [59, 162] on input "**********" at bounding box center [143, 162] width 223 height 22
type input "*******"
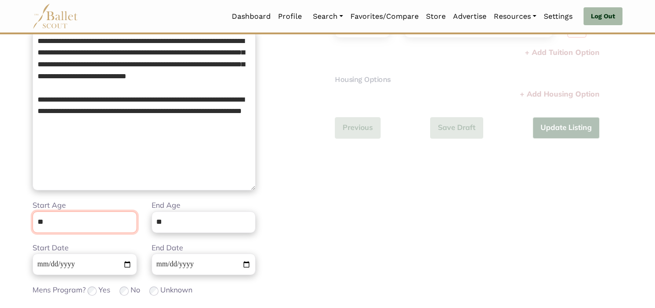
scroll to position [231, 0]
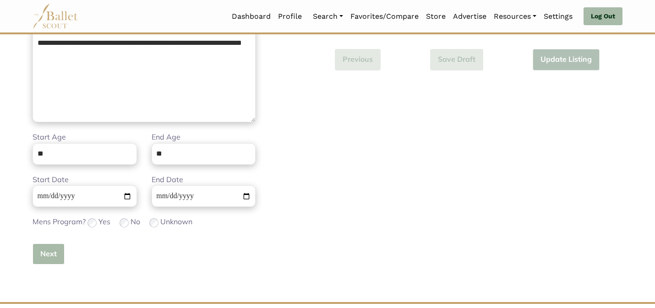
click at [45, 256] on button "Next" at bounding box center [48, 254] width 32 height 22
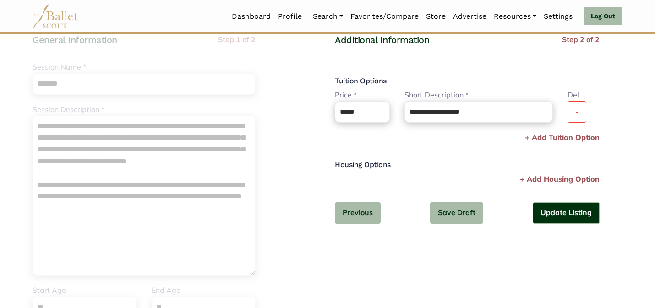
scroll to position [92, 0]
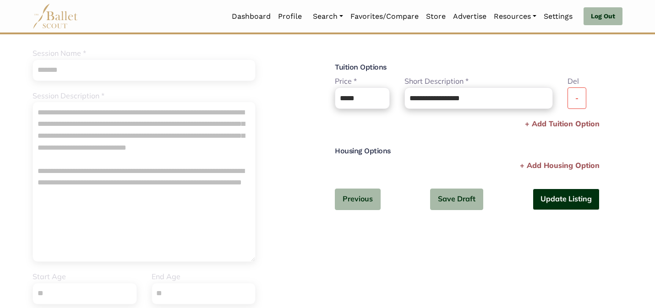
click at [573, 201] on button "Update Listing" at bounding box center [565, 200] width 67 height 22
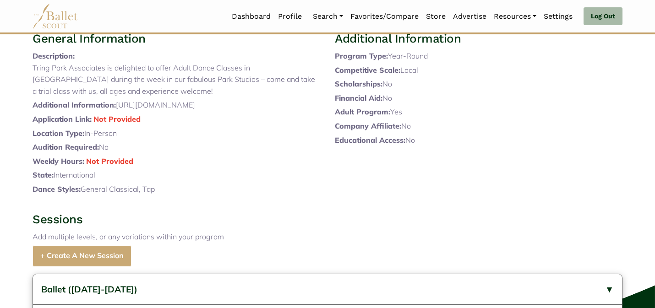
scroll to position [368, 0]
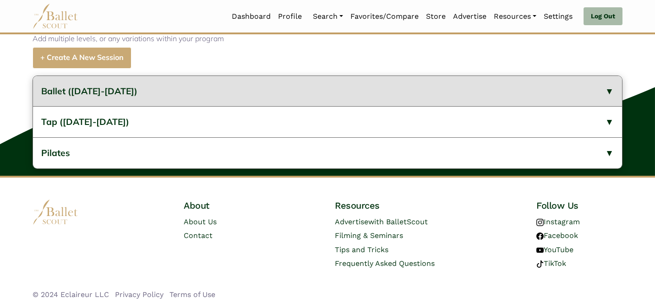
click at [265, 87] on button "Ballet ([DATE]-[DATE])" at bounding box center [327, 91] width 589 height 31
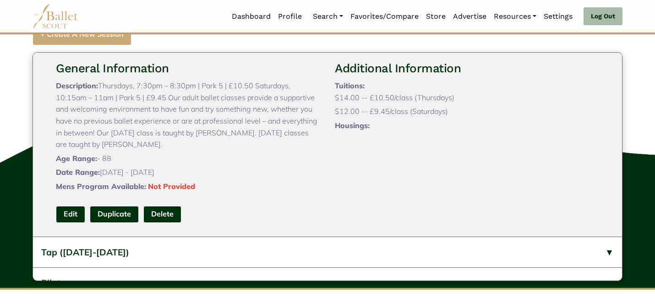
scroll to position [37, 0]
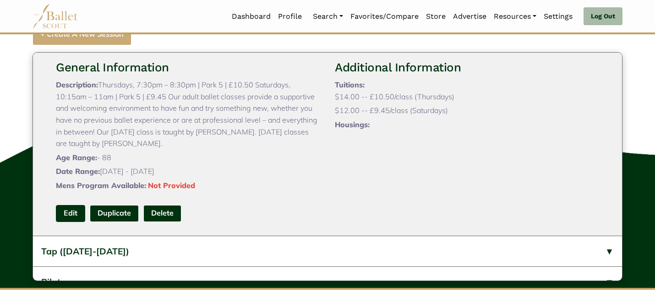
click at [68, 222] on link "Edit" at bounding box center [70, 213] width 29 height 17
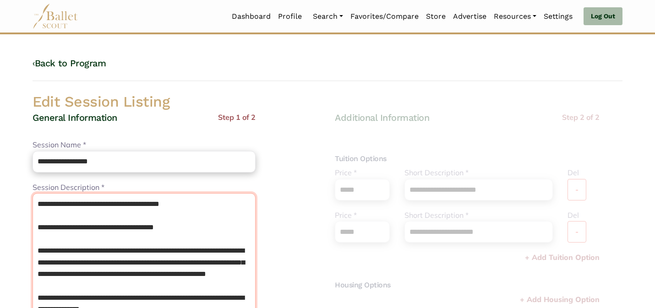
drag, startPoint x: 36, startPoint y: 253, endPoint x: 42, endPoint y: 164, distance: 88.6
click at [40, 169] on div "**********" at bounding box center [143, 311] width 223 height 399
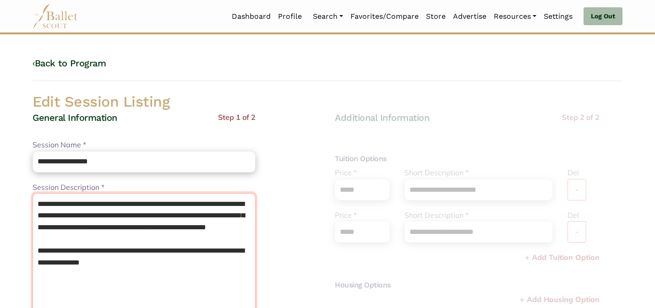
type textarea "**********"
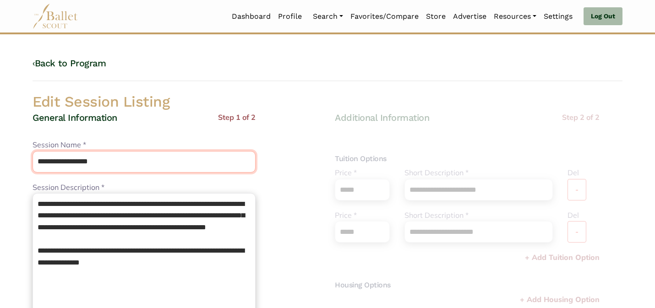
drag, startPoint x: 111, startPoint y: 164, endPoint x: 57, endPoint y: 158, distance: 54.3
click at [57, 158] on input "**********" at bounding box center [143, 162] width 223 height 22
type input "******"
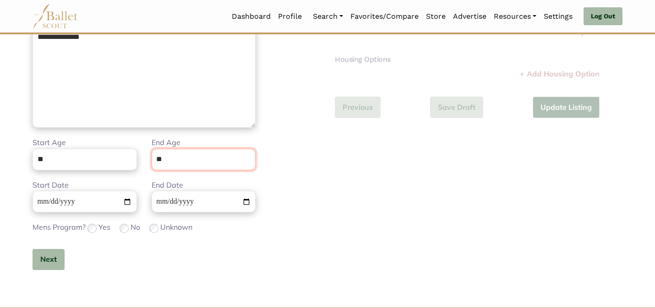
scroll to position [231, 0]
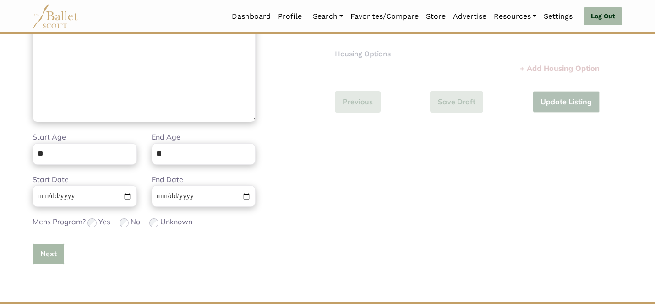
click at [49, 253] on button "Next" at bounding box center [48, 254] width 32 height 22
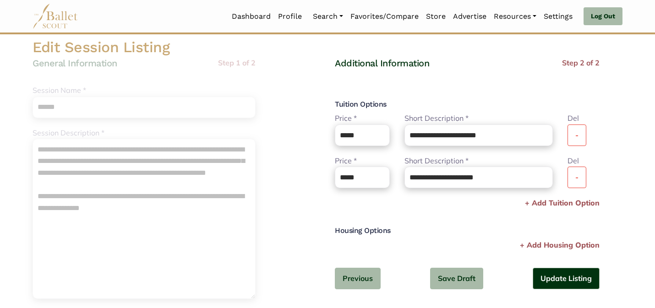
scroll to position [55, 0]
click at [557, 281] on button "Update Listing" at bounding box center [565, 278] width 67 height 22
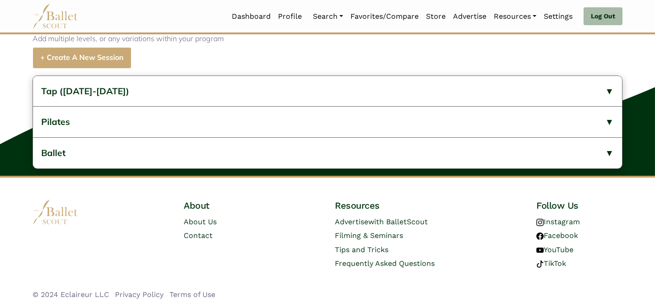
scroll to position [368, 0]
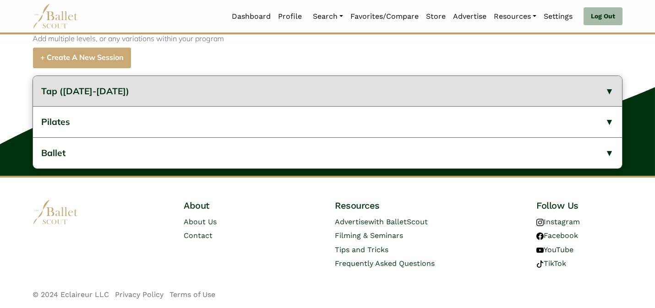
click at [231, 88] on button "Tap ([DATE]-[DATE])" at bounding box center [327, 91] width 589 height 31
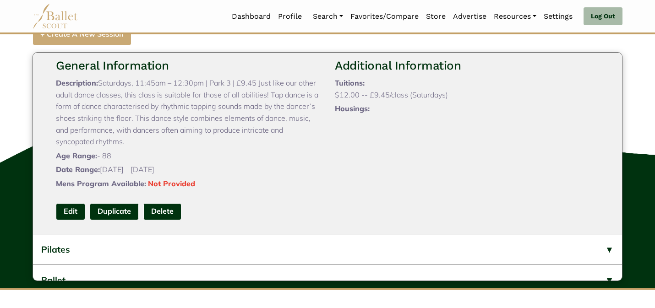
scroll to position [54, 0]
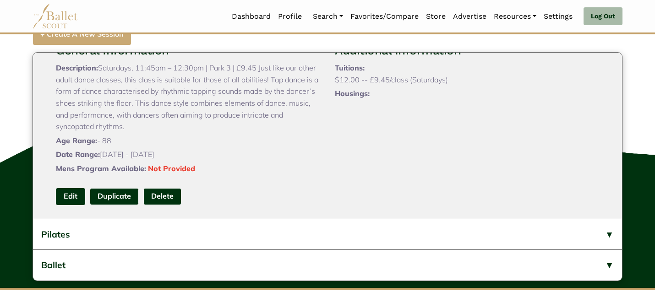
click at [72, 205] on link "Edit" at bounding box center [70, 196] width 29 height 17
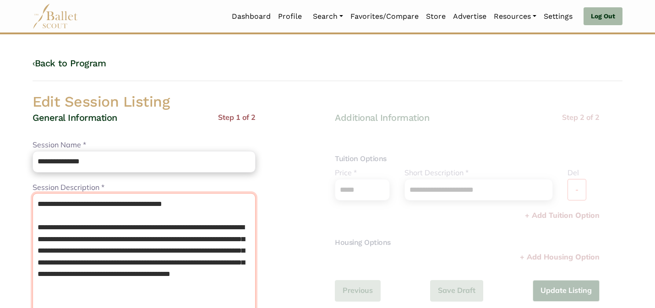
drag, startPoint x: 35, startPoint y: 228, endPoint x: 31, endPoint y: 172, distance: 56.4
click at [30, 175] on div "**********" at bounding box center [176, 311] width 302 height 399
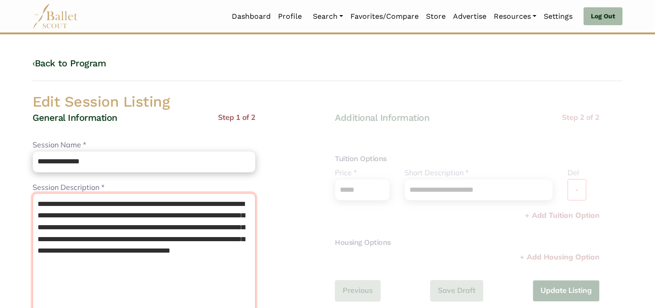
type textarea "**********"
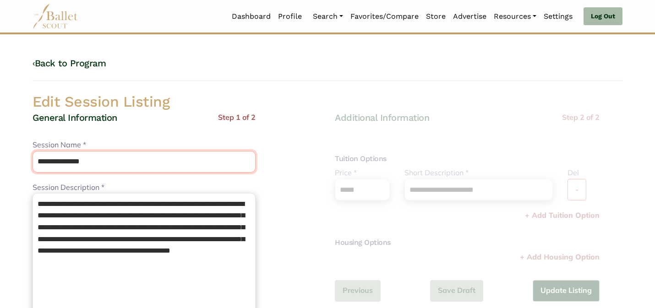
drag, startPoint x: 101, startPoint y: 161, endPoint x: 50, endPoint y: 161, distance: 51.3
click at [50, 161] on input "**********" at bounding box center [143, 162] width 223 height 22
type input "***"
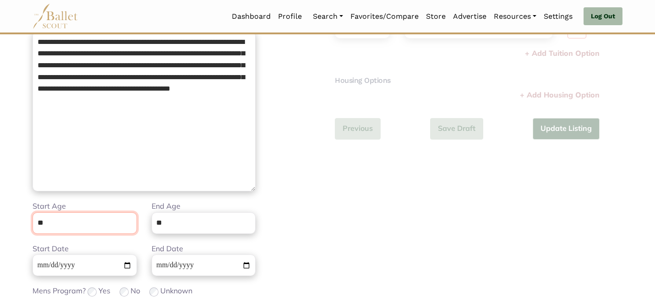
scroll to position [231, 0]
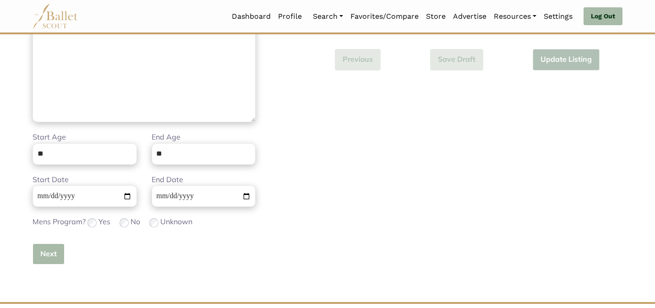
click at [45, 258] on button "Next" at bounding box center [48, 254] width 32 height 22
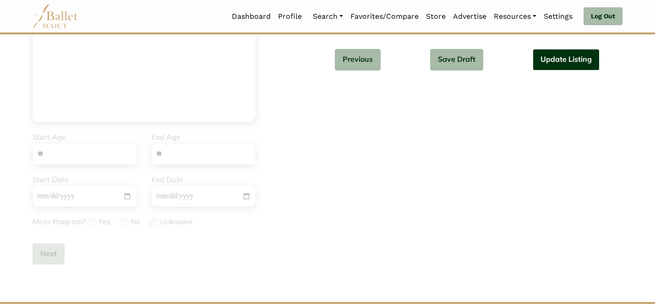
click at [553, 57] on button "Update Listing" at bounding box center [565, 60] width 67 height 22
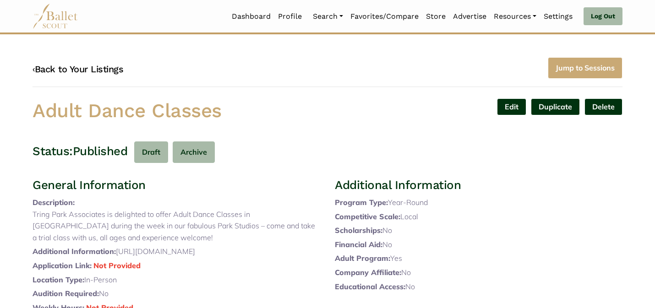
click at [114, 67] on link "‹ Back to Your Listings" at bounding box center [77, 69] width 91 height 11
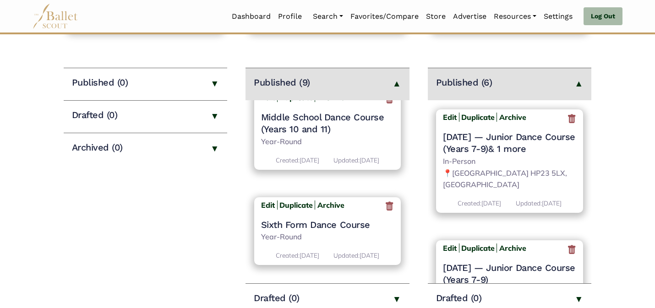
scroll to position [753, 0]
click at [265, 204] on b "Edit" at bounding box center [268, 204] width 14 height 9
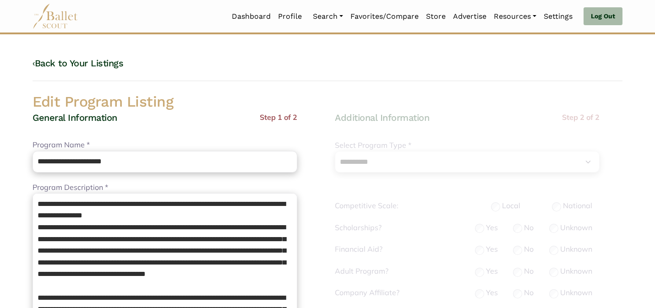
select select "**"
select select "*"
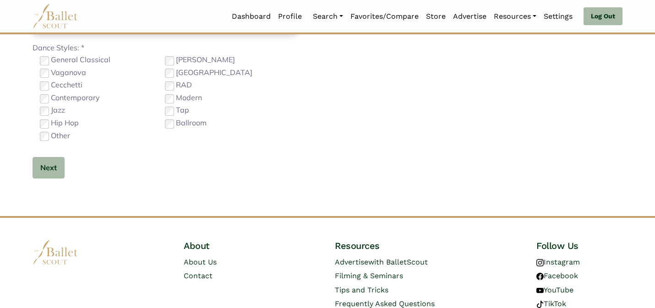
scroll to position [579, 0]
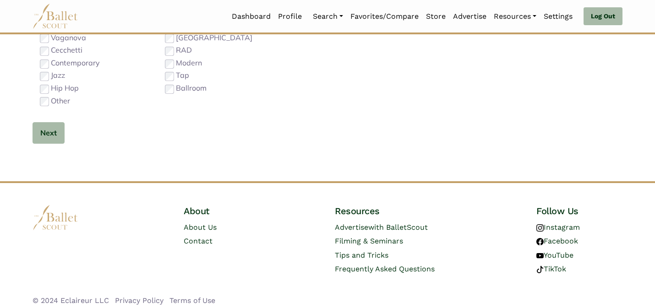
click at [41, 136] on button "Next" at bounding box center [48, 133] width 32 height 22
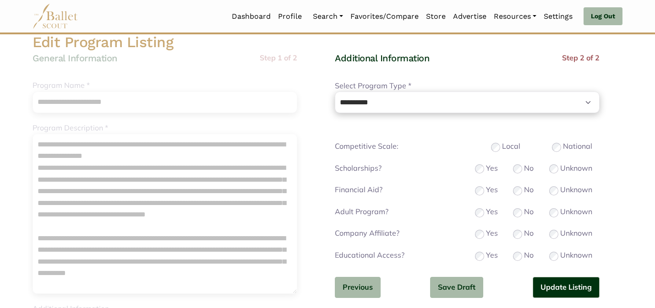
scroll to position [73, 0]
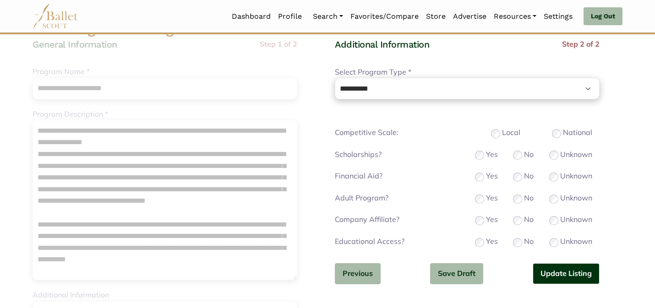
click at [537, 275] on button "Update Listing" at bounding box center [565, 274] width 67 height 22
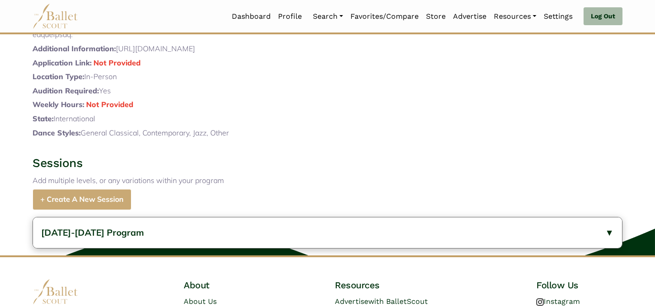
scroll to position [1009, 0]
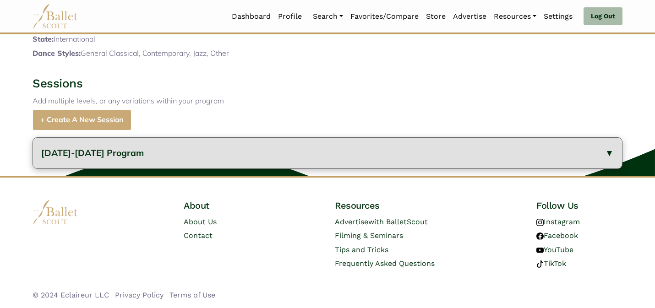
click at [234, 154] on button "[DATE]-[DATE] Program" at bounding box center [327, 153] width 589 height 31
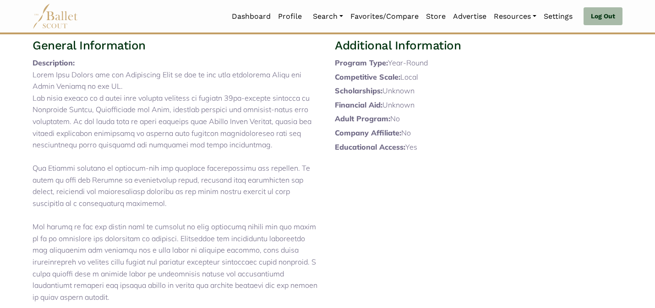
scroll to position [0, 0]
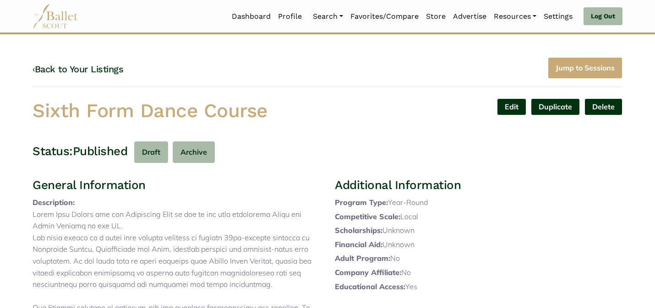
drag, startPoint x: 266, startPoint y: 111, endPoint x: 250, endPoint y: 92, distance: 25.0
copy h1 "Sixth Form Dance Course"
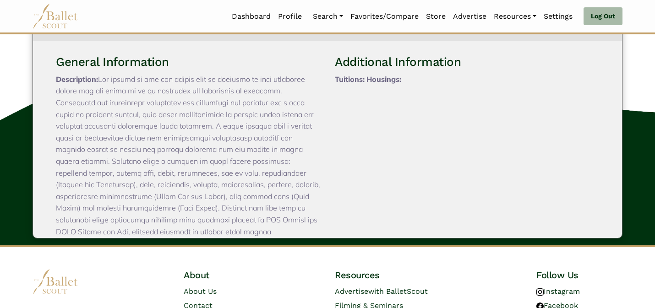
scroll to position [1159, 0]
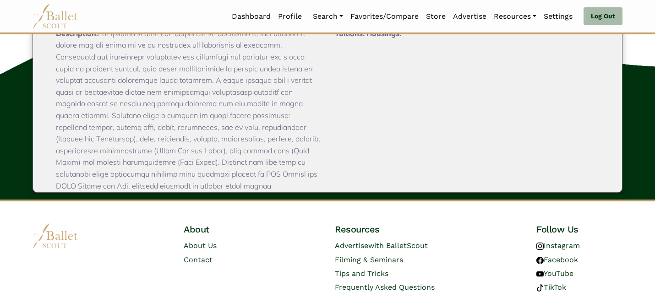
click at [66, 169] on p "Description:" at bounding box center [188, 116] width 264 height 176
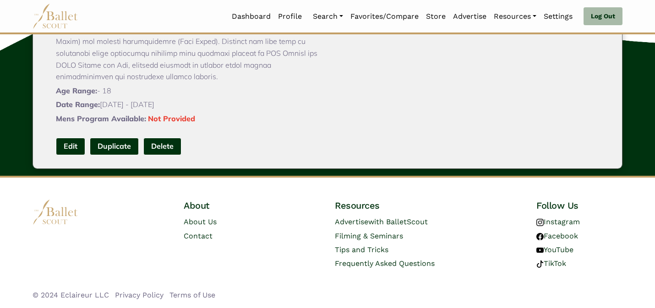
scroll to position [1206, 0]
click at [68, 145] on link "Edit" at bounding box center [70, 146] width 29 height 17
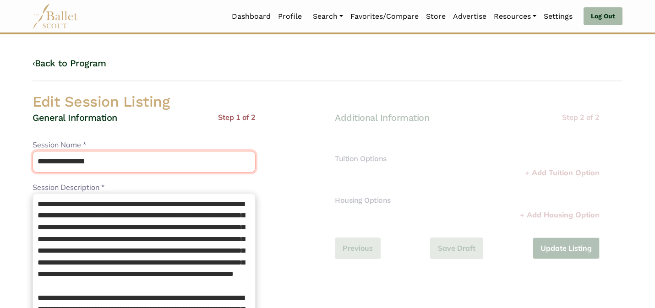
drag, startPoint x: 132, startPoint y: 156, endPoint x: 116, endPoint y: 124, distance: 35.6
click at [115, 126] on div "**********" at bounding box center [143, 311] width 223 height 399
paste input "**********"
drag, startPoint x: 197, startPoint y: 163, endPoint x: 125, endPoint y: 162, distance: 71.9
click at [125, 162] on input "**********" at bounding box center [143, 162] width 223 height 22
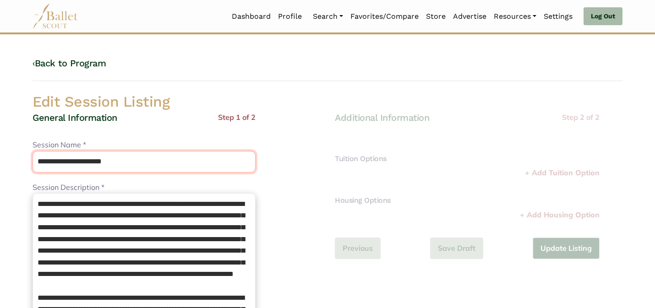
type input "**********"
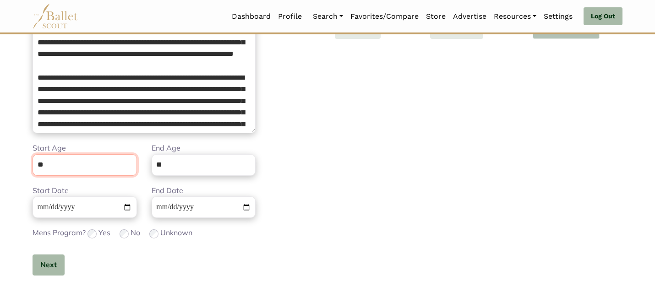
scroll to position [231, 0]
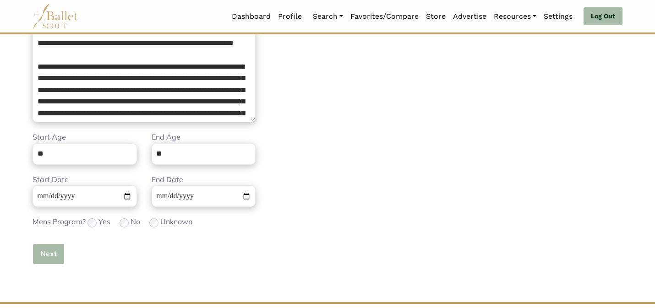
click at [46, 260] on button "Next" at bounding box center [48, 254] width 32 height 22
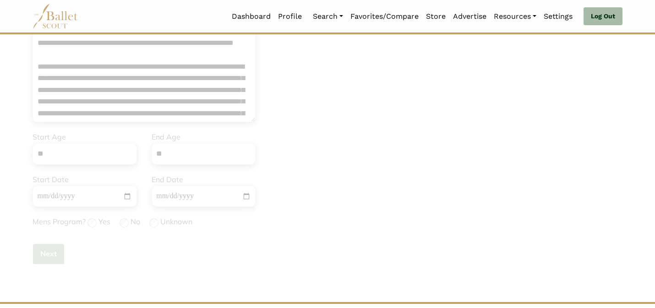
scroll to position [0, 0]
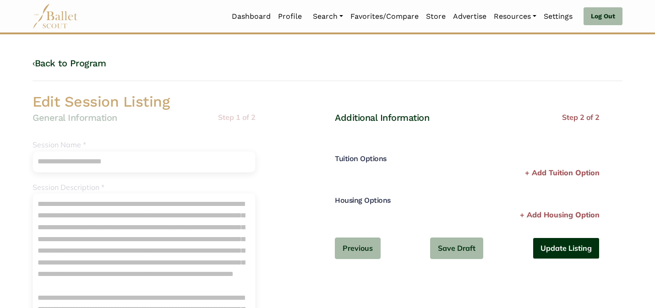
click at [579, 256] on button "Update Listing" at bounding box center [565, 249] width 67 height 22
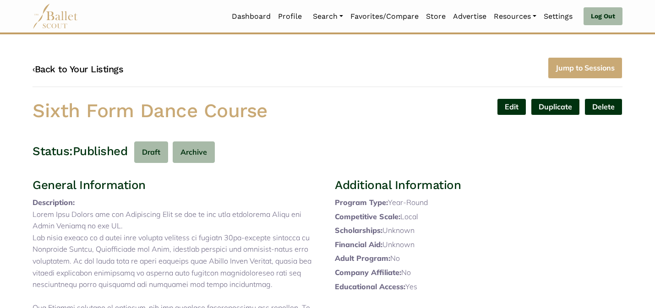
click at [103, 70] on link "‹ Back to Your Listings" at bounding box center [77, 69] width 91 height 11
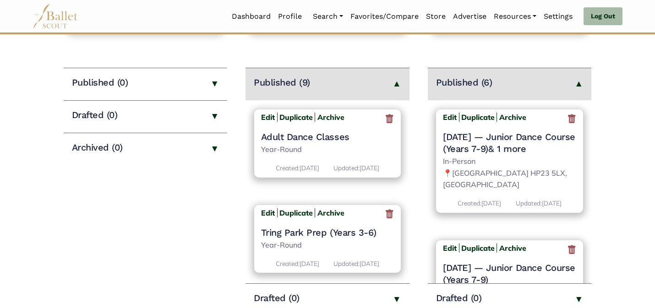
scroll to position [763, 0]
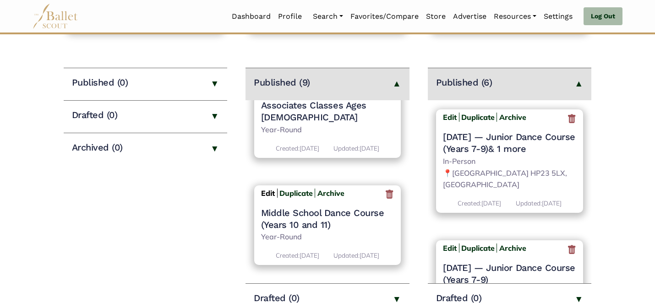
click at [269, 192] on b "Edit" at bounding box center [268, 193] width 14 height 9
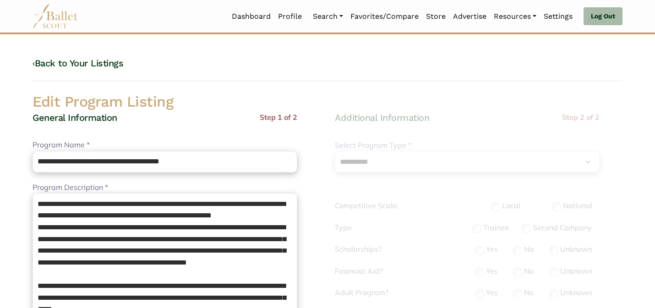
select select "**"
select select "*"
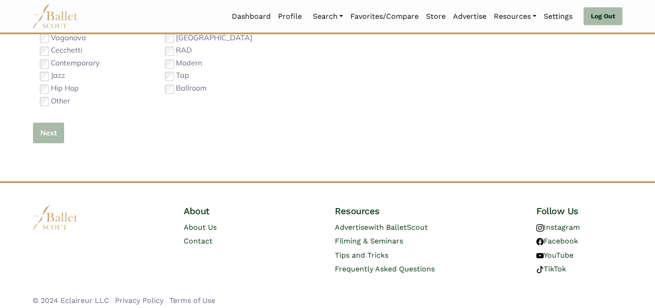
click at [45, 134] on button "Next" at bounding box center [48, 133] width 32 height 22
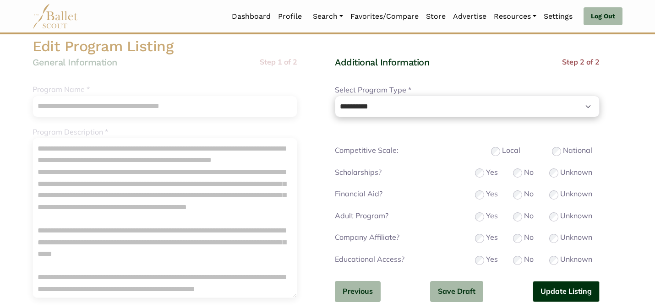
scroll to position [92, 0]
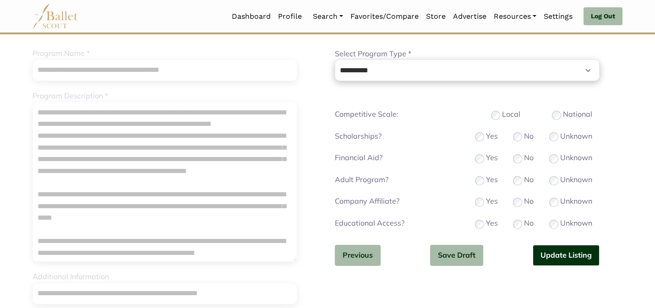
click at [552, 260] on button "Update Listing" at bounding box center [565, 256] width 67 height 22
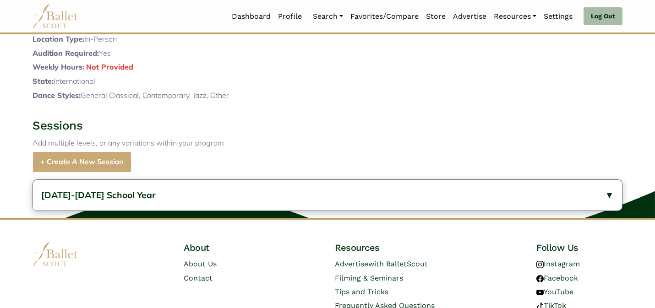
scroll to position [776, 0]
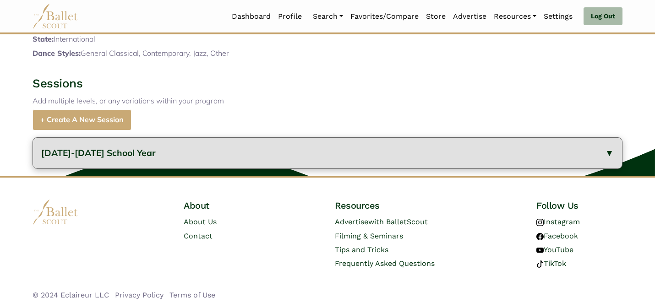
click at [216, 154] on button "[DATE]-[DATE] School Year" at bounding box center [327, 153] width 589 height 31
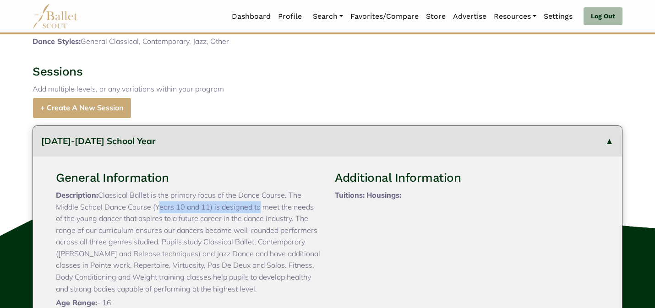
drag, startPoint x: 151, startPoint y: 220, endPoint x: 292, endPoint y: 206, distance: 141.6
click at [292, 206] on p "Description: Classical Ballet is the primary focus of the Dance Course. The Mid…" at bounding box center [188, 241] width 264 height 105
copy p "The Middle School Dance Course"
click at [259, 95] on p "Add multiple levels, or any variations within your program" at bounding box center [327, 89] width 590 height 12
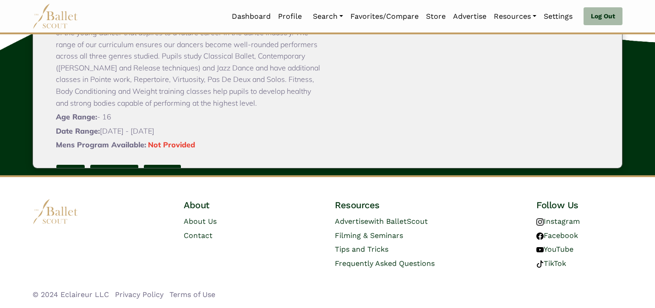
click at [70, 143] on span "Mens Program Available:" at bounding box center [101, 144] width 90 height 9
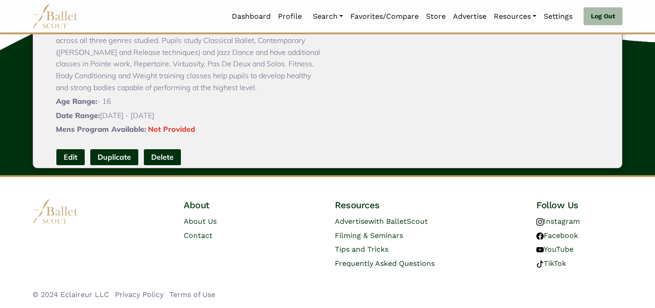
scroll to position [18, 0]
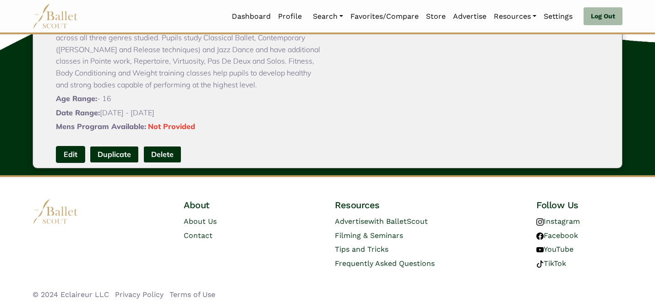
click at [73, 158] on link "Edit" at bounding box center [70, 154] width 29 height 17
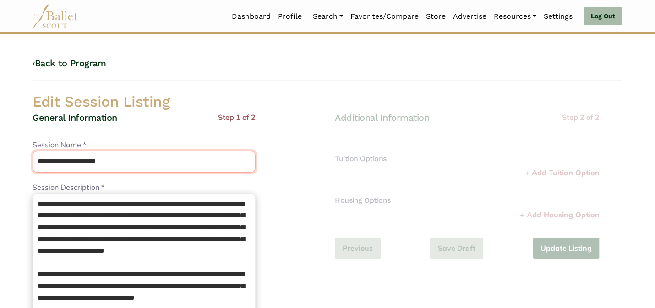
drag, startPoint x: 147, startPoint y: 161, endPoint x: 119, endPoint y: 135, distance: 38.5
click at [119, 135] on div "**********" at bounding box center [143, 311] width 223 height 399
paste input "*********"
type input "**********"
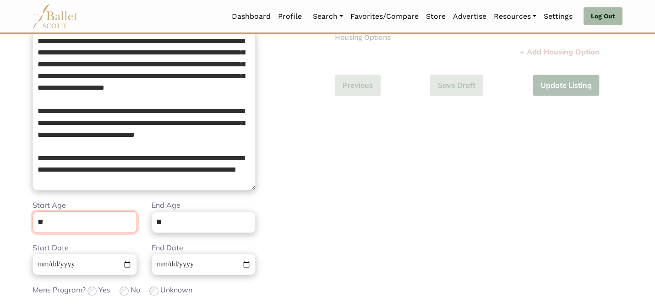
scroll to position [231, 0]
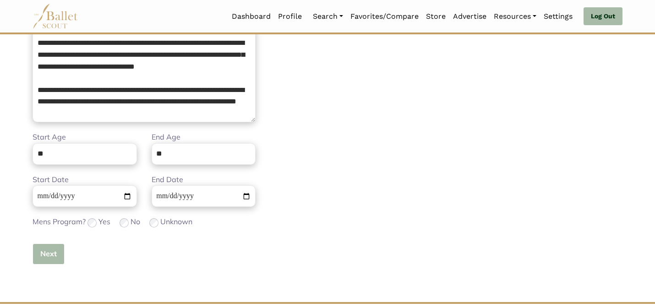
click at [54, 253] on button "Next" at bounding box center [48, 254] width 32 height 22
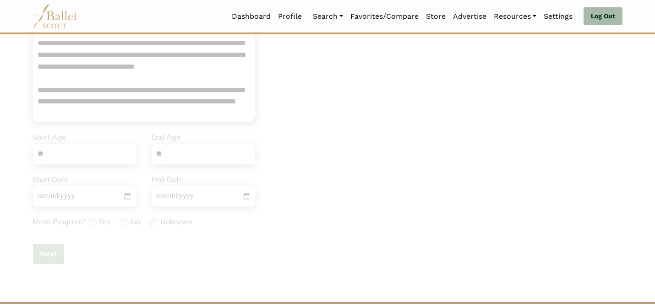
scroll to position [0, 0]
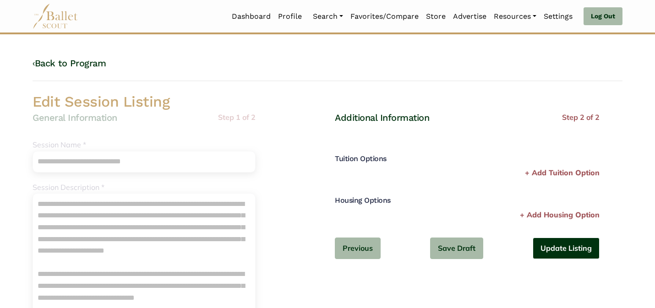
click at [569, 245] on button "Update Listing" at bounding box center [565, 249] width 67 height 22
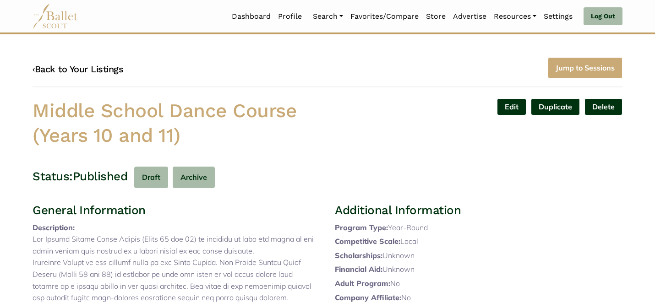
click at [113, 66] on link "‹ Back to Your Listings" at bounding box center [77, 69] width 91 height 11
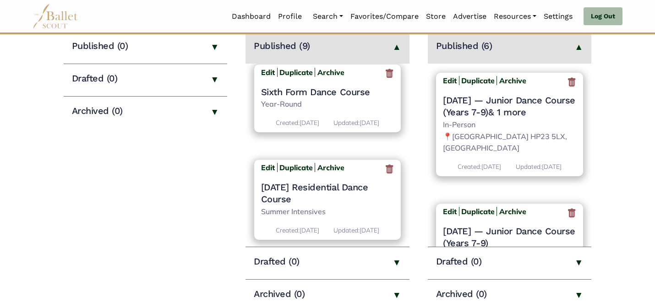
scroll to position [774, 0]
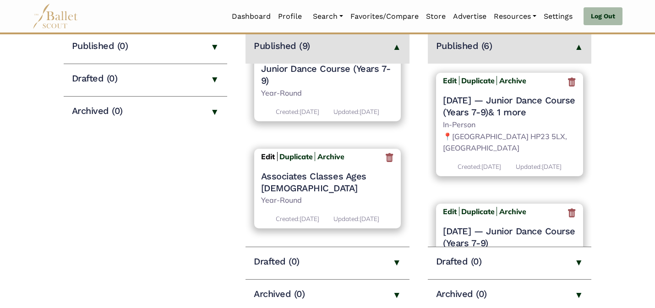
click at [265, 154] on b "Edit" at bounding box center [268, 156] width 14 height 9
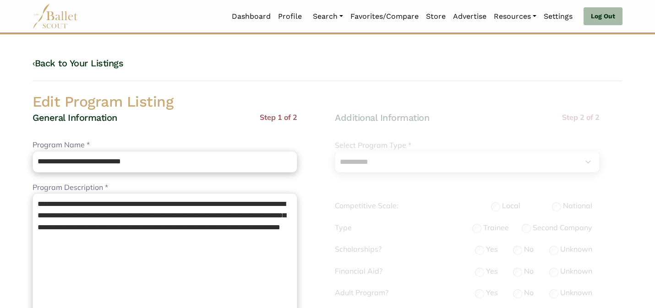
select select "**"
select select "*"
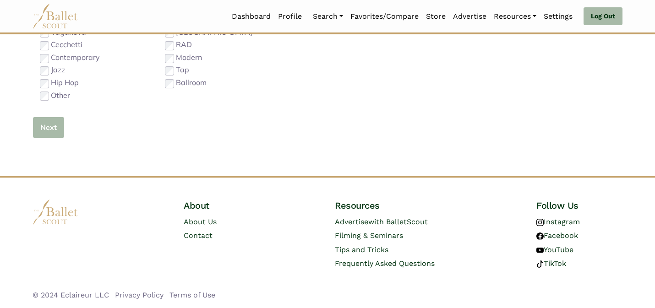
click at [54, 124] on button "Next" at bounding box center [48, 128] width 32 height 22
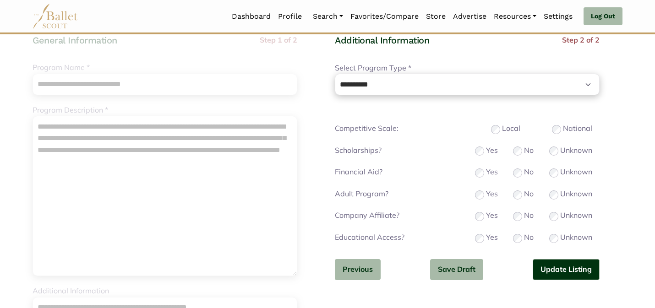
scroll to position [79, 0]
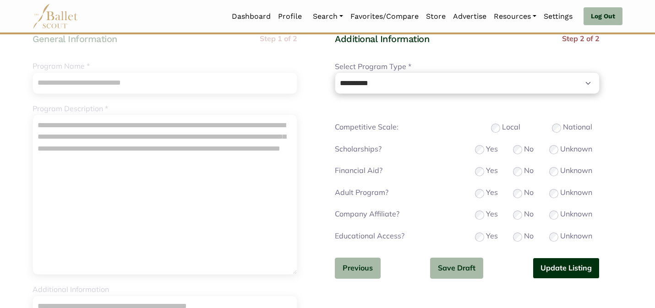
click at [554, 270] on button "Update Listing" at bounding box center [565, 269] width 67 height 22
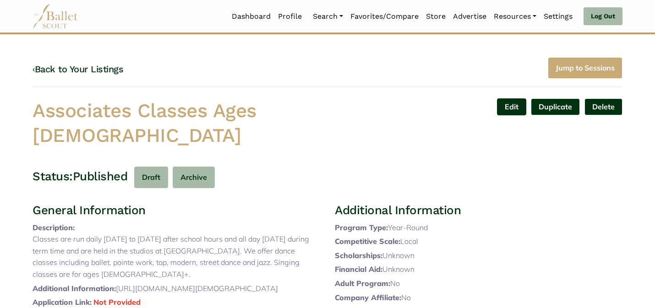
click at [513, 110] on link "Edit" at bounding box center [511, 106] width 29 height 17
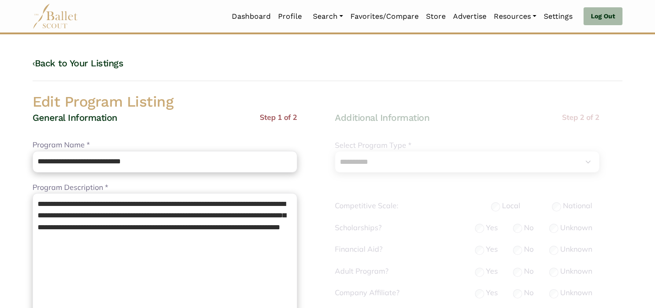
select select "**"
select select "*"
drag, startPoint x: 158, startPoint y: 162, endPoint x: 102, endPoint y: 161, distance: 56.8
click at [102, 161] on input "**********" at bounding box center [164, 162] width 265 height 22
type input "**********"
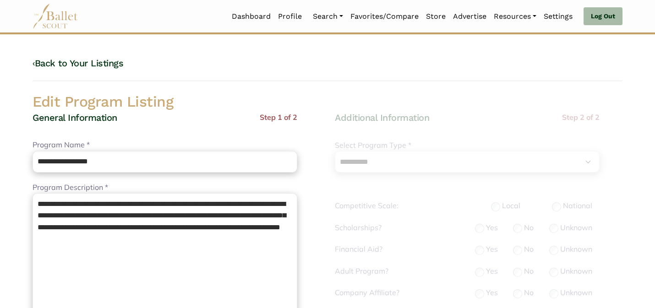
click at [204, 69] on div "‹ Back to Your Listings" at bounding box center [327, 69] width 590 height 24
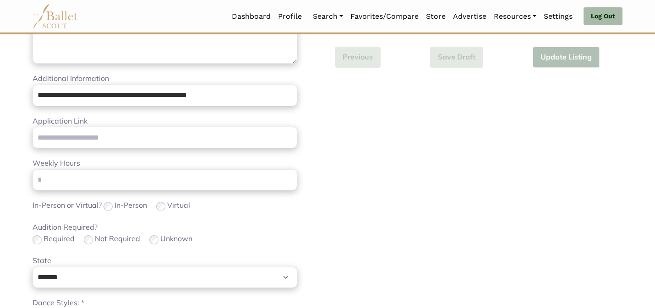
scroll to position [579, 0]
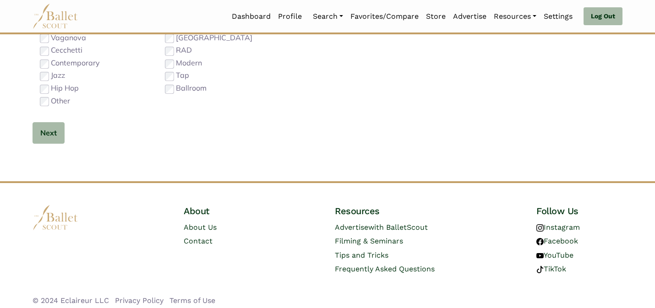
click at [45, 130] on button "Next" at bounding box center [48, 133] width 32 height 22
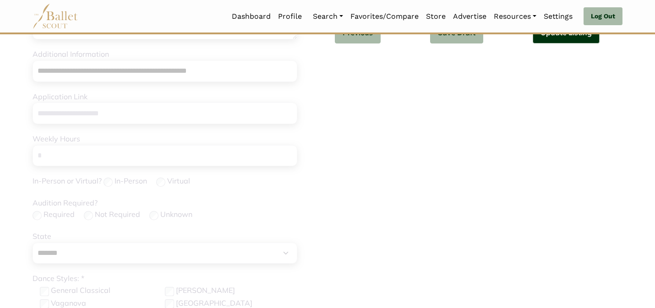
scroll to position [290, 0]
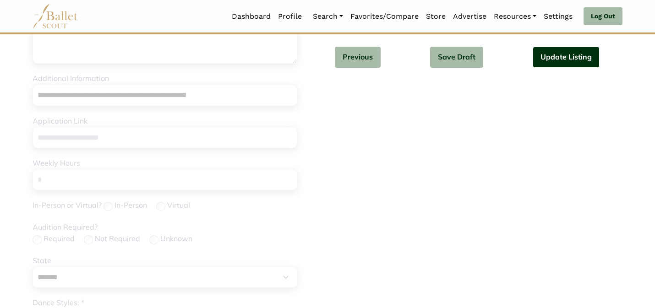
click at [552, 60] on button "Update Listing" at bounding box center [565, 58] width 67 height 22
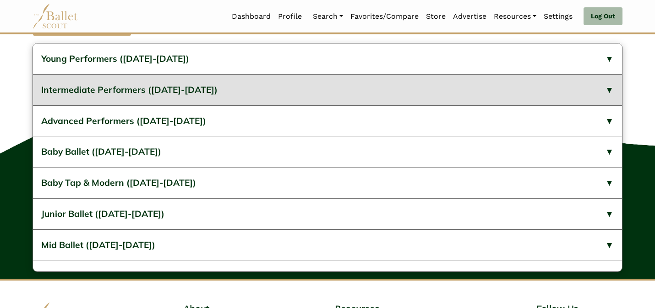
scroll to position [387, 0]
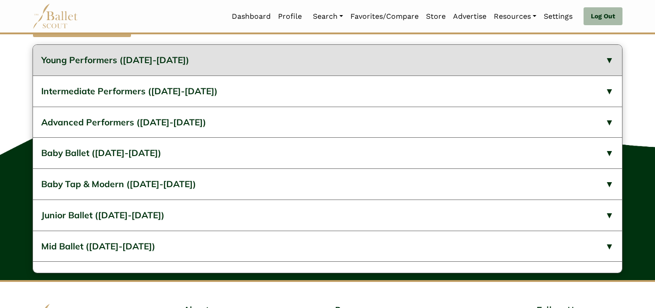
click at [346, 76] on button "Young Performers ([DATE]-[DATE])" at bounding box center [327, 60] width 589 height 31
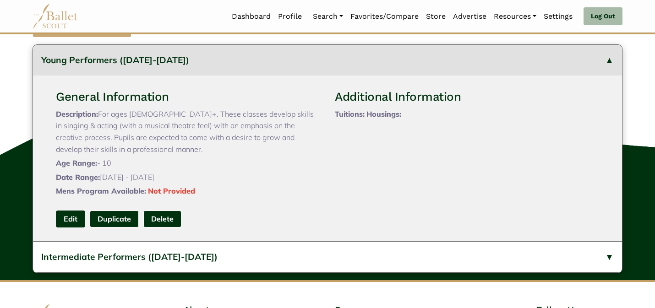
click at [74, 227] on link "Edit" at bounding box center [70, 219] width 29 height 17
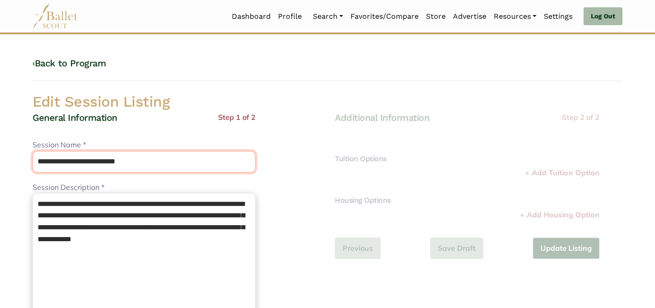
drag, startPoint x: 151, startPoint y: 162, endPoint x: 97, endPoint y: 159, distance: 53.2
click at [97, 159] on input "**********" at bounding box center [143, 162] width 223 height 22
type input "**********"
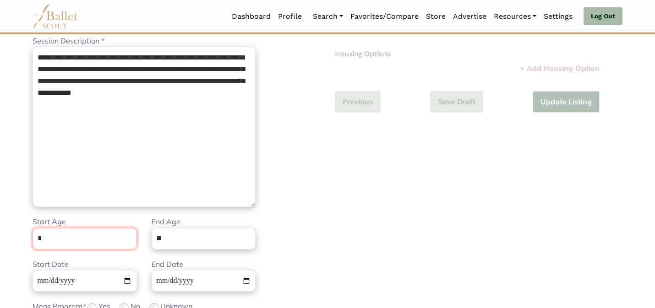
scroll to position [231, 0]
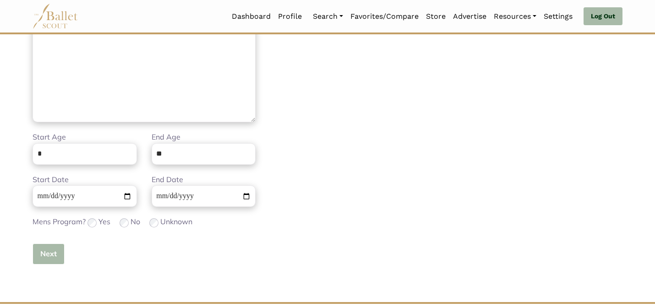
click at [34, 262] on button "Next" at bounding box center [48, 254] width 32 height 22
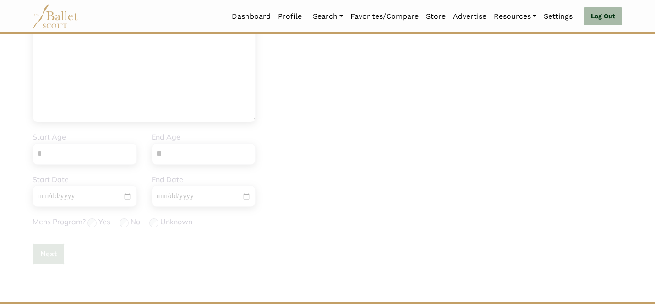
scroll to position [0, 0]
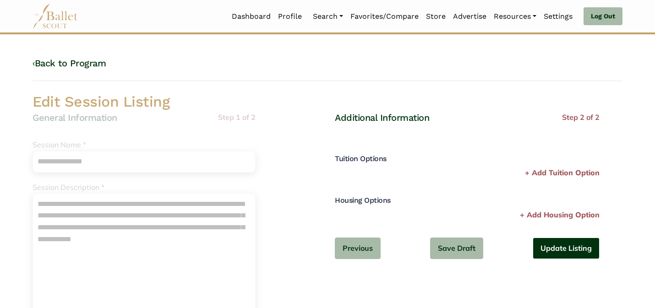
click at [576, 246] on button "Update Listing" at bounding box center [565, 249] width 67 height 22
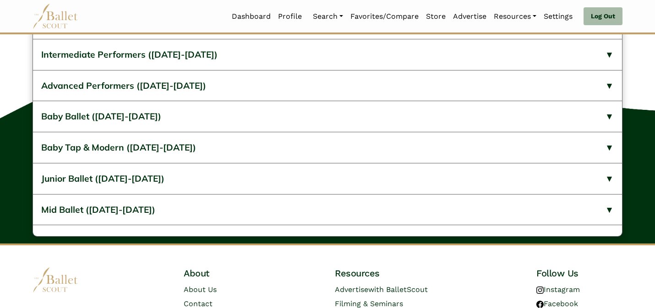
scroll to position [406, 0]
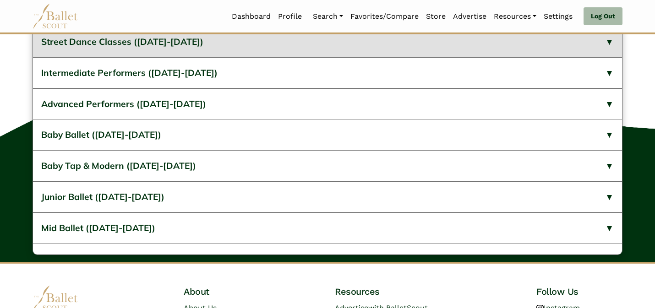
click at [225, 57] on button "Street Dance Classes (2024-2025)" at bounding box center [327, 42] width 589 height 31
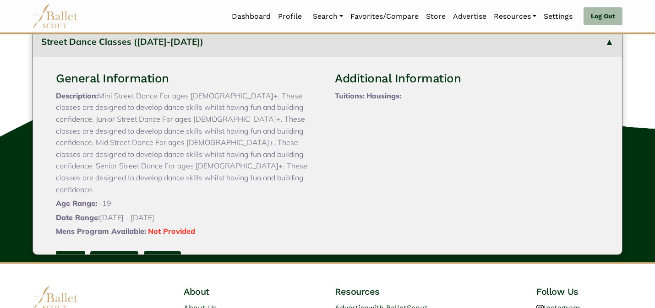
click at [67, 253] on link "Edit" at bounding box center [70, 259] width 29 height 17
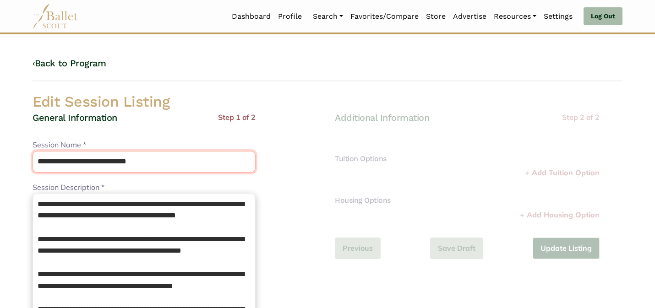
drag, startPoint x: 162, startPoint y: 162, endPoint x: 109, endPoint y: 157, distance: 53.7
click at [109, 157] on input "**********" at bounding box center [143, 162] width 223 height 22
type input "**********"
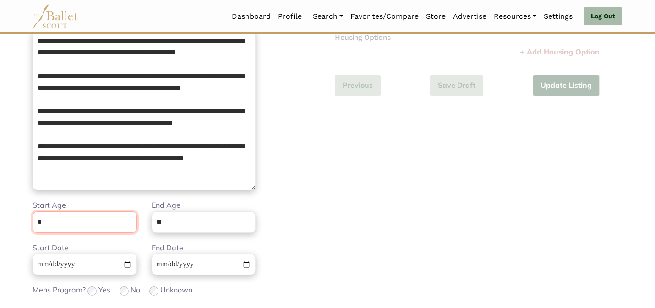
scroll to position [231, 0]
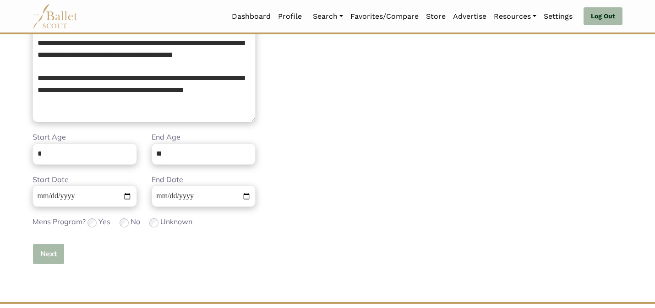
click at [48, 256] on button "Next" at bounding box center [48, 254] width 32 height 22
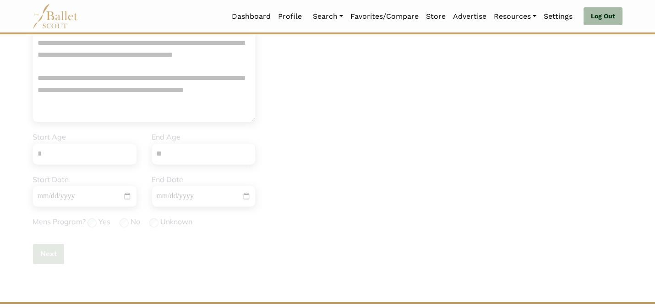
scroll to position [0, 0]
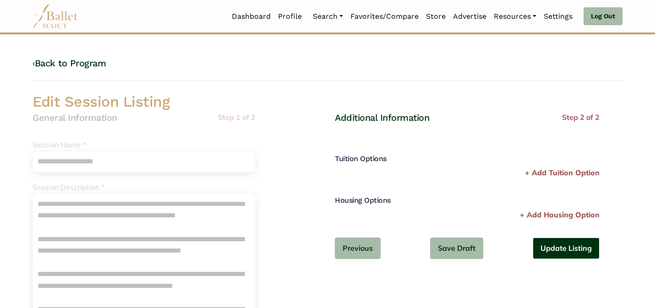
click at [541, 243] on button "Update Listing" at bounding box center [565, 249] width 67 height 22
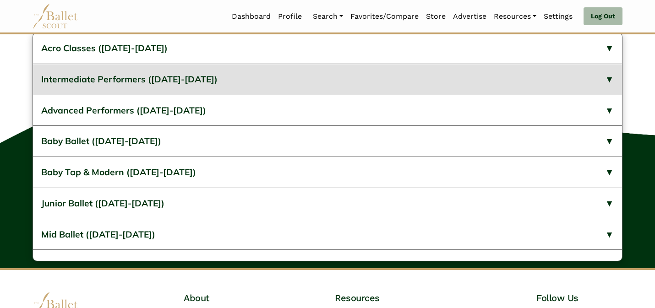
scroll to position [387, 0]
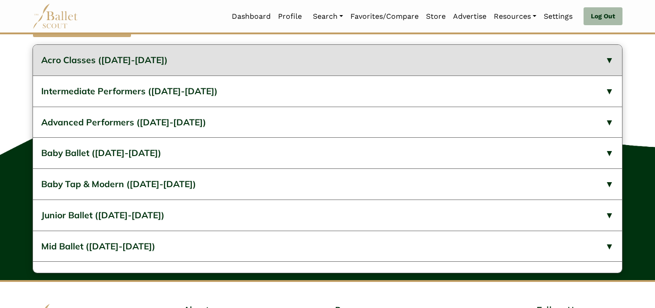
click at [310, 76] on button "Acro Classes (2024-2025)" at bounding box center [327, 60] width 589 height 31
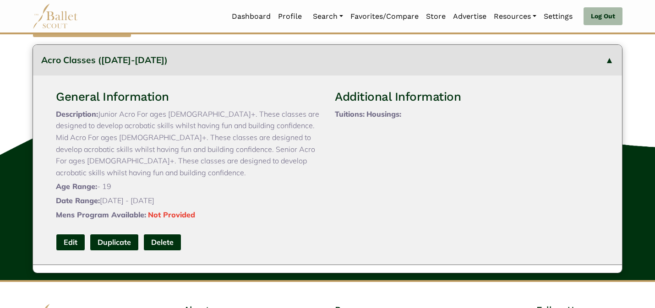
scroll to position [18, 0]
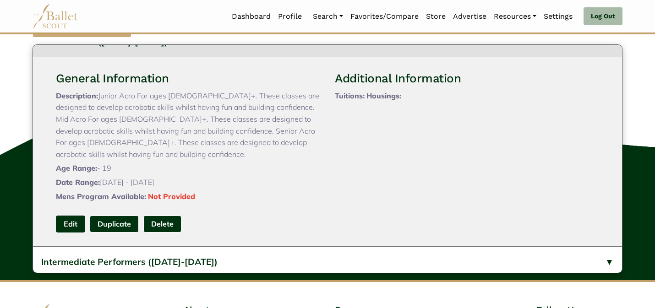
click at [71, 233] on link "Edit" at bounding box center [70, 224] width 29 height 17
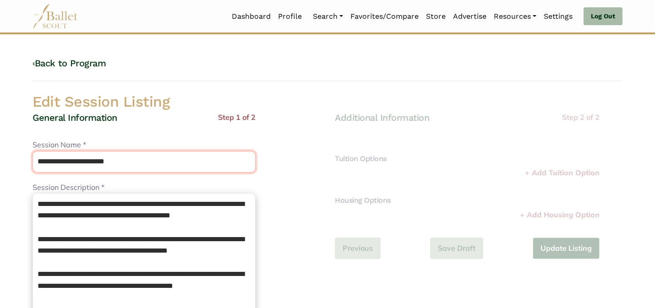
drag, startPoint x: 130, startPoint y: 161, endPoint x: 79, endPoint y: 161, distance: 50.8
click at [79, 161] on input "**********" at bounding box center [143, 162] width 223 height 22
type input "**********"
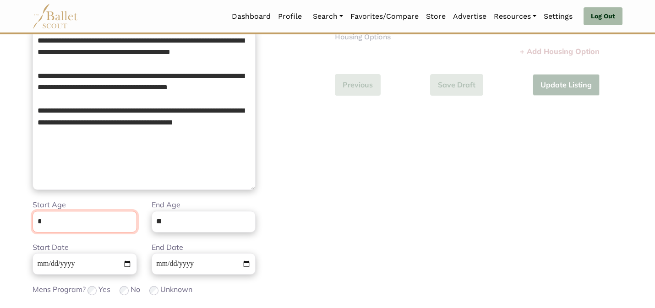
scroll to position [231, 0]
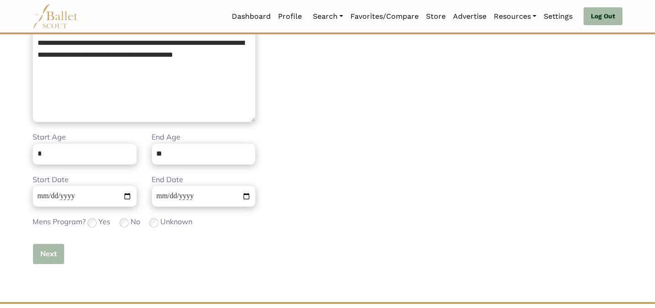
click at [53, 254] on button "Next" at bounding box center [48, 254] width 32 height 22
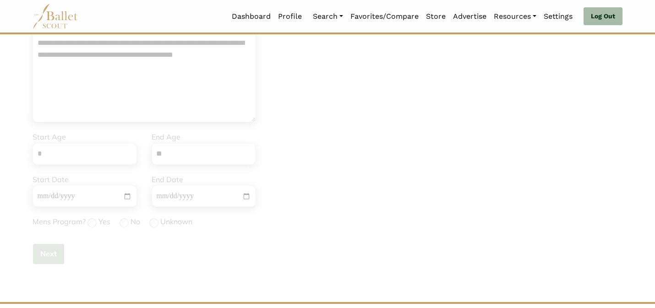
scroll to position [0, 0]
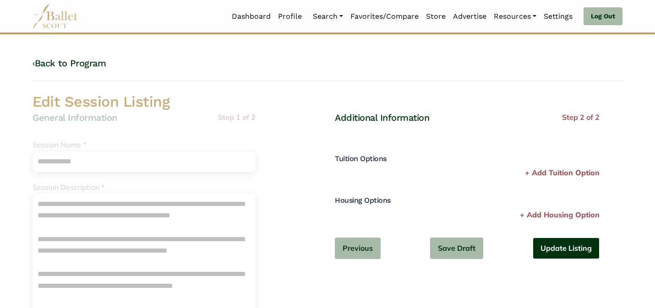
click at [550, 247] on button "Update Listing" at bounding box center [565, 249] width 67 height 22
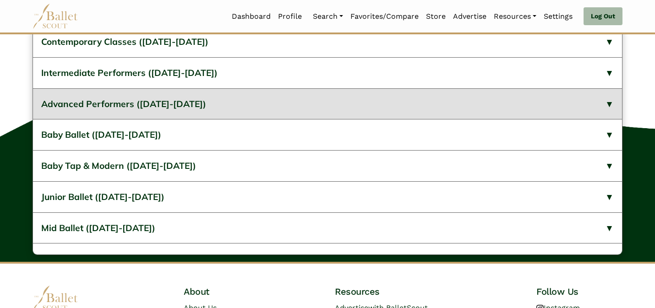
scroll to position [387, 0]
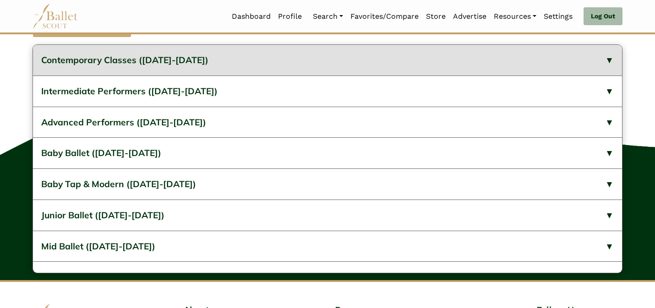
click at [420, 76] on button "Contemporary Classes ([DATE]-[DATE])" at bounding box center [327, 60] width 589 height 31
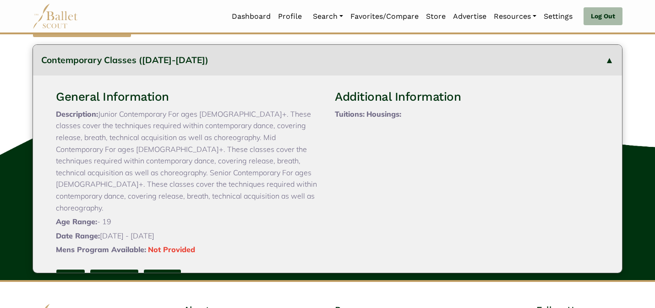
scroll to position [18, 0]
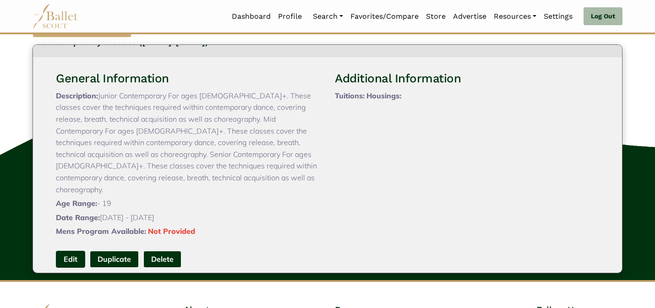
click at [64, 268] on link "Edit" at bounding box center [70, 259] width 29 height 17
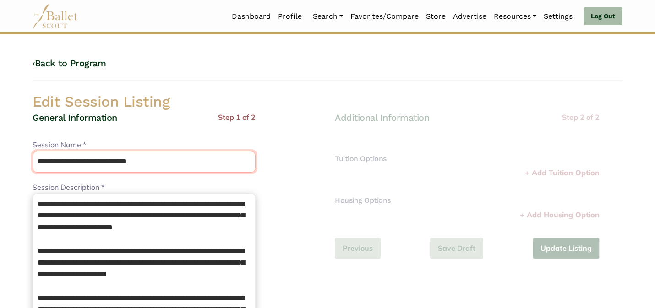
drag, startPoint x: 163, startPoint y: 159, endPoint x: 114, endPoint y: 158, distance: 49.4
click at [114, 158] on input "**********" at bounding box center [143, 162] width 223 height 22
type input "**********"
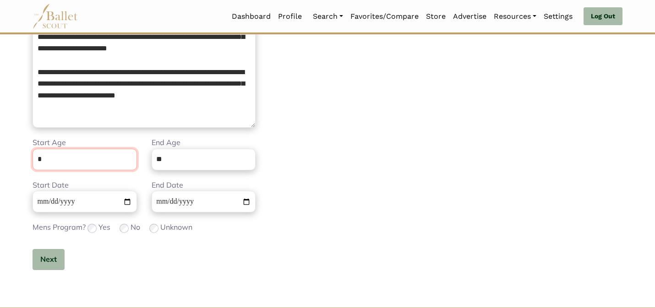
scroll to position [231, 0]
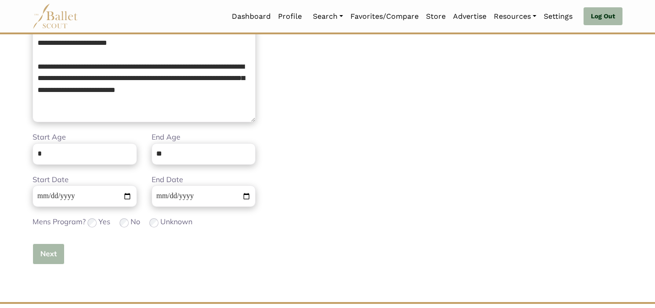
click at [49, 260] on button "Next" at bounding box center [48, 254] width 32 height 22
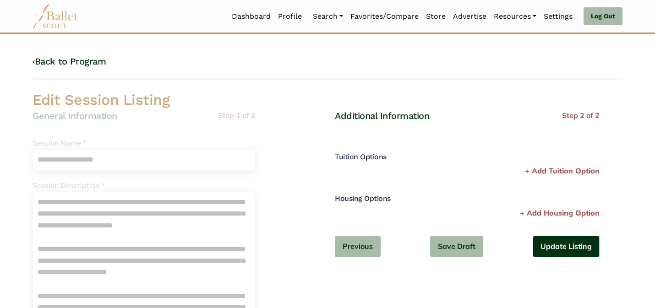
scroll to position [0, 0]
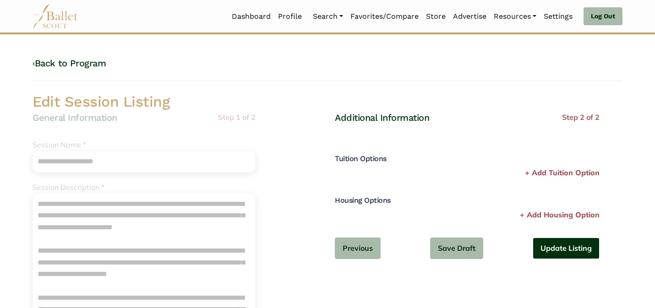
click at [570, 246] on button "Update Listing" at bounding box center [565, 249] width 67 height 22
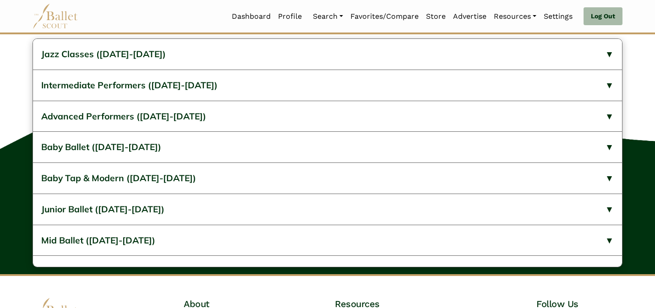
scroll to position [400, 0]
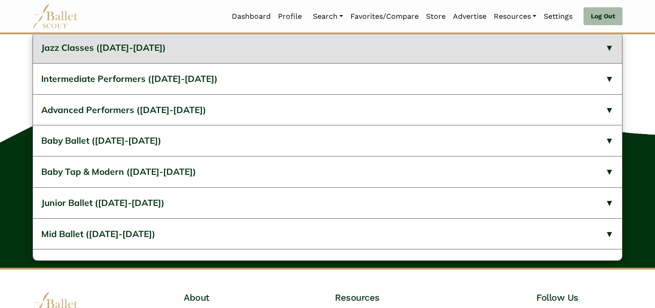
click at [281, 63] on button "Jazz Classes (2024-2025)" at bounding box center [327, 47] width 589 height 31
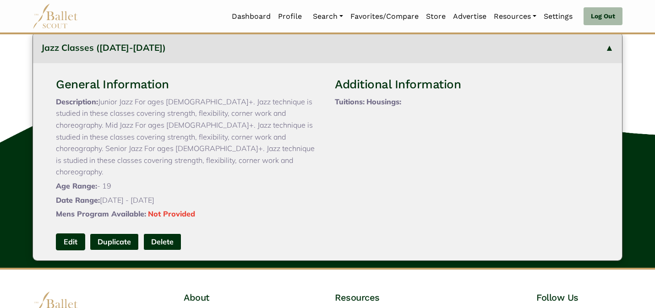
click at [76, 250] on link "Edit" at bounding box center [70, 241] width 29 height 17
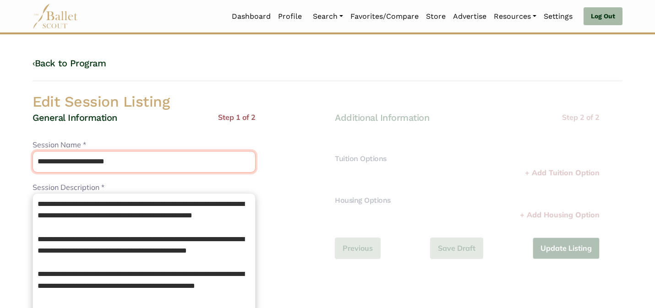
drag, startPoint x: 132, startPoint y: 163, endPoint x: 78, endPoint y: 161, distance: 54.1
click at [78, 161] on input "**********" at bounding box center [143, 162] width 223 height 22
type input "**********"
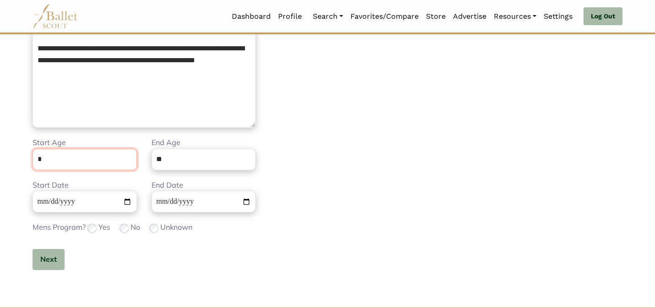
scroll to position [231, 0]
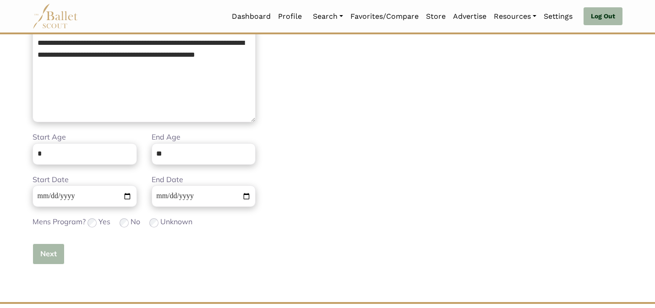
click at [45, 258] on button "Next" at bounding box center [48, 254] width 32 height 22
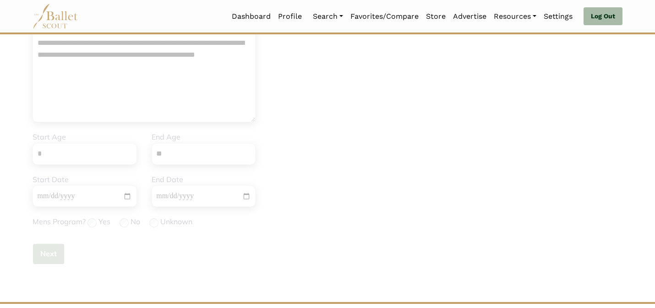
scroll to position [0, 0]
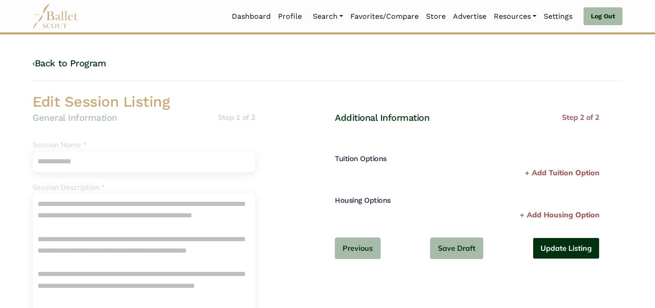
click at [540, 241] on button "Update Listing" at bounding box center [565, 249] width 67 height 22
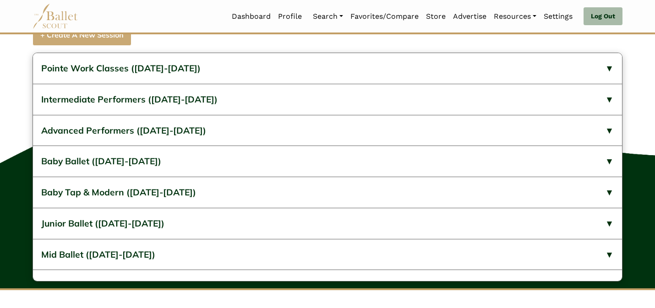
scroll to position [369, 0]
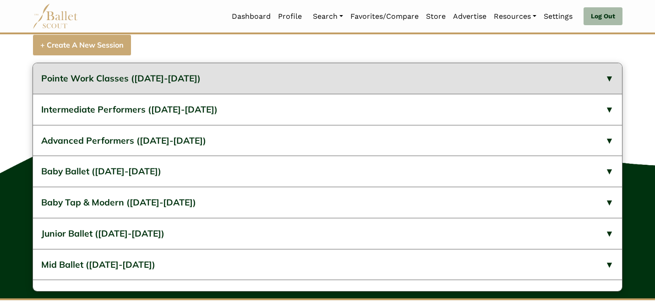
click at [301, 94] on button "Pointe Work Classes (2024-2025)" at bounding box center [327, 78] width 589 height 31
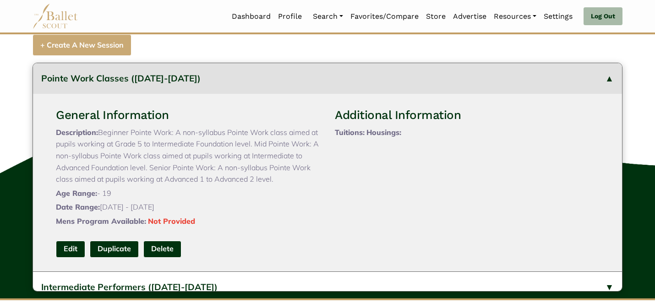
scroll to position [18, 0]
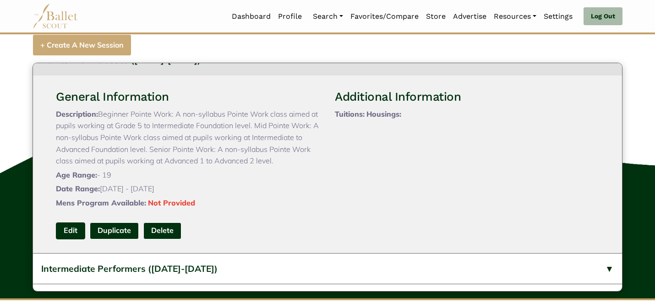
click at [60, 239] on link "Edit" at bounding box center [70, 230] width 29 height 17
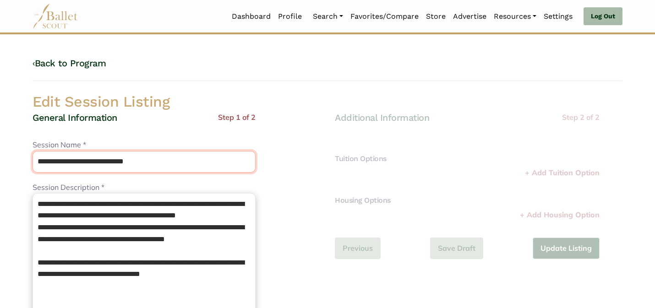
drag, startPoint x: 156, startPoint y: 164, endPoint x: 107, endPoint y: 158, distance: 49.7
click at [107, 158] on input "**********" at bounding box center [143, 162] width 223 height 22
type input "**********"
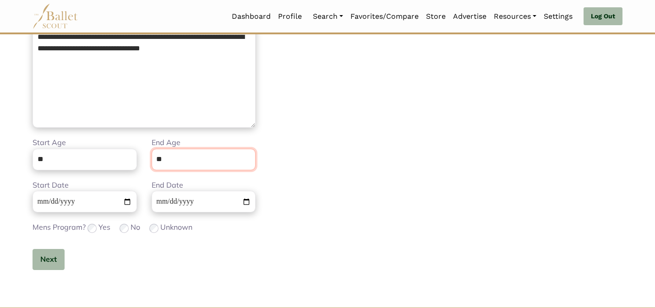
scroll to position [231, 0]
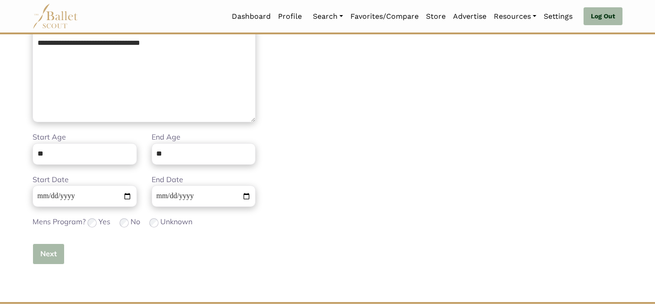
click at [46, 258] on button "Next" at bounding box center [48, 254] width 32 height 22
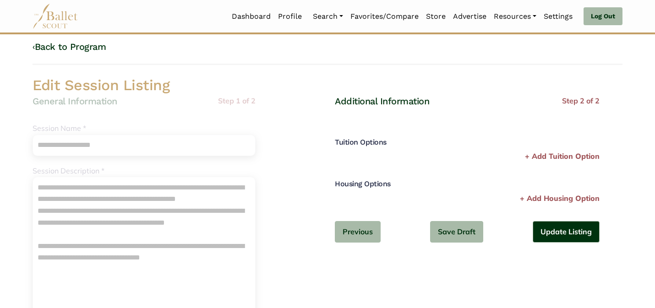
scroll to position [0, 0]
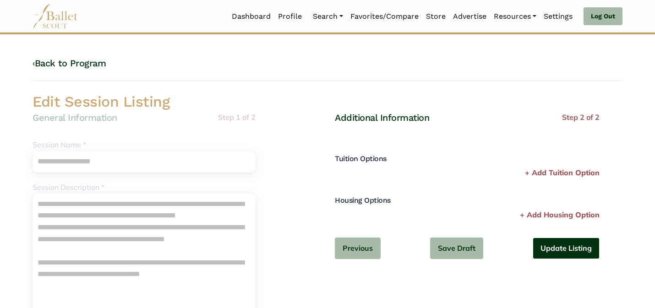
click at [549, 246] on button "Update Listing" at bounding box center [565, 249] width 67 height 22
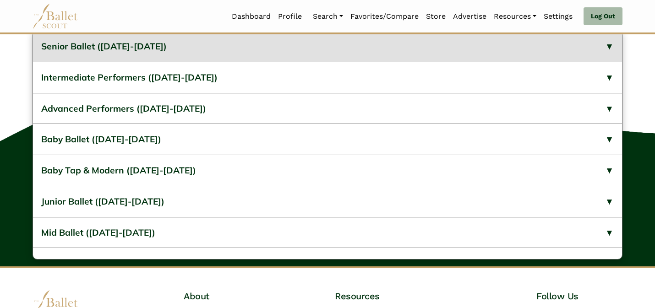
scroll to position [387, 0]
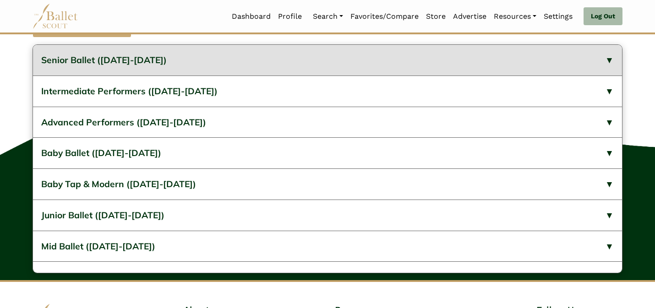
click at [347, 76] on button "Senior Ballet (2024-2025)" at bounding box center [327, 60] width 589 height 31
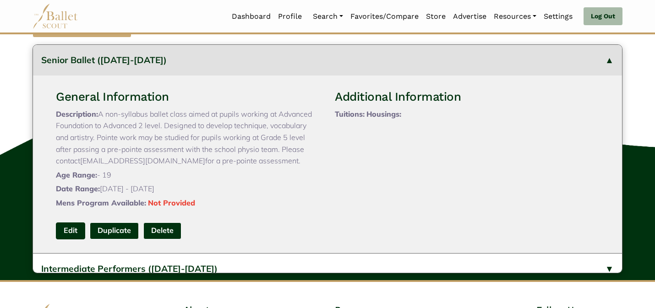
click at [68, 239] on link "Edit" at bounding box center [70, 230] width 29 height 17
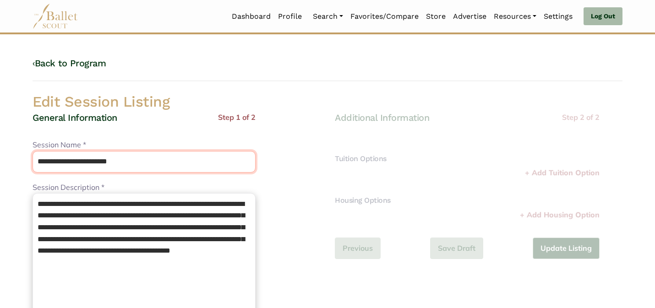
drag, startPoint x: 131, startPoint y: 163, endPoint x: 81, endPoint y: 162, distance: 50.3
click at [81, 162] on input "**********" at bounding box center [143, 162] width 223 height 22
type input "**********"
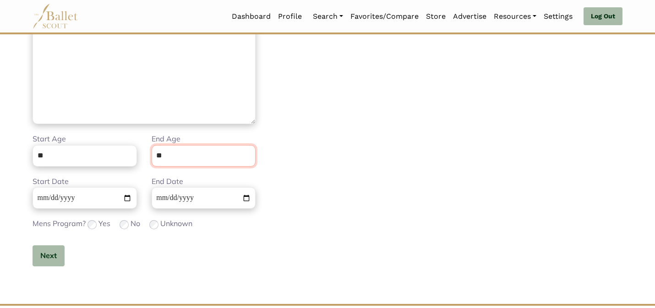
scroll to position [231, 0]
click at [44, 255] on button "Next" at bounding box center [48, 254] width 32 height 22
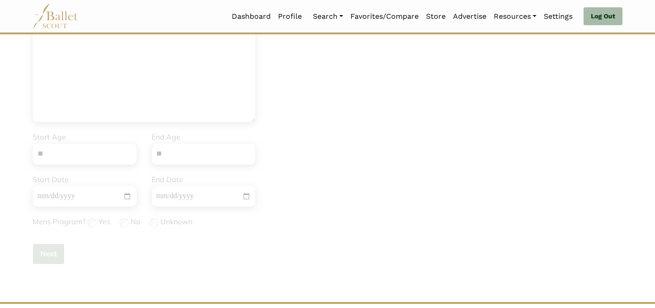
scroll to position [0, 0]
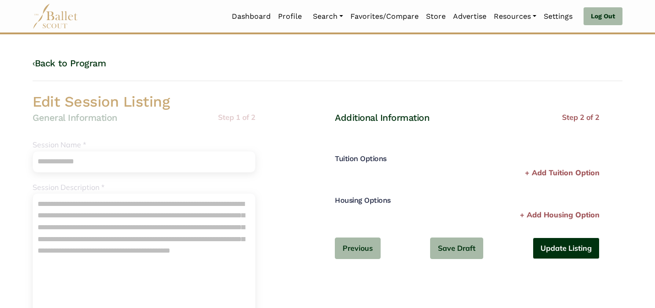
click at [556, 253] on button "Update Listing" at bounding box center [565, 249] width 67 height 22
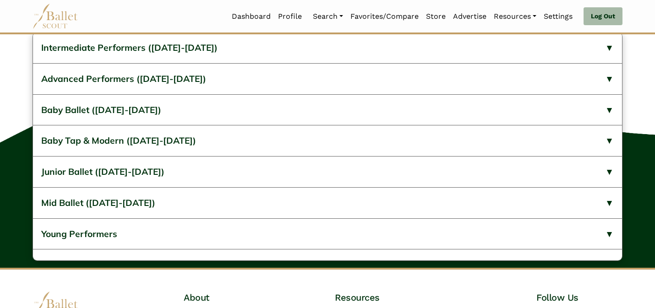
scroll to position [418, 0]
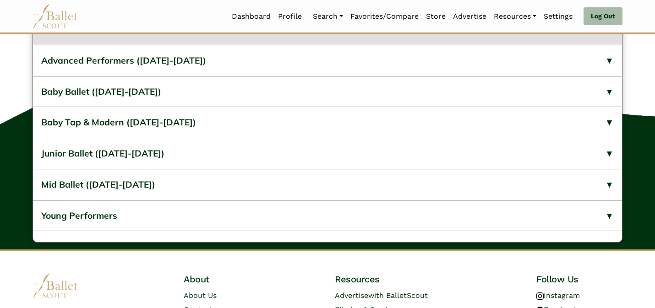
click at [411, 45] on button "Intermediate Performers ([DATE]-[DATE])" at bounding box center [327, 29] width 589 height 31
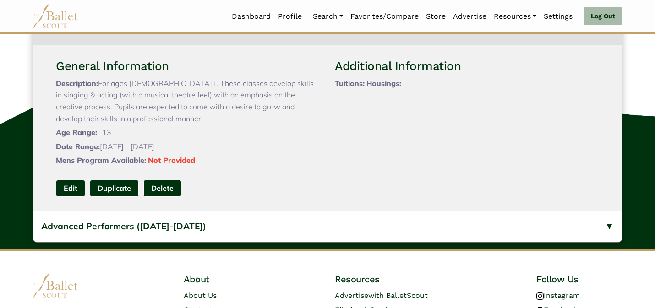
scroll to position [400, 0]
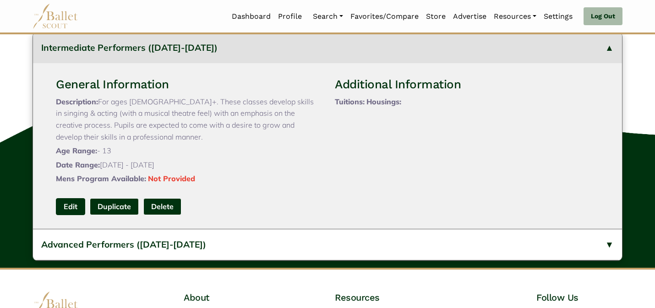
click at [69, 215] on link "Edit" at bounding box center [70, 206] width 29 height 17
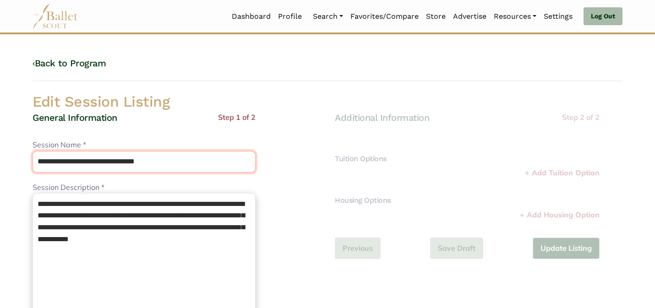
drag, startPoint x: 171, startPoint y: 158, endPoint x: 119, endPoint y: 160, distance: 51.8
click at [119, 160] on input "**********" at bounding box center [143, 162] width 223 height 22
type input "**********"
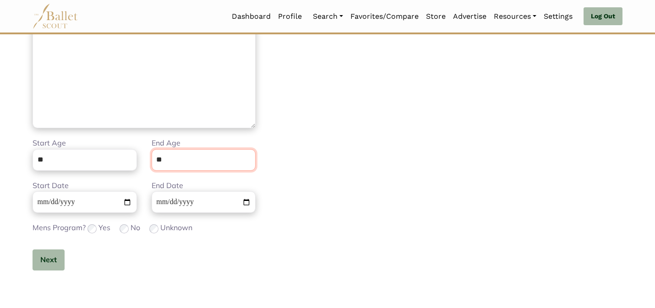
scroll to position [231, 0]
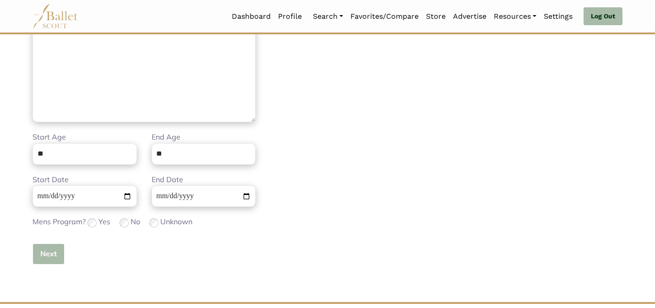
click at [46, 258] on button "Next" at bounding box center [48, 254] width 32 height 22
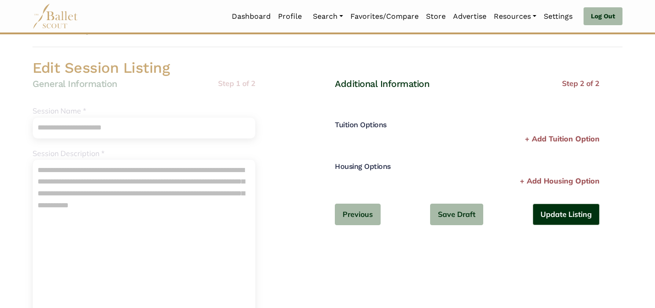
scroll to position [0, 0]
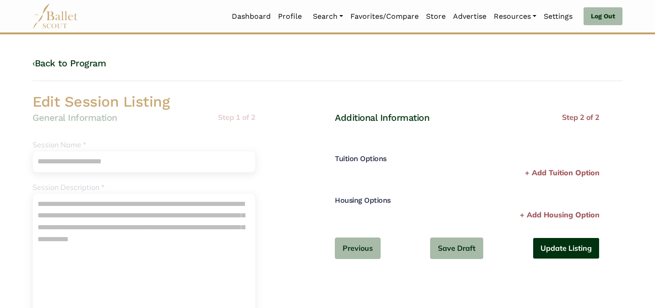
click at [561, 253] on button "Update Listing" at bounding box center [565, 249] width 67 height 22
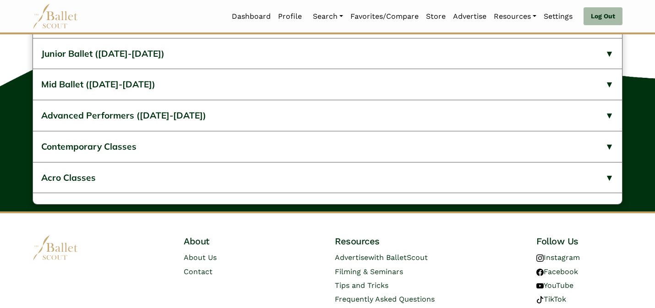
scroll to position [424, 0]
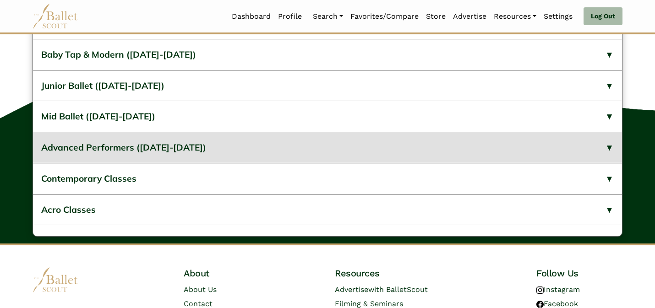
click at [158, 160] on button "Advanced Performers (2024-2025)" at bounding box center [327, 147] width 589 height 31
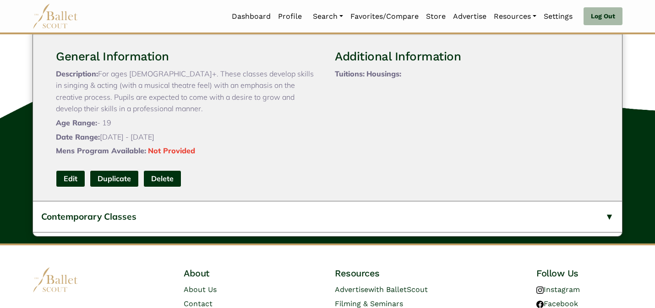
scroll to position [128, 0]
click at [66, 187] on link "Edit" at bounding box center [70, 178] width 29 height 17
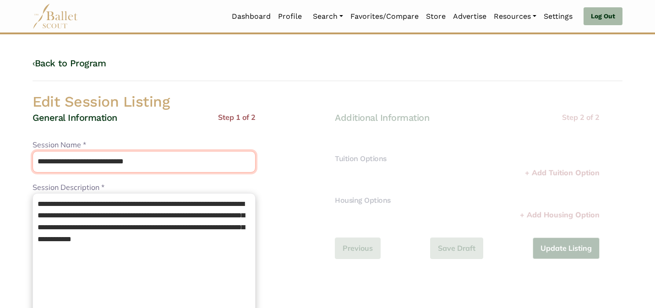
drag, startPoint x: 186, startPoint y: 161, endPoint x: 111, endPoint y: 158, distance: 75.1
click at [111, 158] on input "**********" at bounding box center [143, 162] width 223 height 22
type input "**********"
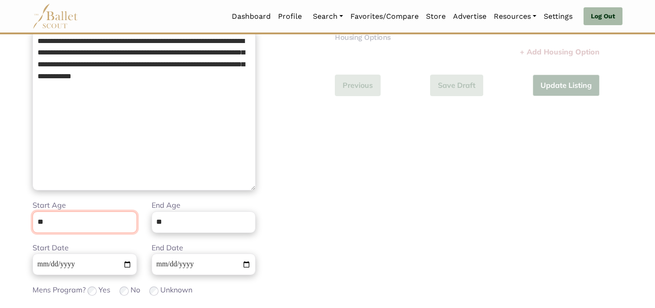
scroll to position [231, 0]
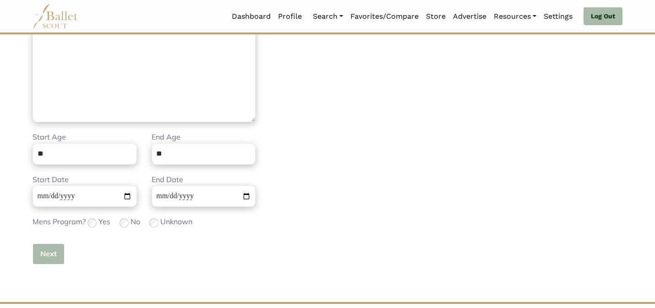
click at [45, 254] on button "Next" at bounding box center [48, 254] width 32 height 22
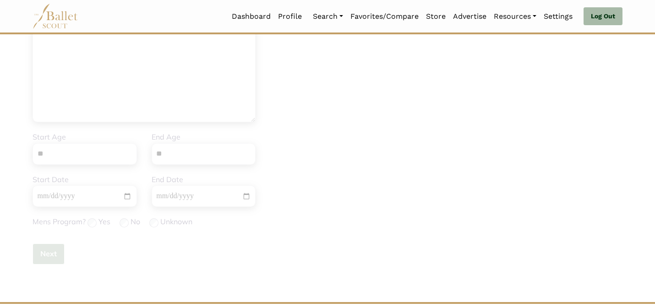
scroll to position [0, 0]
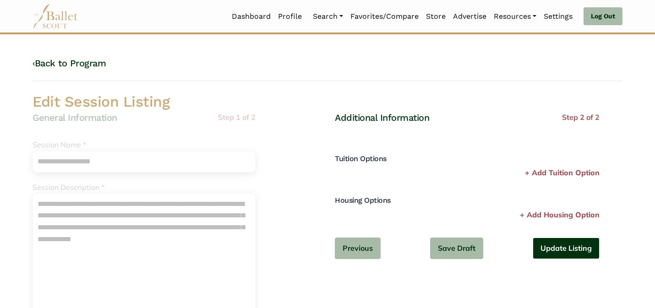
click at [566, 240] on button "Update Listing" at bounding box center [565, 249] width 67 height 22
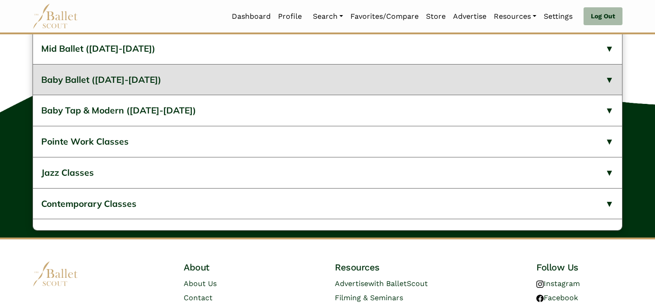
scroll to position [424, 0]
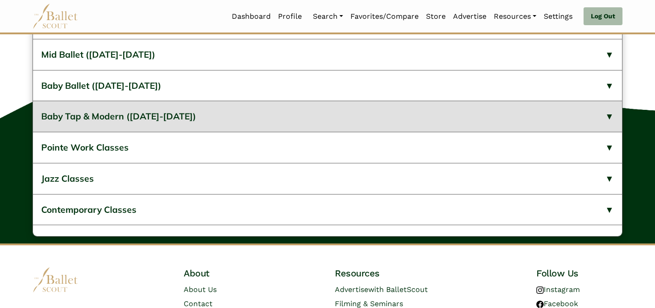
click at [209, 132] on button "Baby Tap & Modern ([DATE]-[DATE])" at bounding box center [327, 116] width 589 height 31
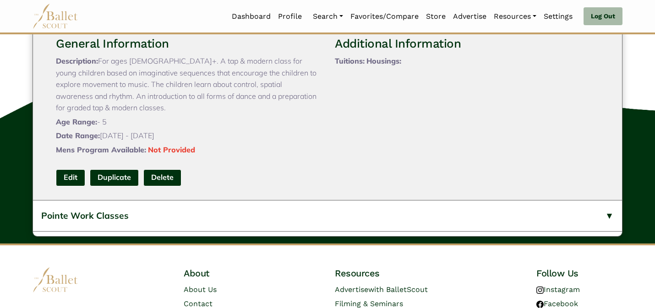
scroll to position [110, 0]
click at [65, 186] on link "Edit" at bounding box center [70, 177] width 29 height 17
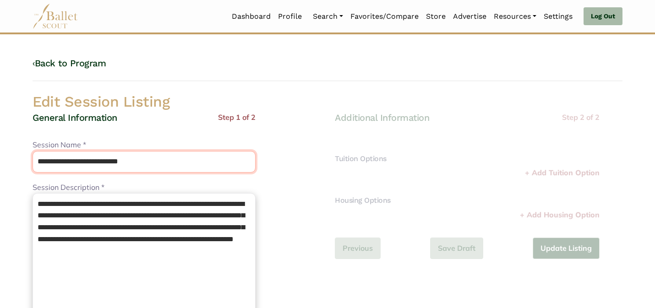
drag, startPoint x: 153, startPoint y: 163, endPoint x: 105, endPoint y: 163, distance: 47.6
click at [105, 163] on input "**********" at bounding box center [143, 162] width 223 height 22
type input "**********"
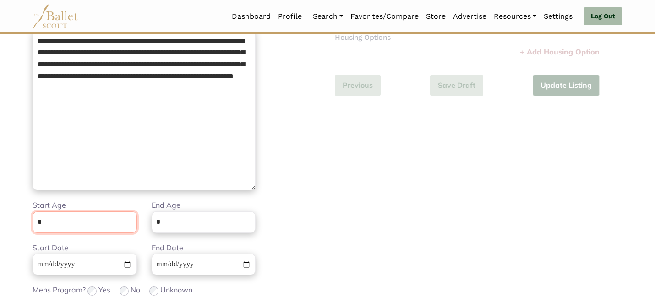
scroll to position [231, 0]
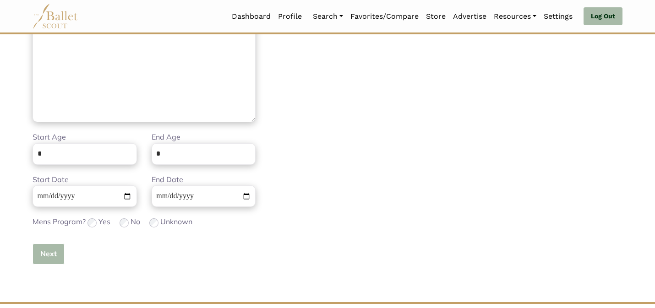
click at [48, 249] on button "Next" at bounding box center [48, 254] width 32 height 22
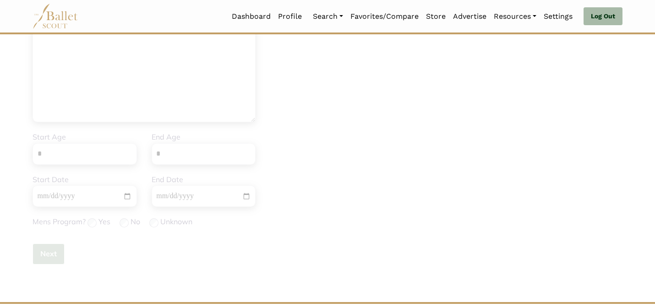
scroll to position [0, 0]
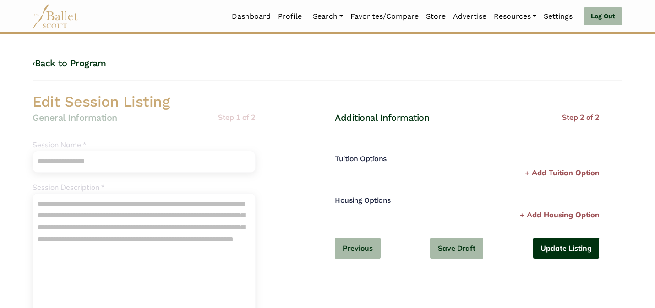
click at [579, 250] on button "Update Listing" at bounding box center [565, 249] width 67 height 22
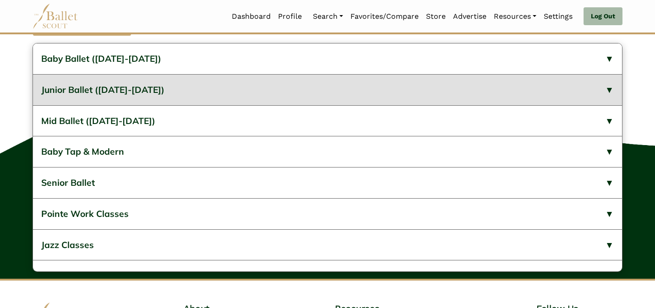
scroll to position [387, 0]
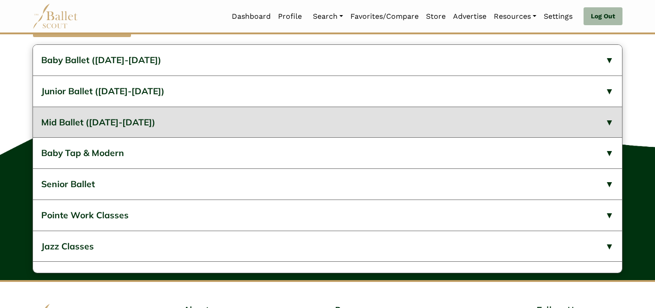
click at [343, 138] on button "Mid Ballet (2024-2025)" at bounding box center [327, 122] width 589 height 31
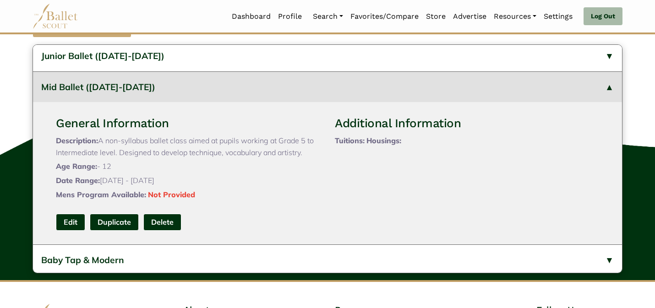
scroll to position [37, 0]
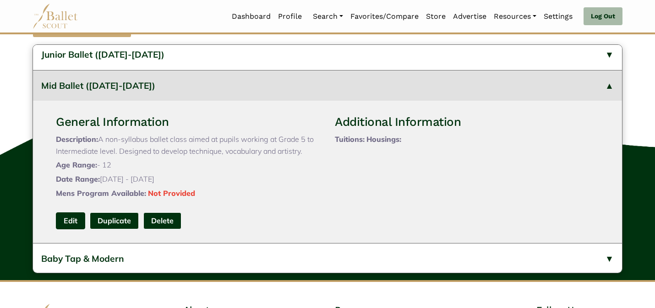
click at [66, 229] on link "Edit" at bounding box center [70, 220] width 29 height 17
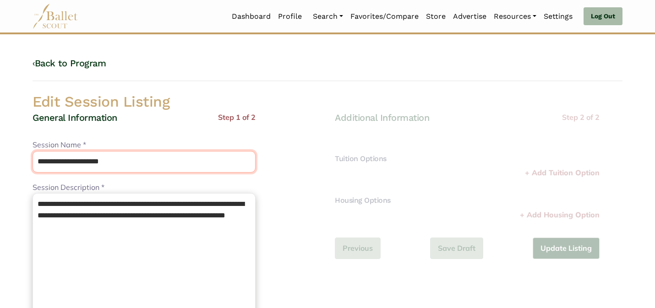
drag, startPoint x: 130, startPoint y: 165, endPoint x: 70, endPoint y: 162, distance: 61.0
click at [70, 162] on input "**********" at bounding box center [143, 162] width 223 height 22
type input "*********"
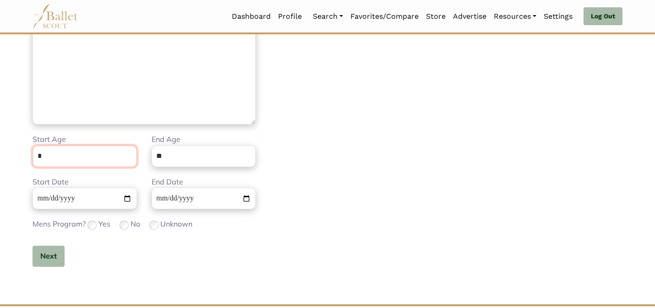
scroll to position [231, 0]
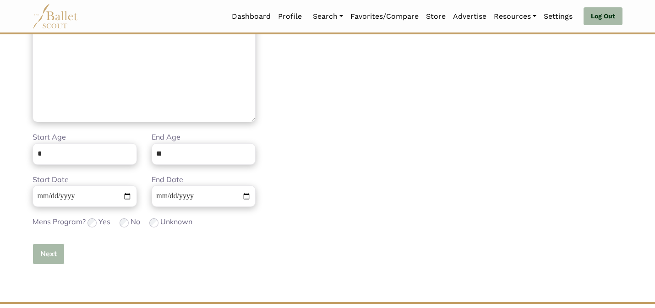
click at [47, 256] on button "Next" at bounding box center [48, 254] width 32 height 22
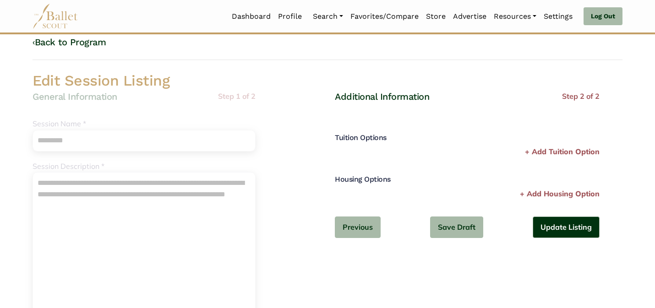
scroll to position [0, 0]
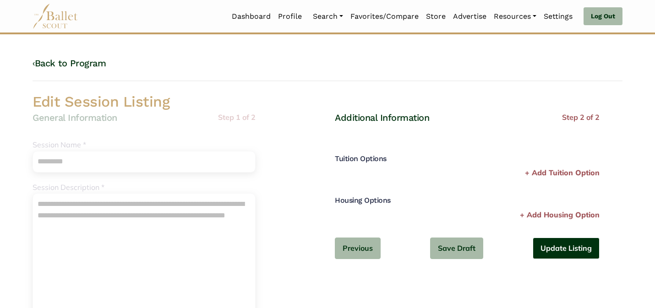
click at [568, 244] on button "Update Listing" at bounding box center [565, 249] width 67 height 22
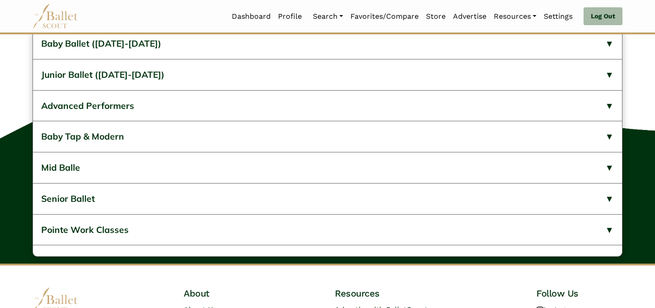
scroll to position [387, 0]
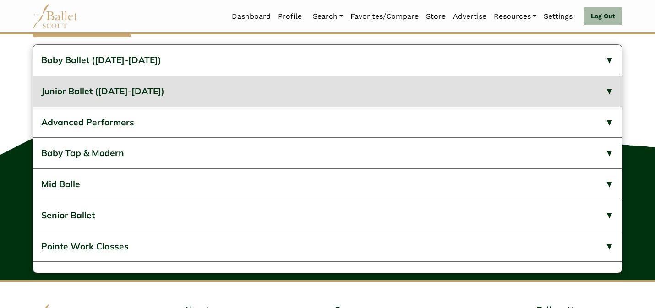
click at [278, 107] on button "Junior Ballet ([DATE]-[DATE])" at bounding box center [327, 91] width 589 height 31
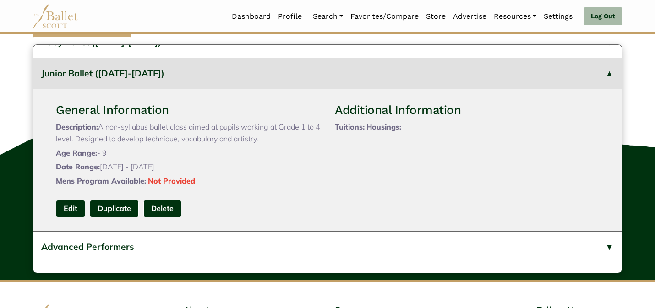
scroll to position [18, 0]
click at [78, 216] on link "Edit" at bounding box center [70, 208] width 29 height 17
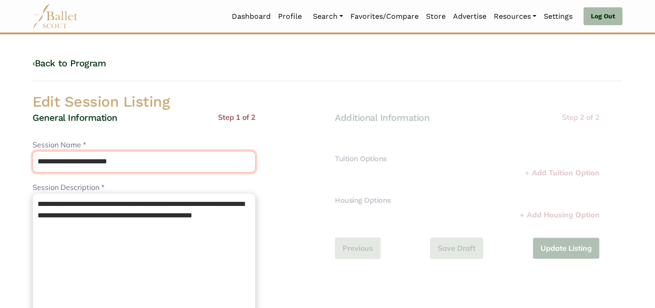
drag, startPoint x: 132, startPoint y: 162, endPoint x: 78, endPoint y: 158, distance: 53.7
click at [78, 158] on input "**********" at bounding box center [143, 162] width 223 height 22
type input "**********"
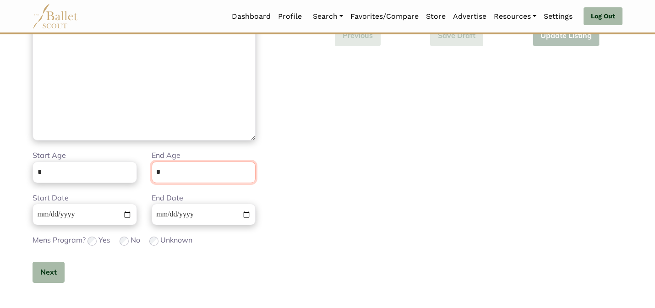
scroll to position [231, 0]
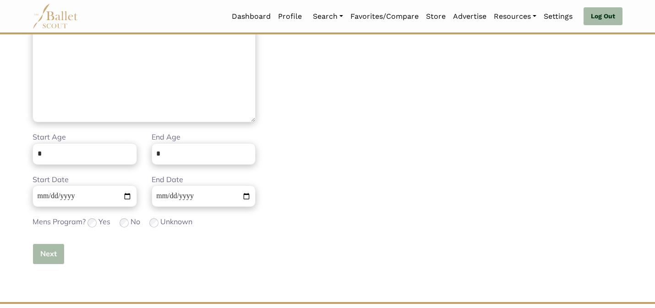
click at [50, 258] on button "Next" at bounding box center [48, 254] width 32 height 22
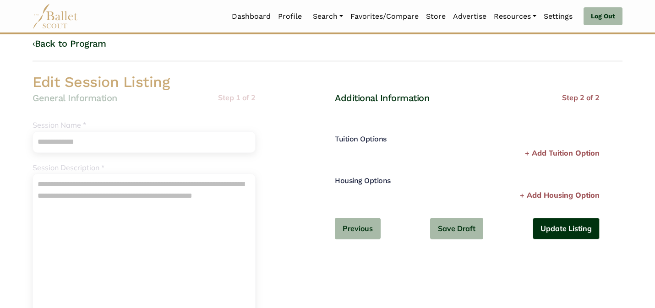
scroll to position [0, 0]
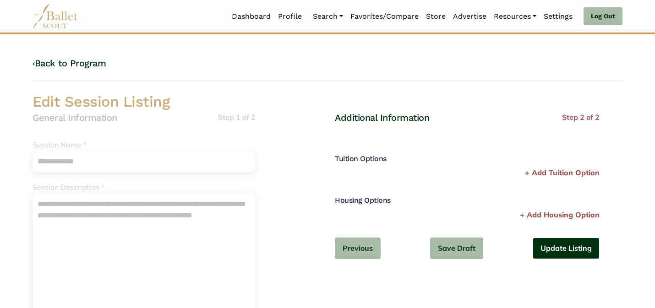
click at [573, 246] on button "Update Listing" at bounding box center [565, 249] width 67 height 22
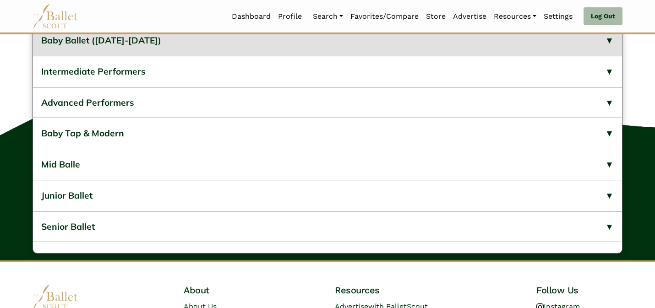
scroll to position [406, 0]
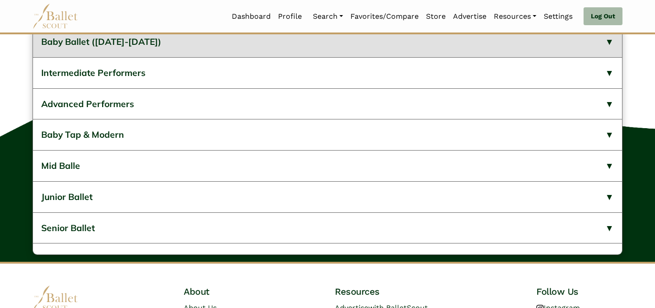
click at [245, 57] on button "Baby Ballet (2024-2025)" at bounding box center [327, 42] width 589 height 31
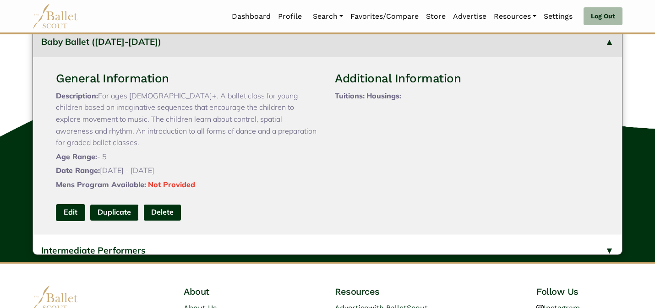
click at [76, 217] on link "Edit" at bounding box center [70, 212] width 29 height 17
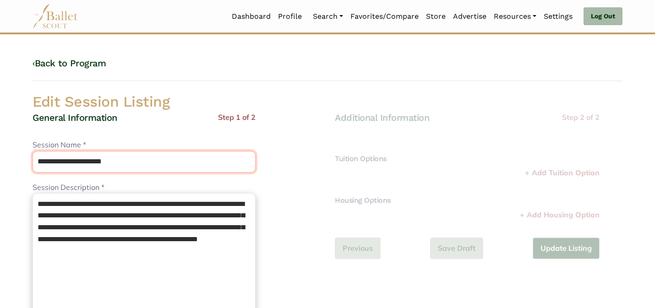
drag, startPoint x: 134, startPoint y: 157, endPoint x: 76, endPoint y: 158, distance: 57.7
click at [76, 158] on input "**********" at bounding box center [143, 162] width 223 height 22
type input "**********"
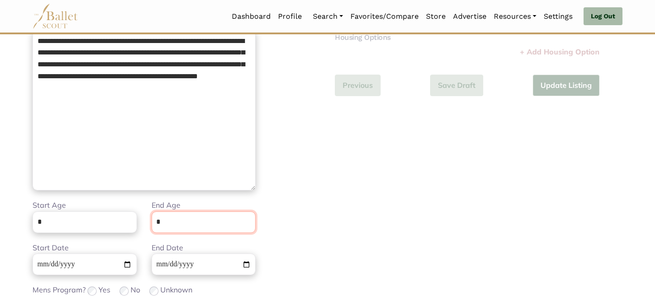
scroll to position [231, 0]
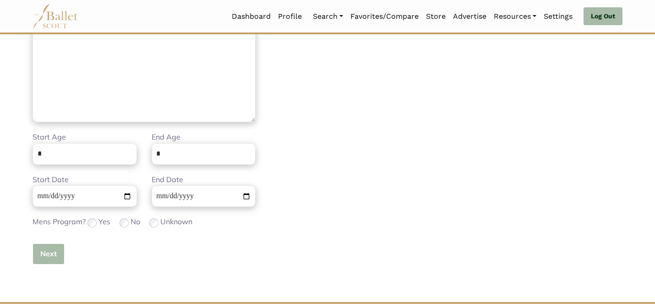
click at [43, 259] on button "Next" at bounding box center [48, 254] width 32 height 22
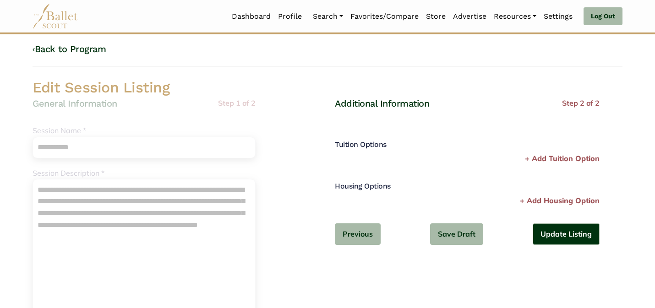
scroll to position [0, 0]
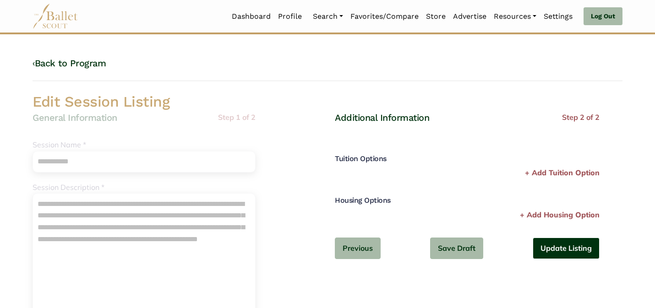
click at [572, 252] on button "Update Listing" at bounding box center [565, 249] width 67 height 22
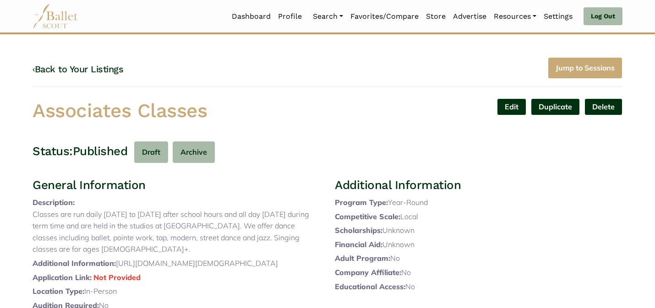
click at [423, 122] on div "Edit Duplicate Delete Are you sure? Yes No" at bounding box center [478, 112] width 302 height 29
click at [43, 68] on link "‹ Back to Your Listings" at bounding box center [77, 69] width 91 height 11
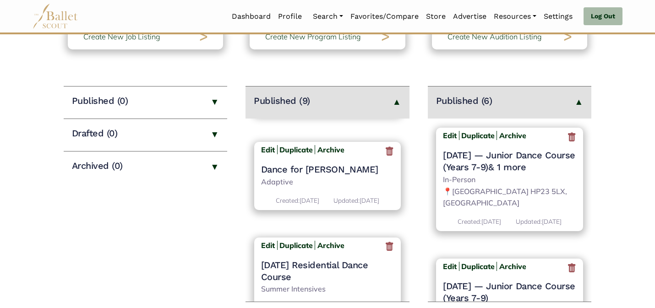
scroll to position [771, 0]
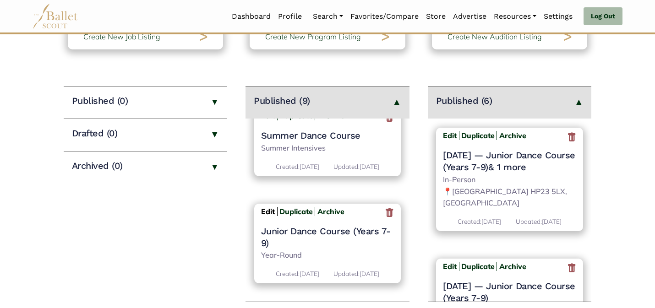
click at [267, 207] on b "Edit" at bounding box center [268, 211] width 14 height 9
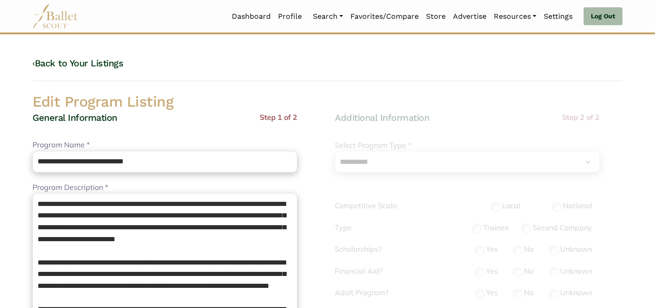
select select "**"
select select "*"
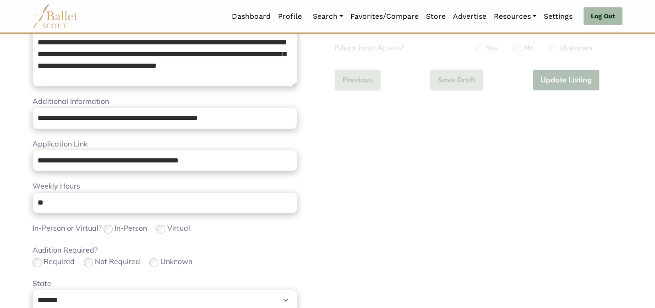
scroll to position [290, 0]
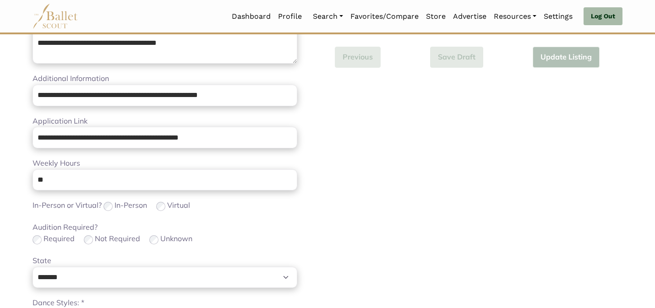
click at [7, 239] on body "Loading... Please Wait Dashboard Profile" at bounding box center [327, 156] width 655 height 893
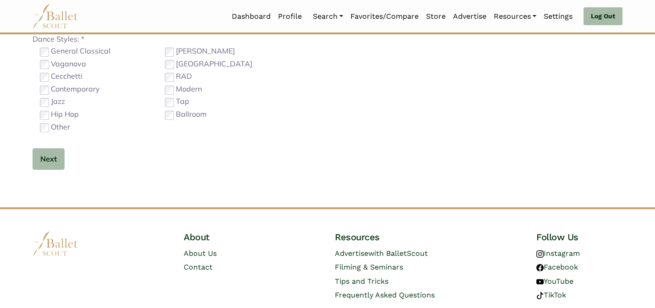
scroll to position [579, 0]
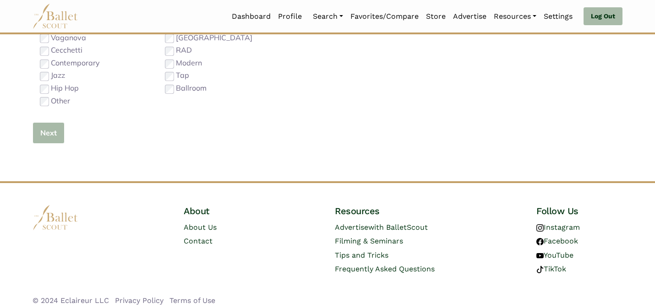
click at [51, 123] on button "Next" at bounding box center [48, 133] width 32 height 22
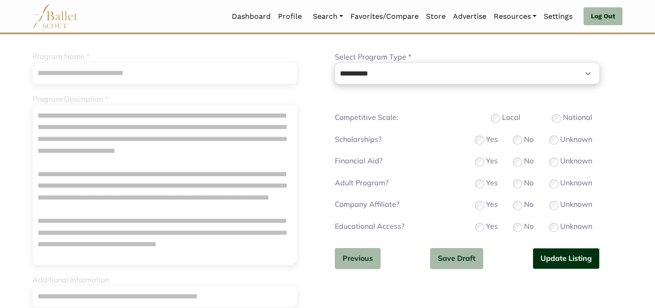
scroll to position [92, 0]
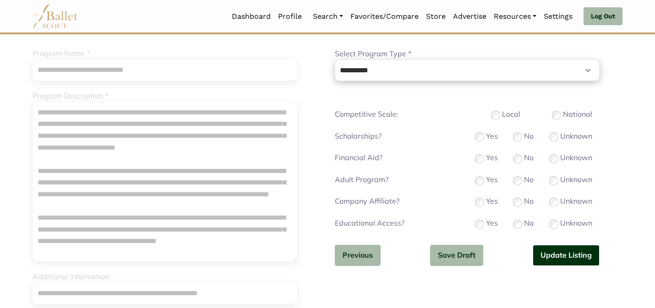
click at [553, 251] on button "Update Listing" at bounding box center [565, 256] width 67 height 22
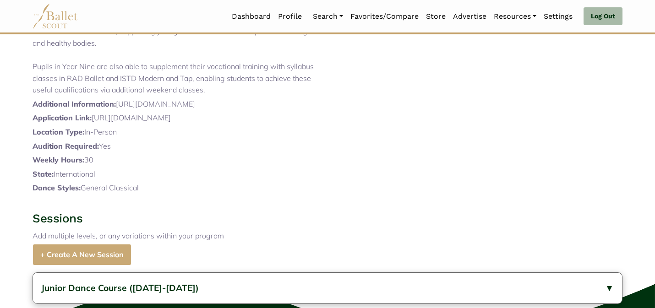
scroll to position [448, 0]
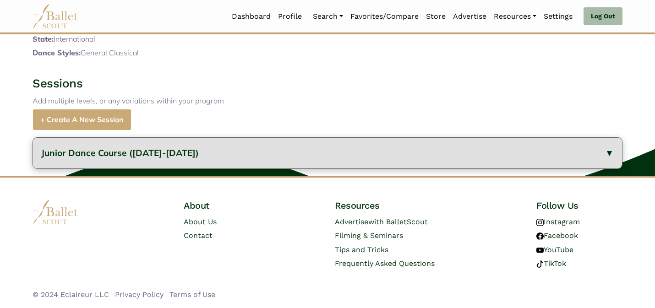
click at [181, 168] on button "Junior Dance Course ([DATE]-[DATE])" at bounding box center [327, 153] width 589 height 31
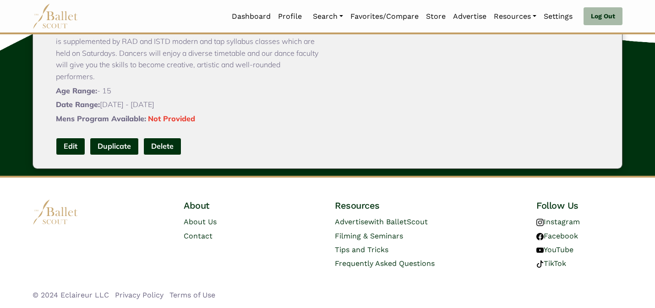
scroll to position [646, 0]
click at [64, 152] on link "Edit" at bounding box center [70, 146] width 29 height 17
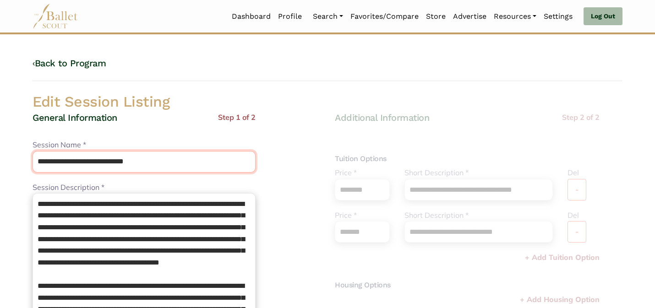
drag, startPoint x: 161, startPoint y: 162, endPoint x: 106, endPoint y: 162, distance: 54.9
click at [106, 162] on input "**********" at bounding box center [143, 162] width 223 height 22
type input "**********"
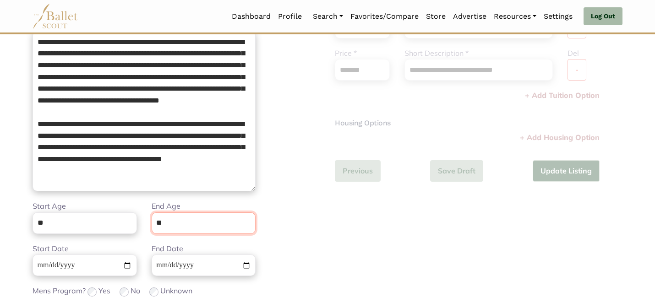
scroll to position [231, 0]
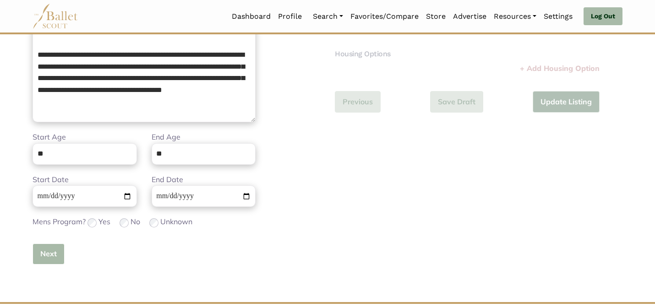
click at [43, 258] on button "Next" at bounding box center [48, 254] width 32 height 22
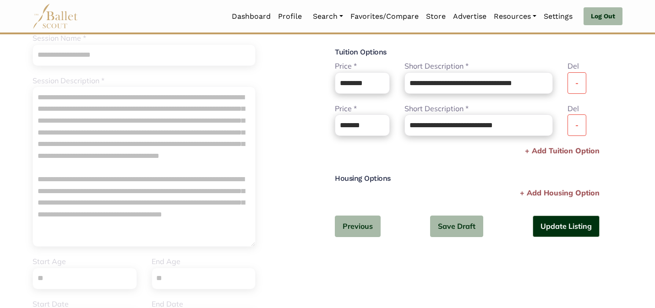
scroll to position [110, 0]
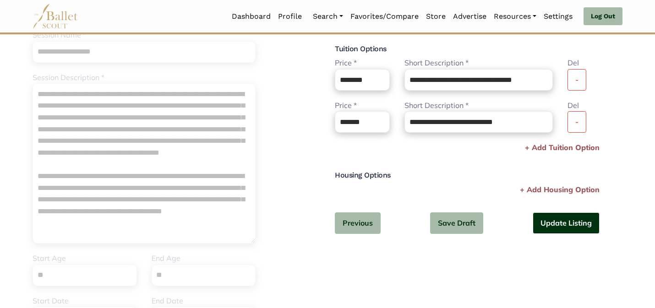
click at [581, 225] on button "Update Listing" at bounding box center [565, 223] width 67 height 22
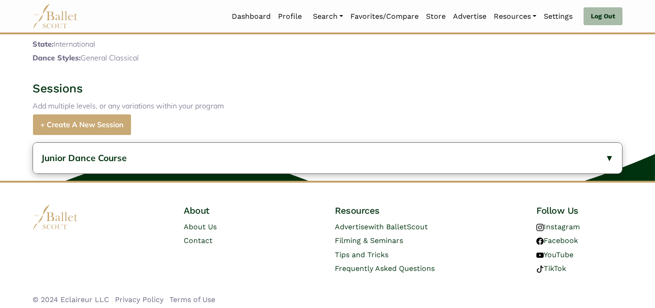
scroll to position [448, 0]
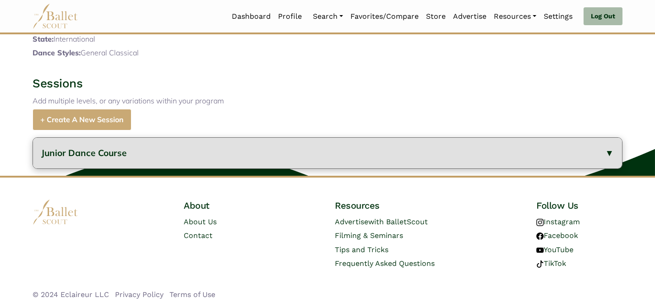
click at [240, 144] on button "Junior Dance Course" at bounding box center [327, 153] width 589 height 31
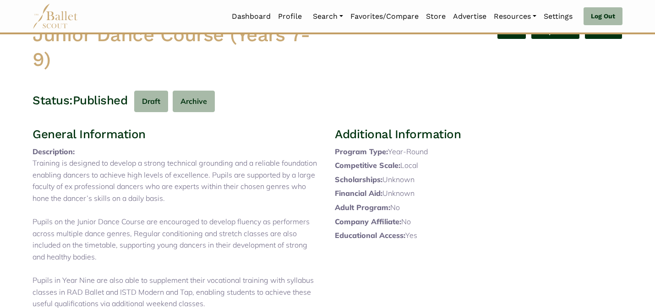
scroll to position [0, 0]
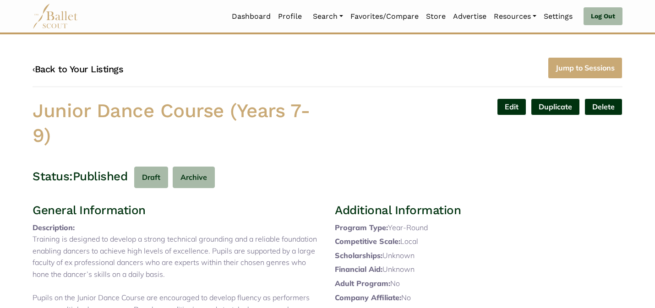
click at [92, 69] on link "‹ Back to Your Listings" at bounding box center [77, 69] width 91 height 11
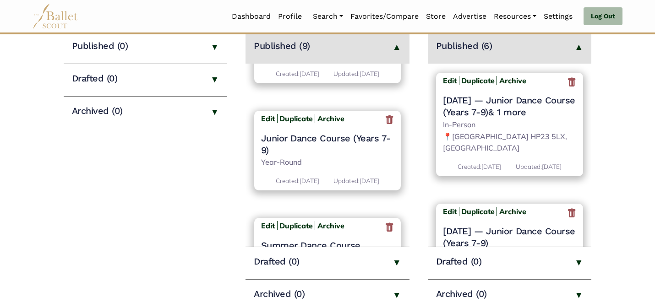
scroll to position [556, 0]
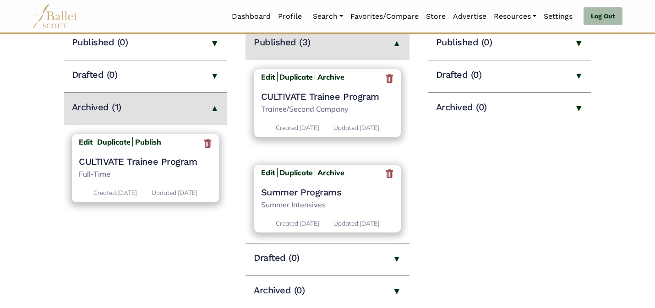
scroll to position [145, 0]
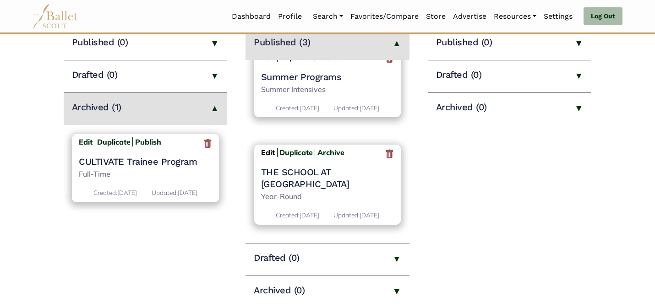
click at [266, 148] on b "Edit" at bounding box center [268, 152] width 14 height 9
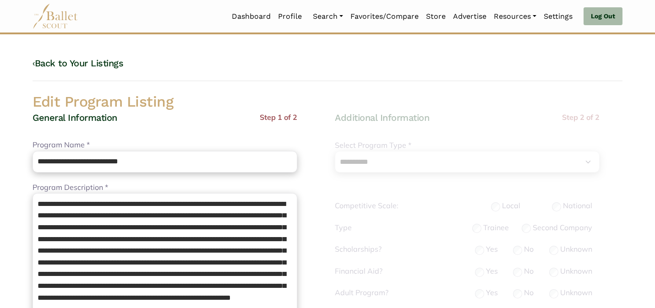
select select "**"
select select "*"
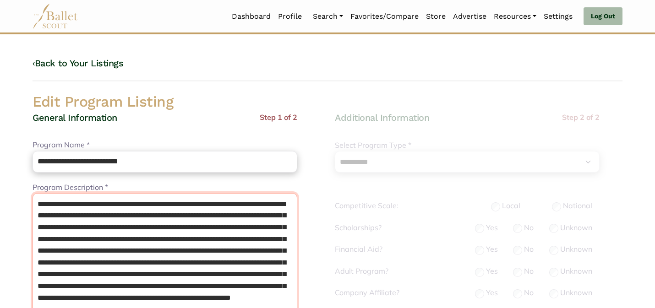
drag, startPoint x: 143, startPoint y: 202, endPoint x: 127, endPoint y: 188, distance: 21.4
click at [127, 188] on div "**********" at bounding box center [164, 268] width 265 height 172
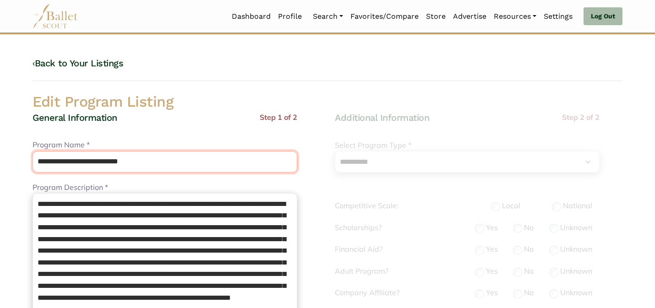
drag, startPoint x: 186, startPoint y: 166, endPoint x: 154, endPoint y: 130, distance: 48.0
paste input "text"
type input "**********"
click at [157, 131] on div "General Information Step 1 of 2" at bounding box center [164, 126] width 265 height 28
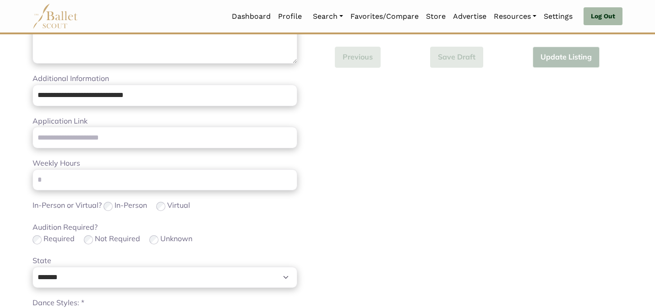
scroll to position [579, 0]
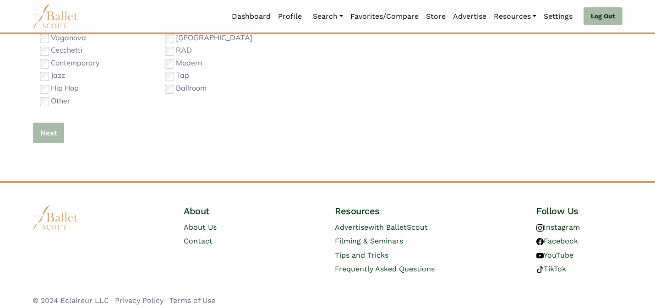
click at [56, 131] on button "Next" at bounding box center [48, 133] width 32 height 22
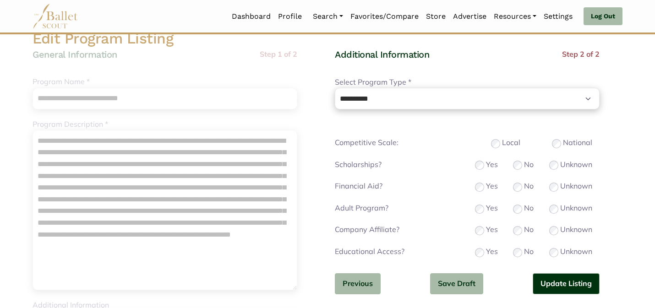
scroll to position [73, 0]
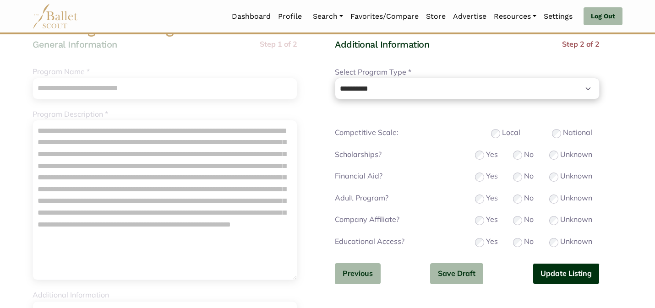
click at [560, 277] on button "Update Listing" at bounding box center [565, 274] width 67 height 22
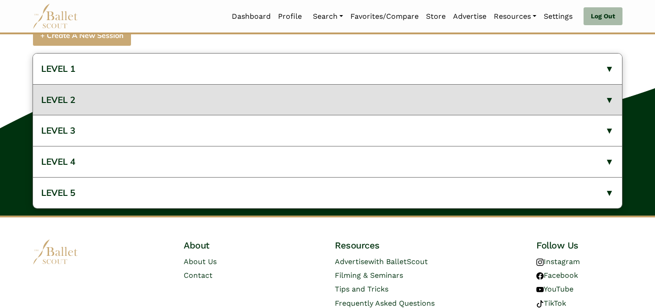
scroll to position [482, 0]
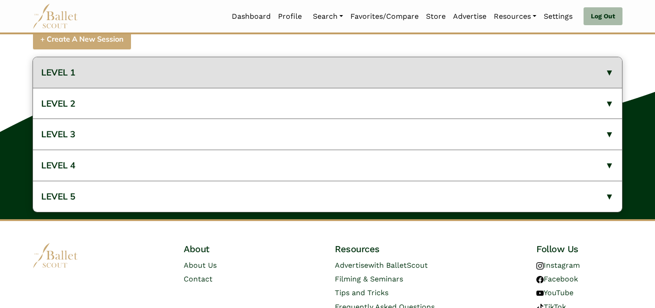
click at [306, 83] on button "LEVEL 1" at bounding box center [327, 72] width 589 height 31
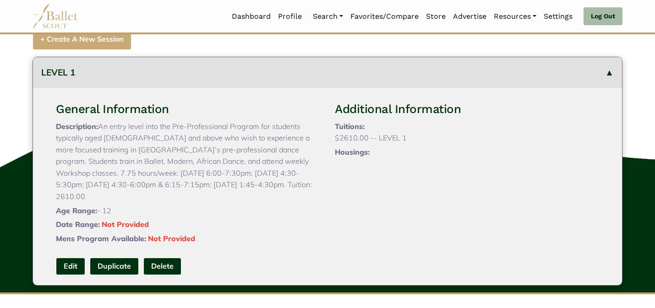
click at [297, 88] on button "LEVEL 1" at bounding box center [327, 72] width 589 height 31
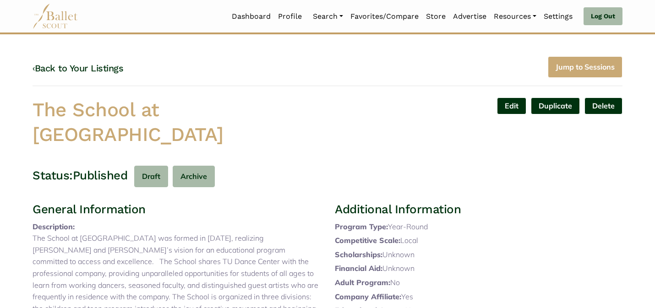
scroll to position [0, 0]
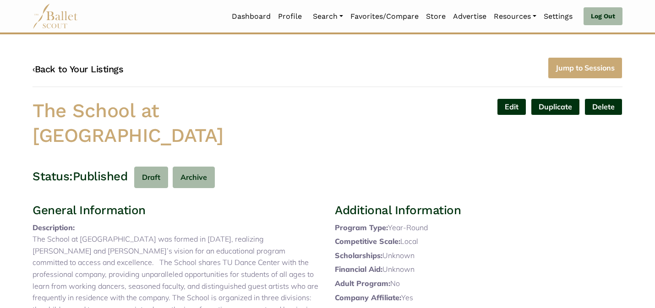
click at [103, 67] on link "‹ Back to Your Listings" at bounding box center [77, 69] width 91 height 11
